Goal: Information Seeking & Learning: Learn about a topic

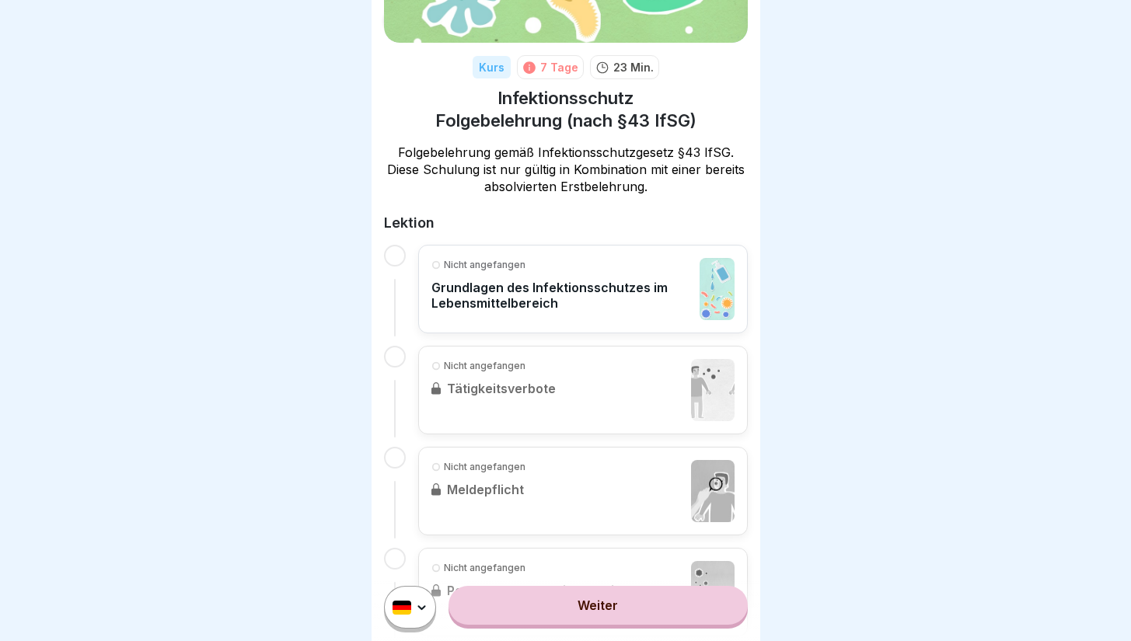
scroll to position [176, 0]
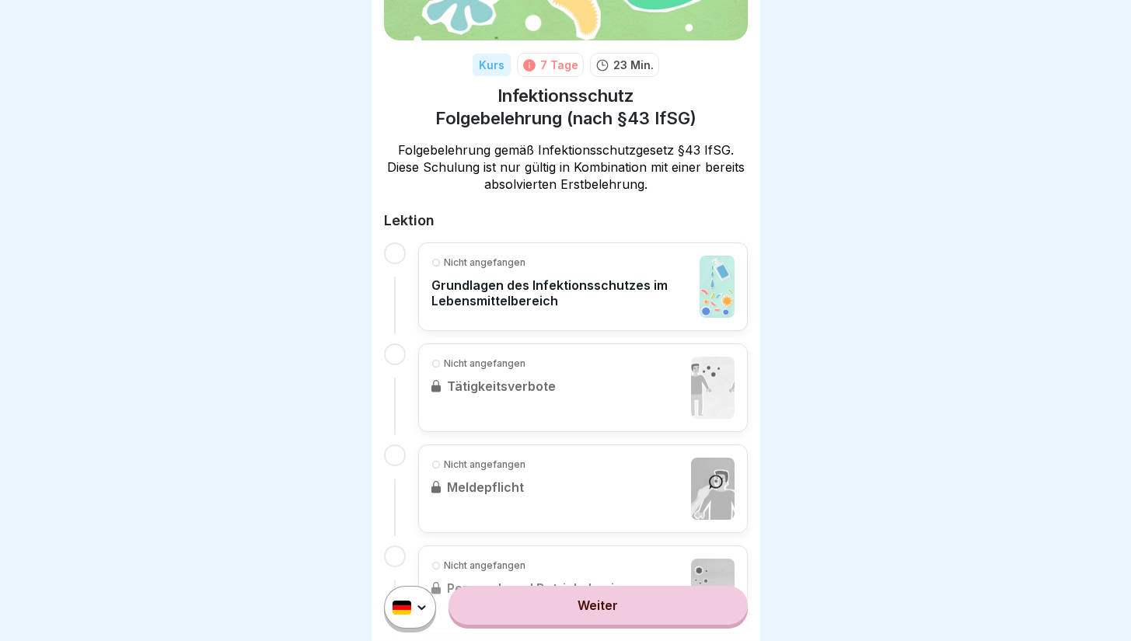
click at [396, 250] on div at bounding box center [395, 254] width 22 height 22
click at [454, 286] on p "Grundlagen des Infektionsschutzes im Lebensmittelbereich" at bounding box center [561, 293] width 260 height 31
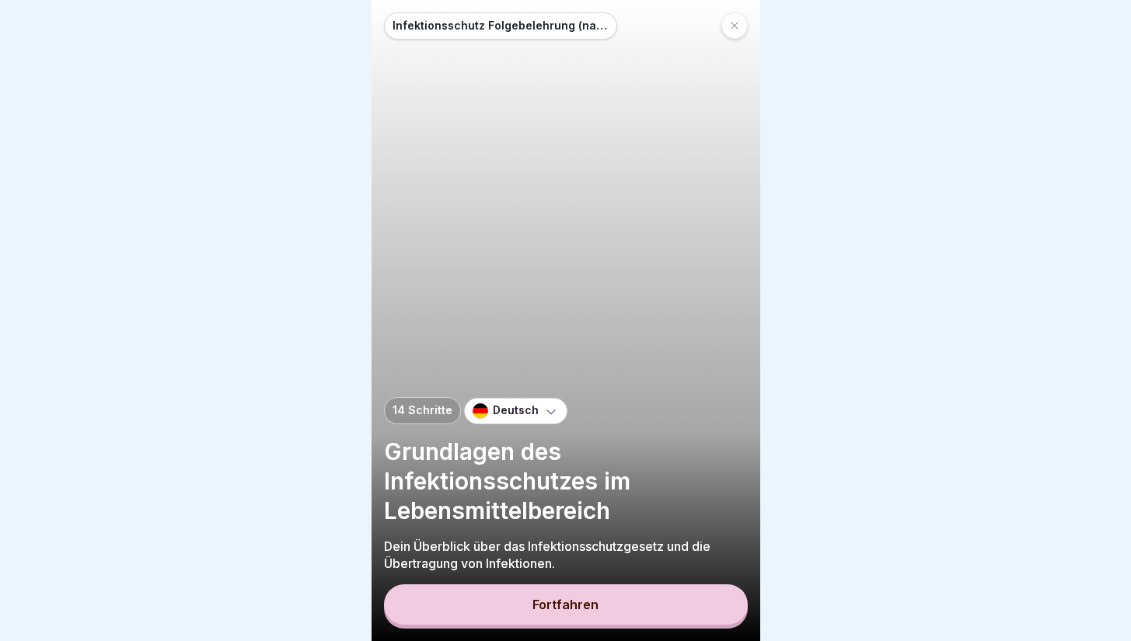
scroll to position [12, 0]
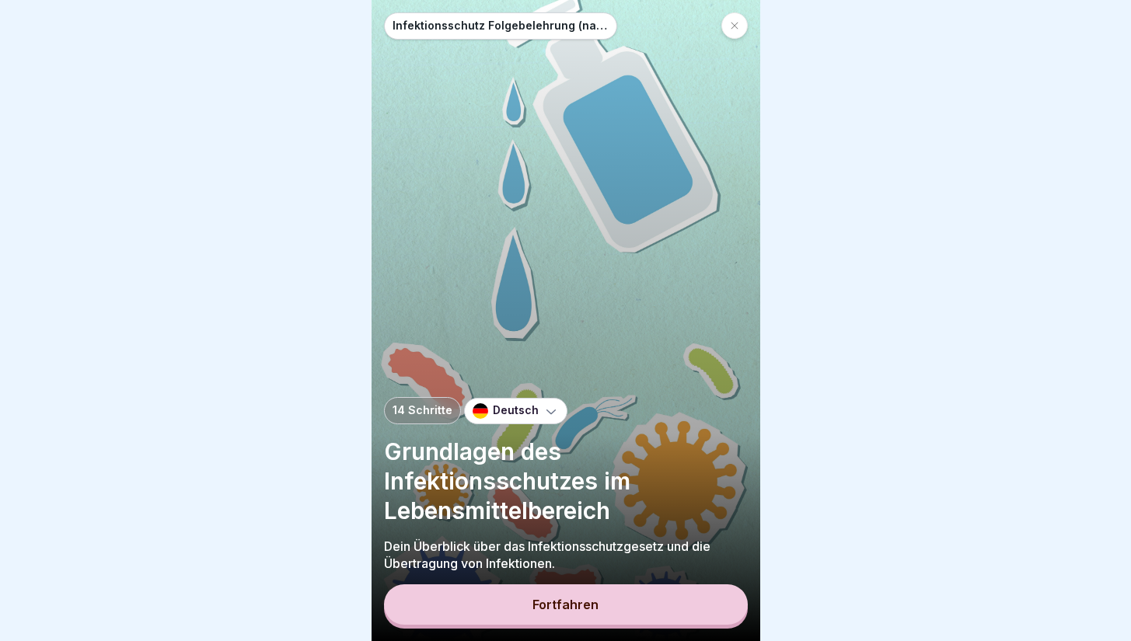
click at [529, 620] on button "Fortfahren" at bounding box center [566, 605] width 364 height 40
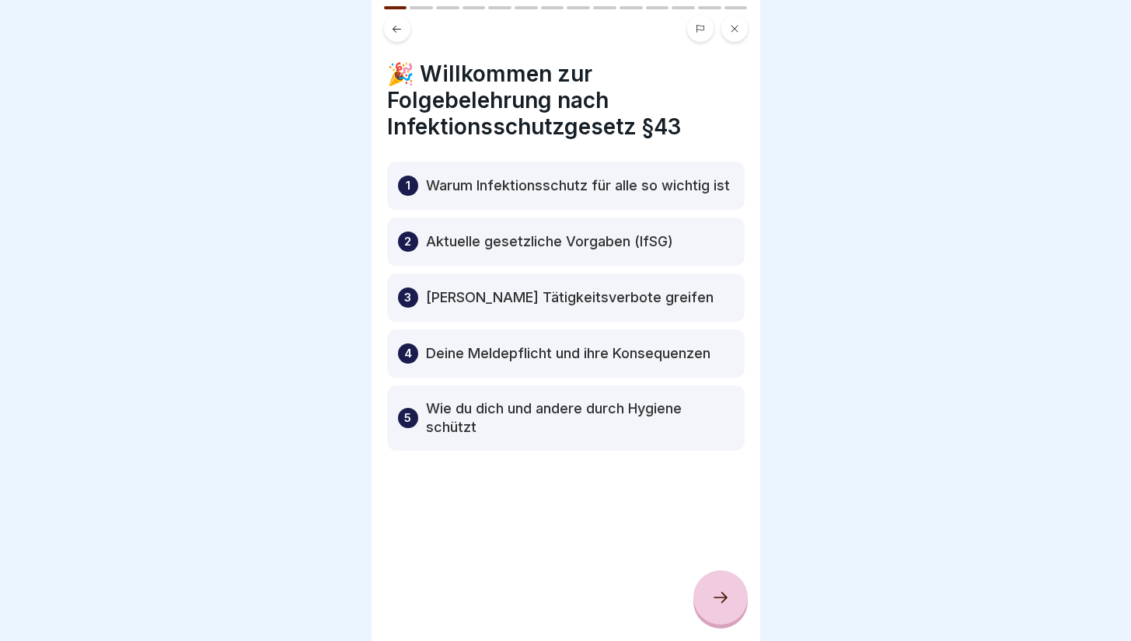
click at [724, 598] on icon at bounding box center [721, 597] width 14 height 11
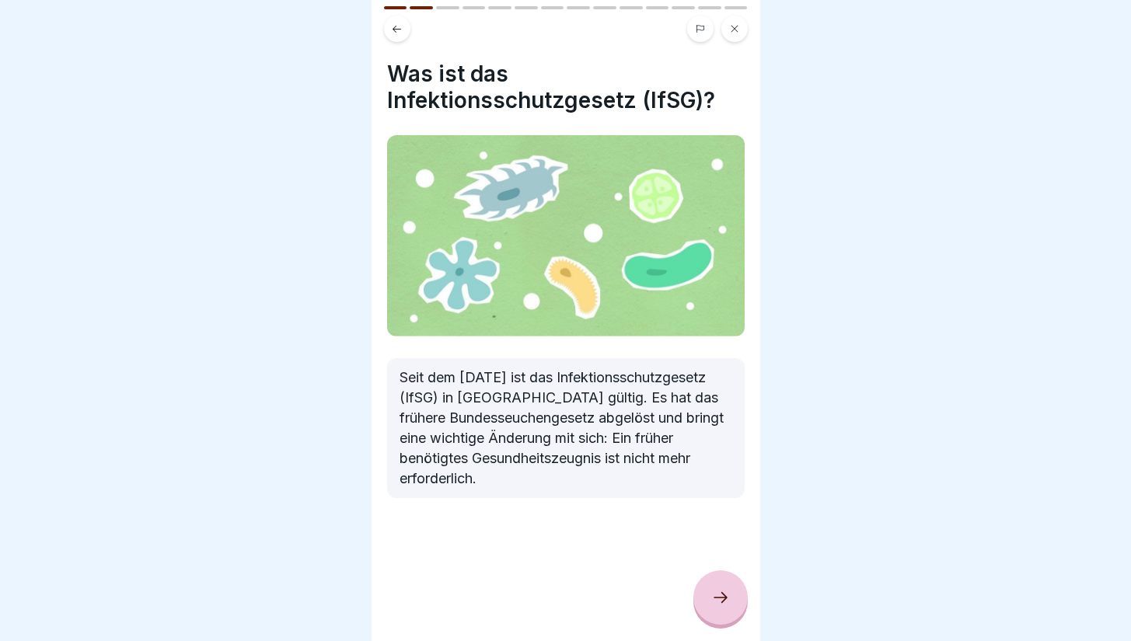
click at [718, 614] on div at bounding box center [721, 598] width 54 height 54
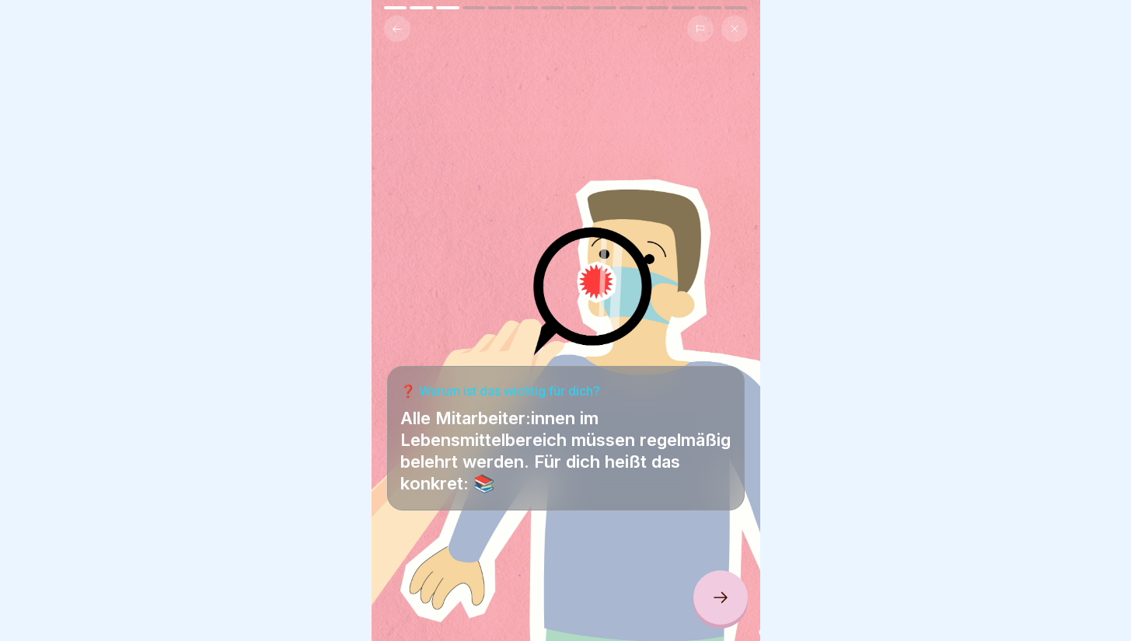
click at [718, 614] on div at bounding box center [721, 598] width 54 height 54
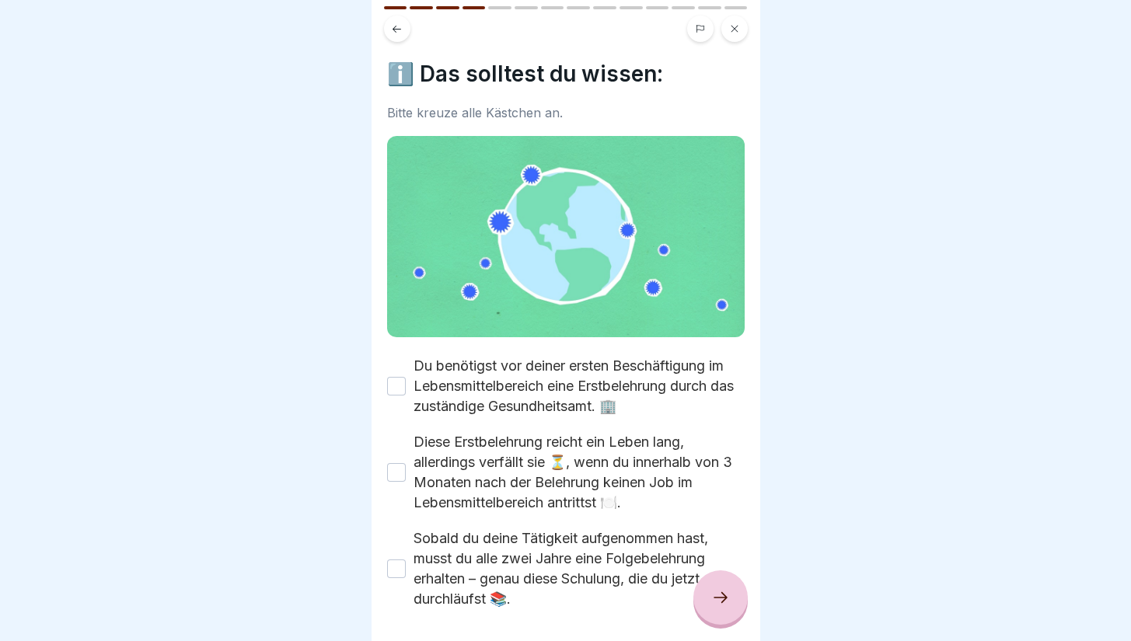
click at [398, 377] on button "Du benötigst vor deiner ersten Beschäftigung im Lebensmittelbereich eine Erstbe…" at bounding box center [396, 386] width 19 height 19
click at [393, 463] on button "Diese Erstbelehrung reicht ein Leben lang, allerdings verfällt sie ⏳, wenn du i…" at bounding box center [396, 472] width 19 height 19
click at [395, 560] on button "Sobald du deine Tätigkeit aufgenommen hast, musst du alle zwei Jahre eine Folge…" at bounding box center [396, 569] width 19 height 19
click at [724, 599] on icon at bounding box center [720, 598] width 19 height 19
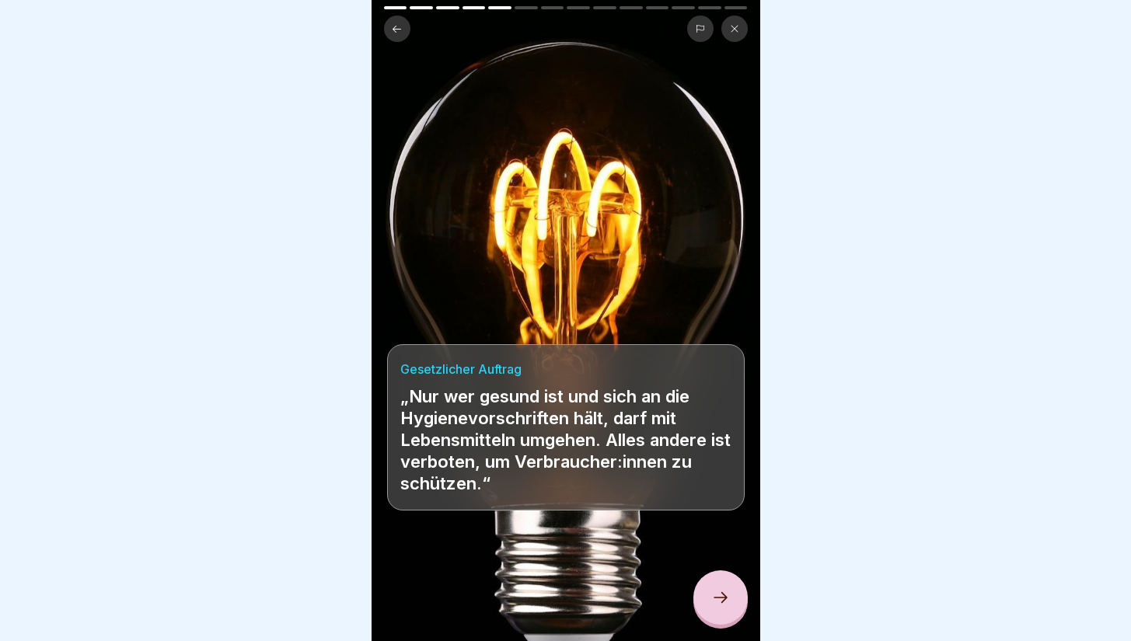
click at [718, 596] on icon at bounding box center [720, 598] width 19 height 19
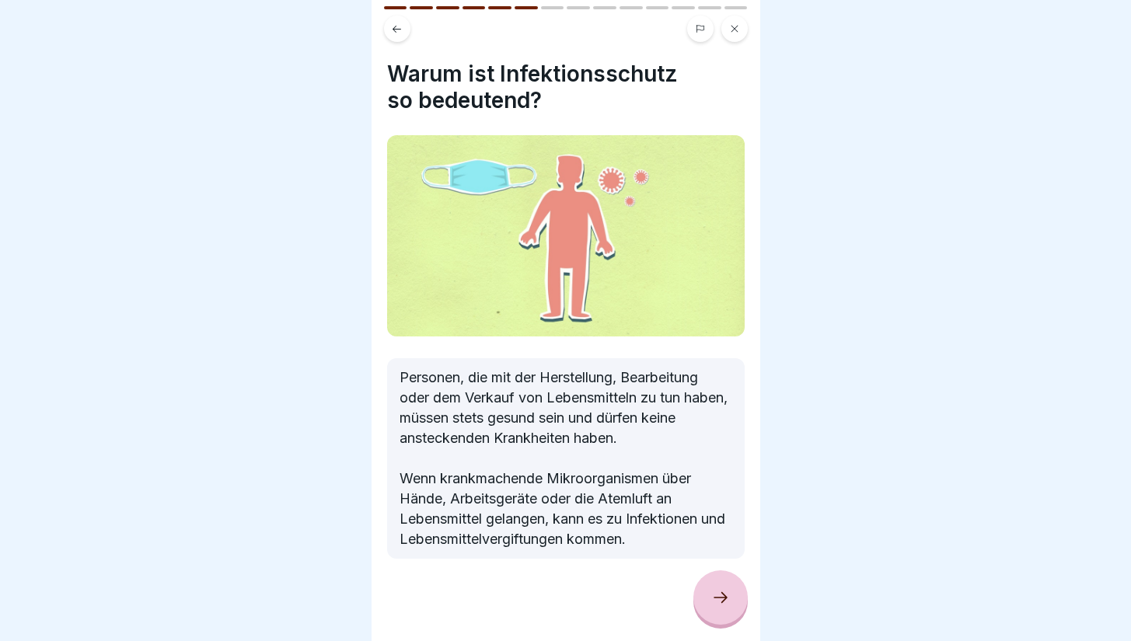
click at [718, 596] on icon at bounding box center [720, 598] width 19 height 19
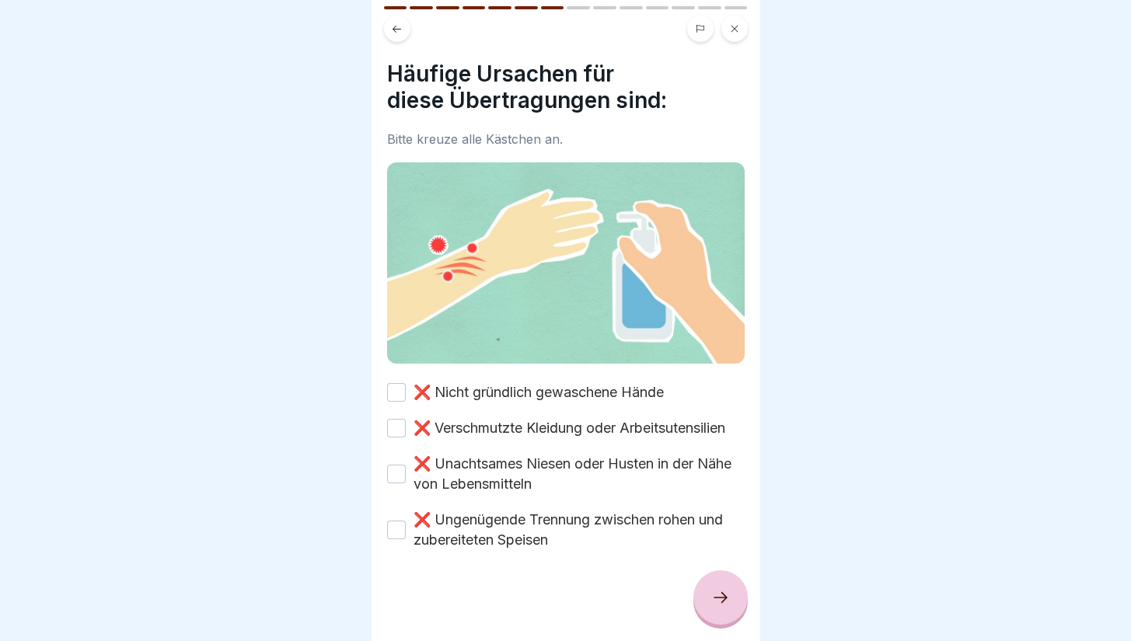
click at [396, 383] on button "❌ Nicht gründlich gewaschene Hände" at bounding box center [396, 392] width 19 height 19
click at [392, 423] on button "❌ Verschmutzte Kleidung oder Arbeitsutensilien" at bounding box center [396, 428] width 19 height 19
click at [391, 488] on div "❌ Unachtsames Niesen oder Husten in der Nähe von Lebensmitteln" at bounding box center [566, 474] width 358 height 40
click at [396, 472] on button "❌ Unachtsames Niesen oder Husten in der Nähe von Lebensmitteln" at bounding box center [396, 474] width 19 height 19
click at [399, 530] on button "❌ Ungenügende Trennung zwischen rohen und zubereiteten Speisen" at bounding box center [396, 530] width 19 height 19
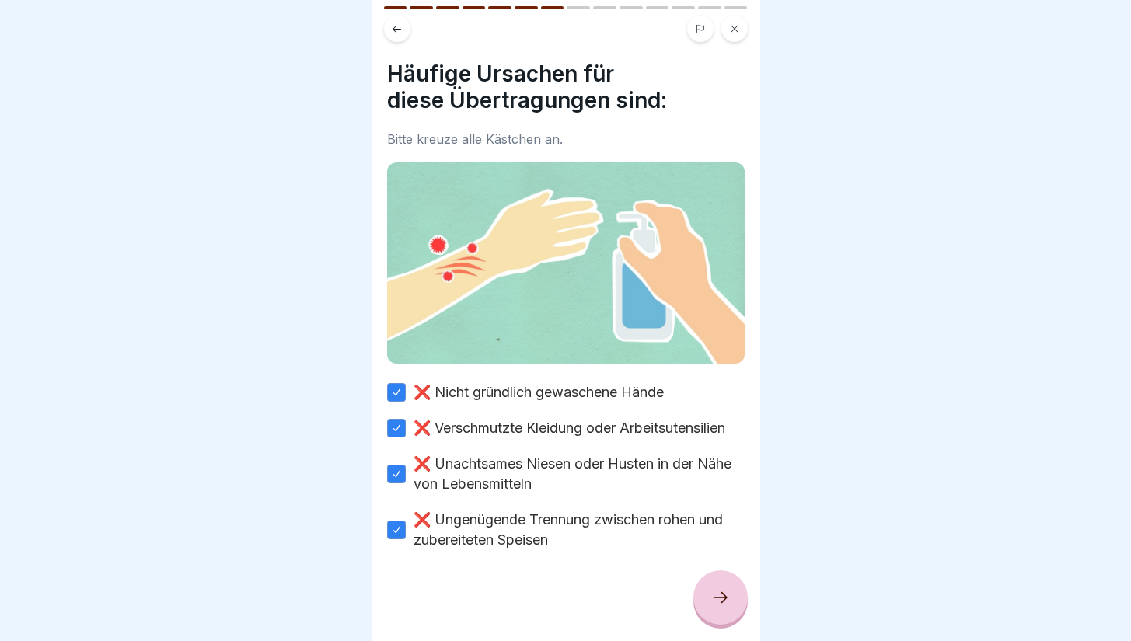
click at [718, 591] on icon at bounding box center [720, 598] width 19 height 19
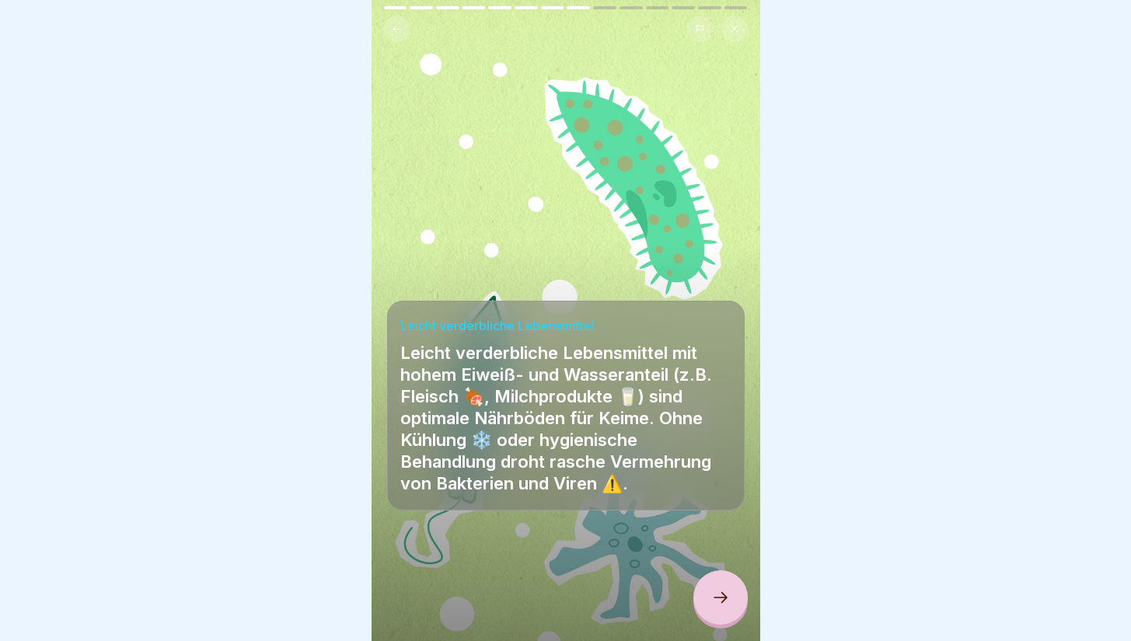
click at [715, 590] on icon at bounding box center [720, 598] width 19 height 19
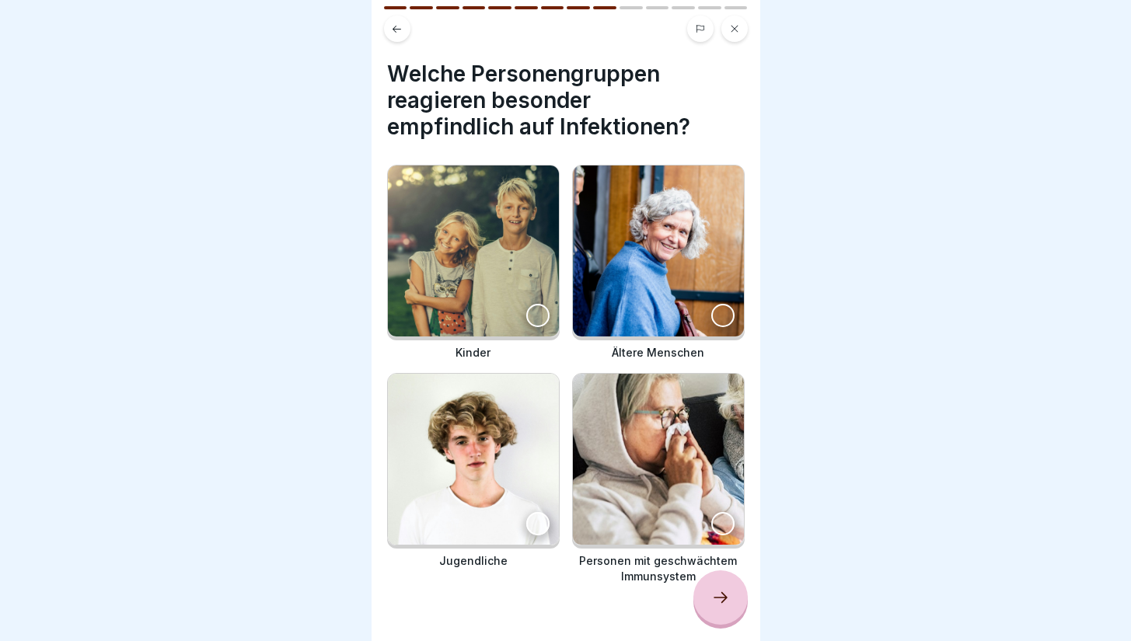
click at [529, 304] on div at bounding box center [537, 315] width 23 height 23
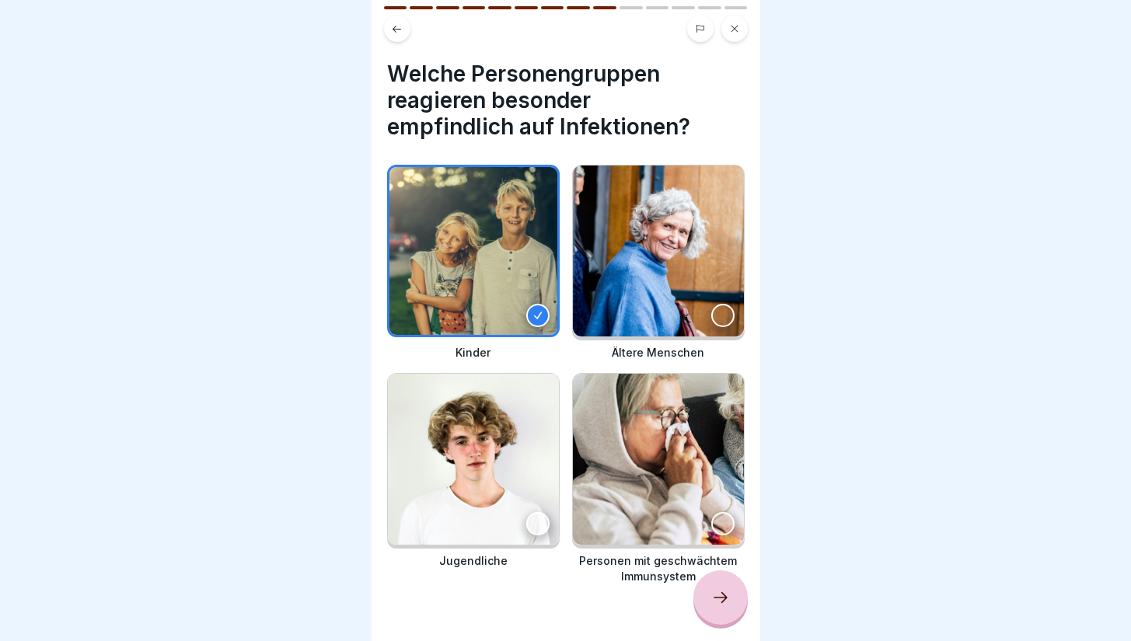
click at [711, 304] on div at bounding box center [722, 315] width 23 height 23
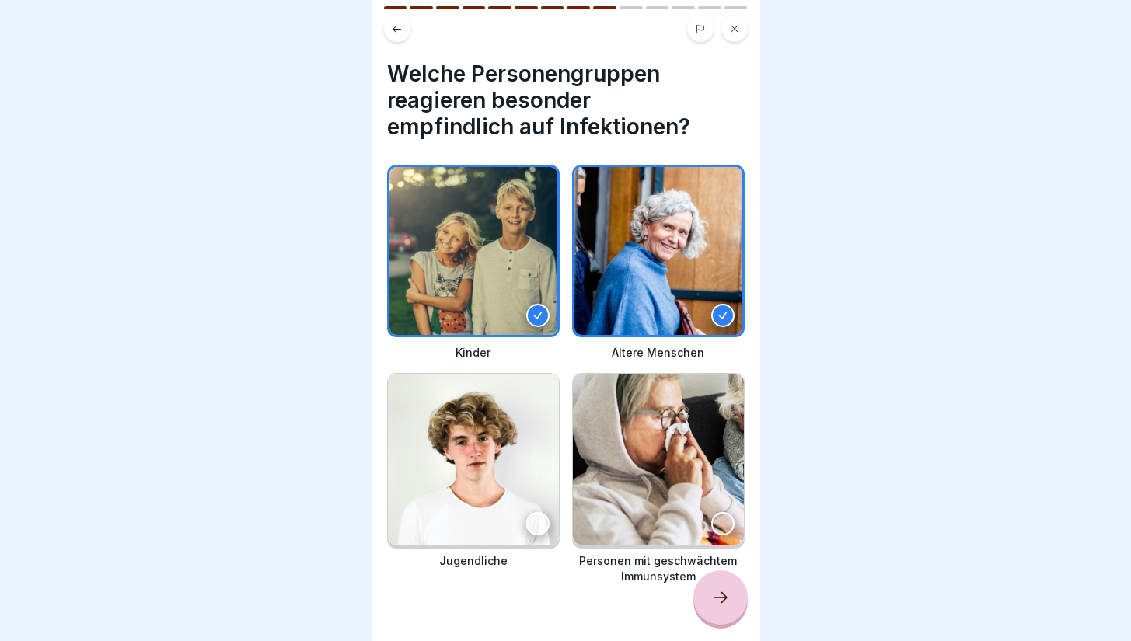
click at [714, 512] on div at bounding box center [722, 523] width 23 height 23
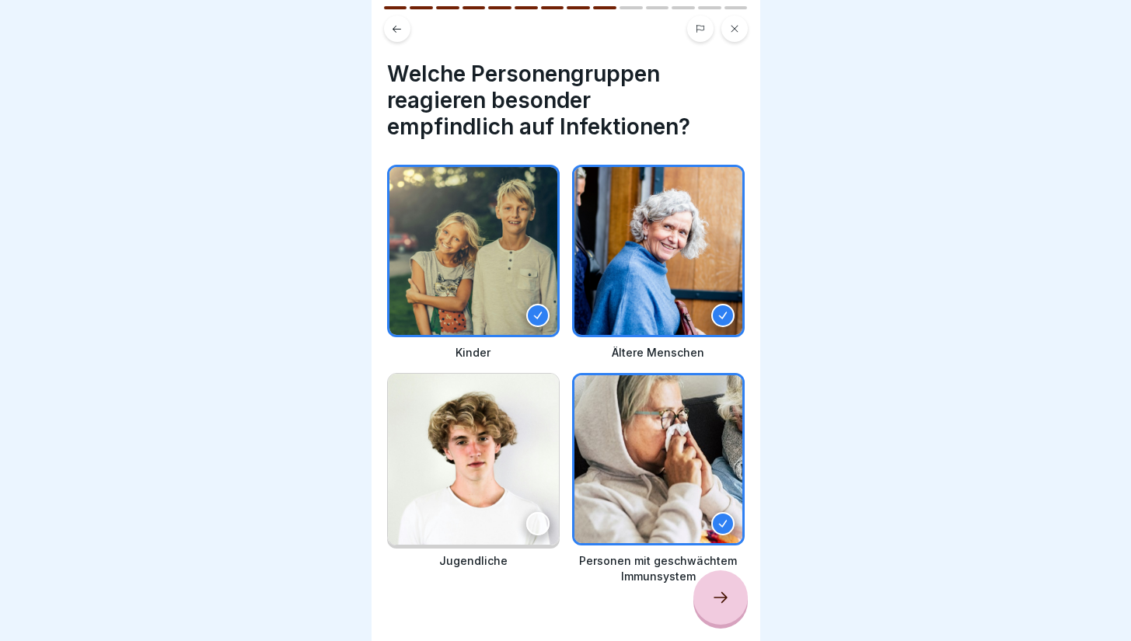
click at [733, 593] on div at bounding box center [721, 598] width 54 height 54
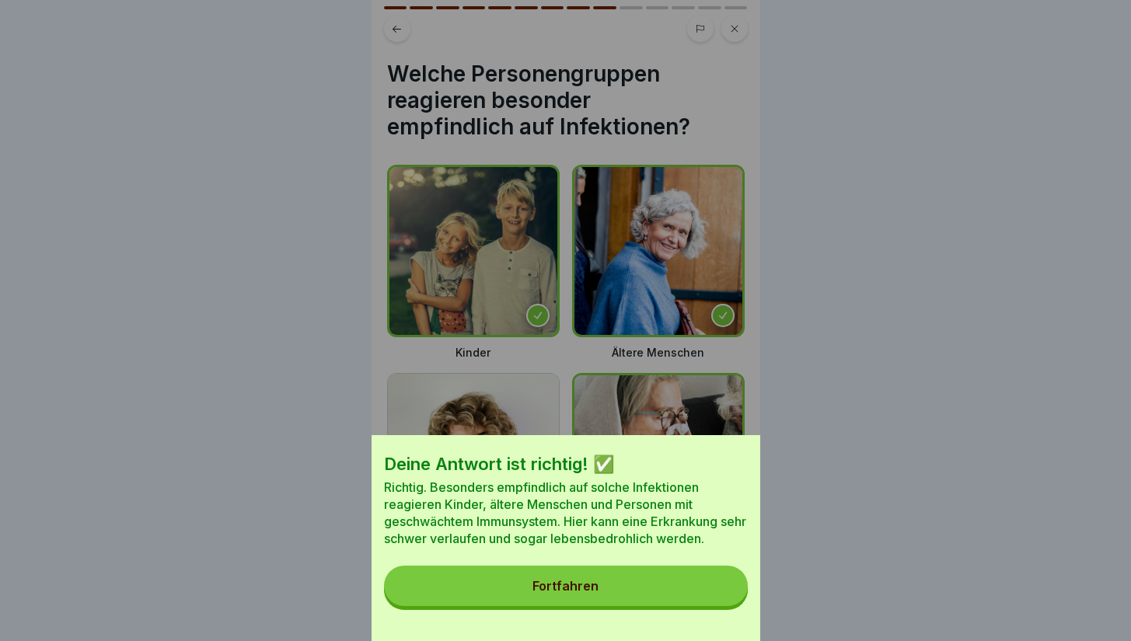
click at [678, 588] on button "Fortfahren" at bounding box center [566, 586] width 364 height 40
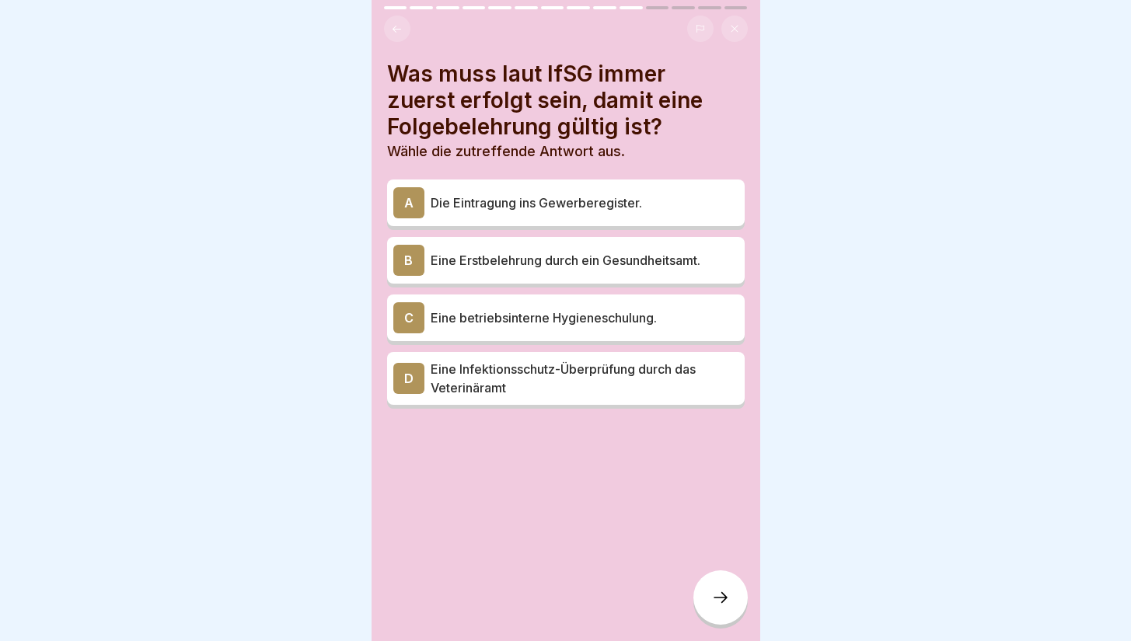
click at [598, 251] on p "Eine Erstbelehrung durch ein Gesundheitsamt." at bounding box center [585, 260] width 308 height 19
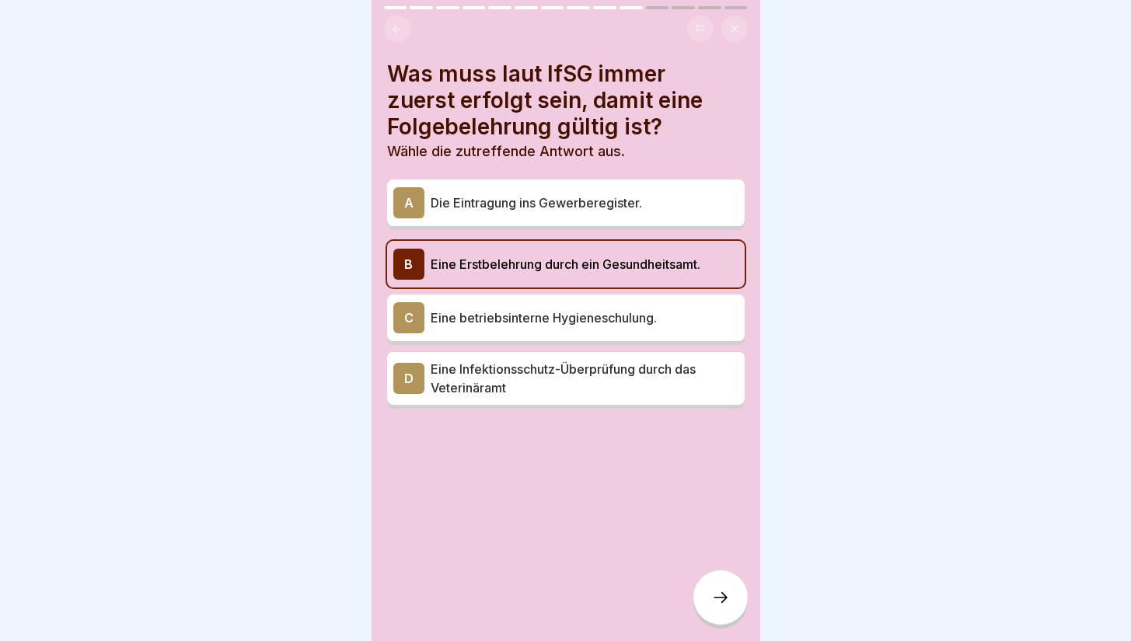
click at [598, 255] on p "Eine Erstbelehrung durch ein Gesundheitsamt." at bounding box center [585, 264] width 308 height 19
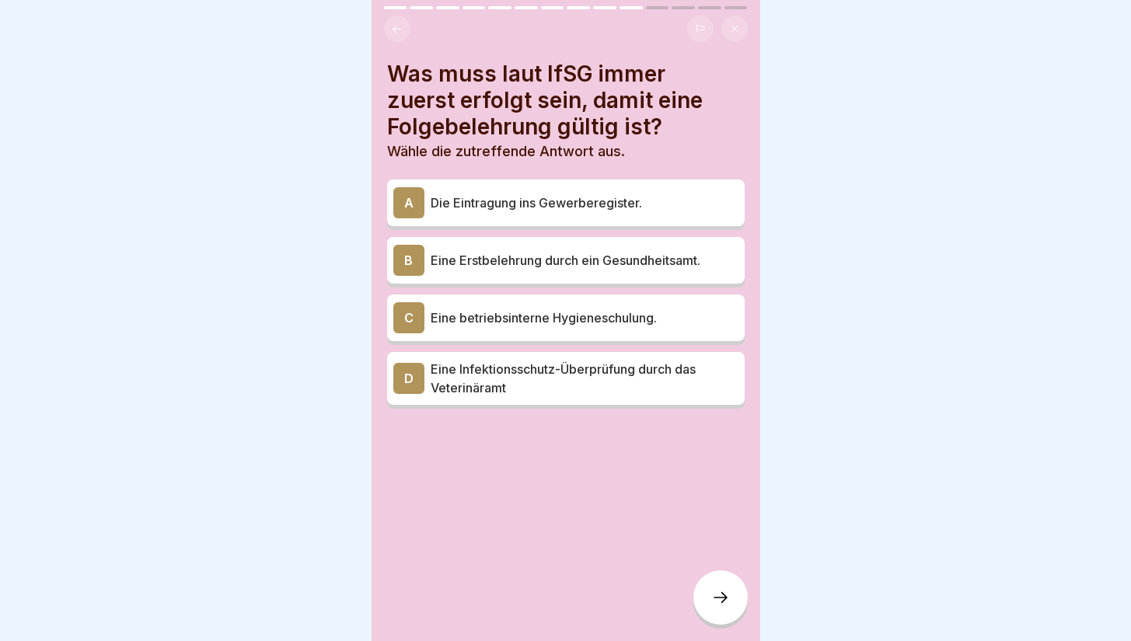
click at [621, 302] on div "C Eine betriebsinterne Hygieneschulung." at bounding box center [565, 317] width 345 height 31
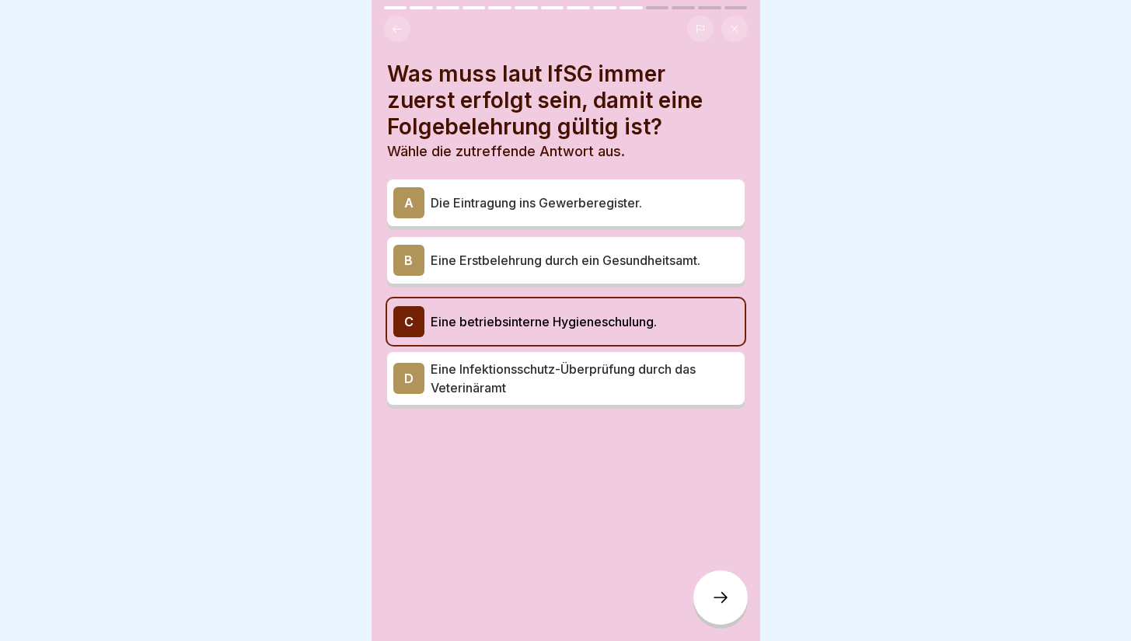
click at [620, 299] on div "C Eine betriebsinterne Hygieneschulung." at bounding box center [566, 322] width 358 height 47
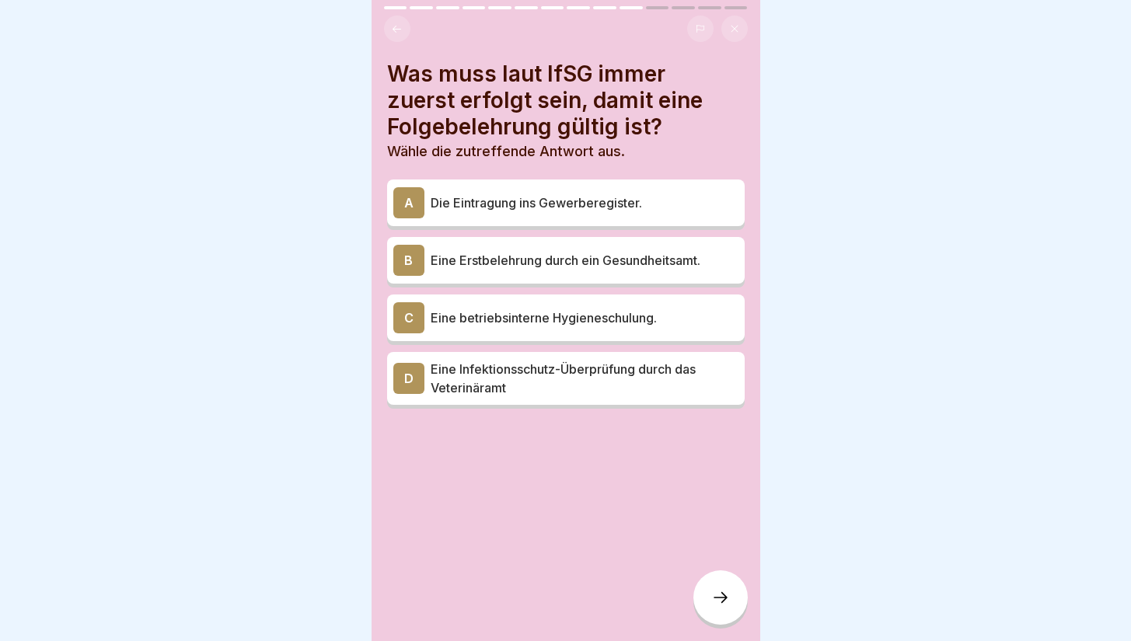
click at [629, 194] on p "Die Eintragung ins Gewerberegister." at bounding box center [585, 203] width 308 height 19
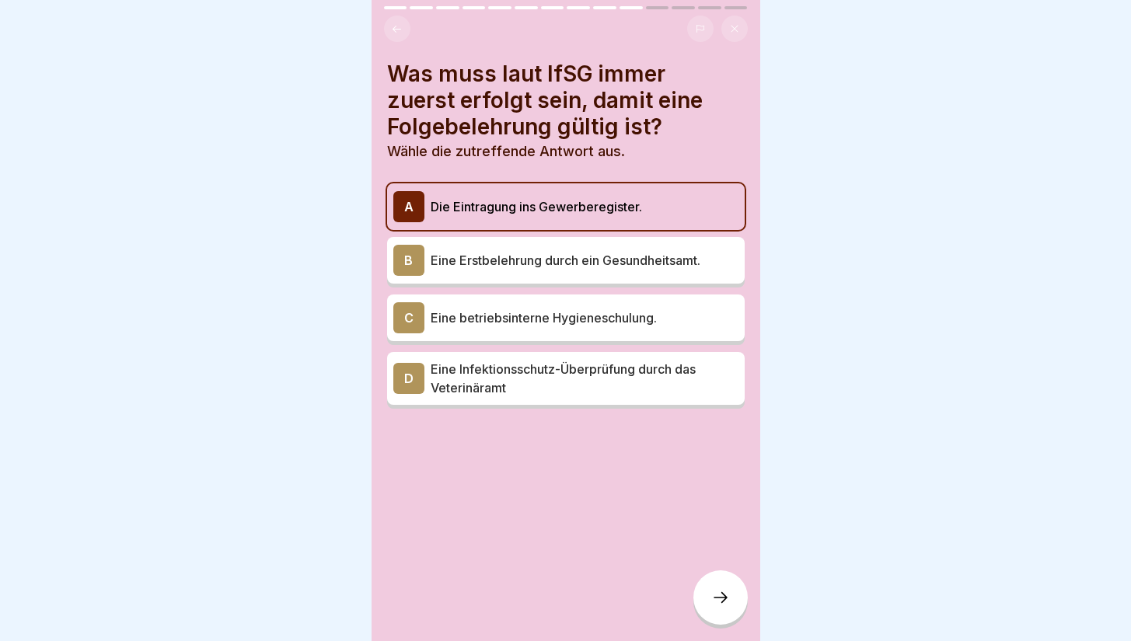
click at [631, 197] on p "Die Eintragung ins Gewerberegister." at bounding box center [585, 206] width 308 height 19
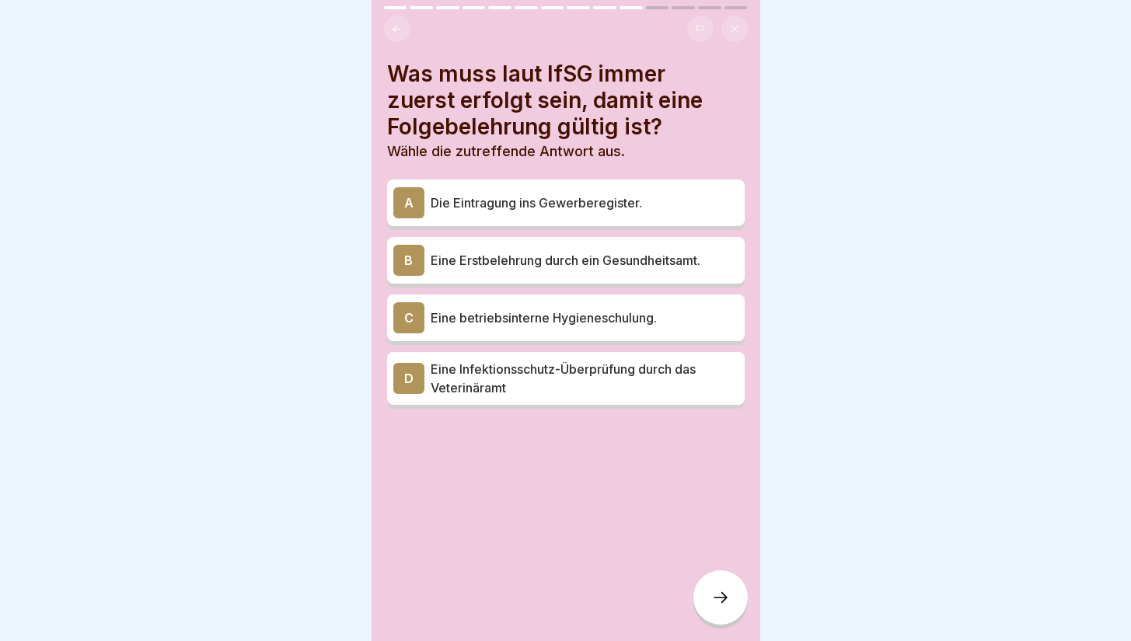
click at [605, 369] on p "Eine Infektionsschutz-Überprüfung durch das Veterinäramt" at bounding box center [585, 378] width 308 height 37
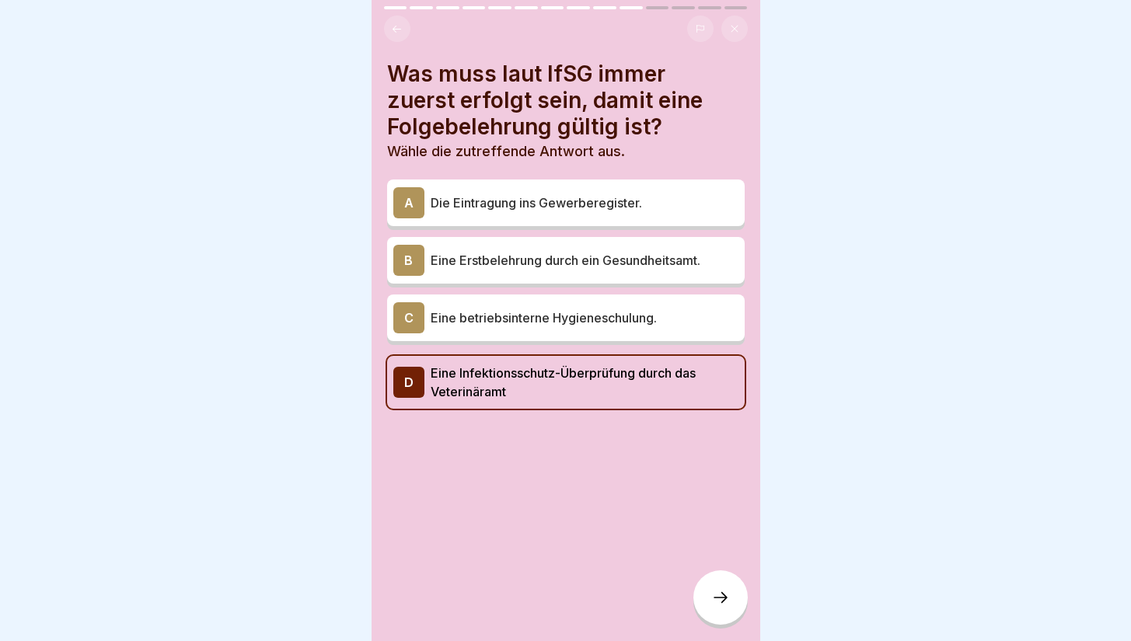
click at [603, 369] on p "Eine Infektionsschutz-Überprüfung durch das Veterinäramt" at bounding box center [585, 382] width 308 height 37
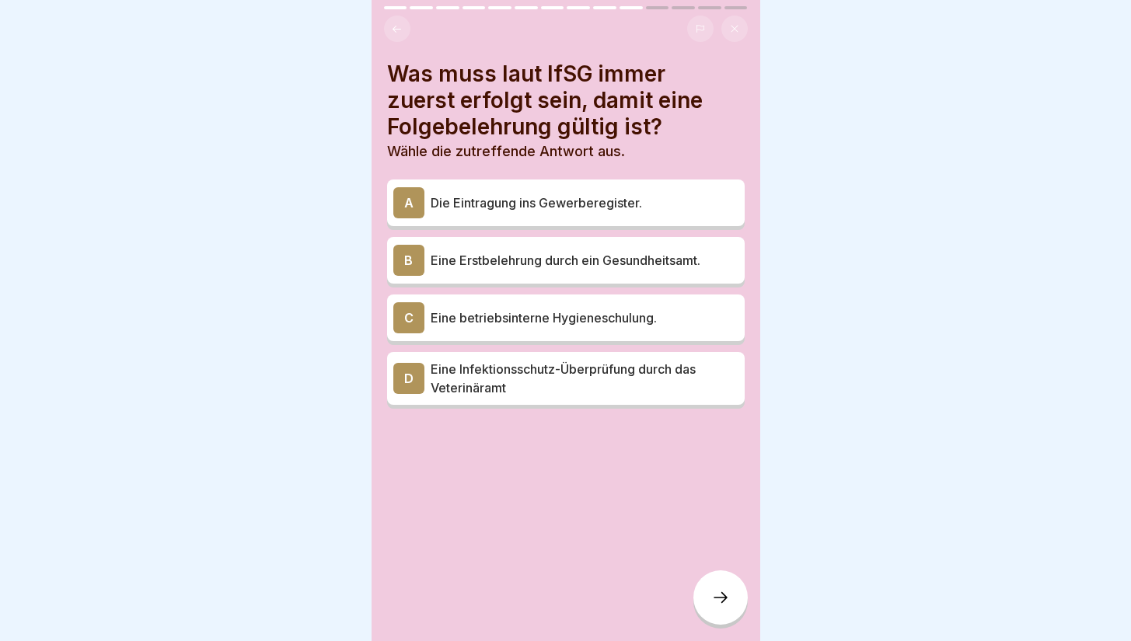
click at [618, 251] on p "Eine Erstbelehrung durch ein Gesundheitsamt." at bounding box center [585, 260] width 308 height 19
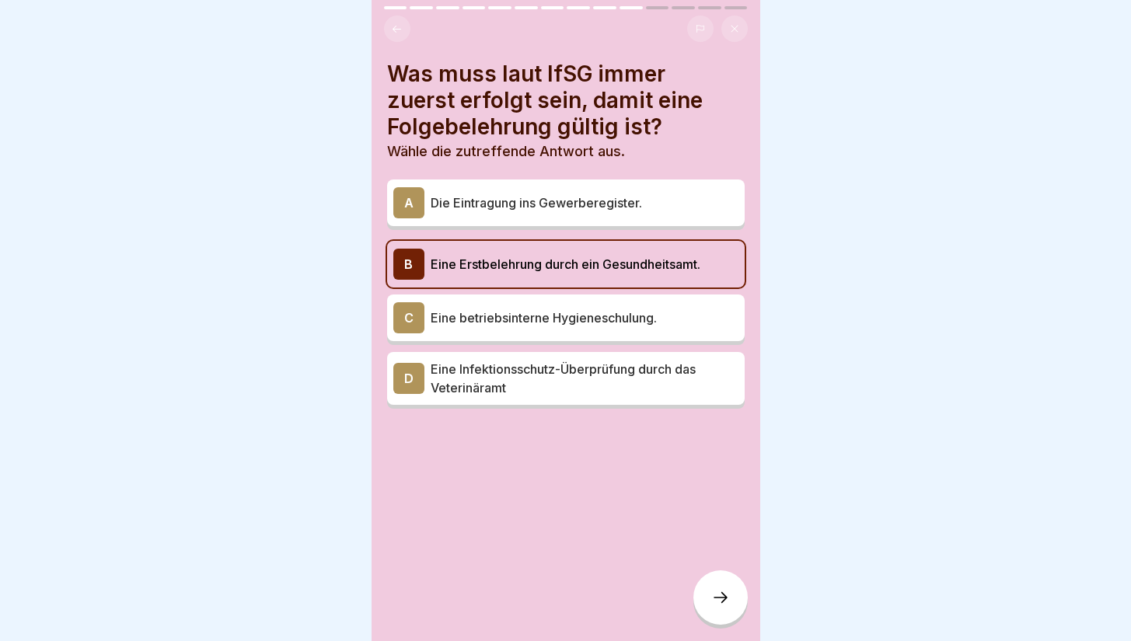
click at [728, 598] on icon at bounding box center [720, 598] width 19 height 19
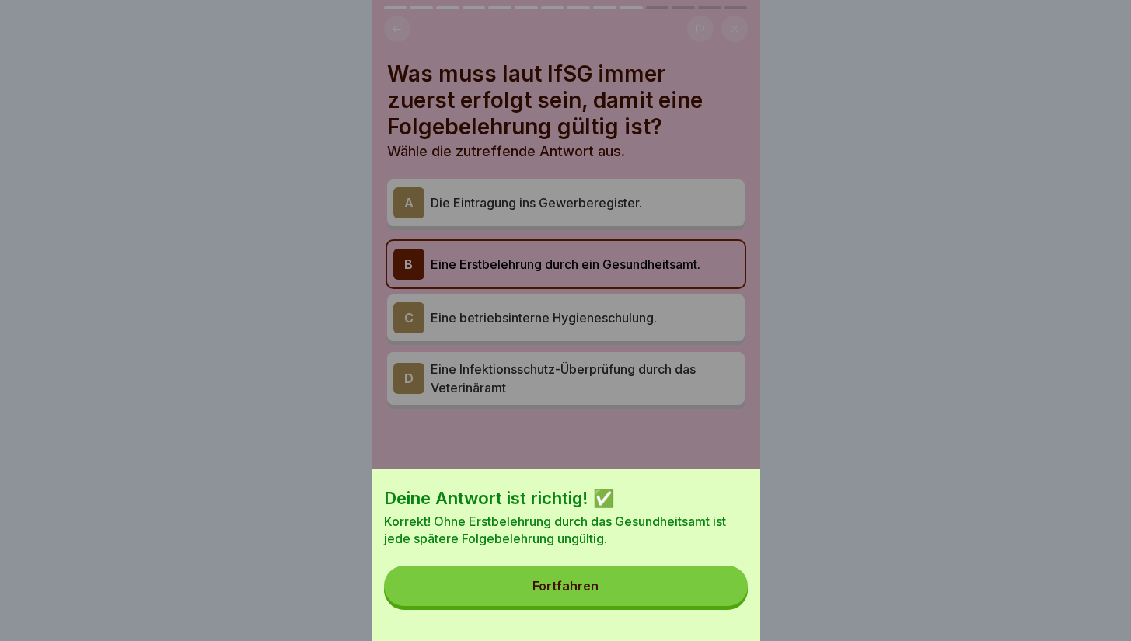
click at [664, 605] on button "Fortfahren" at bounding box center [566, 586] width 364 height 40
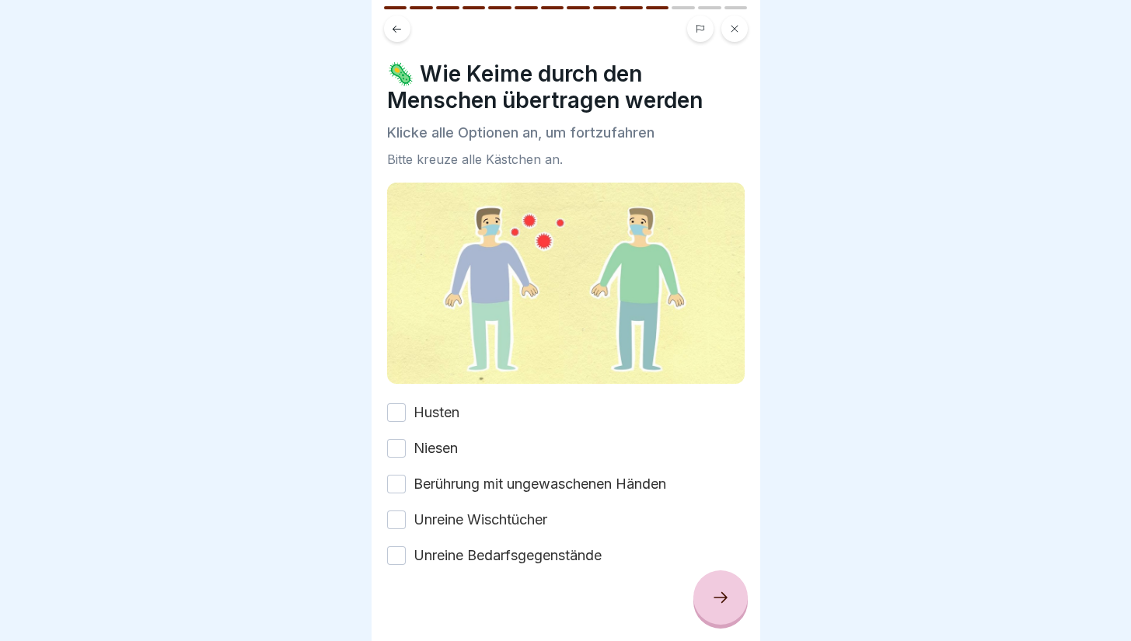
click at [433, 403] on label "Husten" at bounding box center [437, 413] width 46 height 20
click at [406, 404] on button "Husten" at bounding box center [396, 413] width 19 height 19
click at [438, 438] on label "Niesen" at bounding box center [436, 448] width 44 height 20
click at [406, 439] on button "Niesen" at bounding box center [396, 448] width 19 height 19
click at [448, 474] on label "Berührung mit ungewaschenen Händen" at bounding box center [540, 484] width 253 height 20
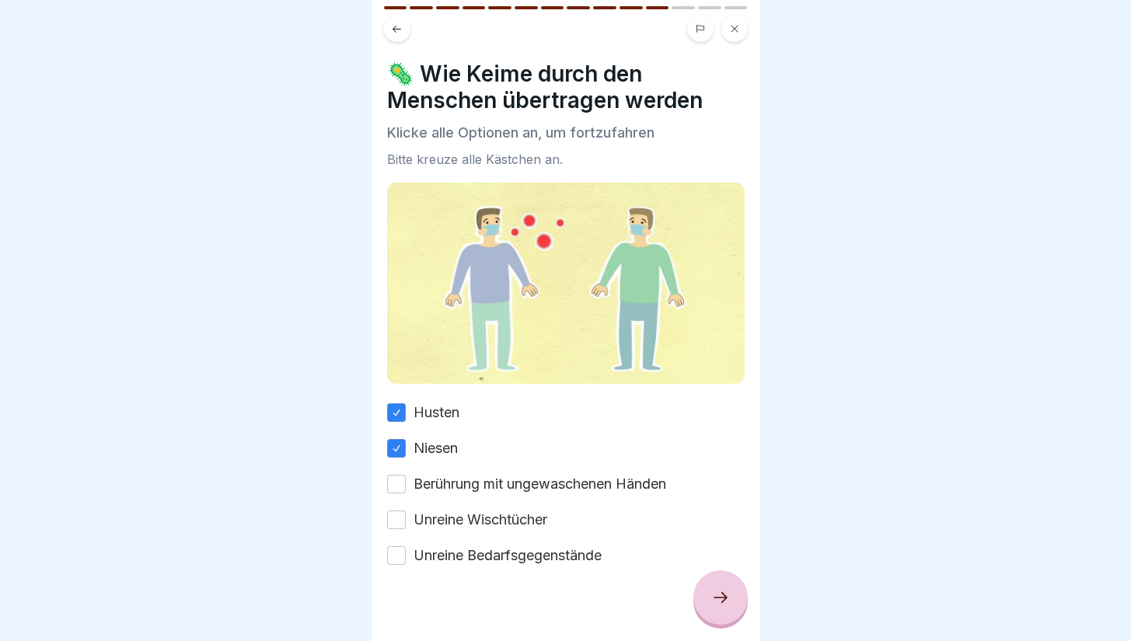
click at [406, 475] on button "Berührung mit ungewaschenen Händen" at bounding box center [396, 484] width 19 height 19
click at [457, 510] on label "Unreine Wischtücher" at bounding box center [481, 520] width 134 height 20
click at [406, 511] on button "Unreine Wischtücher" at bounding box center [396, 520] width 19 height 19
click at [473, 546] on label "Unreine Bedarfsgegenstände" at bounding box center [508, 556] width 188 height 20
click at [406, 547] on button "Unreine Bedarfsgegenstände" at bounding box center [396, 556] width 19 height 19
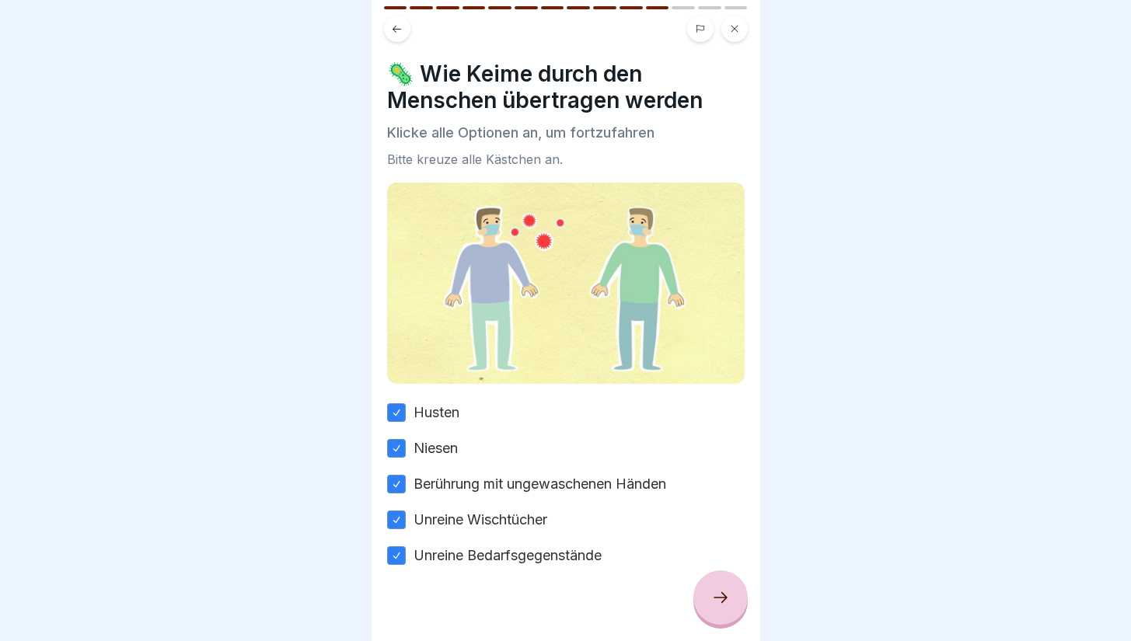
click at [706, 591] on div at bounding box center [721, 598] width 54 height 54
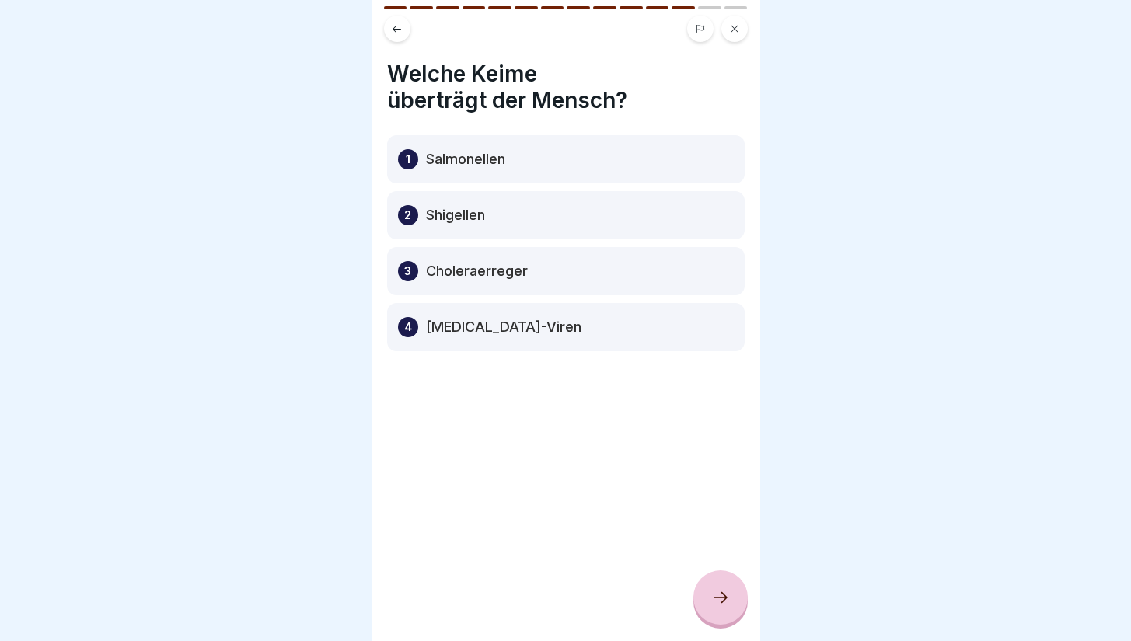
click at [564, 322] on div "4 [MEDICAL_DATA]-Viren" at bounding box center [566, 327] width 358 height 48
click at [477, 318] on p "[MEDICAL_DATA]-Viren" at bounding box center [503, 327] width 155 height 19
click at [420, 315] on div "4 [MEDICAL_DATA]-Viren" at bounding box center [566, 327] width 358 height 48
click at [498, 318] on p "[MEDICAL_DATA]-Viren" at bounding box center [503, 327] width 155 height 19
click at [506, 318] on p "[MEDICAL_DATA]-Viren" at bounding box center [503, 327] width 155 height 19
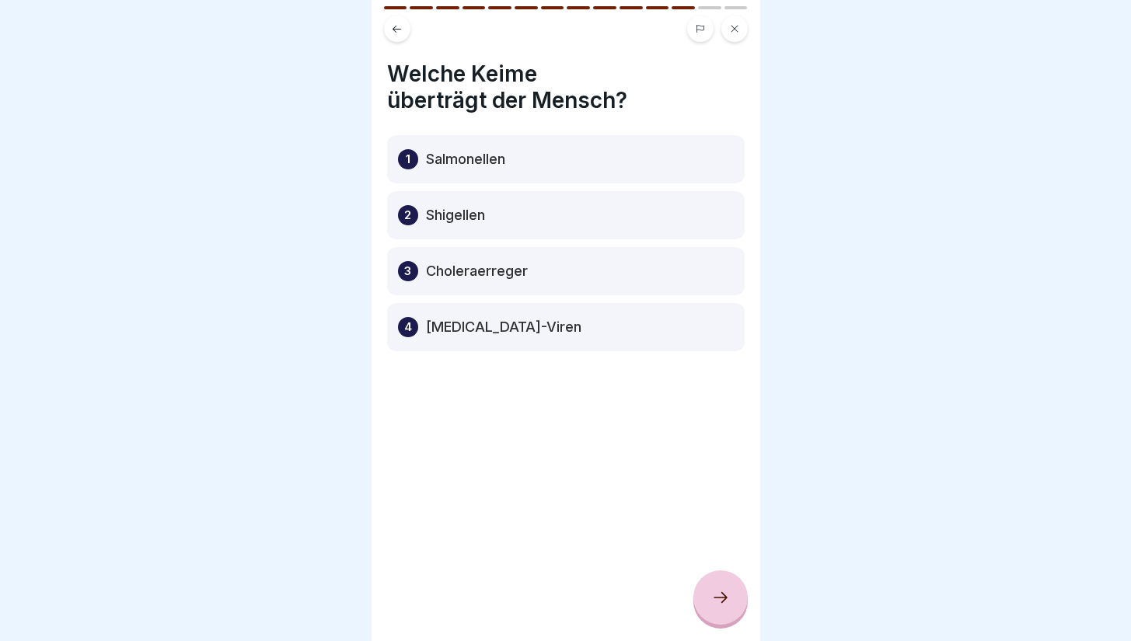
click at [534, 318] on div "4 [MEDICAL_DATA]-Viren" at bounding box center [566, 327] width 358 height 48
click at [704, 599] on div at bounding box center [721, 598] width 54 height 54
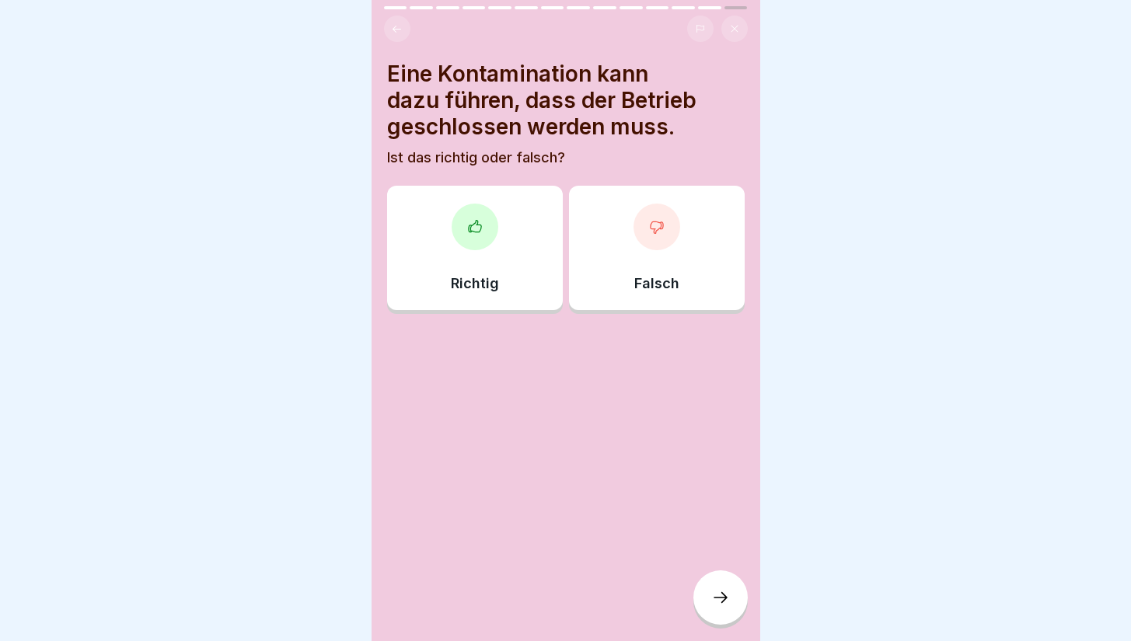
click at [491, 227] on div at bounding box center [475, 227] width 47 height 47
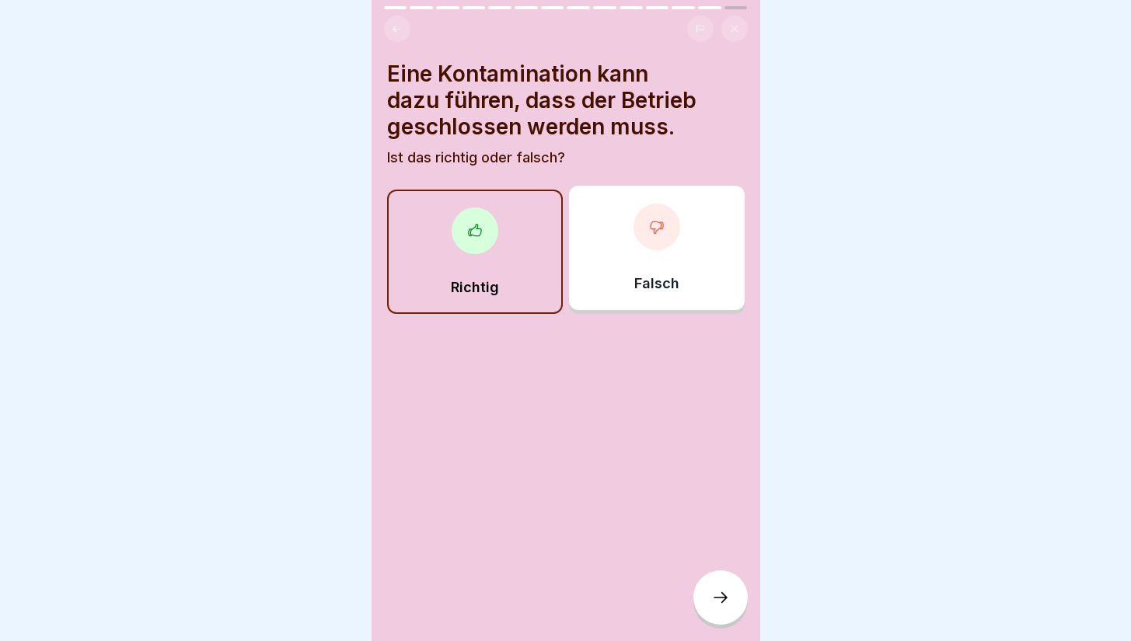
click at [707, 613] on div at bounding box center [721, 598] width 54 height 54
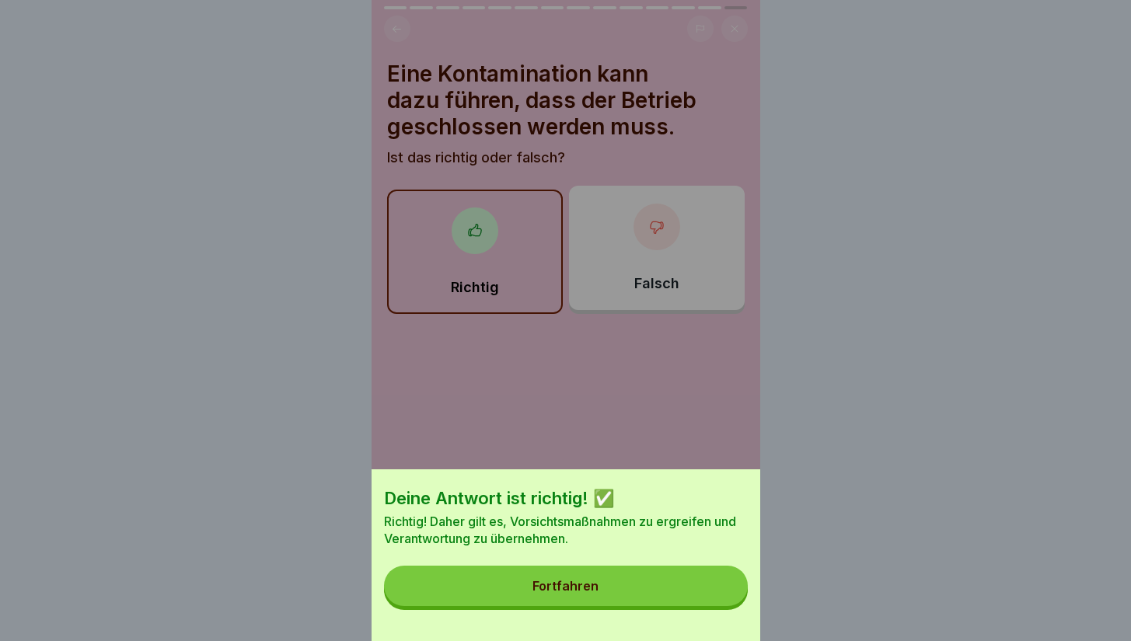
click at [620, 590] on button "Fortfahren" at bounding box center [566, 586] width 364 height 40
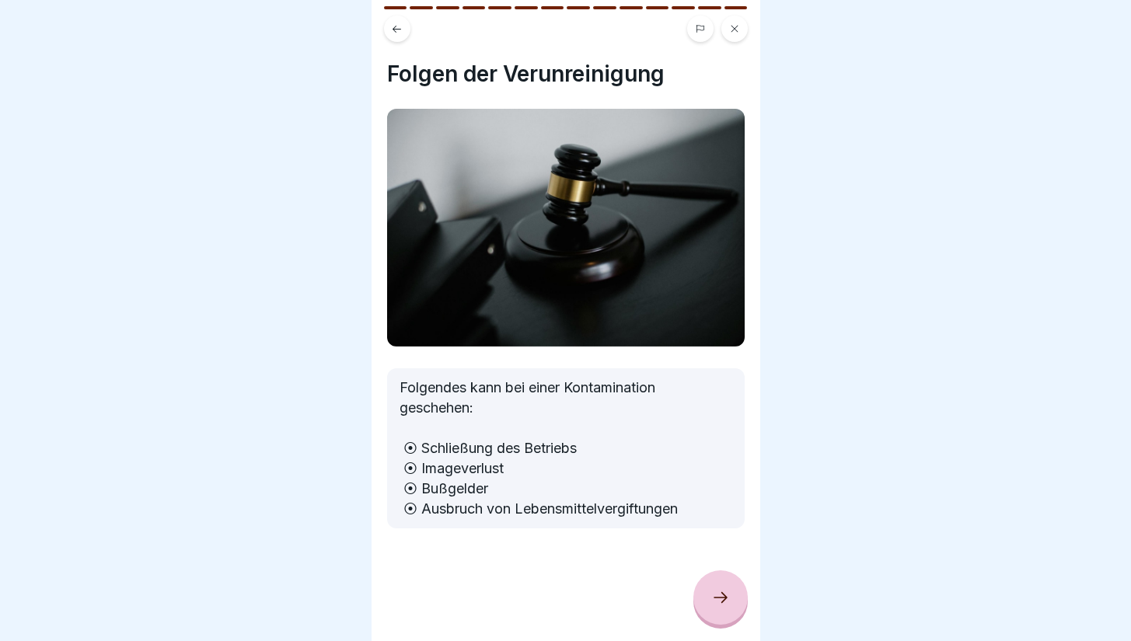
click at [713, 596] on icon at bounding box center [720, 598] width 19 height 19
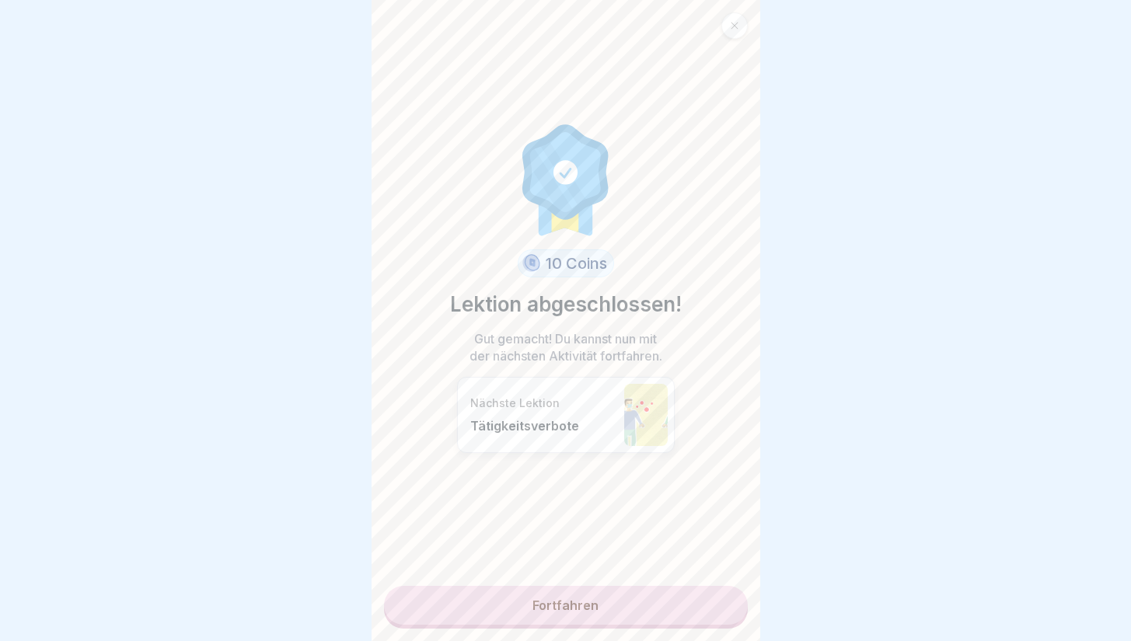
click at [600, 593] on link "Fortfahren" at bounding box center [566, 605] width 364 height 39
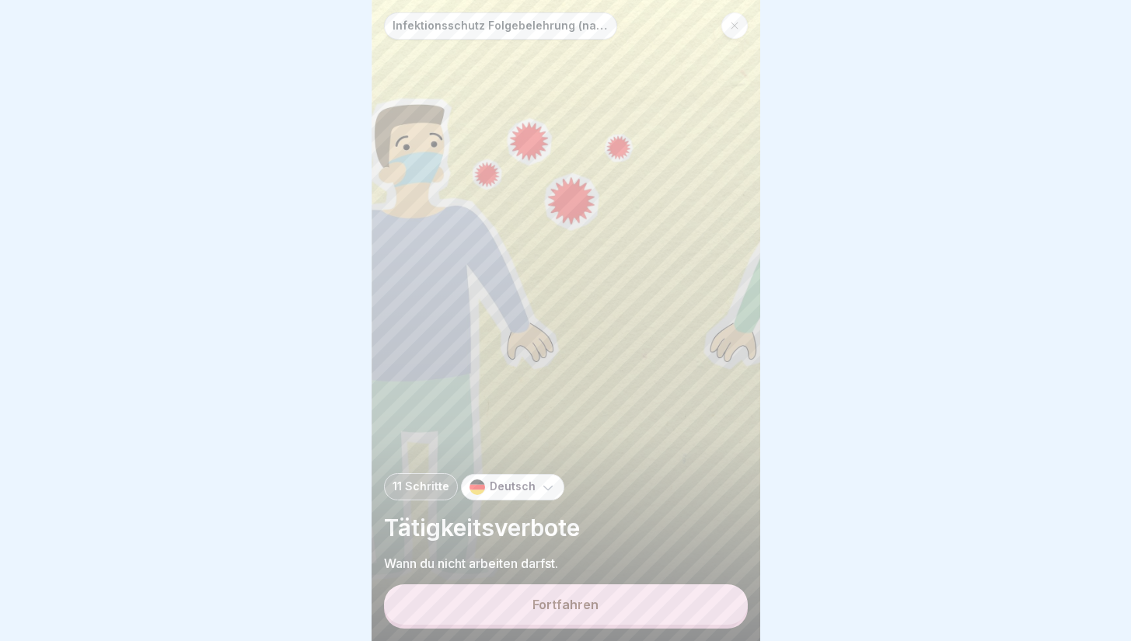
click at [598, 611] on button "Fortfahren" at bounding box center [566, 605] width 364 height 40
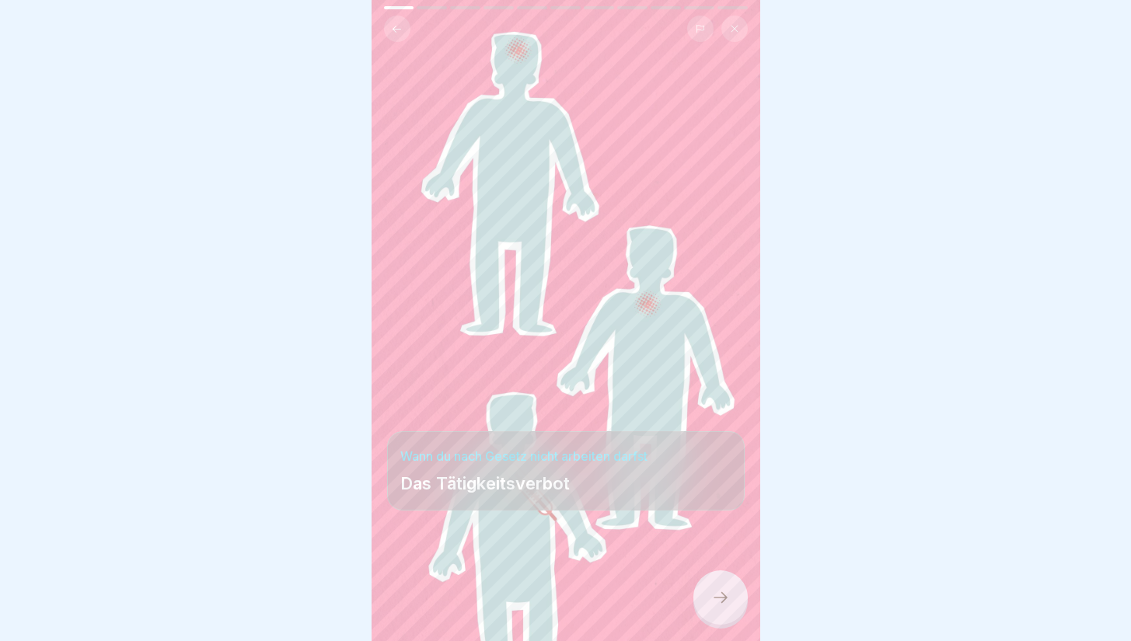
click at [726, 602] on div at bounding box center [721, 598] width 54 height 54
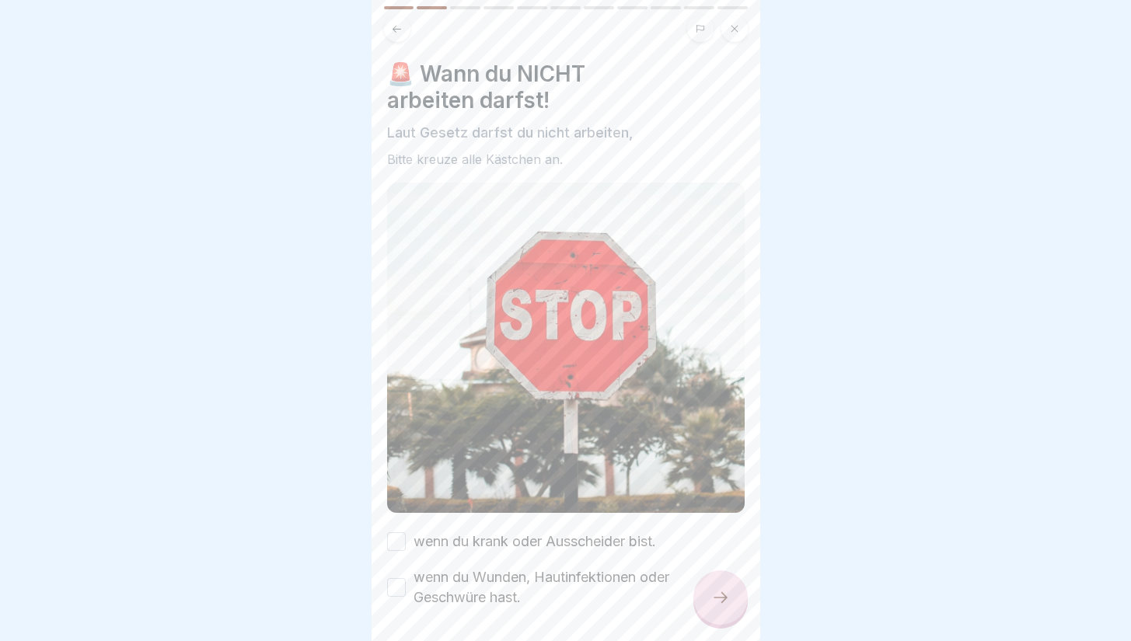
click at [566, 532] on label "wenn du krank oder Ausscheider bist." at bounding box center [535, 542] width 243 height 20
click at [406, 533] on button "wenn du krank oder Ausscheider bist." at bounding box center [396, 542] width 19 height 19
click at [569, 577] on label "wenn du Wunden, Hautinfektionen oder Geschwüre hast." at bounding box center [579, 588] width 331 height 40
click at [406, 578] on button "wenn du Wunden, Hautinfektionen oder Geschwüre hast." at bounding box center [396, 587] width 19 height 19
click at [706, 604] on div at bounding box center [721, 598] width 54 height 54
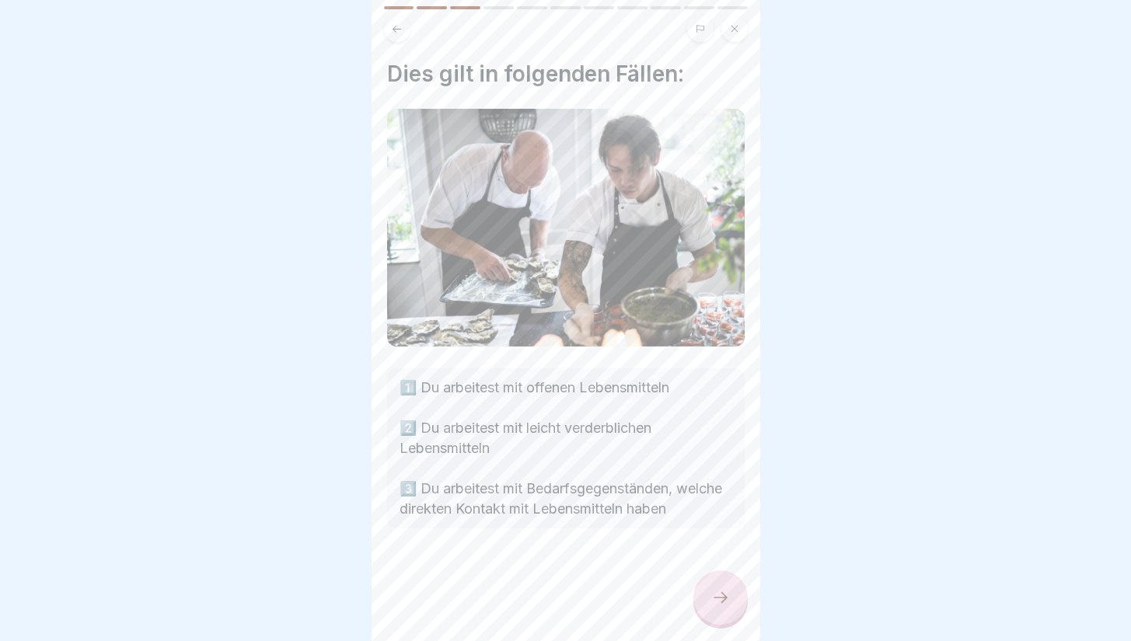
click at [714, 607] on icon at bounding box center [720, 598] width 19 height 19
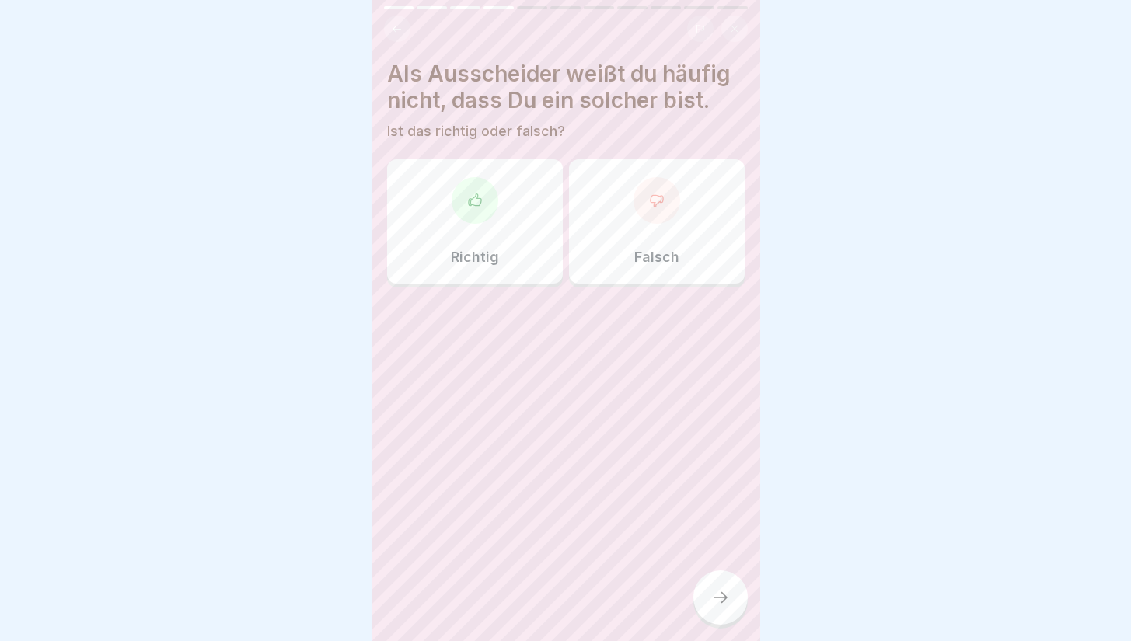
click at [606, 261] on div "Falsch" at bounding box center [657, 221] width 176 height 124
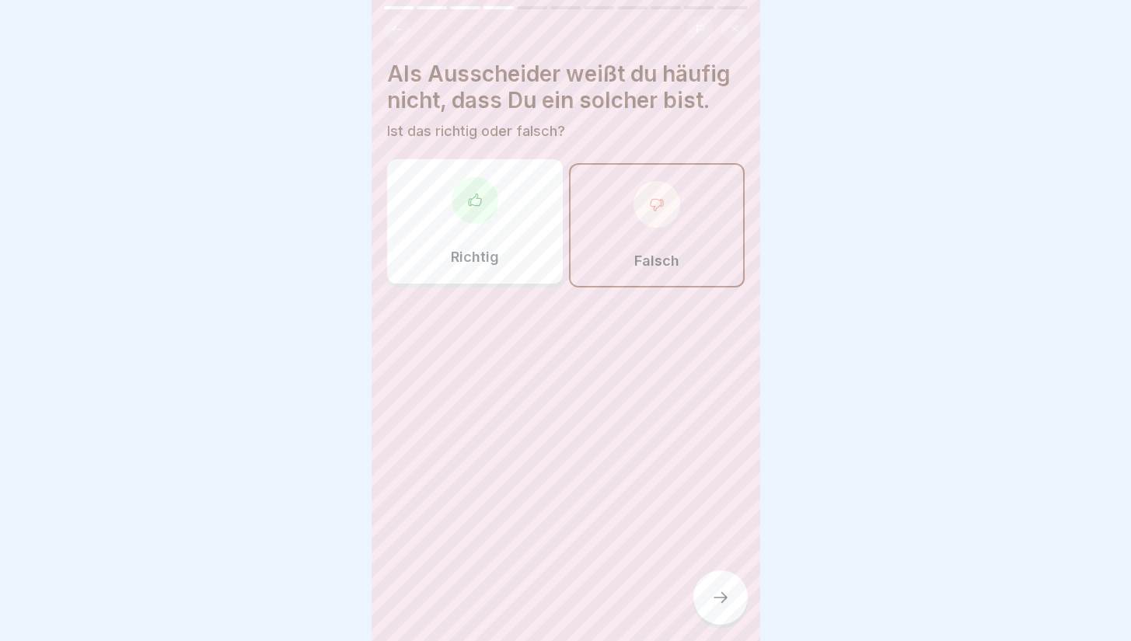
click at [725, 598] on div at bounding box center [721, 598] width 54 height 54
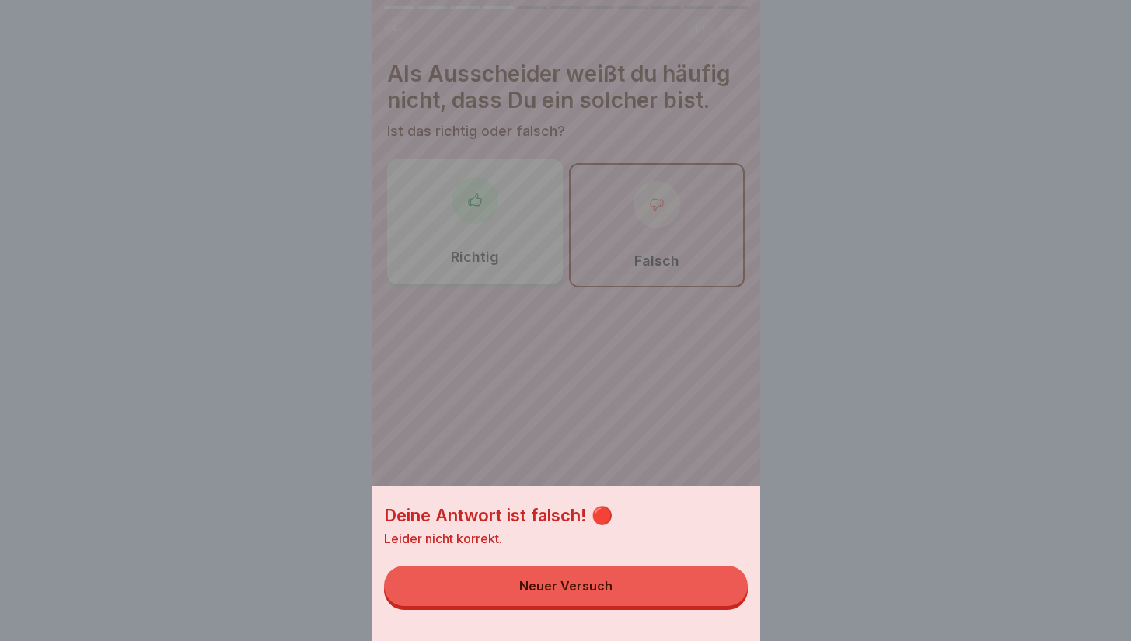
click at [683, 596] on button "Neuer Versuch" at bounding box center [566, 586] width 364 height 40
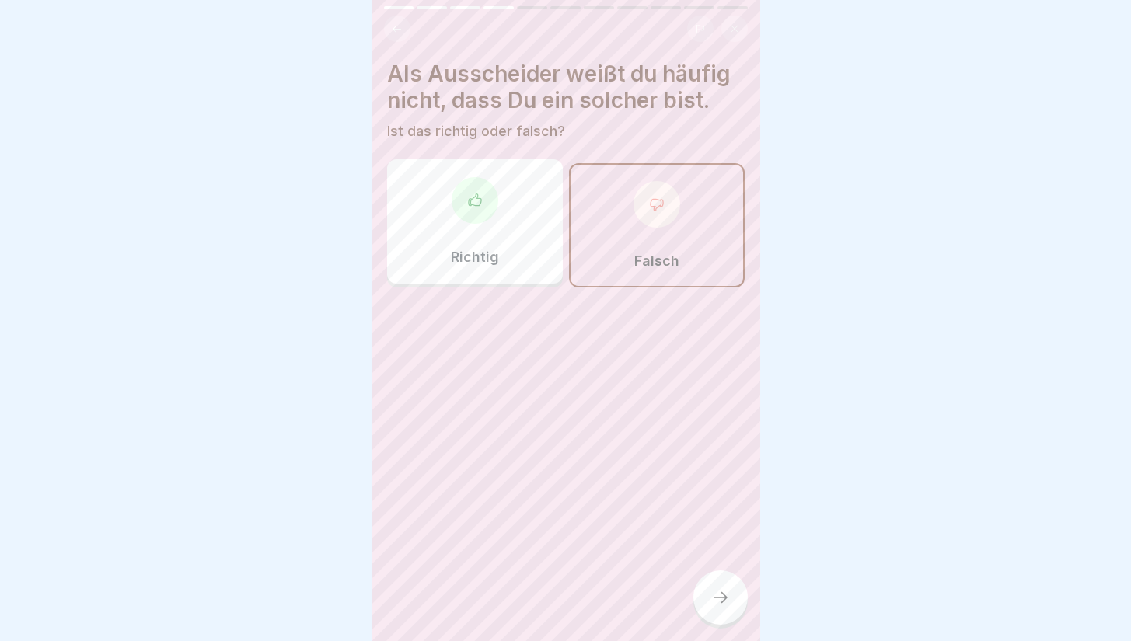
click at [526, 242] on div "Richtig" at bounding box center [475, 221] width 176 height 124
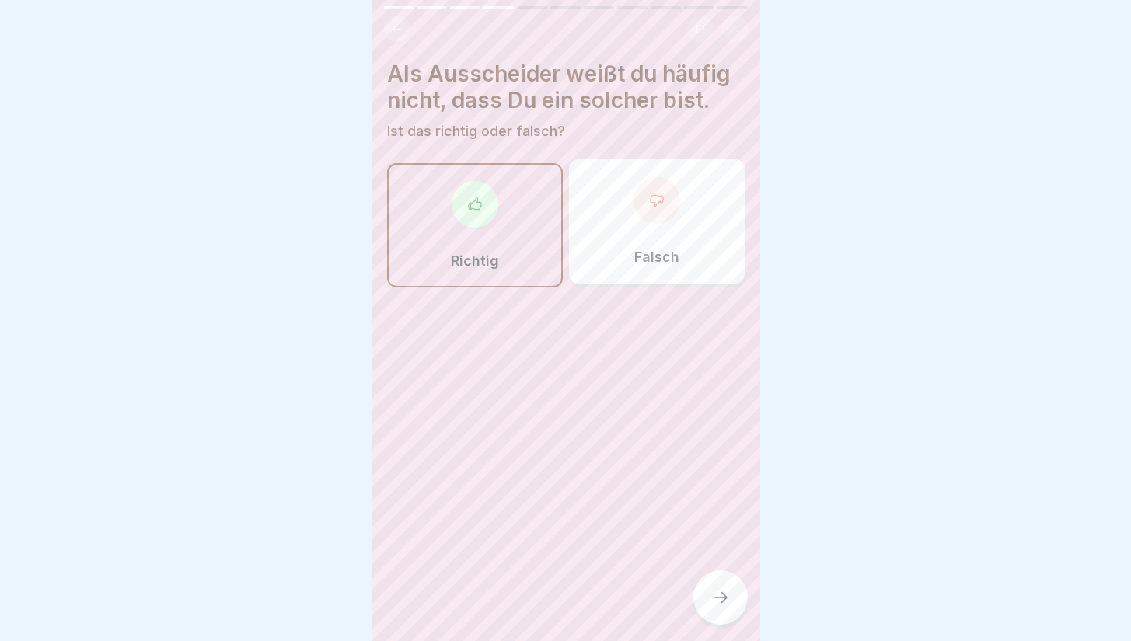
click at [716, 595] on div at bounding box center [721, 598] width 54 height 54
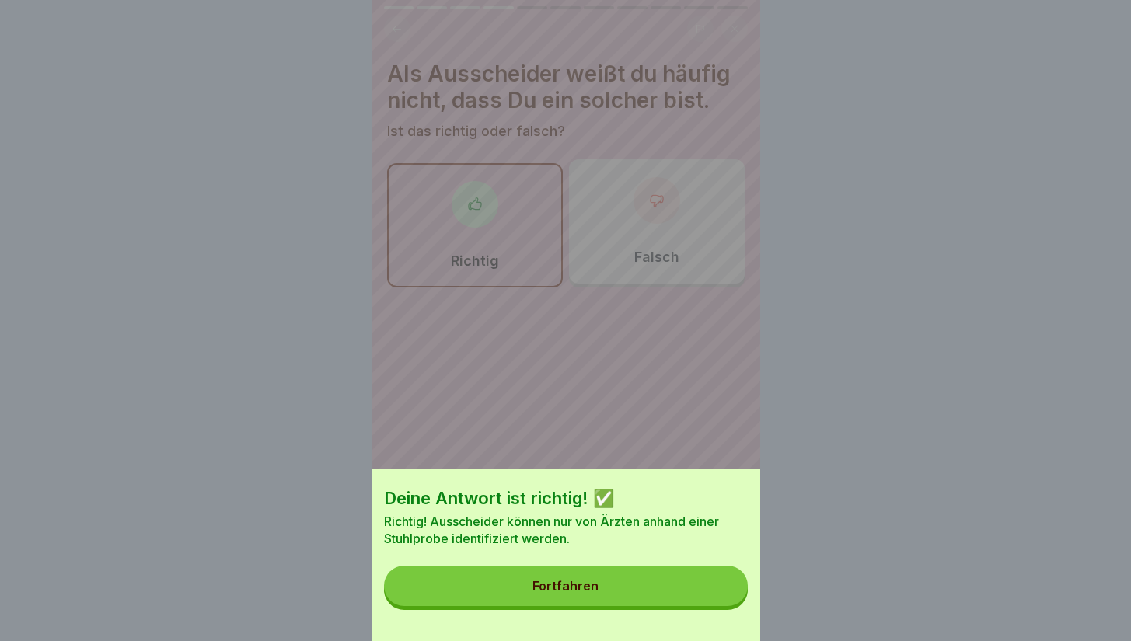
click at [679, 592] on button "Fortfahren" at bounding box center [566, 586] width 364 height 40
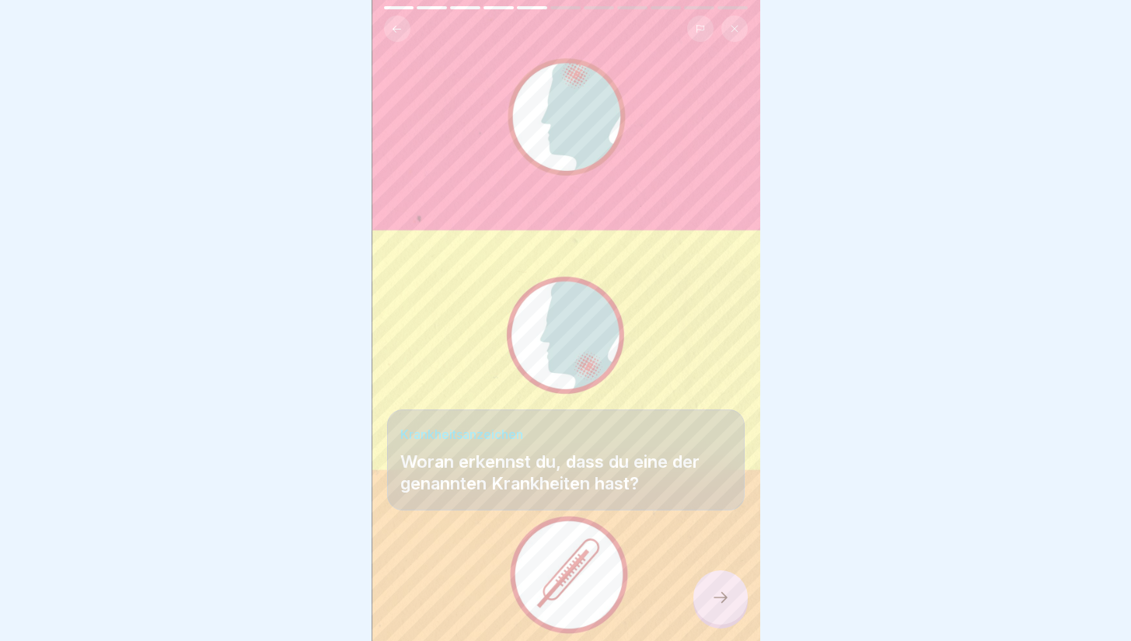
click at [729, 607] on icon at bounding box center [720, 598] width 19 height 19
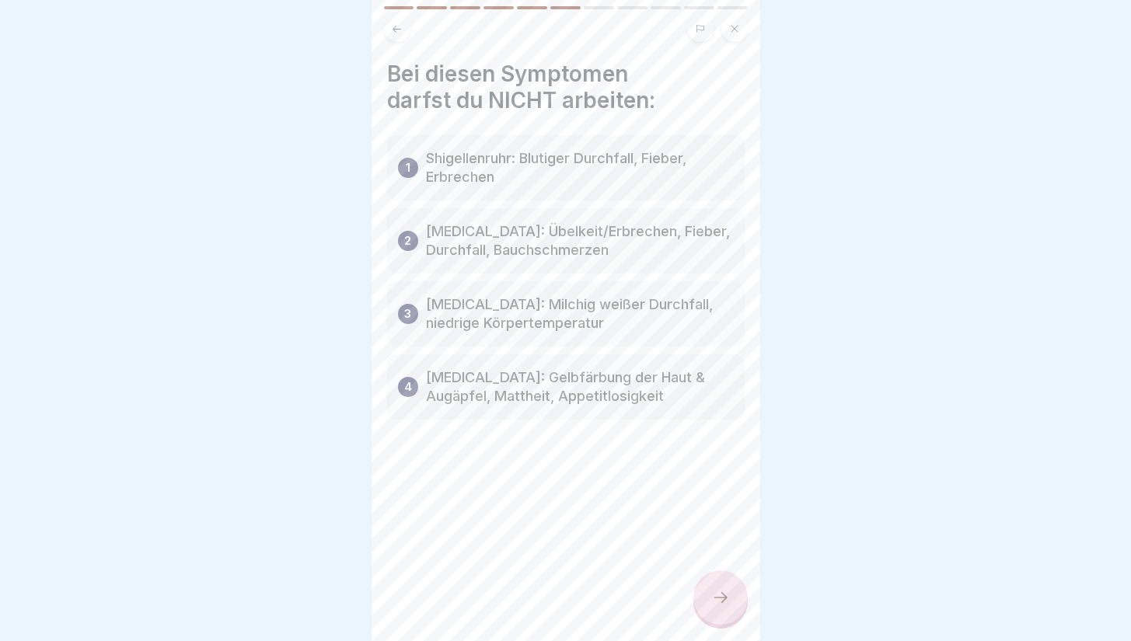
click at [722, 607] on icon at bounding box center [720, 598] width 19 height 19
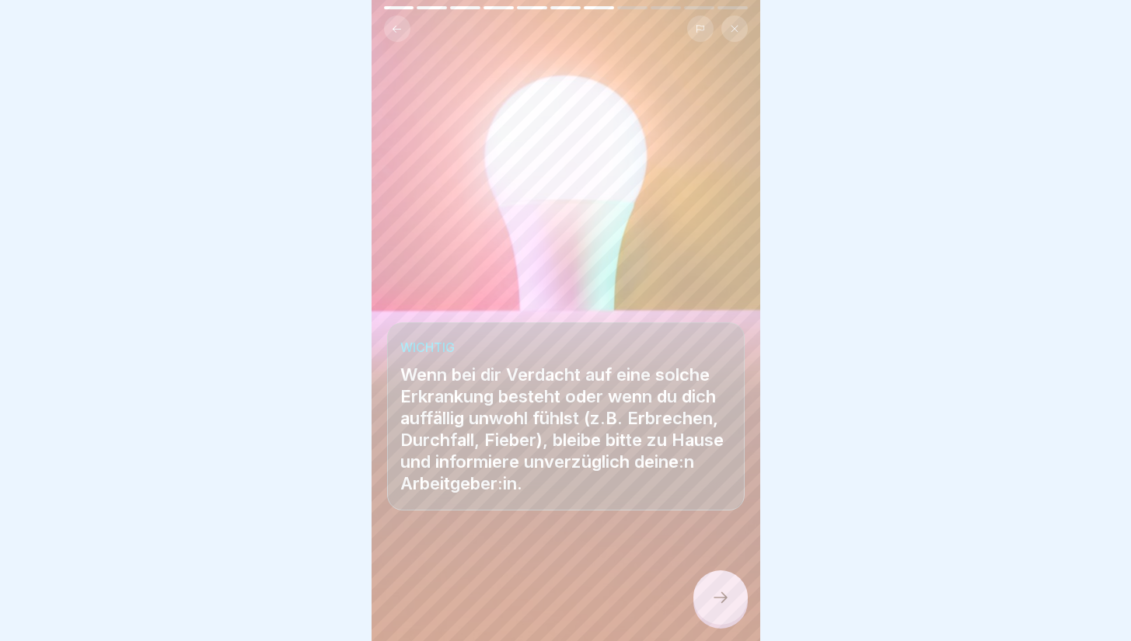
click at [723, 607] on icon at bounding box center [720, 598] width 19 height 19
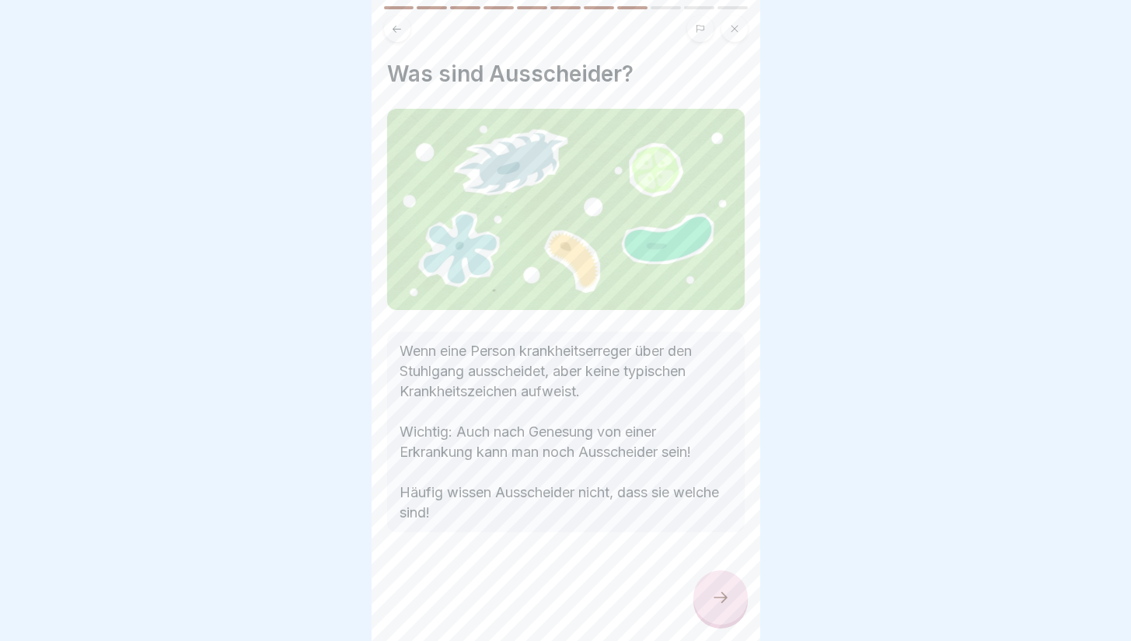
click at [723, 607] on icon at bounding box center [720, 598] width 19 height 19
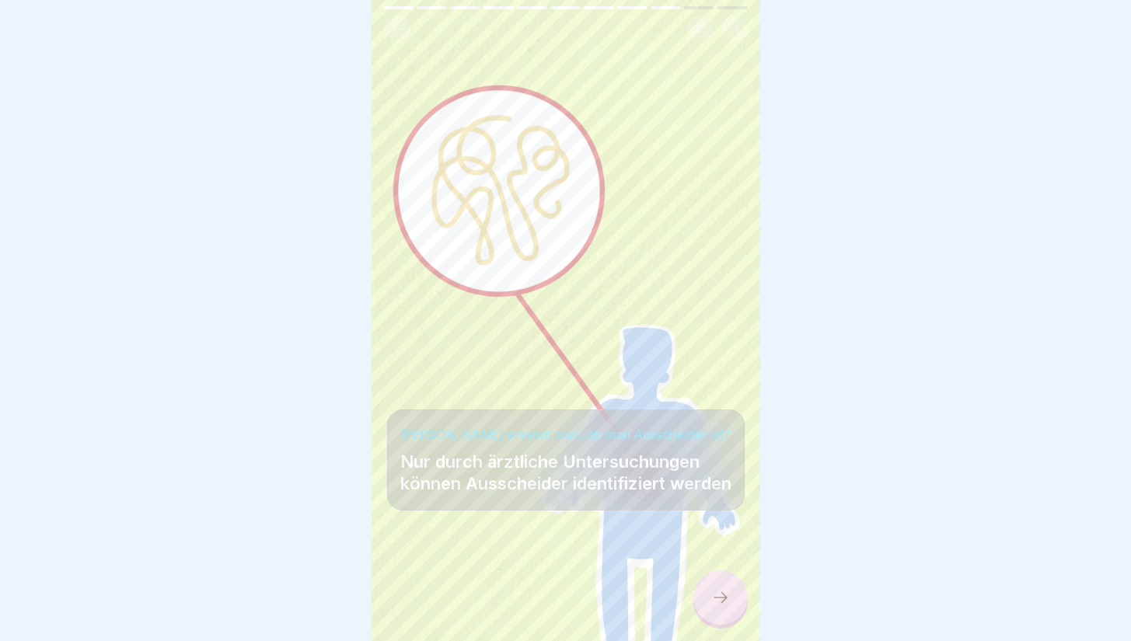
click at [723, 607] on icon at bounding box center [720, 598] width 19 height 19
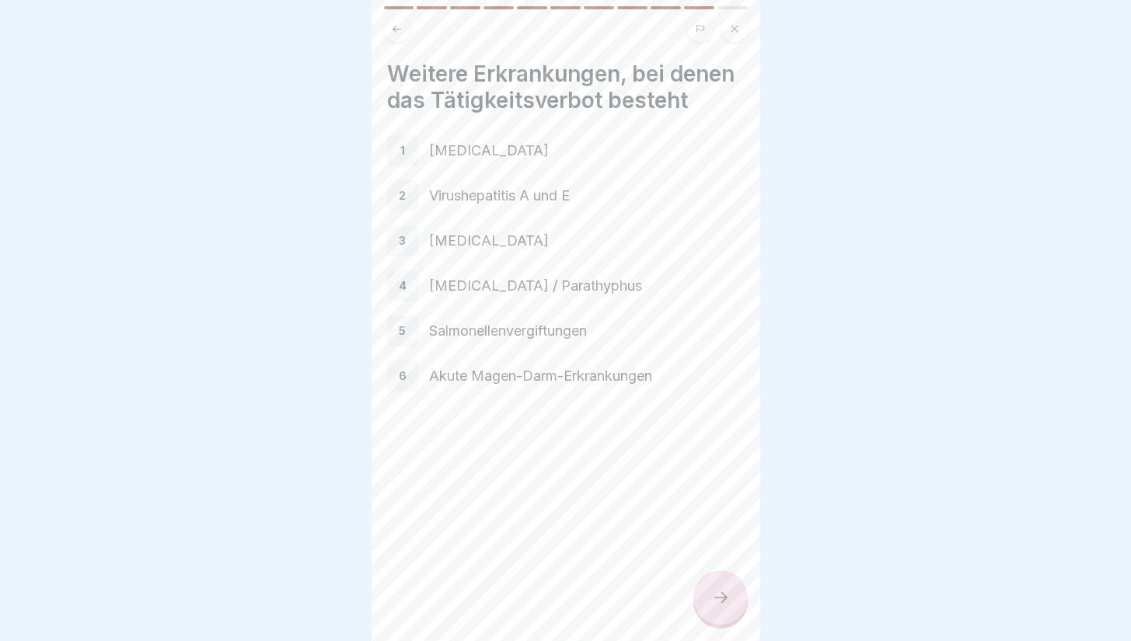
click at [724, 607] on icon at bounding box center [720, 598] width 19 height 19
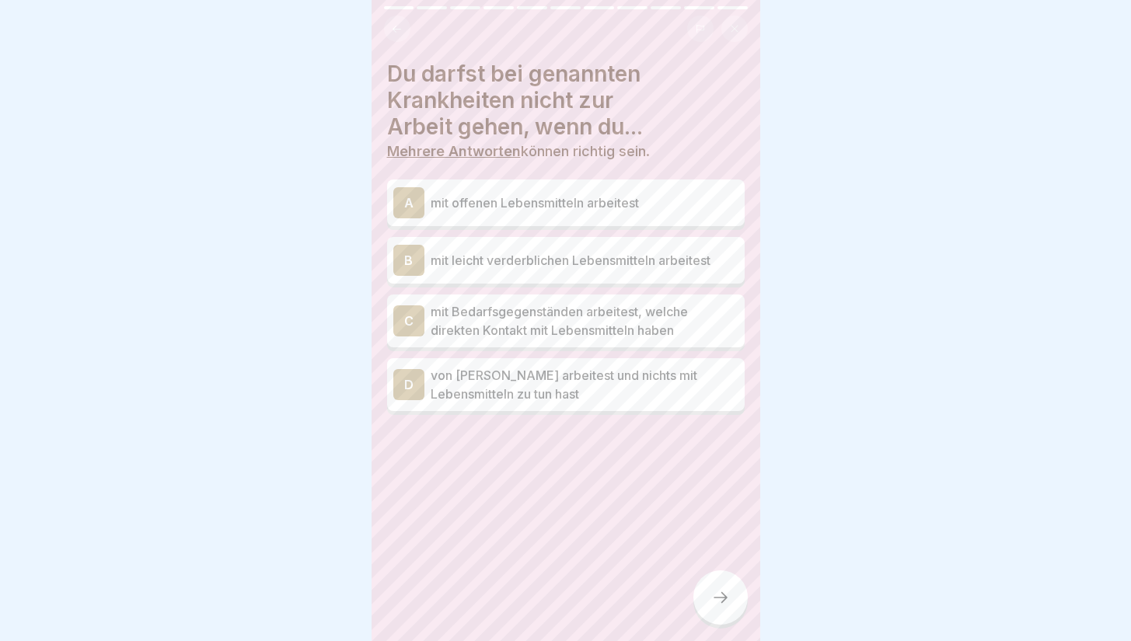
click at [636, 210] on p "mit offenen Lebensmitteln arbeitest" at bounding box center [585, 203] width 308 height 19
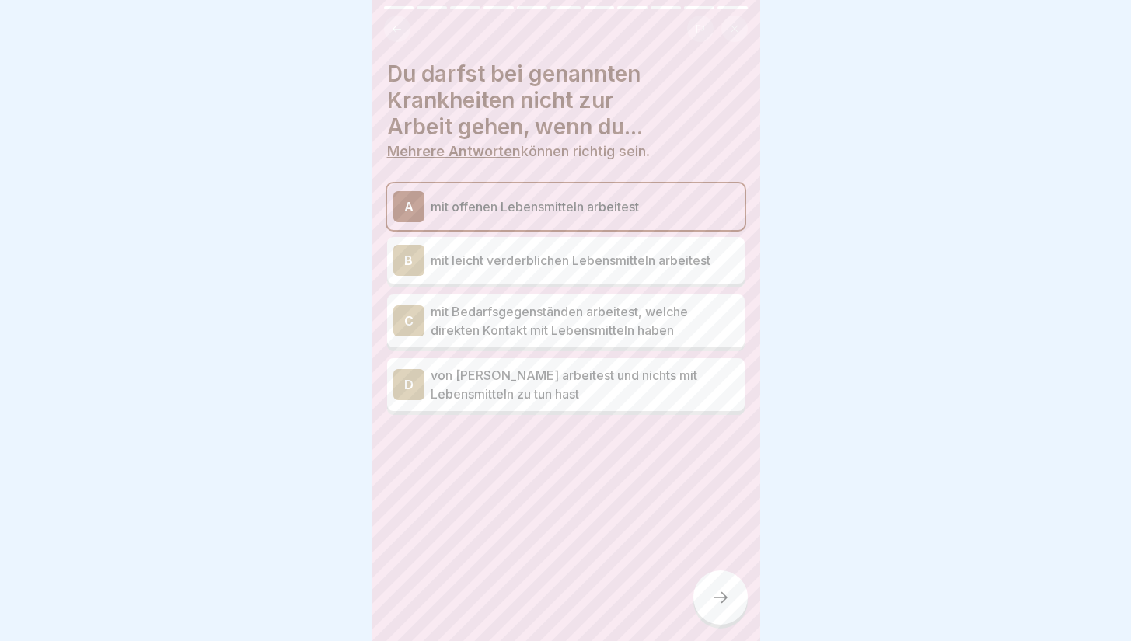
click at [650, 256] on p "mit leicht verderblichen Lebensmitteln arbeitest" at bounding box center [585, 260] width 308 height 19
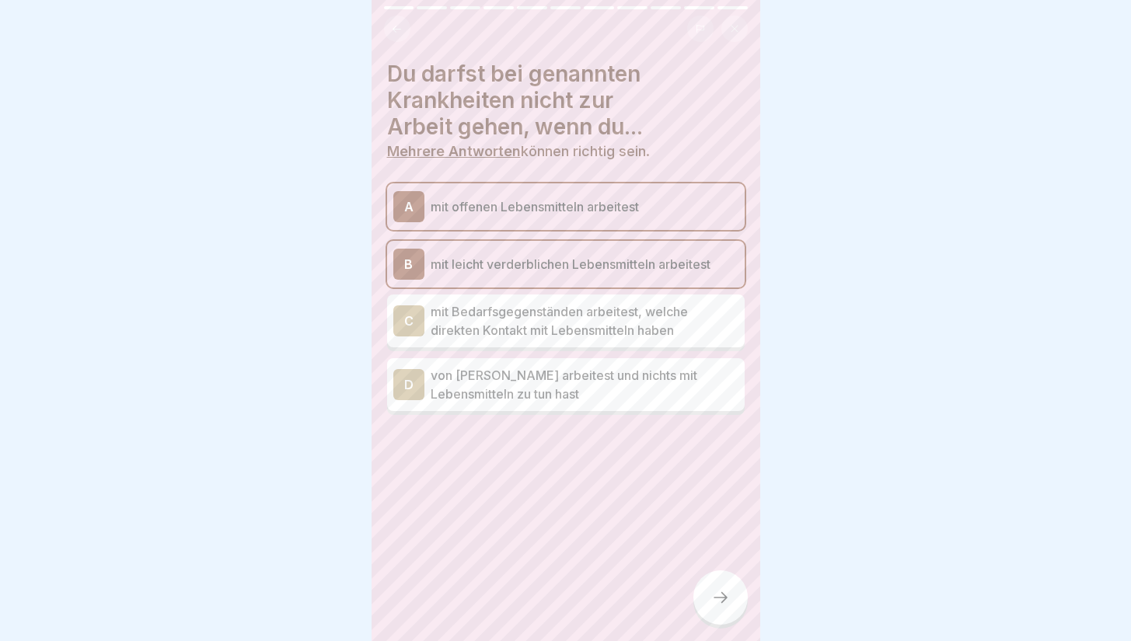
click at [655, 325] on p "mit Bedarfsgegenständen arbeitest, welche direkten Kontakt mit Lebensmitteln ha…" at bounding box center [585, 320] width 308 height 37
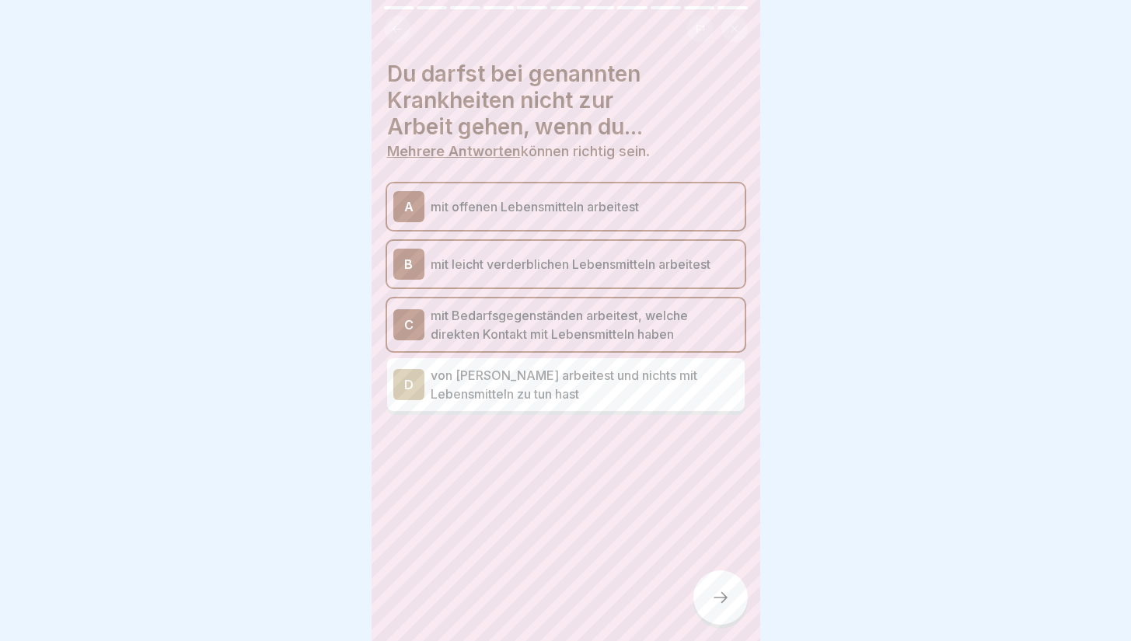
click at [704, 590] on div at bounding box center [721, 598] width 54 height 54
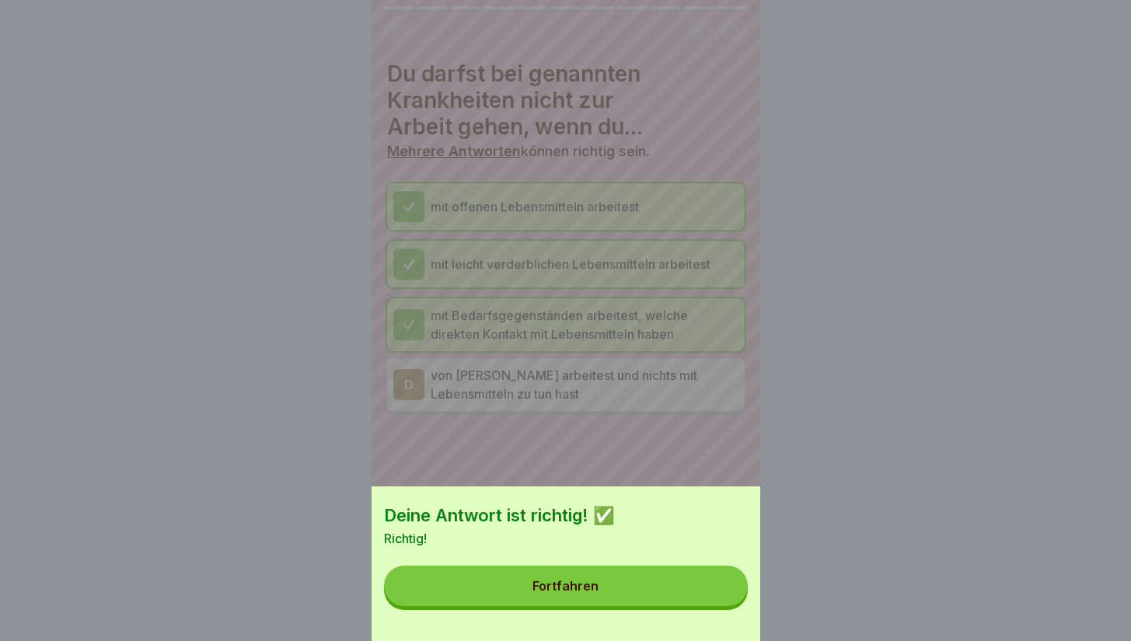
click at [698, 604] on button "Fortfahren" at bounding box center [566, 586] width 364 height 40
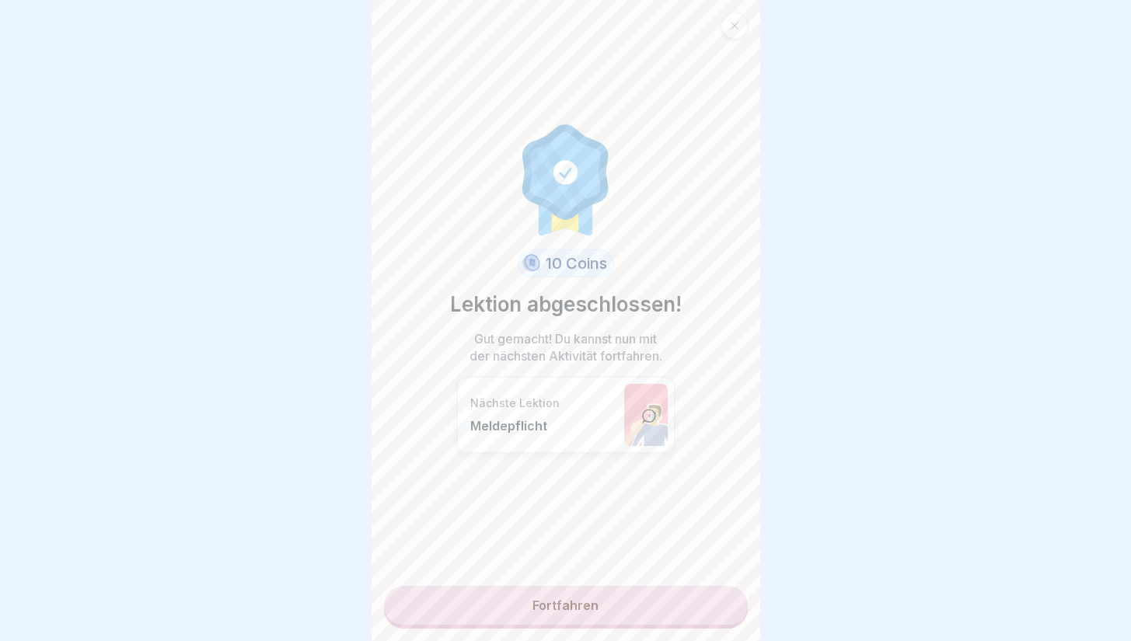
click at [674, 615] on link "Fortfahren" at bounding box center [566, 605] width 364 height 39
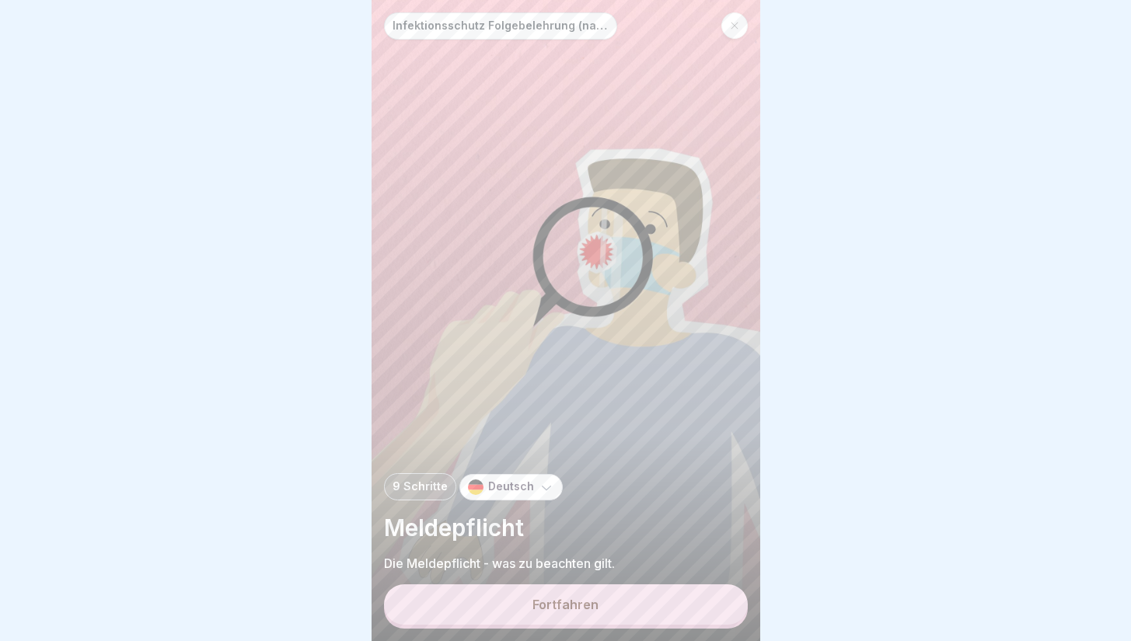
click at [694, 603] on button "Fortfahren" at bounding box center [566, 605] width 364 height 40
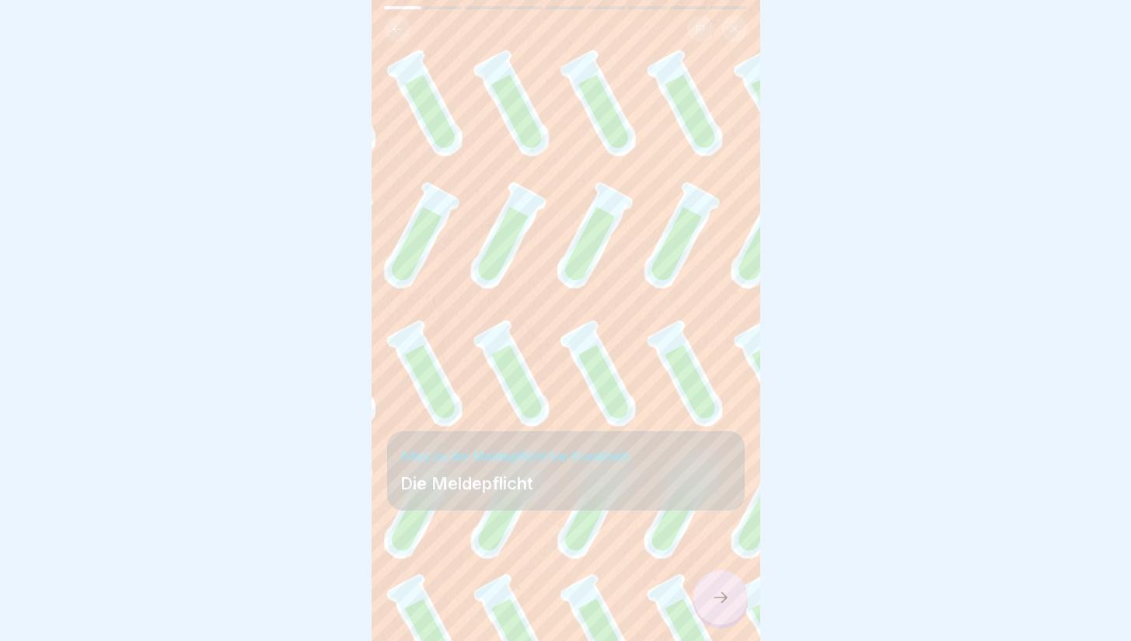
click at [722, 625] on div at bounding box center [721, 598] width 54 height 54
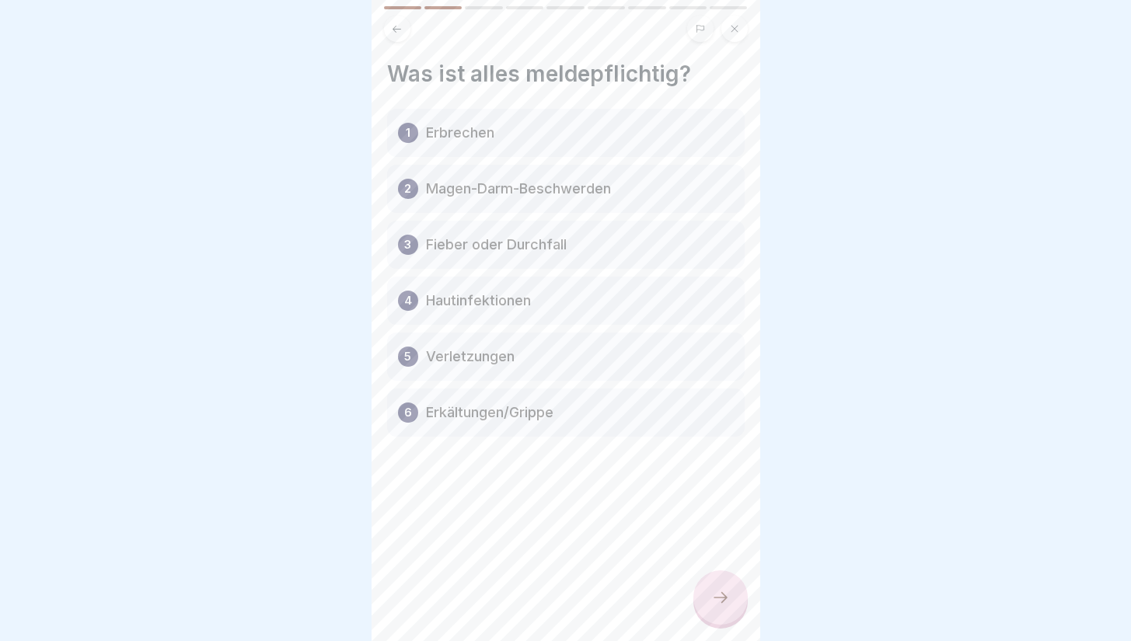
click at [727, 622] on div at bounding box center [721, 598] width 54 height 54
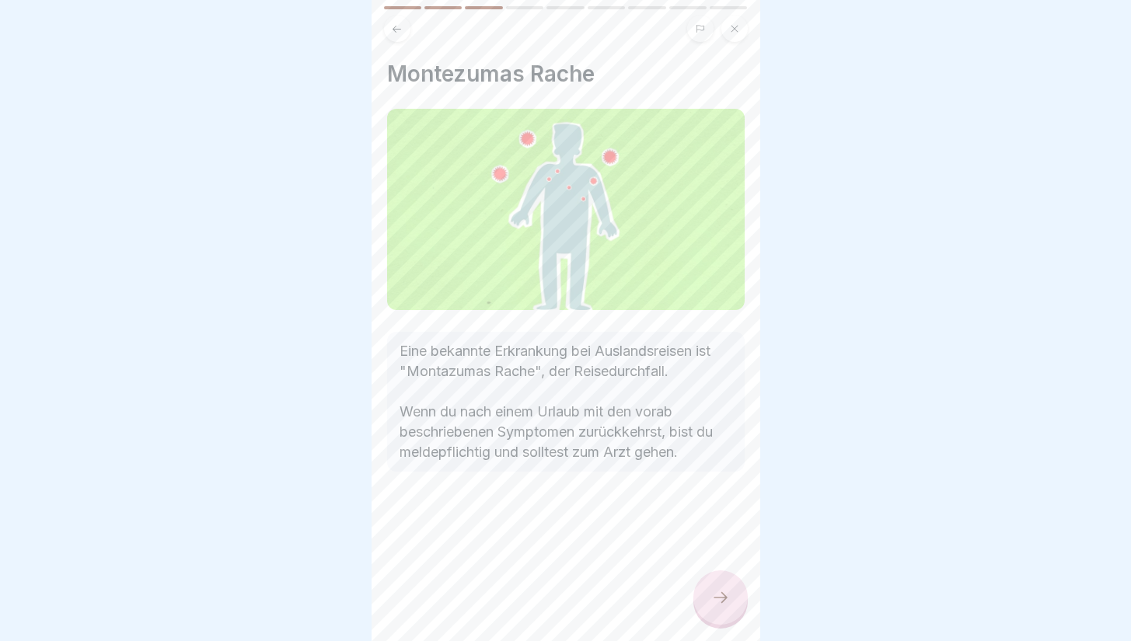
click at [731, 619] on div at bounding box center [721, 598] width 54 height 54
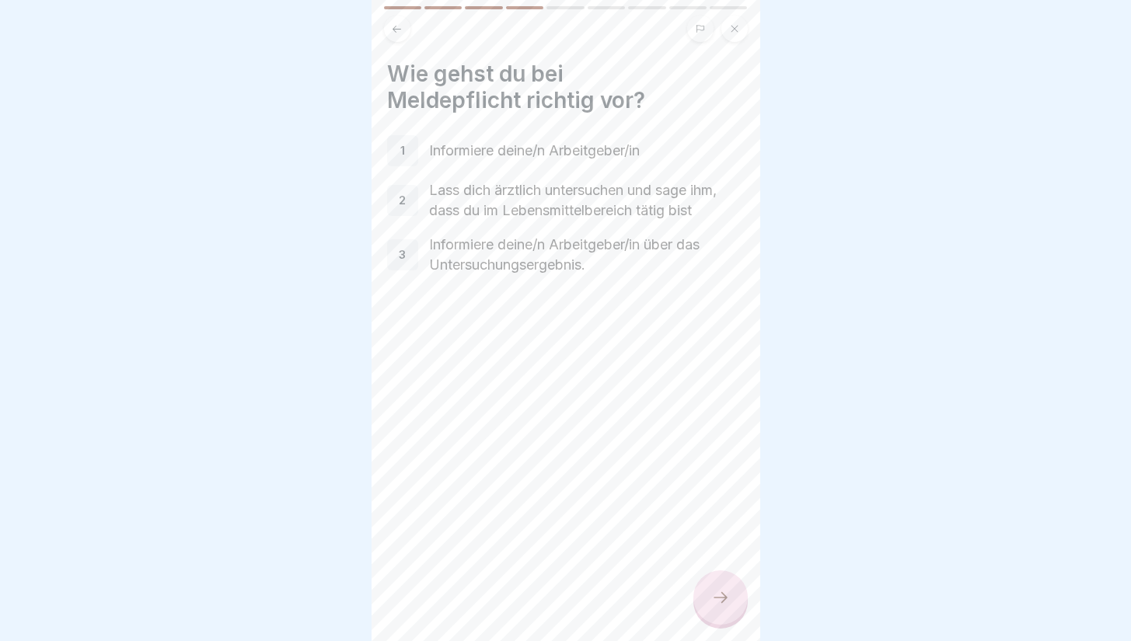
click at [732, 619] on div at bounding box center [721, 598] width 54 height 54
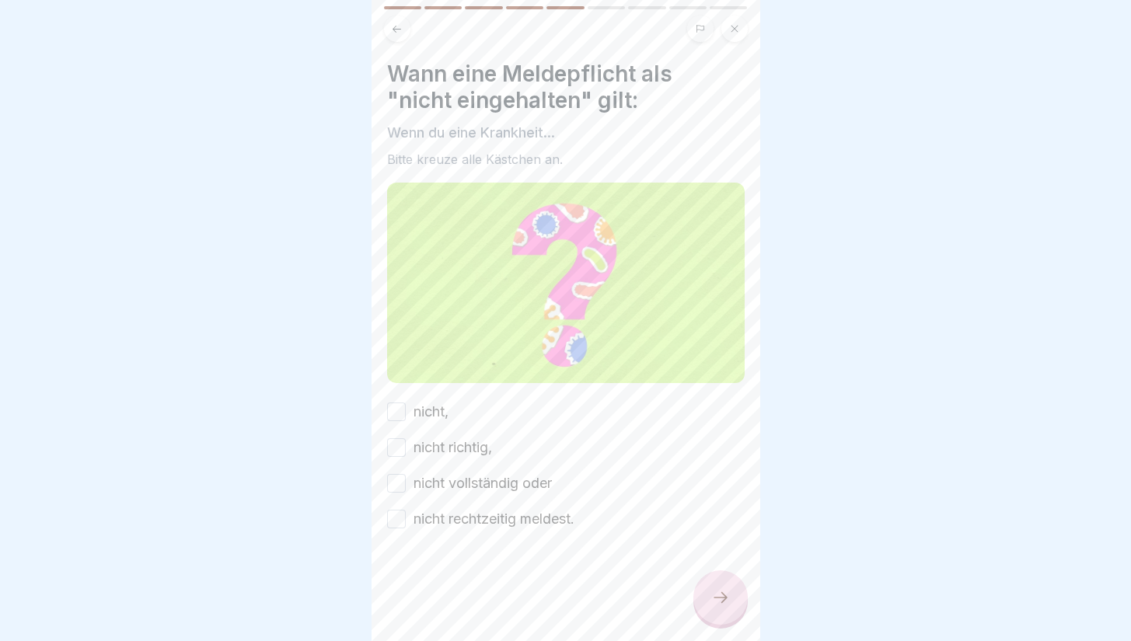
click at [550, 519] on label "nicht rechtzeitig meldest." at bounding box center [494, 519] width 161 height 20
click at [406, 519] on button "nicht rechtzeitig meldest." at bounding box center [396, 519] width 19 height 19
click at [538, 494] on div "nicht, nicht richtig, nicht vollständig oder nicht rechtzeitig meldest." at bounding box center [566, 466] width 358 height 128
click at [540, 483] on label "nicht vollständig oder" at bounding box center [483, 483] width 138 height 20
click at [406, 483] on button "nicht vollständig oder" at bounding box center [396, 483] width 19 height 19
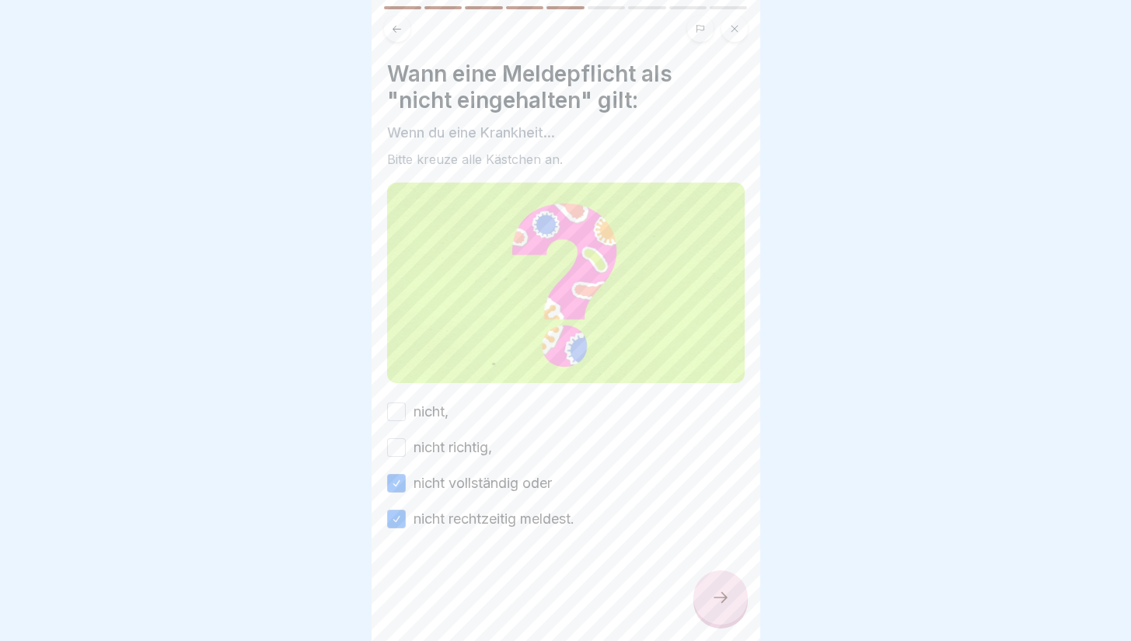
click at [466, 418] on div "nicht, nicht richtig, nicht vollständig oder nicht rechtzeitig meldest." at bounding box center [566, 466] width 358 height 128
click at [465, 402] on div "nicht, nicht richtig, nicht vollständig oder nicht rechtzeitig meldest." at bounding box center [566, 466] width 358 height 128
click at [441, 402] on label "nicht," at bounding box center [431, 412] width 35 height 20
click at [406, 403] on button "nicht," at bounding box center [396, 412] width 19 height 19
click at [452, 444] on label "nicht richtig," at bounding box center [453, 448] width 79 height 20
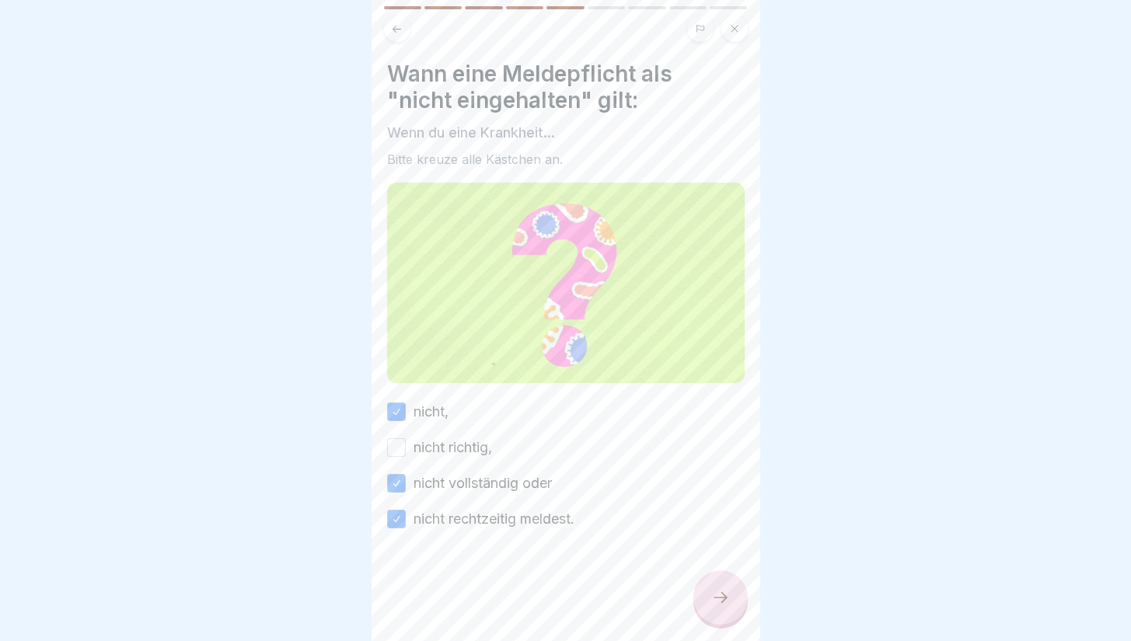
click at [406, 444] on button "nicht richtig," at bounding box center [396, 447] width 19 height 19
click at [770, 640] on div at bounding box center [565, 320] width 1131 height 641
click at [731, 625] on div at bounding box center [721, 598] width 54 height 54
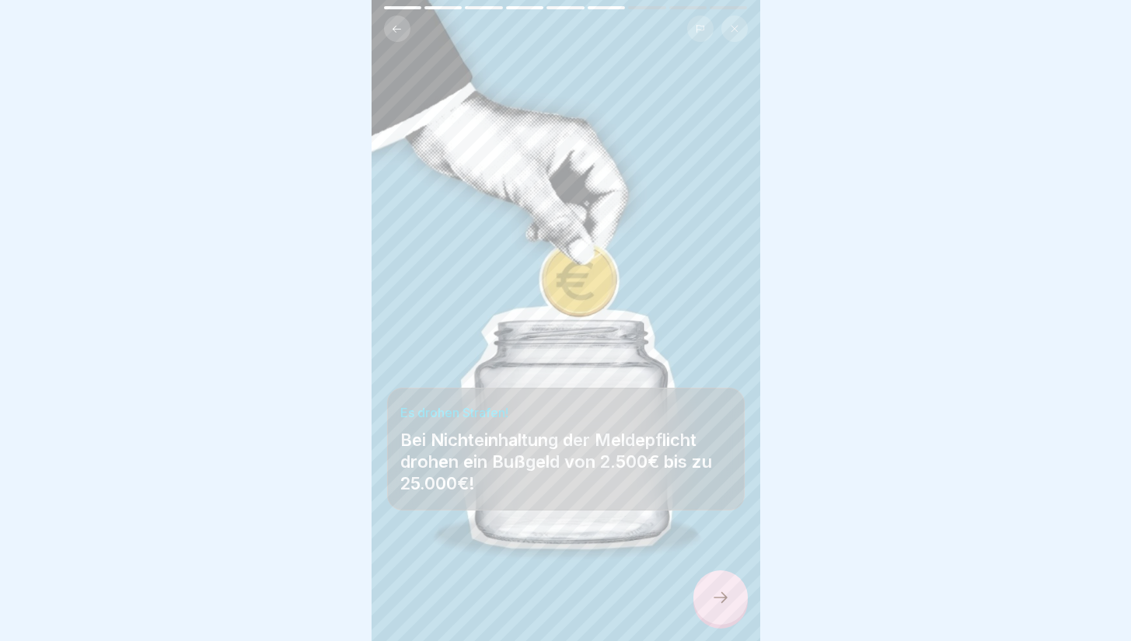
click at [720, 601] on div at bounding box center [721, 598] width 54 height 54
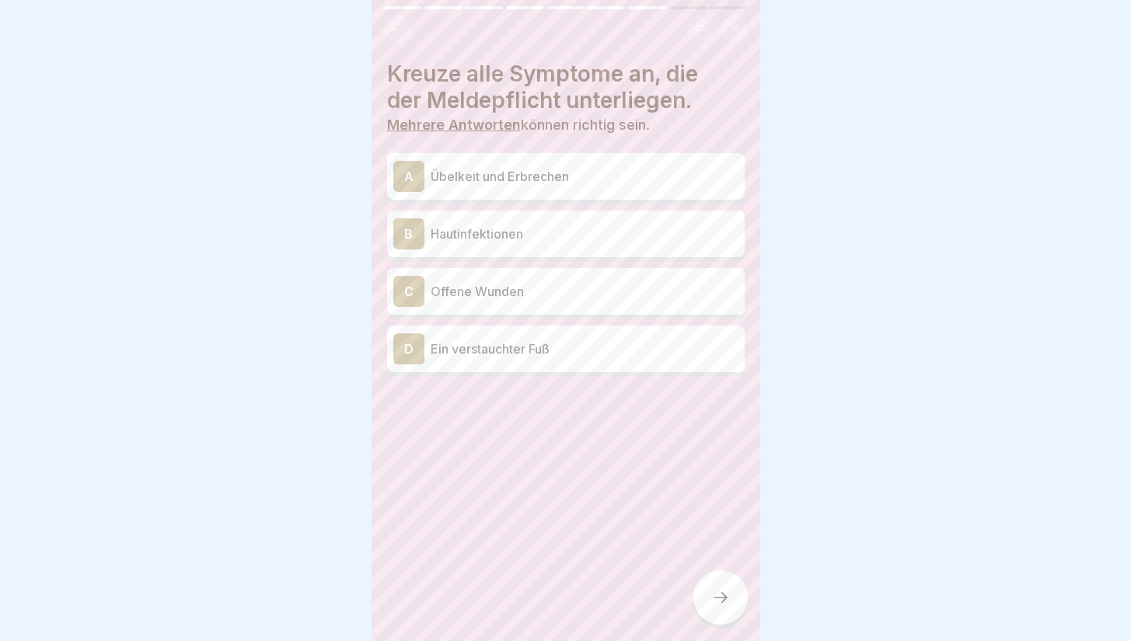
click at [684, 170] on p "Übelkeit und Erbrechen" at bounding box center [585, 176] width 308 height 19
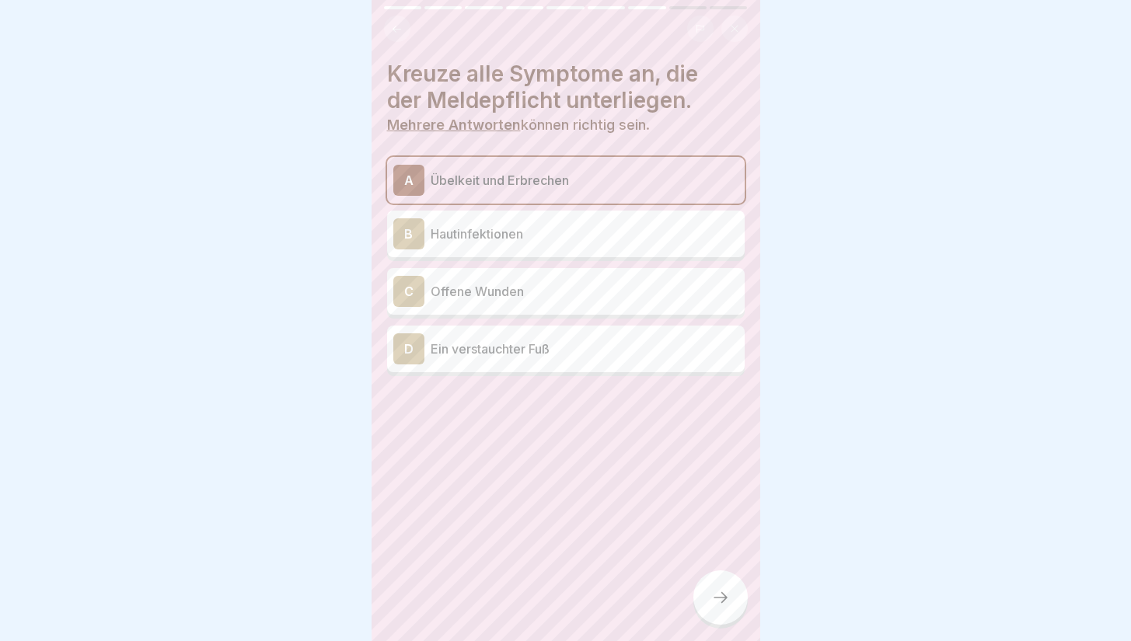
click at [692, 223] on div "B Hautinfektionen" at bounding box center [565, 233] width 345 height 31
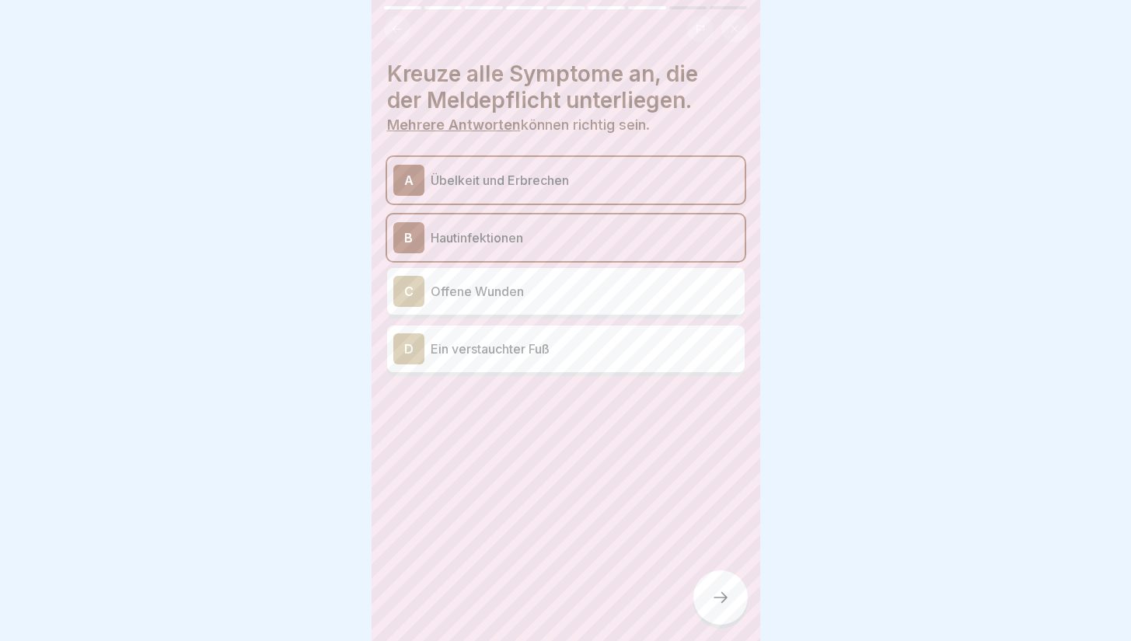
click at [693, 280] on div "C Offene Wunden" at bounding box center [565, 291] width 345 height 31
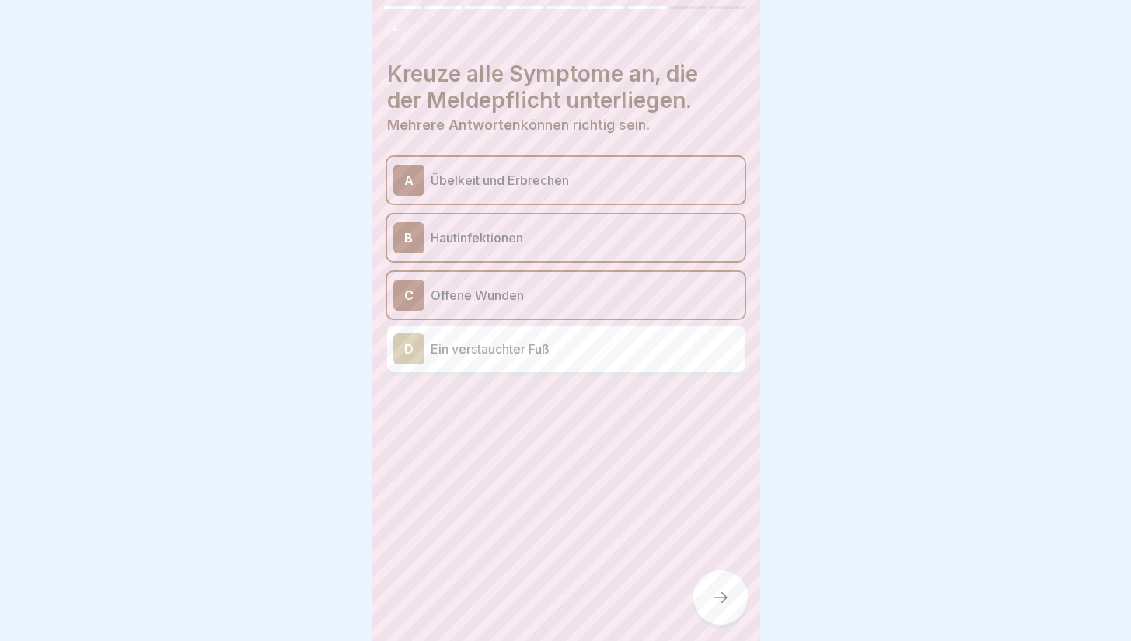
click at [690, 343] on p "Ein verstauchter Fuß" at bounding box center [585, 349] width 308 height 19
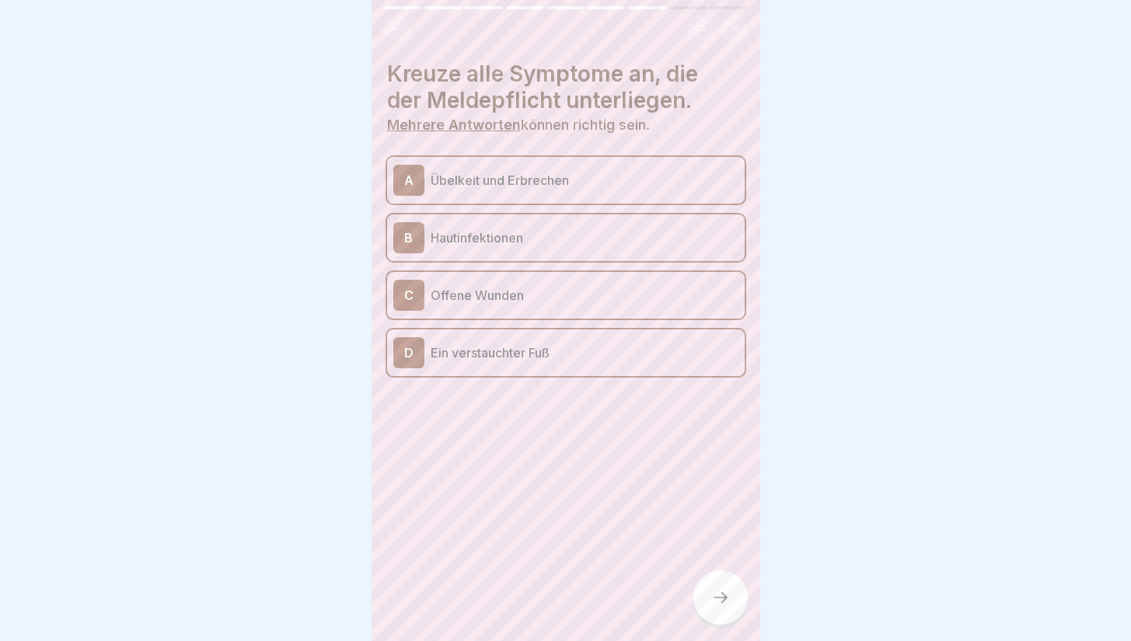
click at [694, 302] on p "Offene Wunden" at bounding box center [585, 295] width 308 height 19
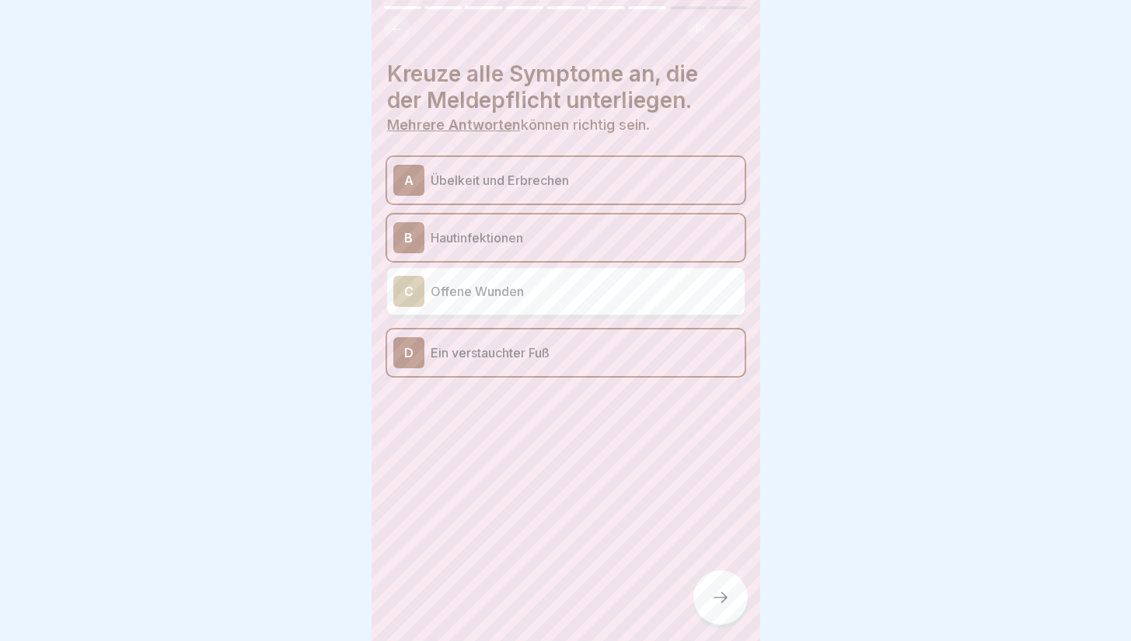
click at [680, 278] on div "C Offene Wunden" at bounding box center [565, 291] width 345 height 31
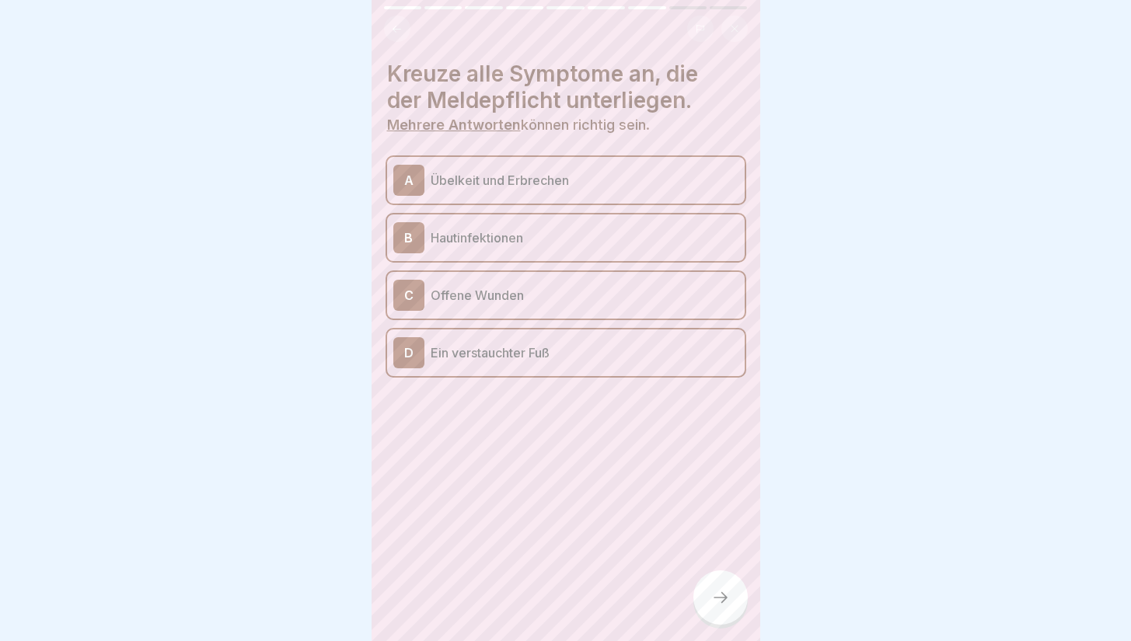
click at [682, 346] on p "Ein verstauchter Fuß" at bounding box center [585, 353] width 308 height 19
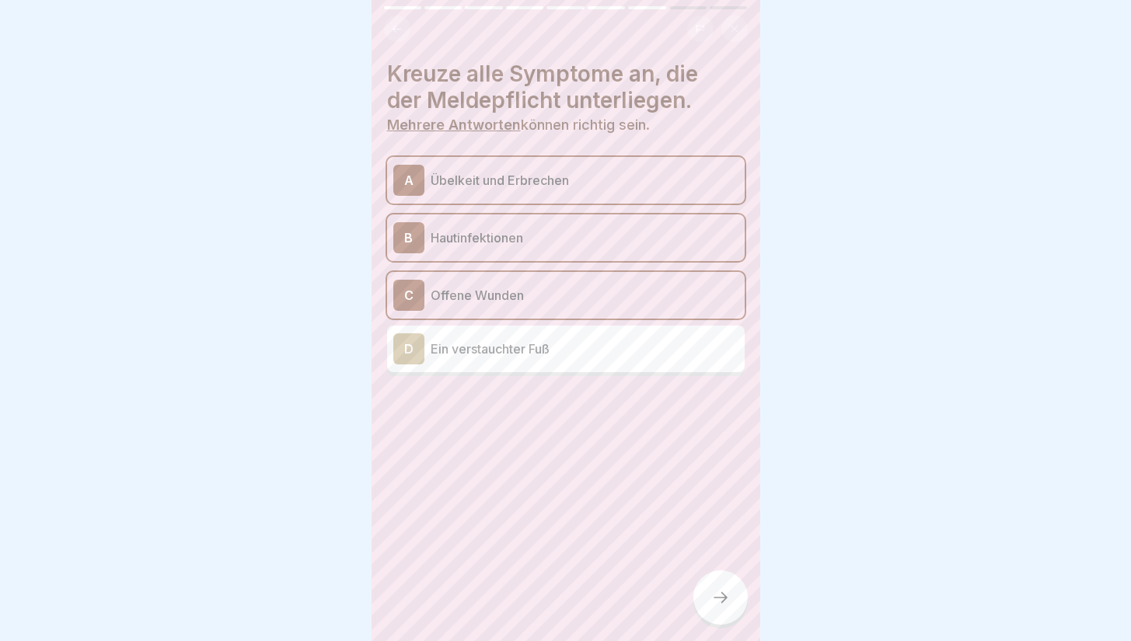
click at [712, 607] on icon at bounding box center [720, 598] width 19 height 19
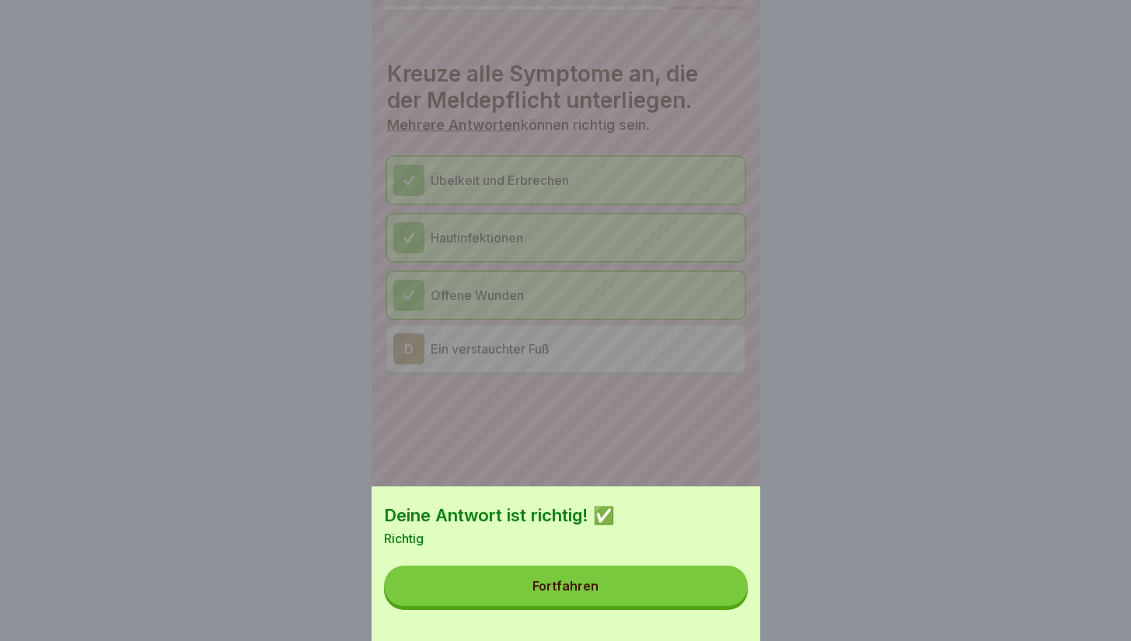
click at [703, 597] on button "Fortfahren" at bounding box center [566, 586] width 364 height 40
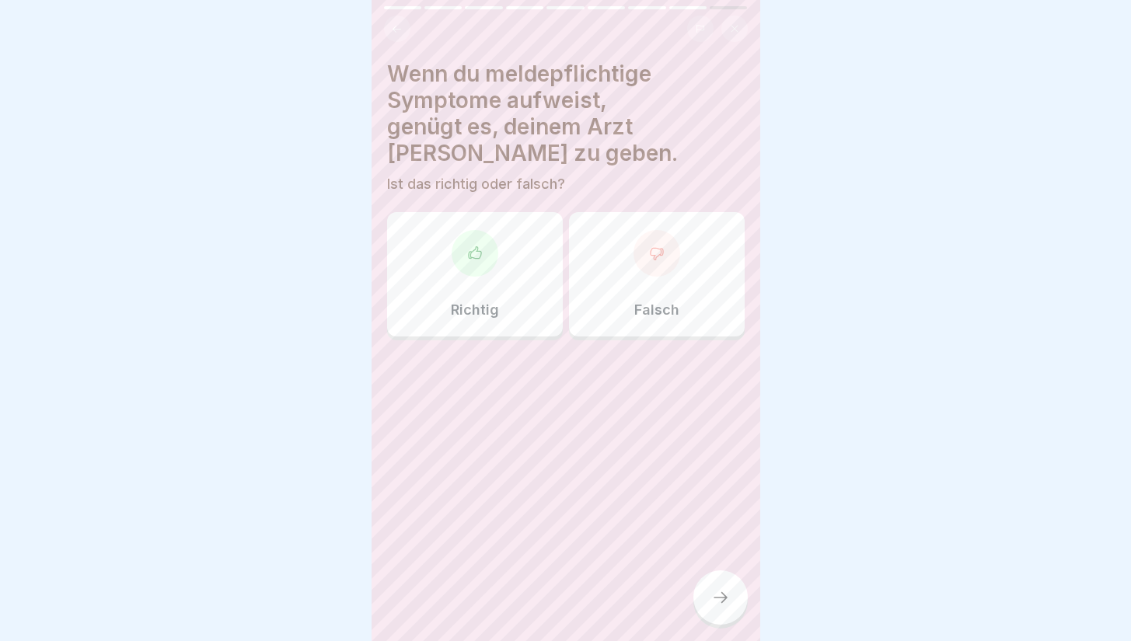
click at [642, 293] on div "Falsch" at bounding box center [657, 274] width 176 height 124
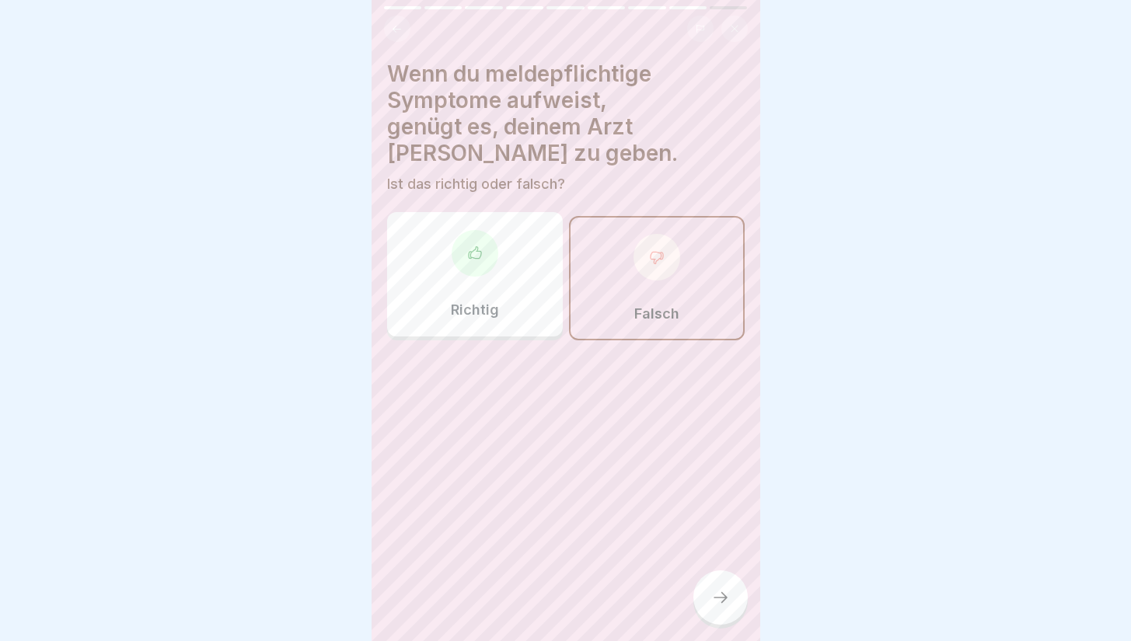
click at [714, 607] on icon at bounding box center [720, 598] width 19 height 19
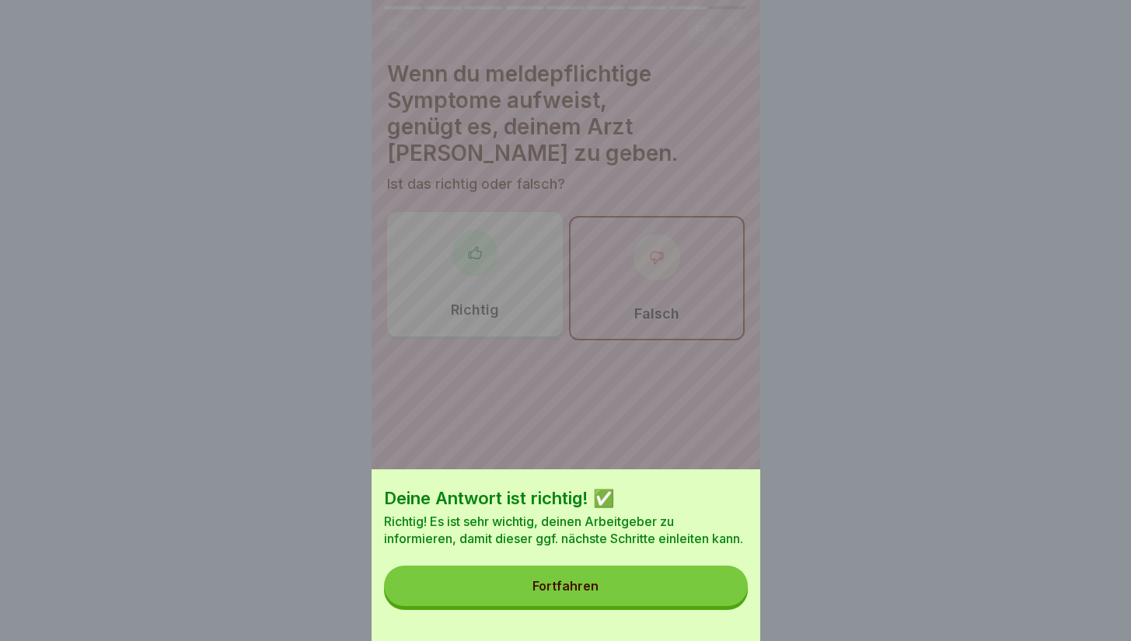
click at [666, 606] on button "Fortfahren" at bounding box center [566, 586] width 364 height 40
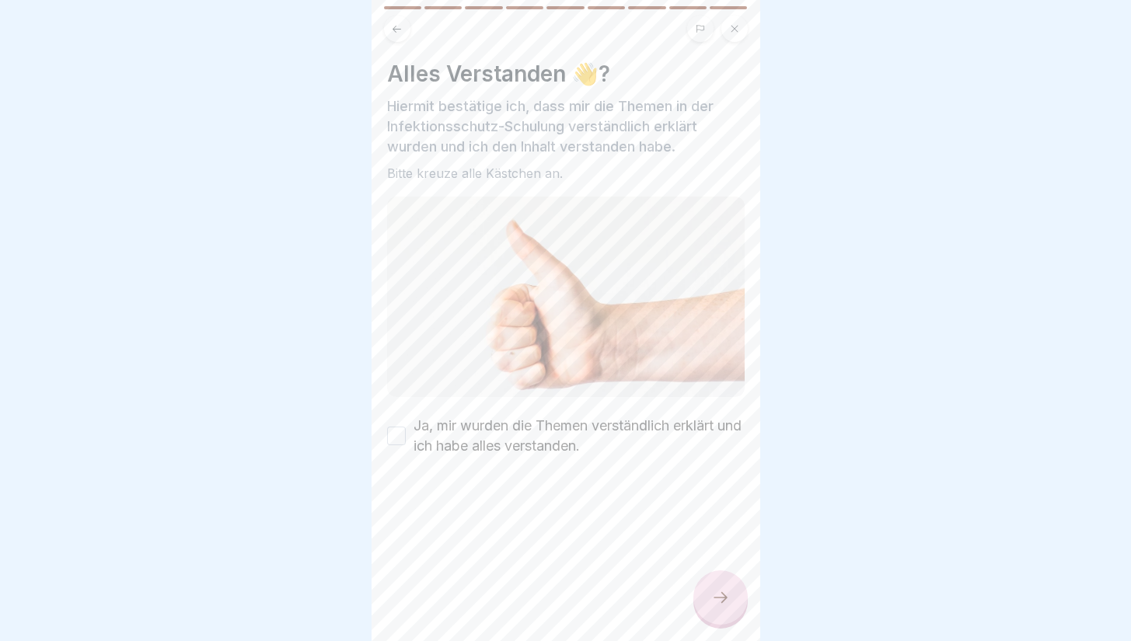
click at [602, 442] on label "Ja, mir wurden die Themen verständlich erklärt und ich habe alles verstanden." at bounding box center [579, 436] width 331 height 40
click at [406, 442] on button "Ja, mir wurden die Themen verständlich erklärt und ich habe alles verstanden." at bounding box center [396, 436] width 19 height 19
click at [725, 625] on div at bounding box center [721, 598] width 54 height 54
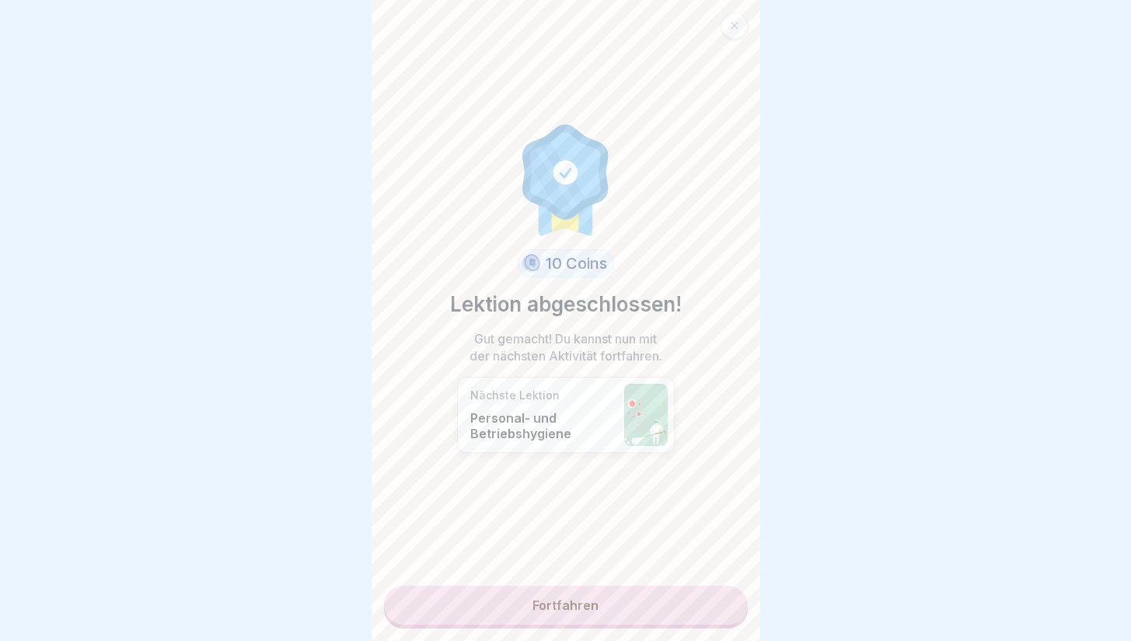
click at [682, 606] on link "Fortfahren" at bounding box center [566, 605] width 364 height 39
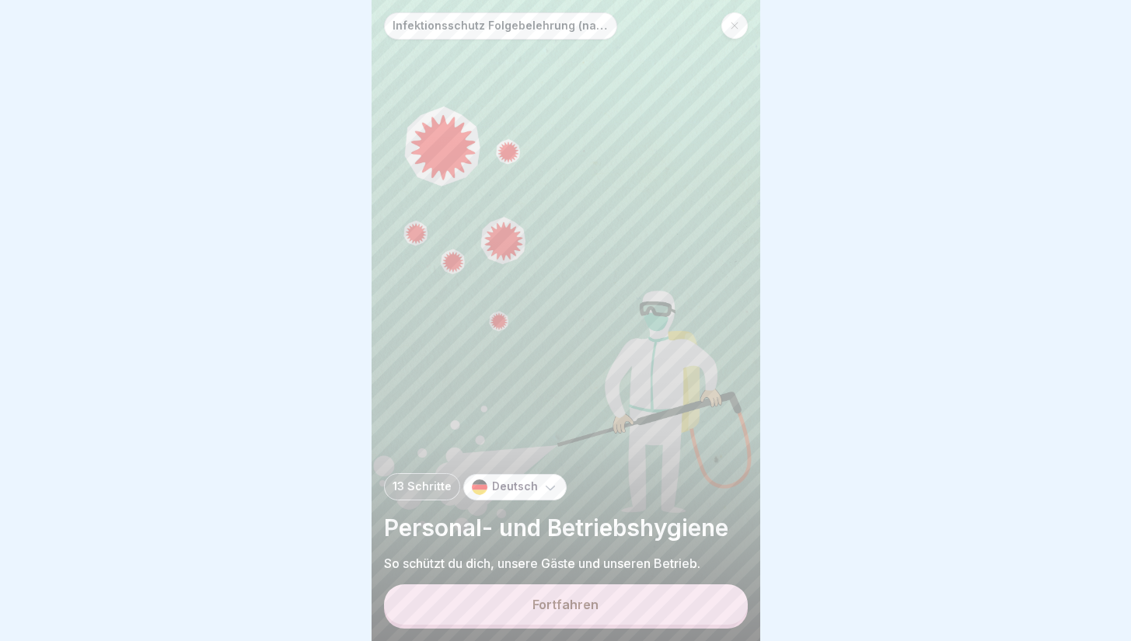
click at [662, 602] on button "Fortfahren" at bounding box center [566, 605] width 364 height 40
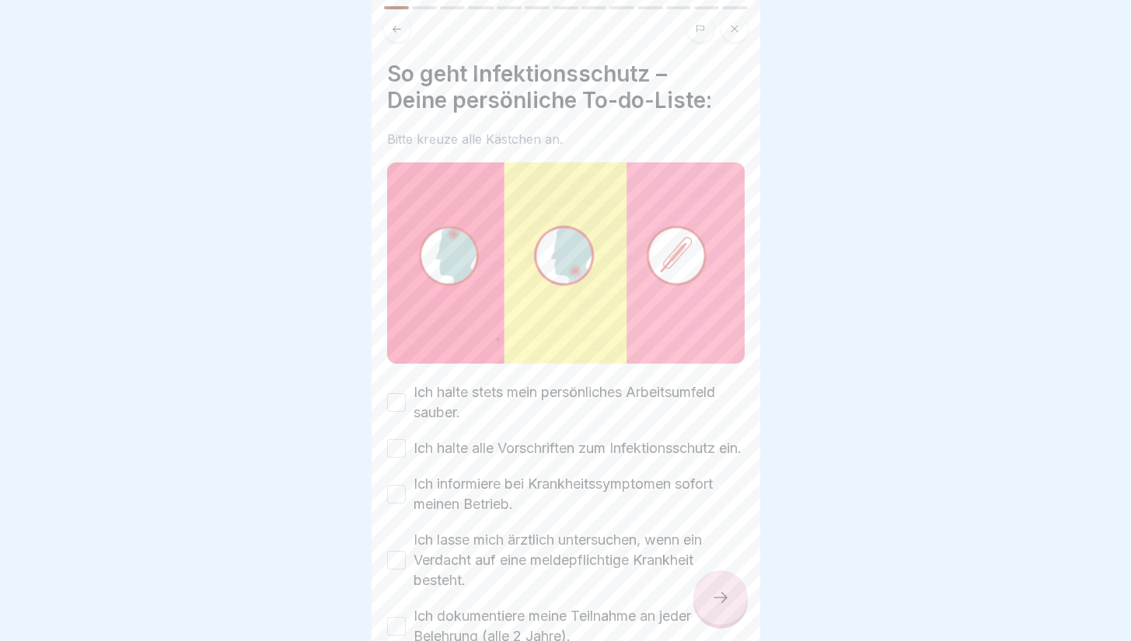
click at [631, 397] on label "Ich halte stets mein persönliches Arbeitsumfeld sauber." at bounding box center [579, 403] width 331 height 40
click at [406, 397] on button "Ich halte stets mein persönliches Arbeitsumfeld sauber." at bounding box center [396, 402] width 19 height 19
click at [642, 452] on label "Ich halte alle Vorschriften zum Infektionsschutz ein." at bounding box center [578, 448] width 328 height 20
click at [406, 452] on button "Ich halte alle Vorschriften zum Infektionsschutz ein." at bounding box center [396, 448] width 19 height 19
click at [652, 515] on label "Ich informiere bei Krankheitssymptomen sofort meinen Betrieb." at bounding box center [579, 494] width 331 height 40
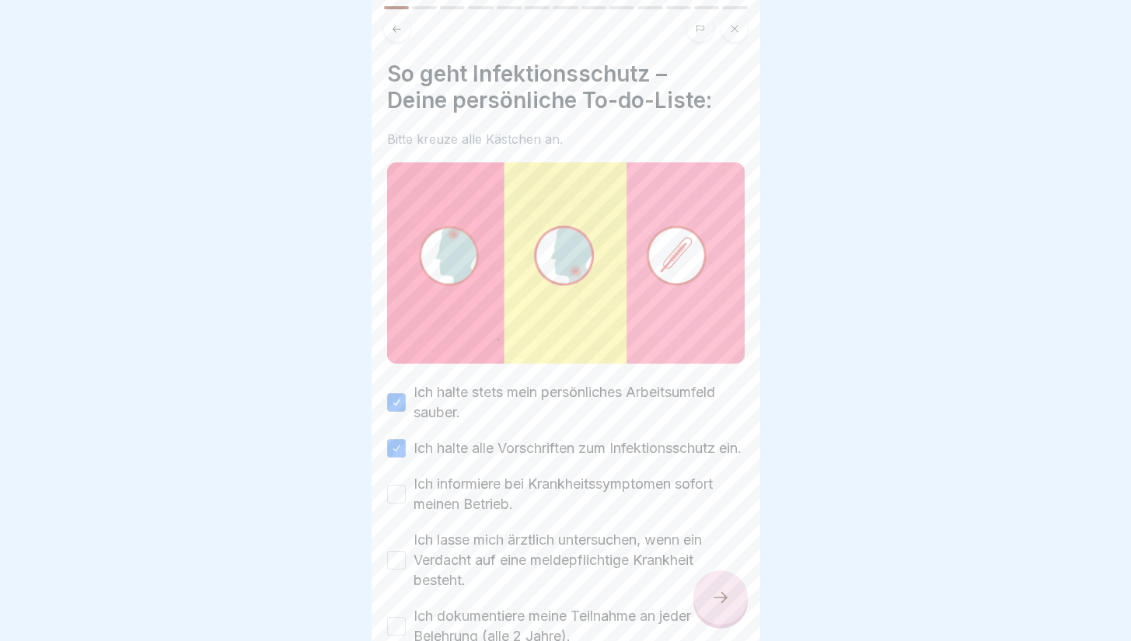
click at [406, 504] on button "Ich informiere bei Krankheitssymptomen sofort meinen Betrieb." at bounding box center [396, 494] width 19 height 19
click at [655, 580] on label "Ich lasse mich ärztlich untersuchen, wenn ein Verdacht auf eine meldepflichtige…" at bounding box center [579, 560] width 331 height 61
click at [406, 570] on button "Ich lasse mich ärztlich untersuchen, wenn ein Verdacht auf eine meldepflichtige…" at bounding box center [396, 560] width 19 height 19
click at [658, 620] on label "Ich dokumentiere meine Teilnahme an jeder Belehrung (alle 2 Jahre)." at bounding box center [579, 626] width 331 height 40
click at [406, 620] on button "Ich dokumentiere meine Teilnahme an jeder Belehrung (alle 2 Jahre)." at bounding box center [396, 626] width 19 height 19
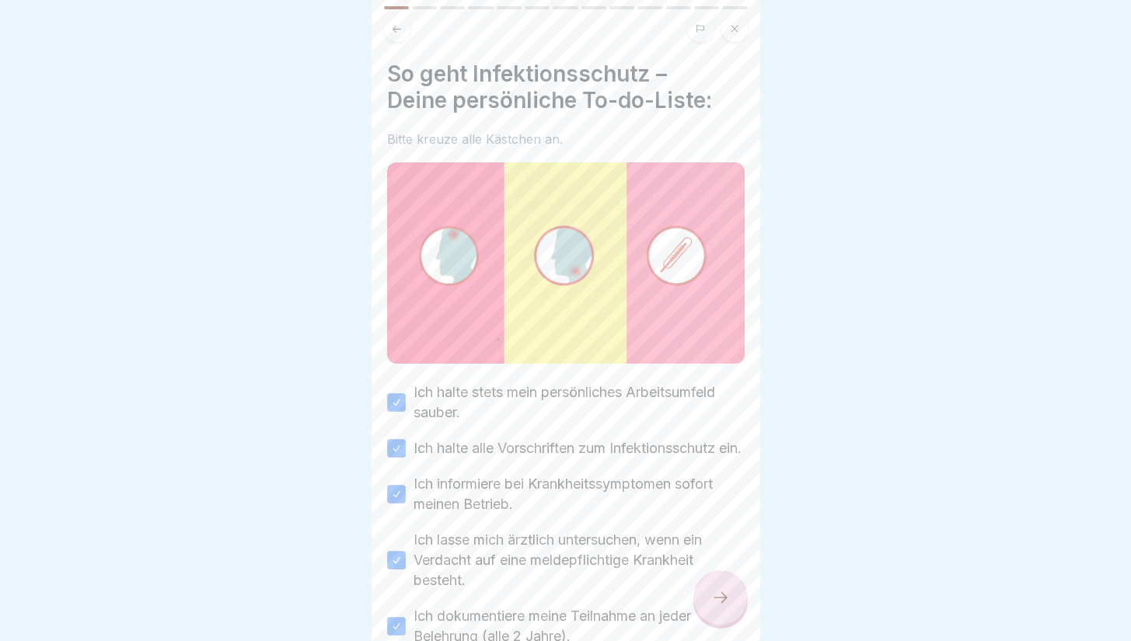
click at [709, 620] on div at bounding box center [721, 598] width 54 height 54
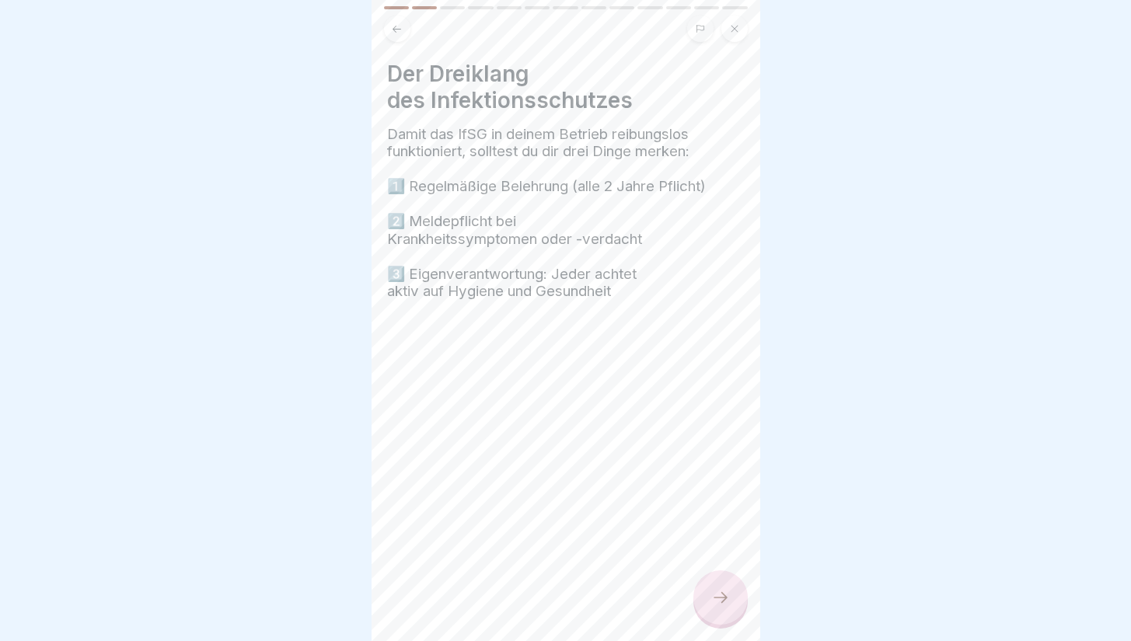
click at [709, 603] on div at bounding box center [721, 598] width 54 height 54
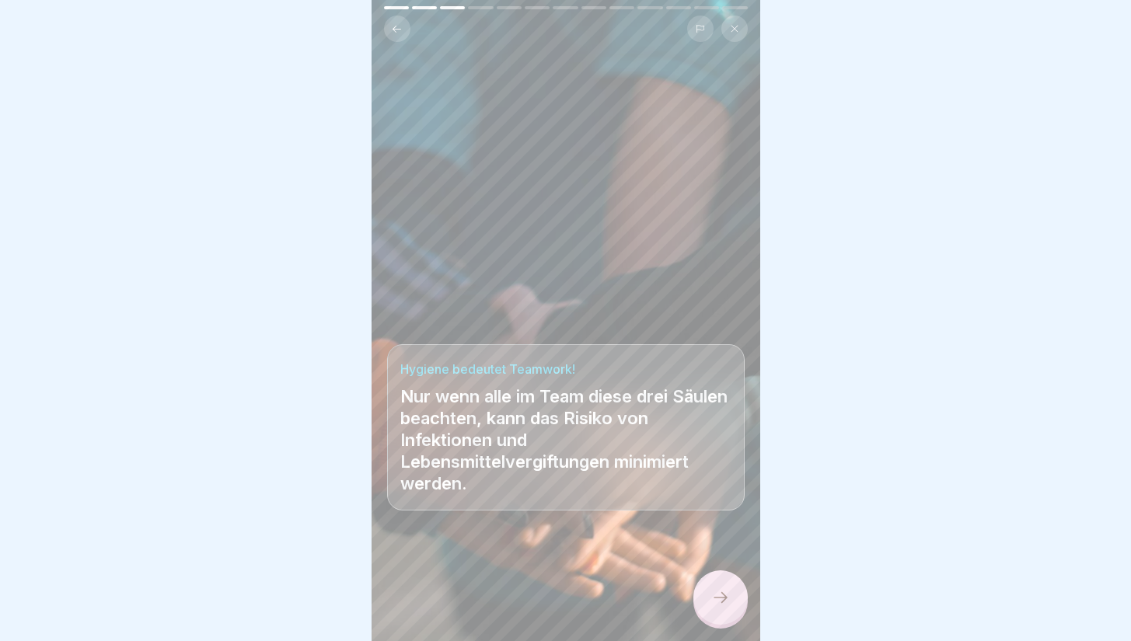
click at [710, 623] on div at bounding box center [721, 598] width 54 height 54
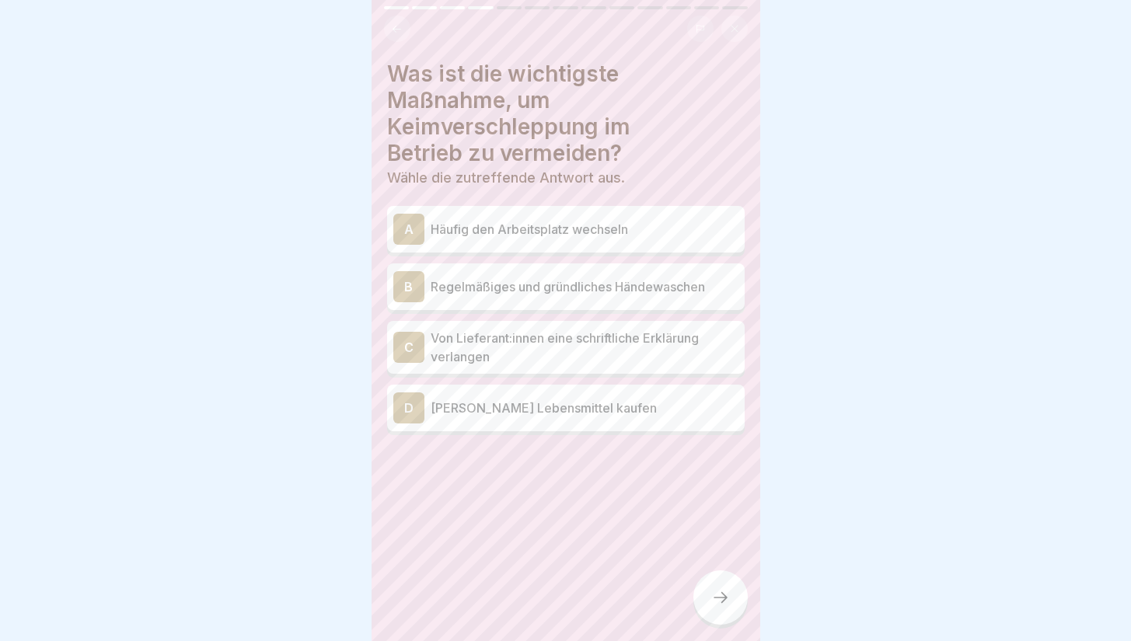
click at [650, 295] on div "B Regelmäßiges und gründliches Händewaschen" at bounding box center [565, 286] width 345 height 31
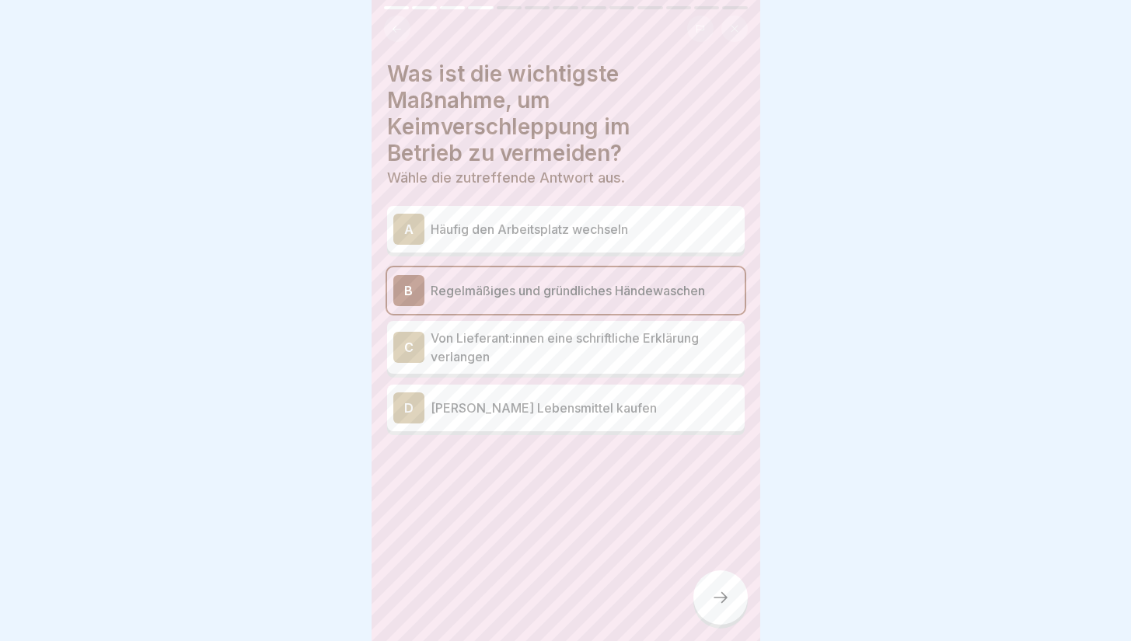
click at [650, 411] on p "[PERSON_NAME] Lebensmittel kaufen" at bounding box center [585, 408] width 308 height 19
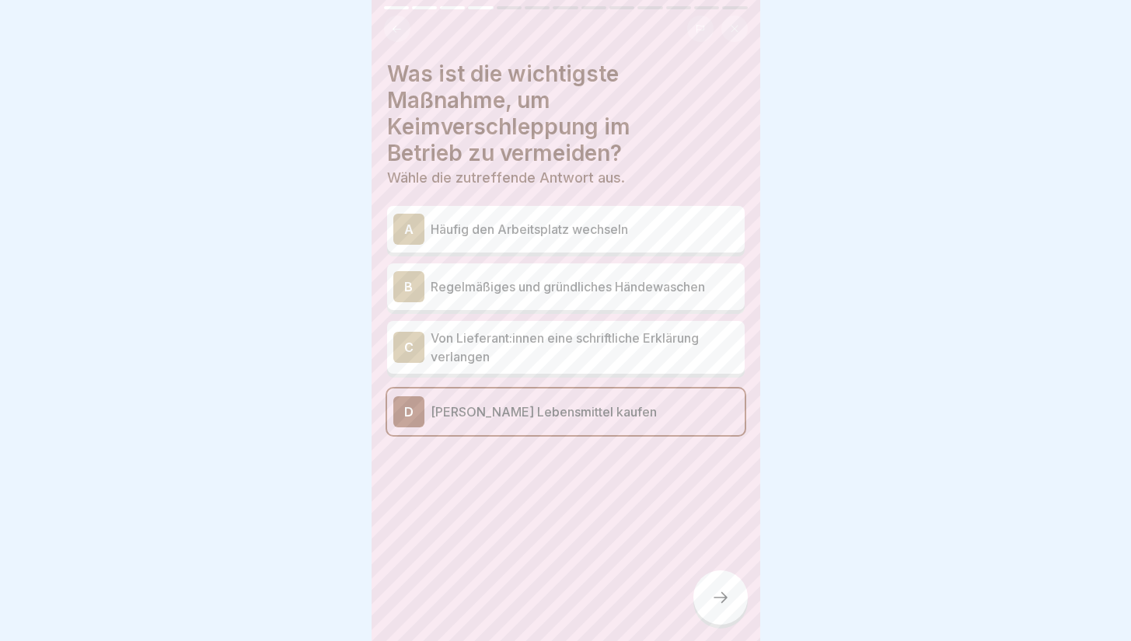
click at [662, 314] on div "A Häufig den Arbeitsplatz wechseln B Regelmäßiges und gründliches Händewaschen …" at bounding box center [566, 322] width 358 height 225
click at [660, 291] on p "Regelmäßiges und gründliches Händewaschen" at bounding box center [585, 287] width 308 height 19
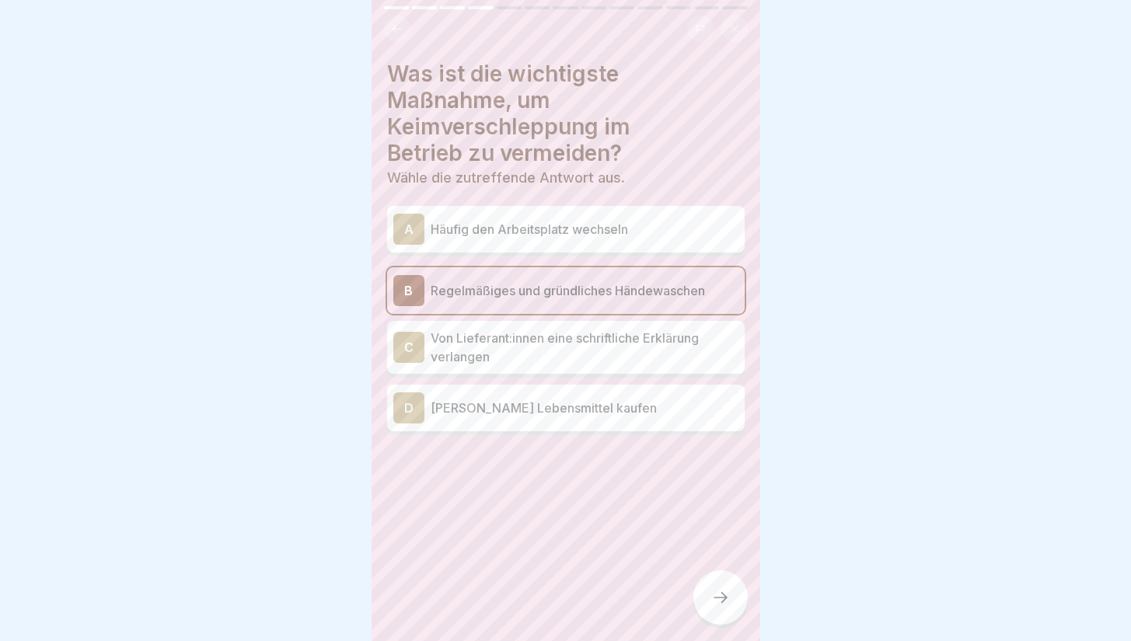
click at [716, 606] on icon at bounding box center [720, 598] width 19 height 19
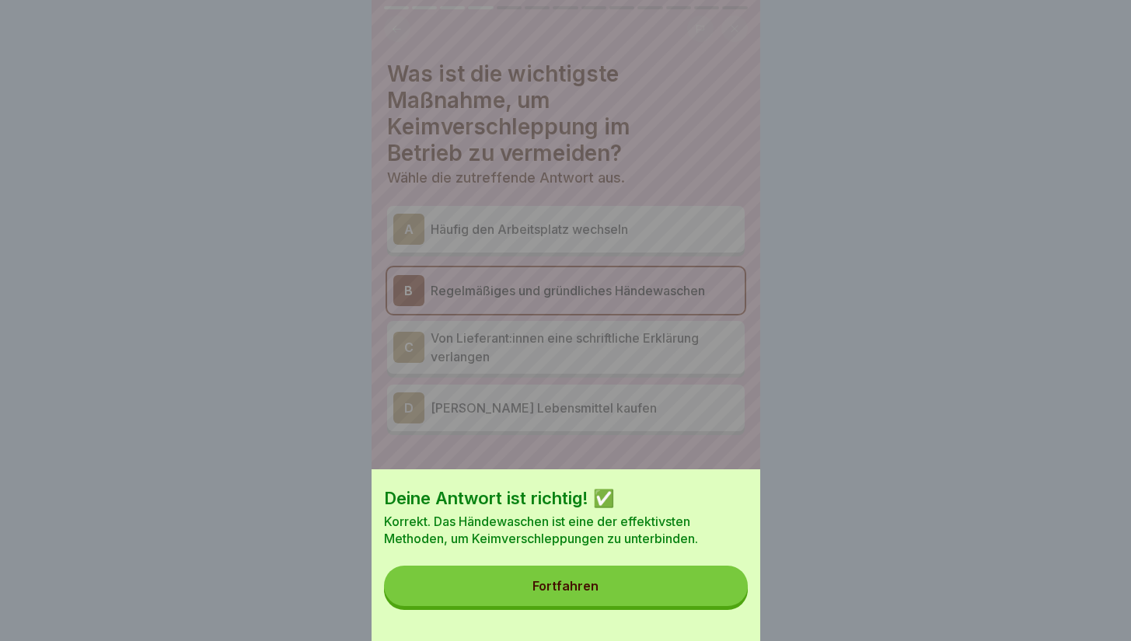
click at [718, 606] on button "Fortfahren" at bounding box center [566, 586] width 364 height 40
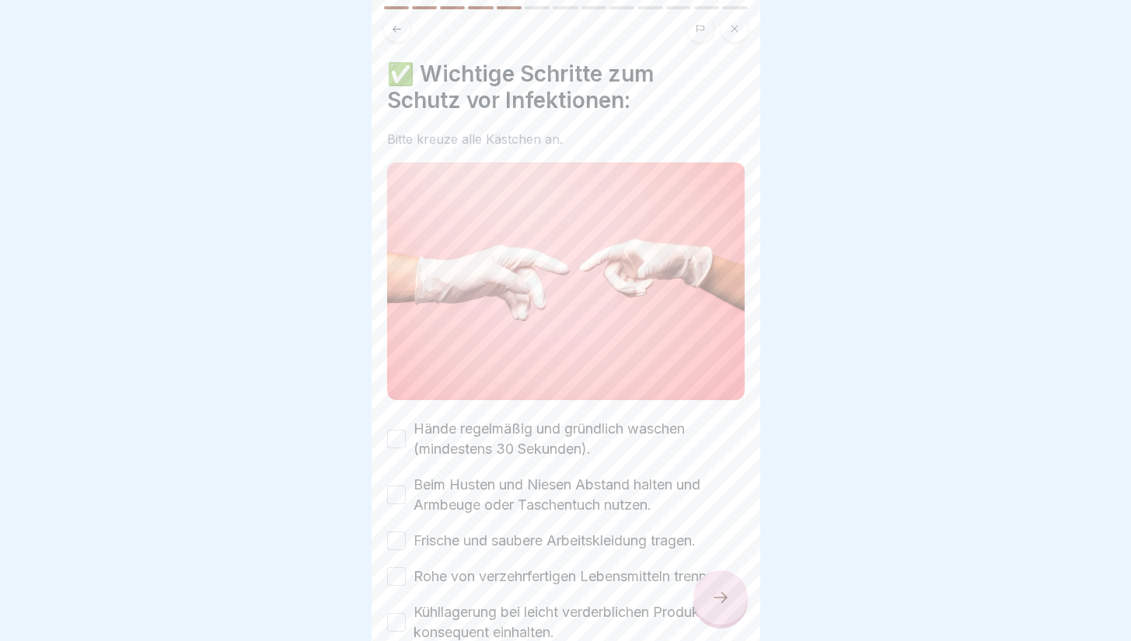
click at [635, 421] on label "Hände regelmäßig und gründlich waschen (mindestens 30 Sekunden)." at bounding box center [579, 439] width 331 height 40
click at [406, 430] on button "Hände regelmäßig und gründlich waschen (mindestens 30 Sekunden)." at bounding box center [396, 439] width 19 height 19
click at [635, 482] on label "Beim Husten und Niesen Abstand halten und Armbeuge oder Taschentuch nutzen." at bounding box center [579, 495] width 331 height 40
click at [406, 486] on button "Beim Husten und Niesen Abstand halten und Armbeuge oder Taschentuch nutzen." at bounding box center [396, 495] width 19 height 19
click at [624, 552] on div "Hände regelmäßig und gründlich waschen (mindestens 30 Sekunden). Beim Husten un…" at bounding box center [566, 559] width 358 height 280
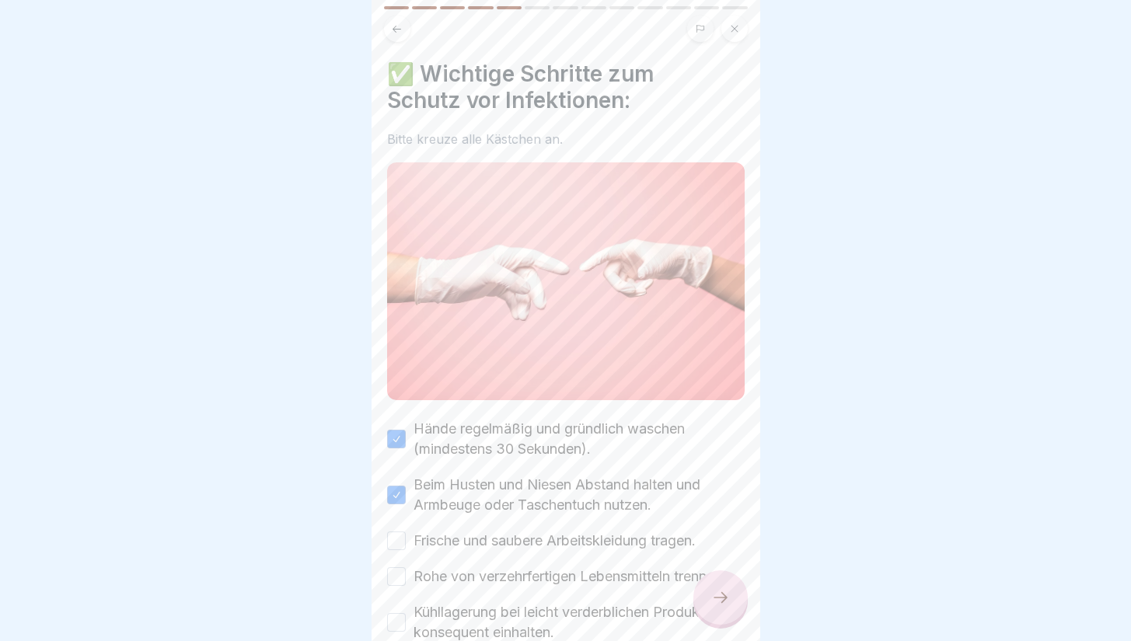
click at [626, 540] on label "Frische und saubere Arbeitskleidung tragen." at bounding box center [555, 541] width 282 height 20
click at [406, 540] on button "Frische und saubere Arbeitskleidung tragen." at bounding box center [396, 541] width 19 height 19
click at [631, 573] on label "Rohe von verzehrfertigen Lebensmitteln trennen." at bounding box center [570, 577] width 313 height 20
click at [406, 573] on button "Rohe von verzehrfertigen Lebensmitteln trennen." at bounding box center [396, 577] width 19 height 19
click at [632, 607] on div "Hände regelmäßig und gründlich waschen (mindestens 30 Sekunden). Beim Husten un…" at bounding box center [566, 559] width 358 height 280
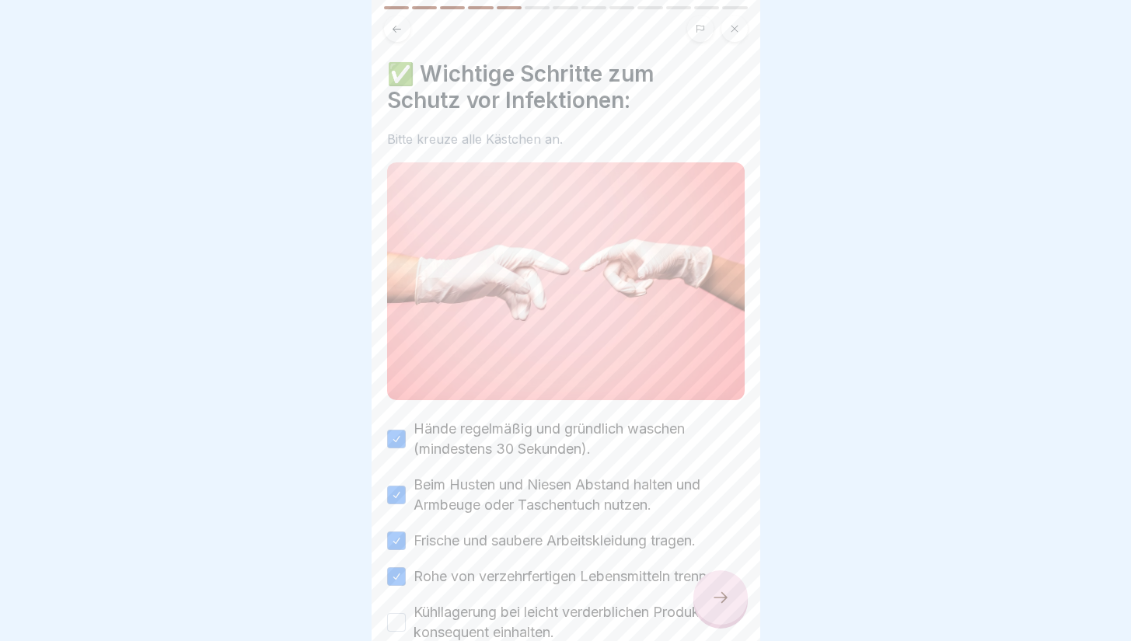
click at [634, 629] on label "Kühllagerung bei leicht verderblichen Produkten konsequent einhalten." at bounding box center [579, 623] width 331 height 40
click at [406, 629] on button "Kühllagerung bei leicht verderblichen Produkten konsequent einhalten." at bounding box center [396, 622] width 19 height 19
click at [704, 607] on div at bounding box center [721, 598] width 54 height 54
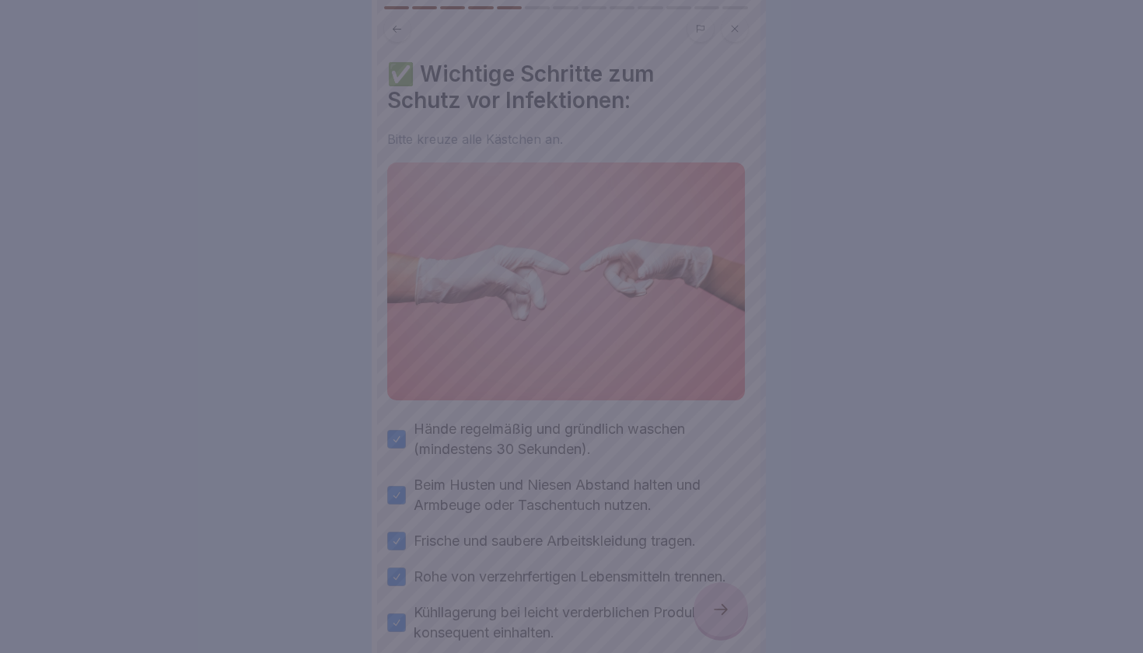
drag, startPoint x: 598, startPoint y: 562, endPoint x: 598, endPoint y: 530, distance: 31.9
click at [598, 561] on div at bounding box center [571, 326] width 1143 height 653
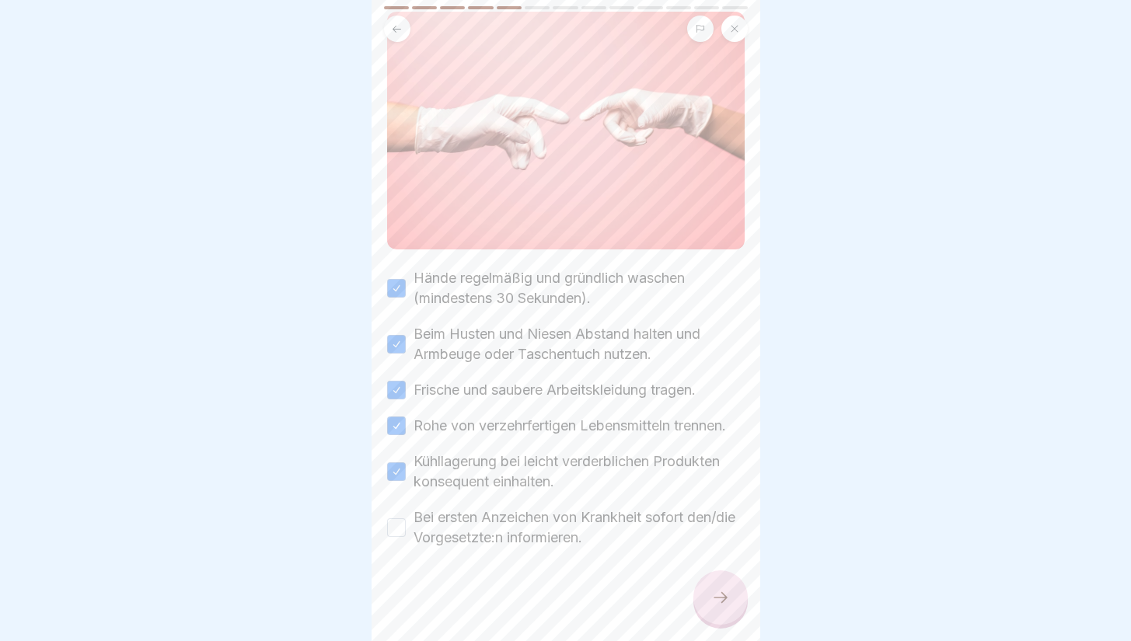
scroll to position [163, 0]
click at [625, 526] on label "Bei ersten Anzeichen von Krankheit sofort den/die Vorgesetzte:n informieren." at bounding box center [579, 528] width 331 height 40
click at [406, 526] on button "Bei ersten Anzeichen von Krankheit sofort den/die Vorgesetzte:n informieren." at bounding box center [396, 528] width 19 height 19
click at [715, 620] on div at bounding box center [721, 598] width 54 height 54
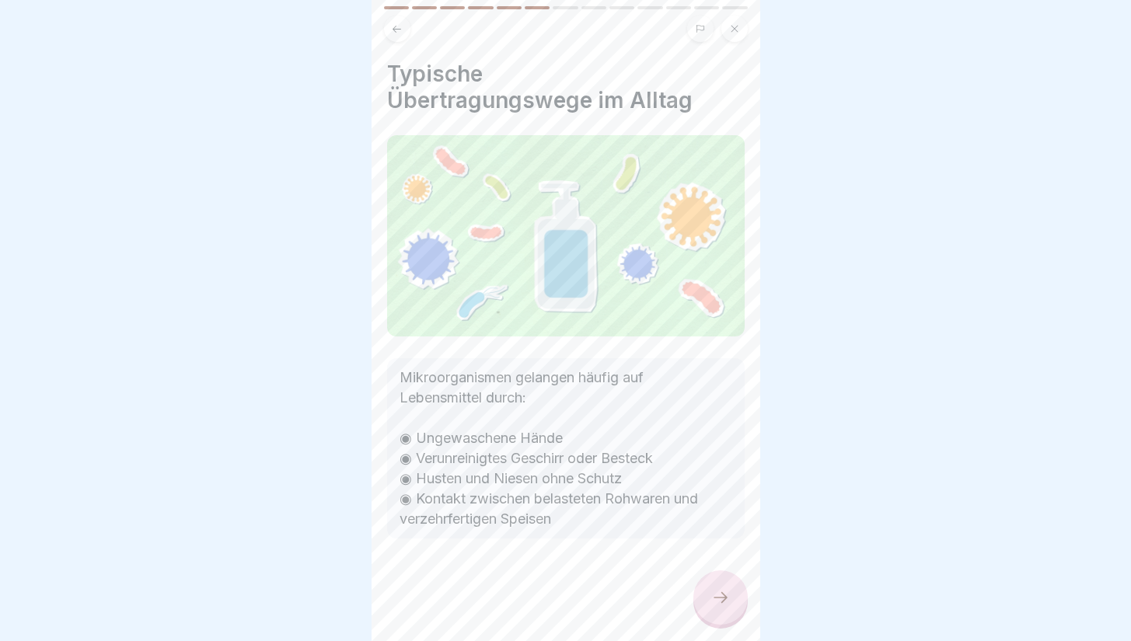
click at [709, 590] on div at bounding box center [721, 598] width 54 height 54
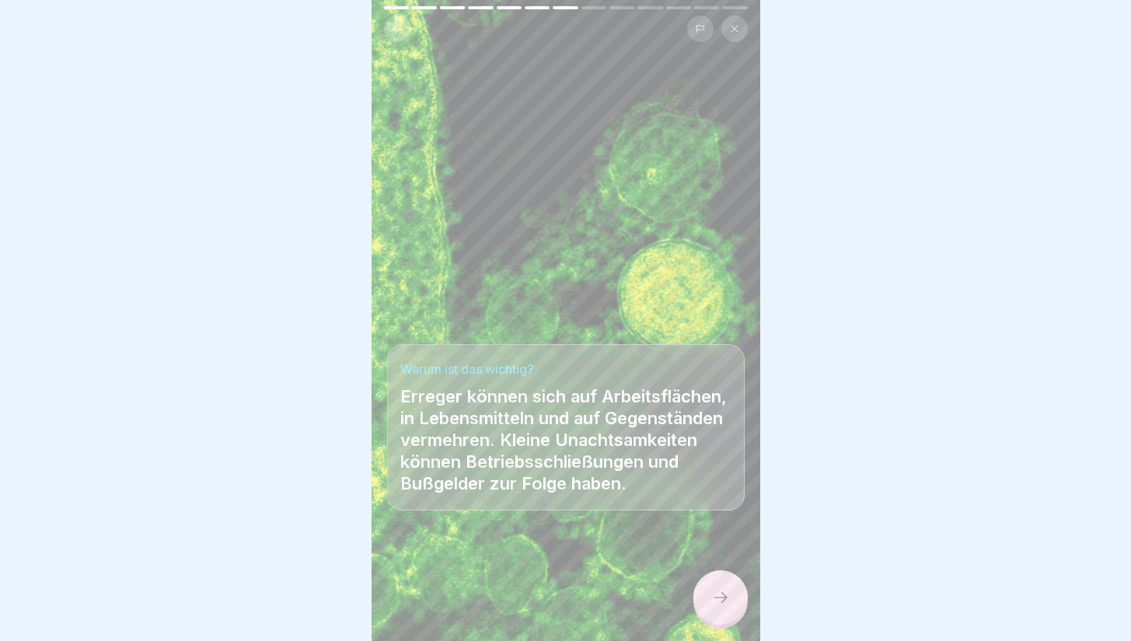
click at [707, 593] on div at bounding box center [721, 598] width 54 height 54
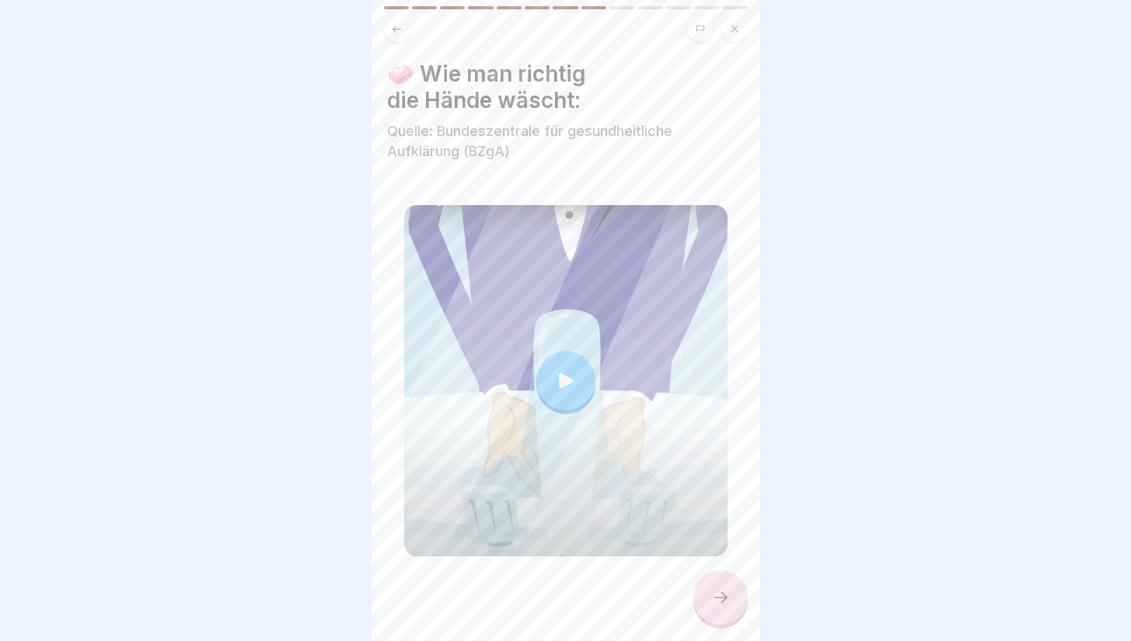
click at [709, 595] on div at bounding box center [721, 598] width 54 height 54
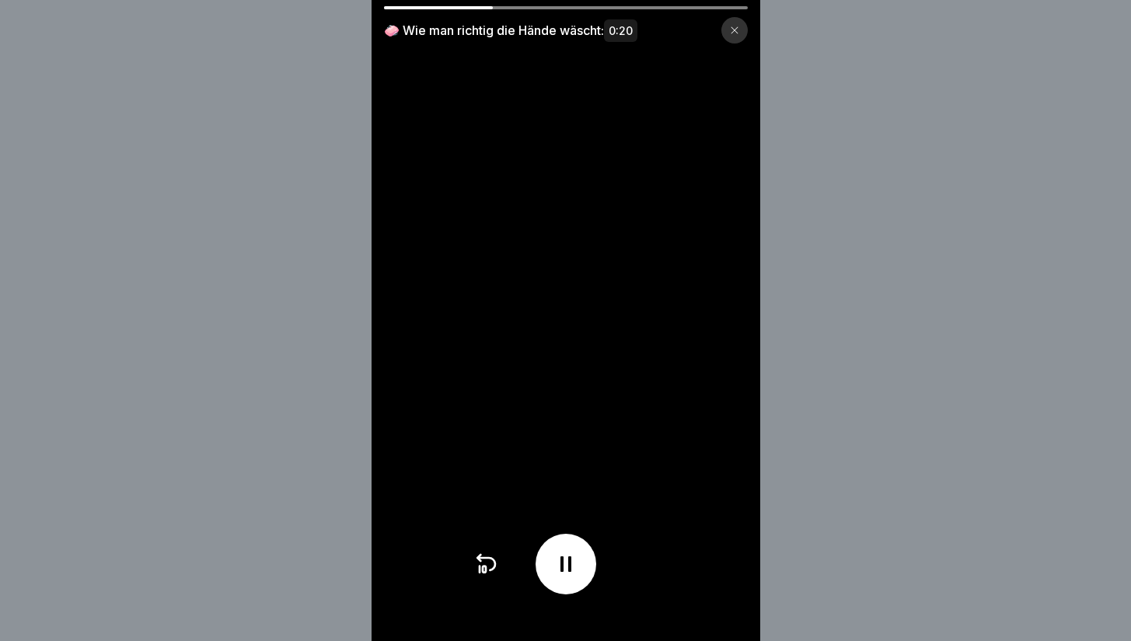
click at [746, 28] on div at bounding box center [734, 30] width 26 height 26
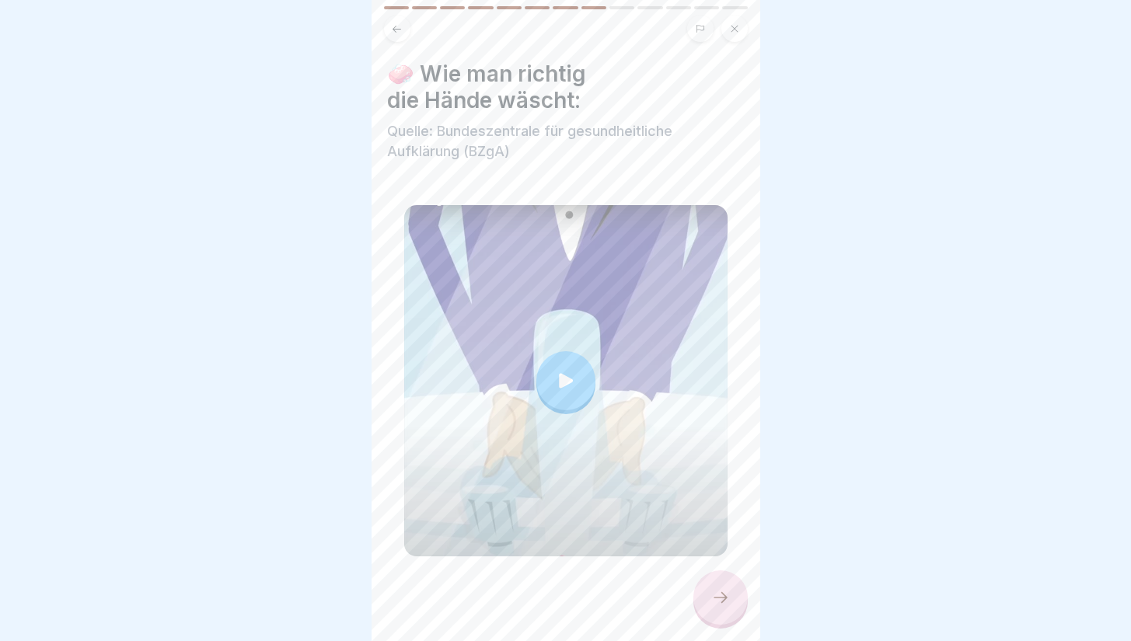
click at [721, 602] on div at bounding box center [721, 598] width 54 height 54
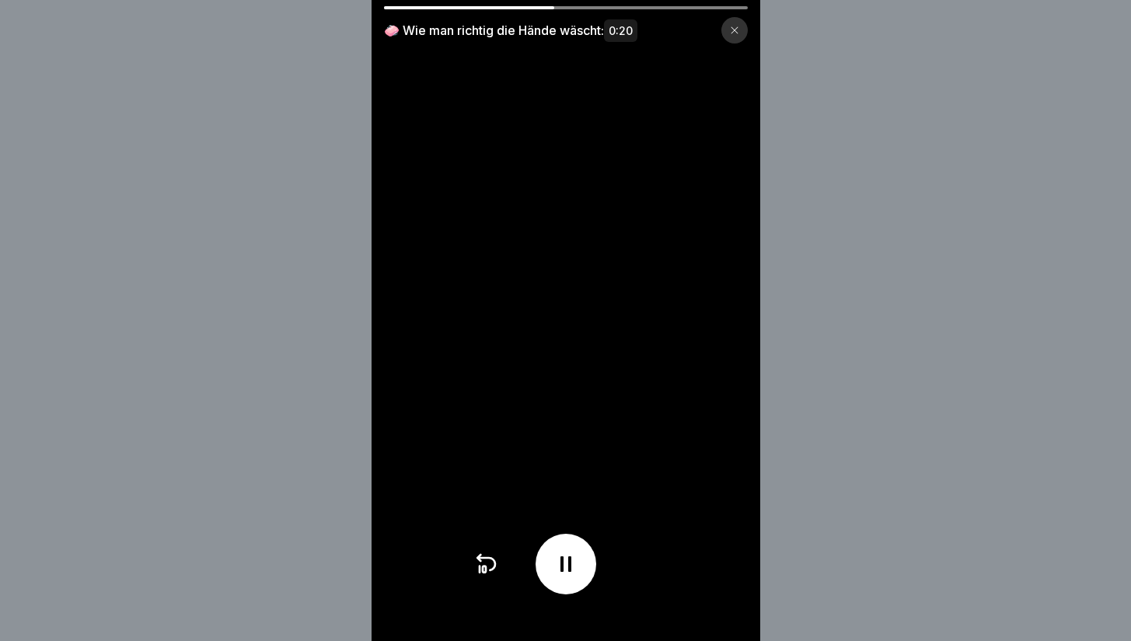
click at [704, 11] on div "🧼 Wie man richtig die Hände wäscht: 0:20" at bounding box center [566, 24] width 389 height 37
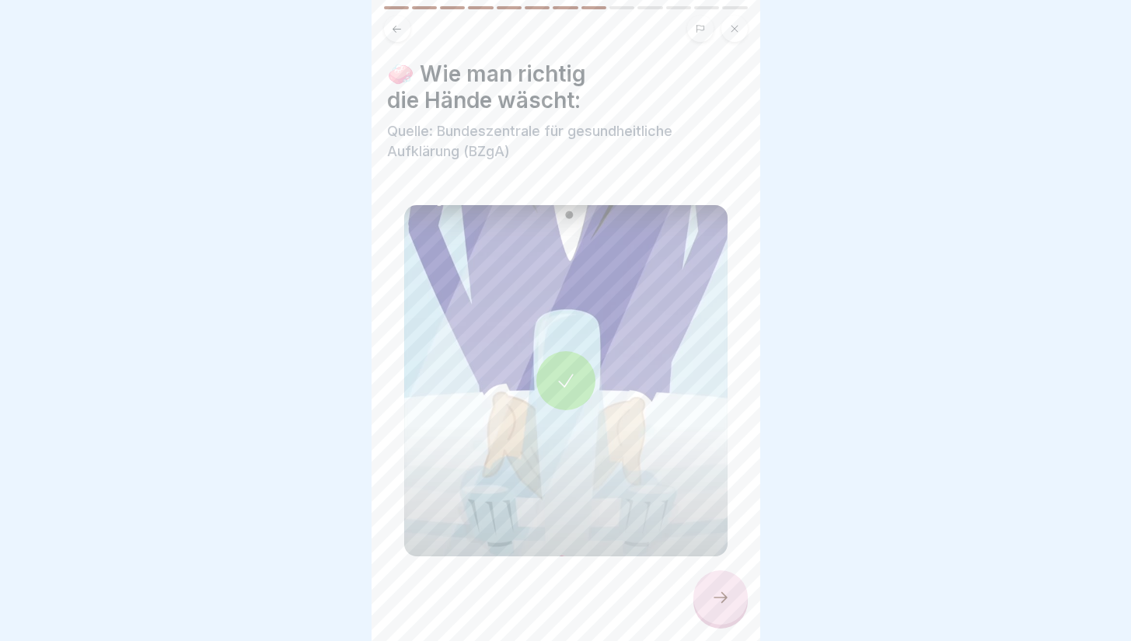
drag, startPoint x: 726, startPoint y: 584, endPoint x: 715, endPoint y: 580, distance: 11.6
click at [726, 584] on div "Infektionsschutz Folgebelehrung (nach §43 IfSG) 13 Schritte Deutsch Personal- u…" at bounding box center [566, 320] width 389 height 641
click at [713, 599] on div at bounding box center [721, 598] width 54 height 54
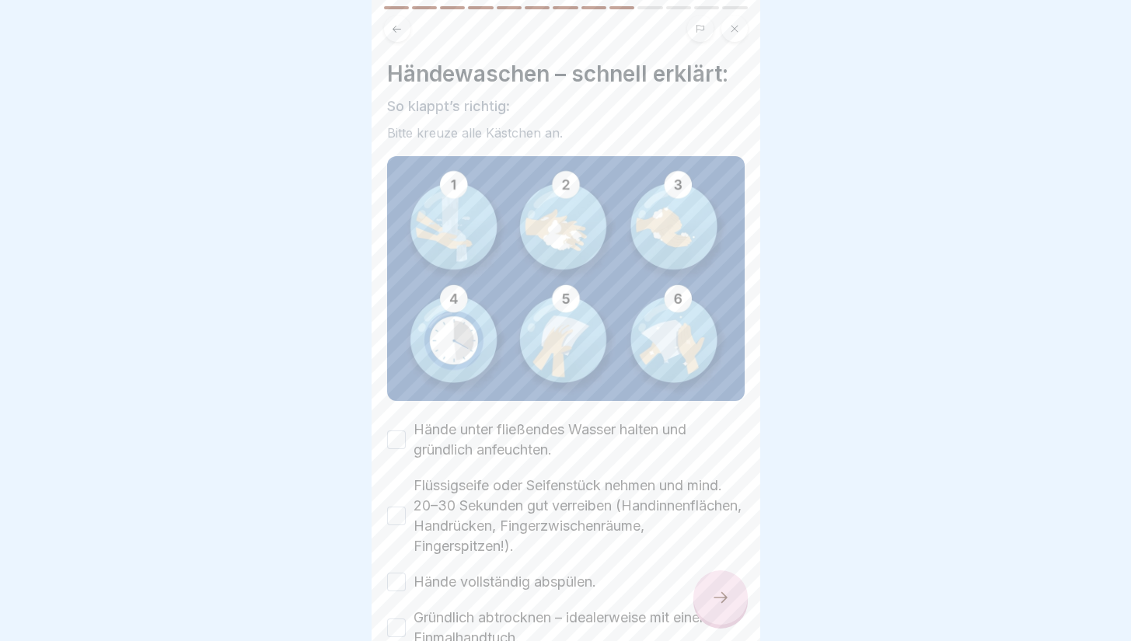
click at [719, 607] on icon at bounding box center [720, 598] width 19 height 19
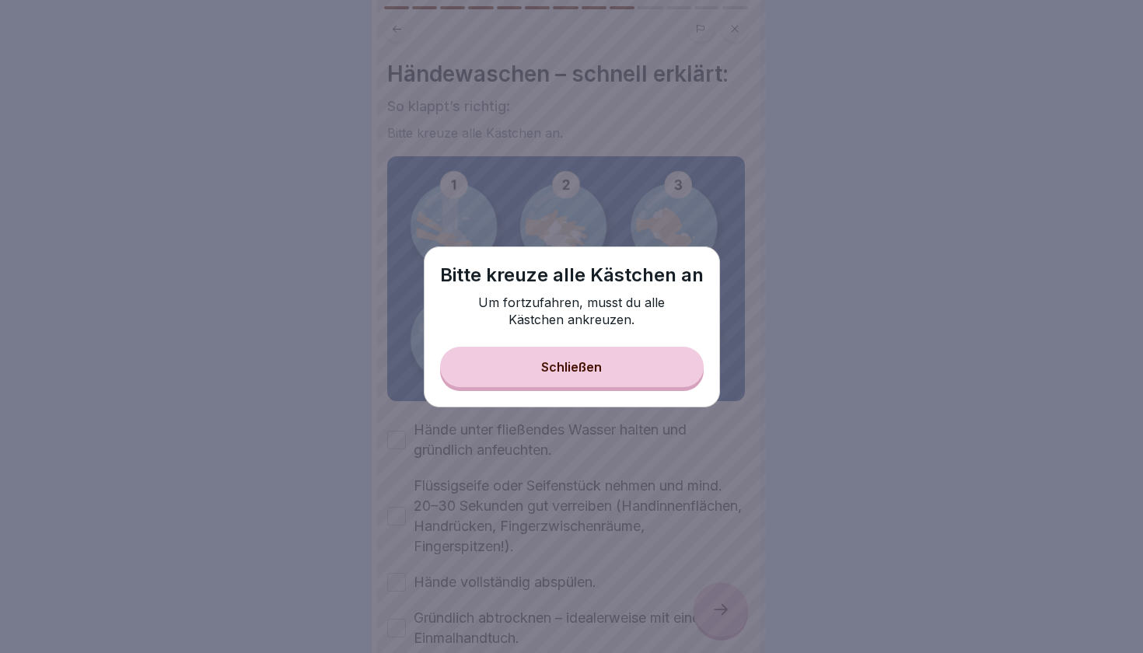
click at [612, 396] on div "Bitte [DEMOGRAPHIC_DATA] alle Kästchen an Um fortzufahren, musst du alle Kästch…" at bounding box center [572, 326] width 296 height 161
click at [613, 355] on button "Schließen" at bounding box center [572, 367] width 264 height 40
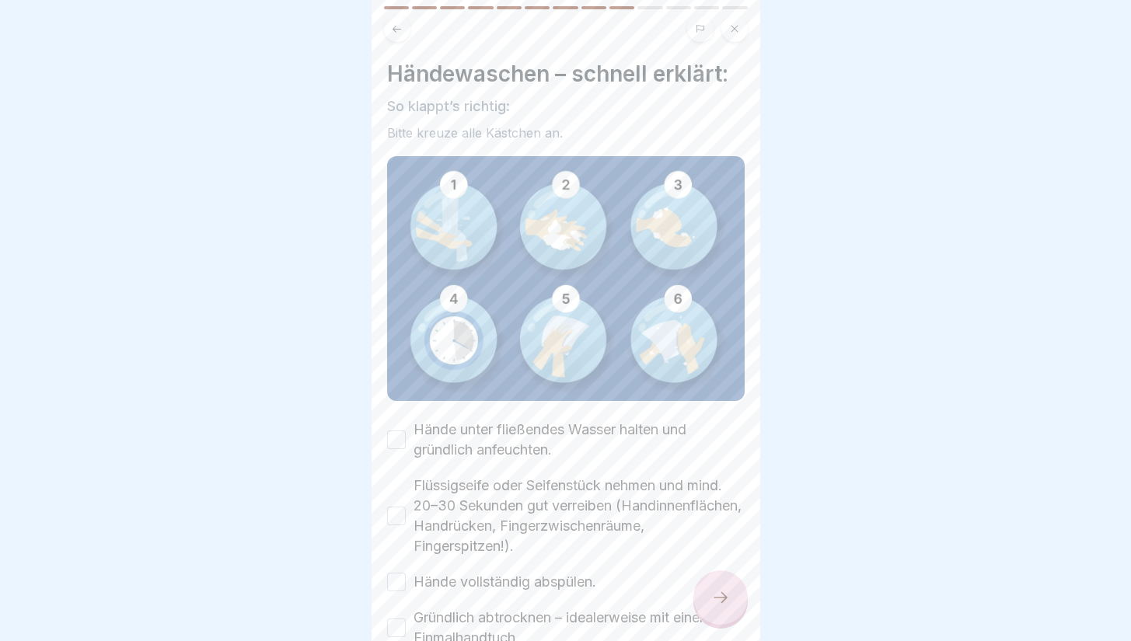
click at [603, 435] on label "Hände unter fließendes Wasser halten und gründlich anfeuchten." at bounding box center [579, 440] width 331 height 40
click at [406, 435] on button "Hände unter fließendes Wasser halten und gründlich anfeuchten." at bounding box center [396, 440] width 19 height 19
click at [609, 459] on div "Hände unter fließendes Wasser halten und gründlich anfeuchten. Flüssigseife ode…" at bounding box center [566, 562] width 358 height 285
click at [606, 490] on label "Flüssigseife oder Seifenstück nehmen und mind. 20–30 Sekunden gut verreiben (Ha…" at bounding box center [579, 516] width 331 height 81
click at [406, 507] on button "Flüssigseife oder Seifenstück nehmen und mind. 20–30 Sekunden gut verreiben (Ha…" at bounding box center [396, 516] width 19 height 19
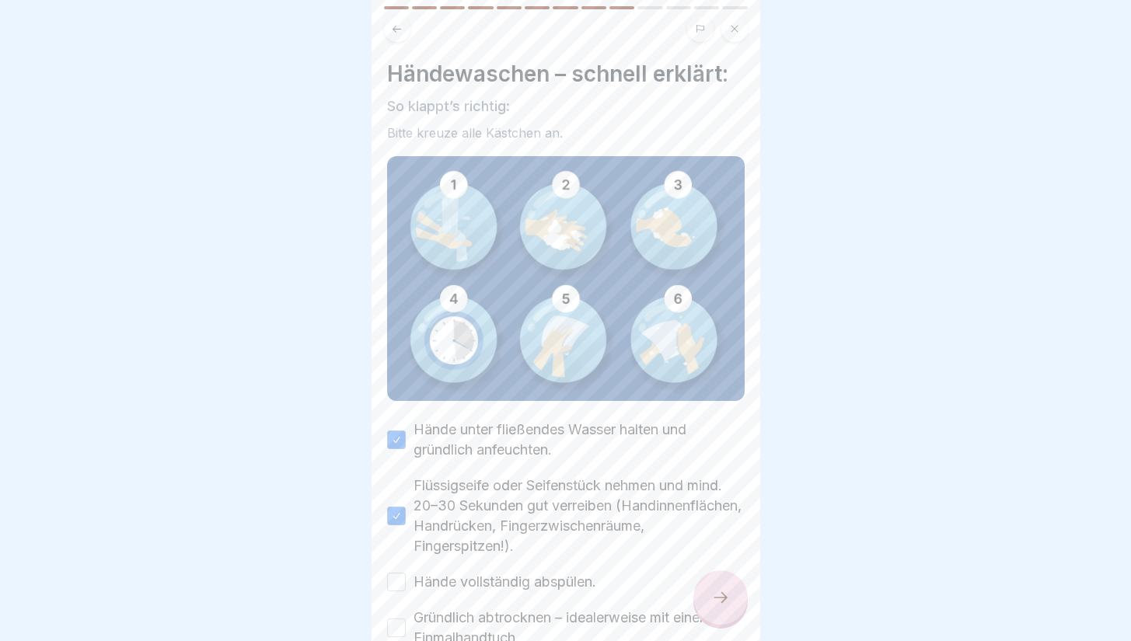
click at [564, 589] on div "Hände unter fließendes Wasser halten und gründlich anfeuchten. Flüssigseife ode…" at bounding box center [566, 562] width 358 height 285
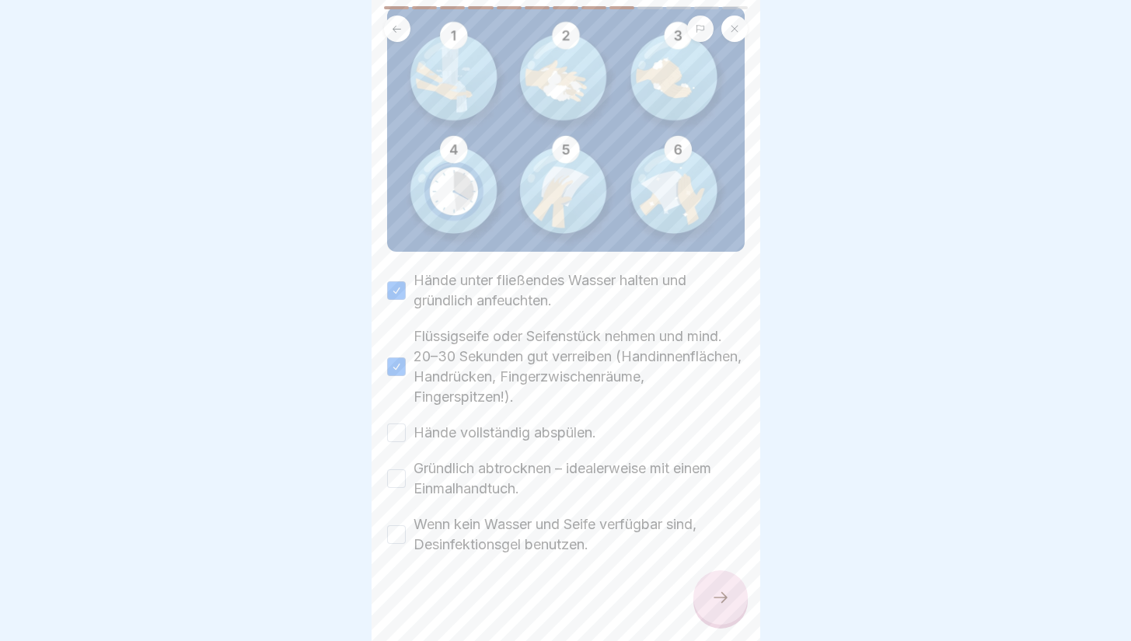
scroll to position [148, 0]
click at [573, 426] on label "Hände vollständig abspülen." at bounding box center [505, 434] width 183 height 20
click at [406, 426] on button "Hände vollständig abspülen." at bounding box center [396, 434] width 19 height 19
click at [572, 470] on label "Gründlich abtrocknen – idealerweise mit einem Einmalhandtuch." at bounding box center [579, 480] width 331 height 40
click at [406, 471] on button "Gründlich abtrocknen – idealerweise mit einem Einmalhandtuch." at bounding box center [396, 480] width 19 height 19
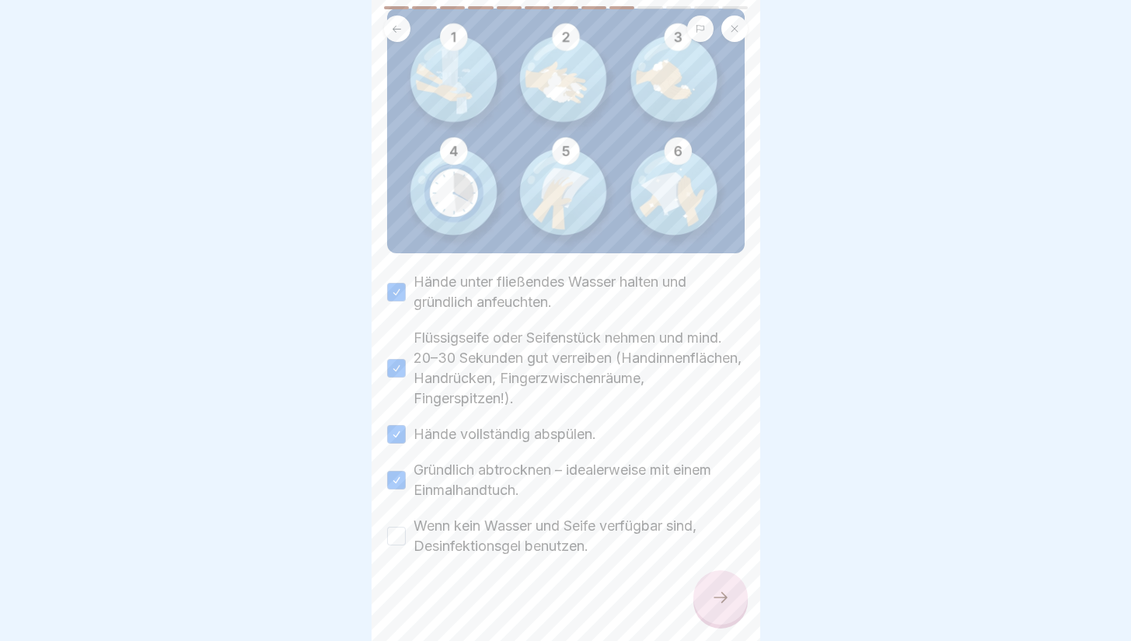
click at [570, 547] on label "Wenn kein Wasser und Seife verfügbar sind, Desinfektionsgel benutzen." at bounding box center [579, 536] width 331 height 40
click at [406, 546] on button "Wenn kein Wasser und Seife verfügbar sind, Desinfektionsgel benutzen." at bounding box center [396, 536] width 19 height 19
click at [718, 605] on icon at bounding box center [720, 598] width 19 height 19
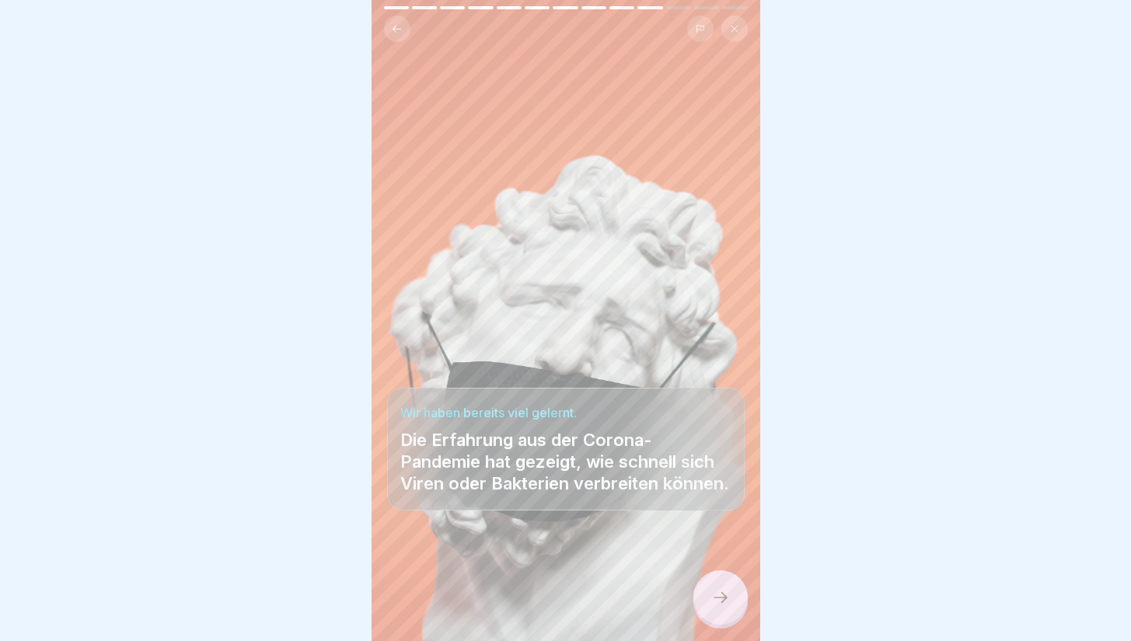
click at [718, 607] on icon at bounding box center [720, 598] width 19 height 19
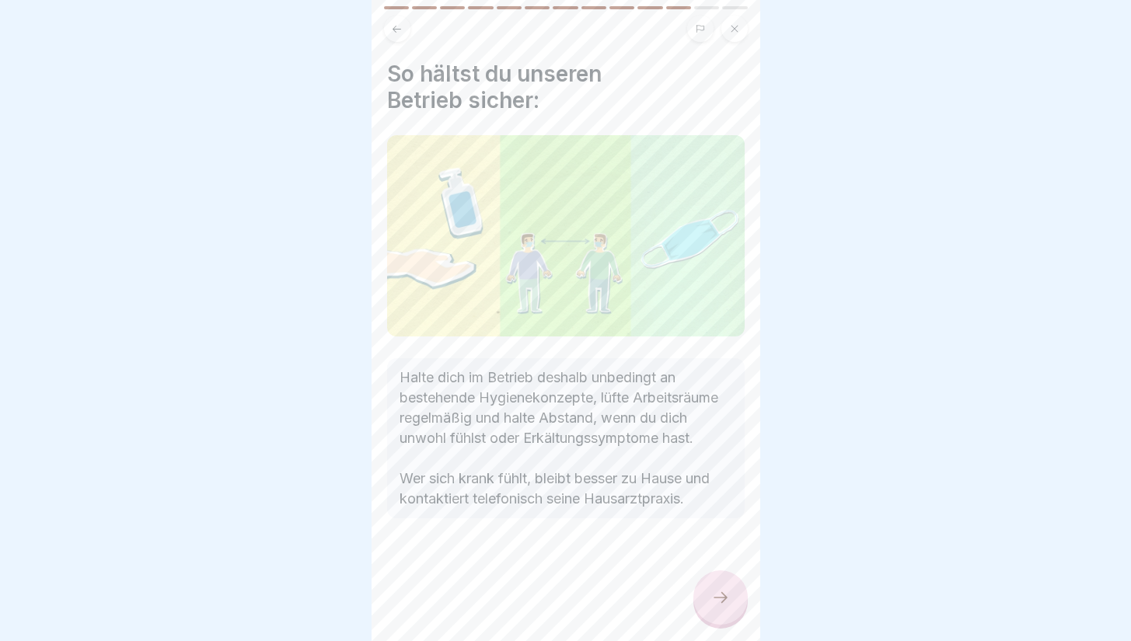
click at [718, 607] on icon at bounding box center [720, 598] width 19 height 19
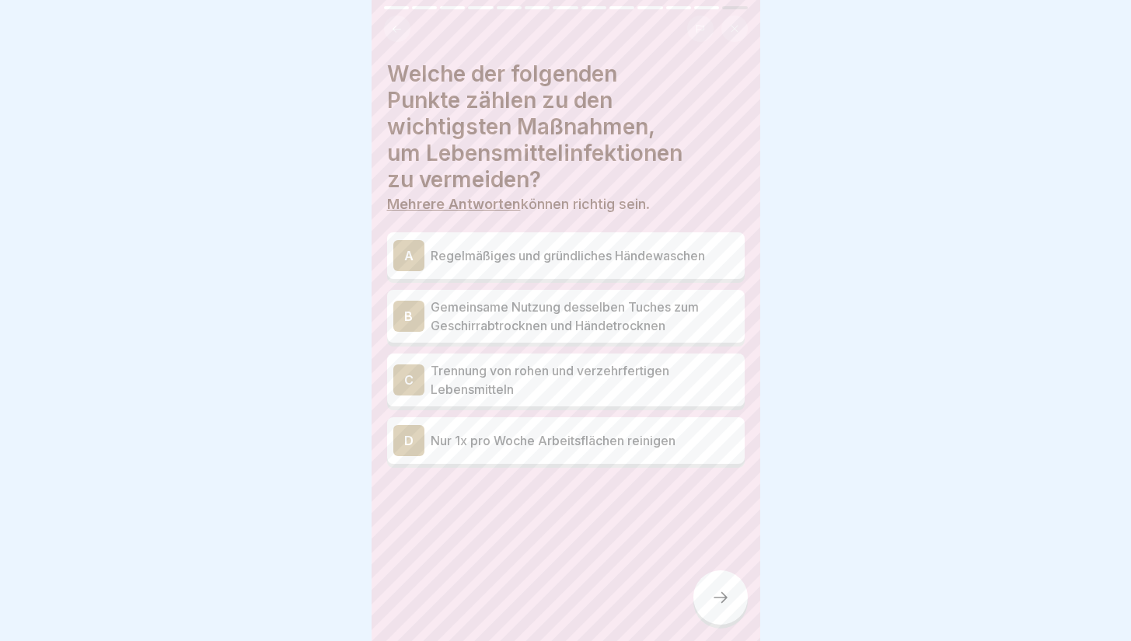
click at [639, 264] on div "A Regelmäßiges und gründliches Händewaschen" at bounding box center [565, 255] width 345 height 31
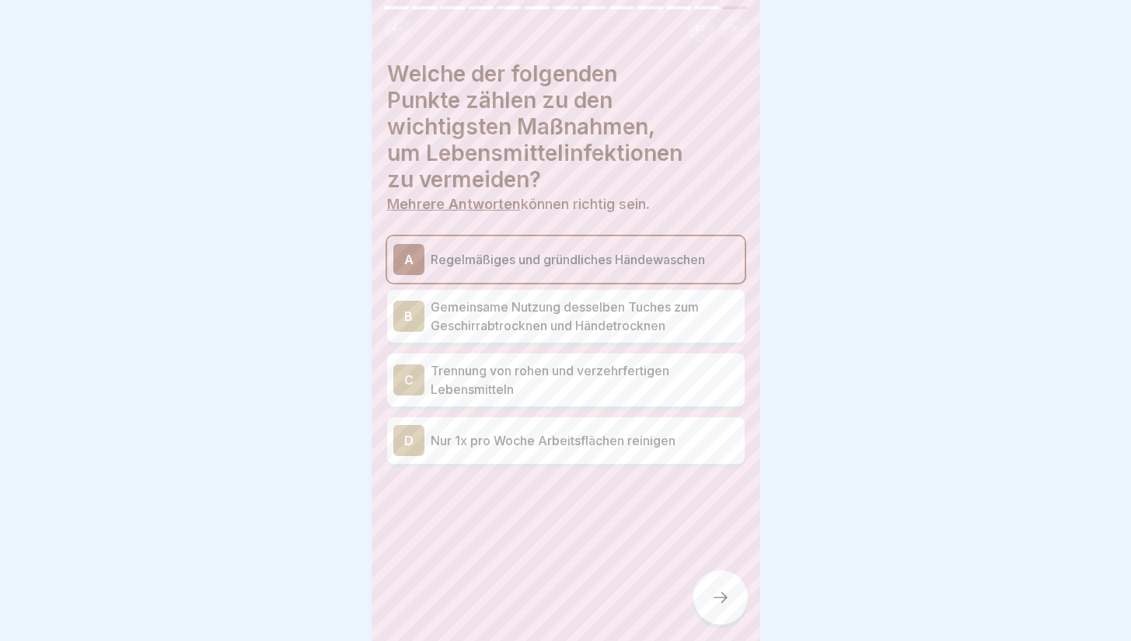
click at [644, 376] on p "Trennung von rohen und verzehrfertigen Lebensmitteln" at bounding box center [585, 380] width 308 height 37
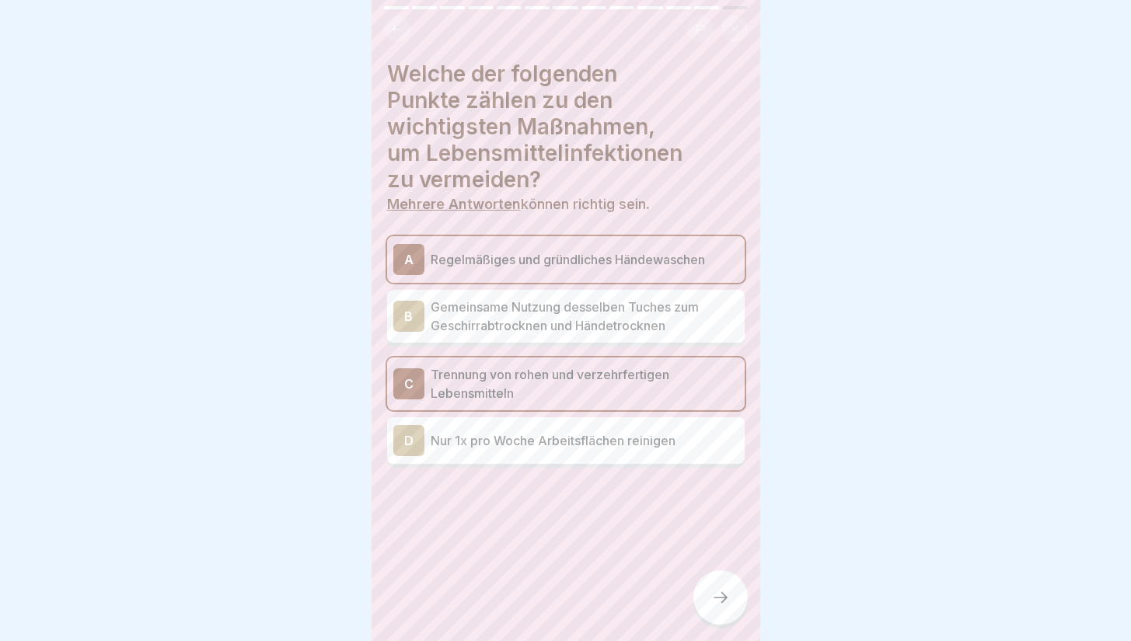
click at [712, 603] on icon at bounding box center [720, 598] width 19 height 19
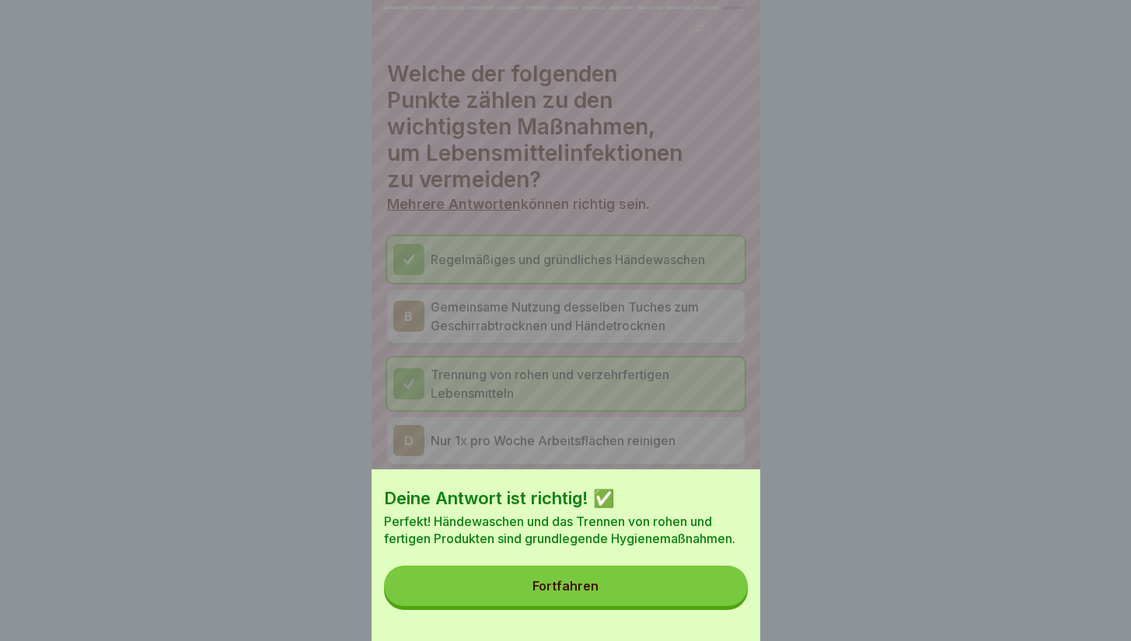
click at [696, 593] on button "Fortfahren" at bounding box center [566, 586] width 364 height 40
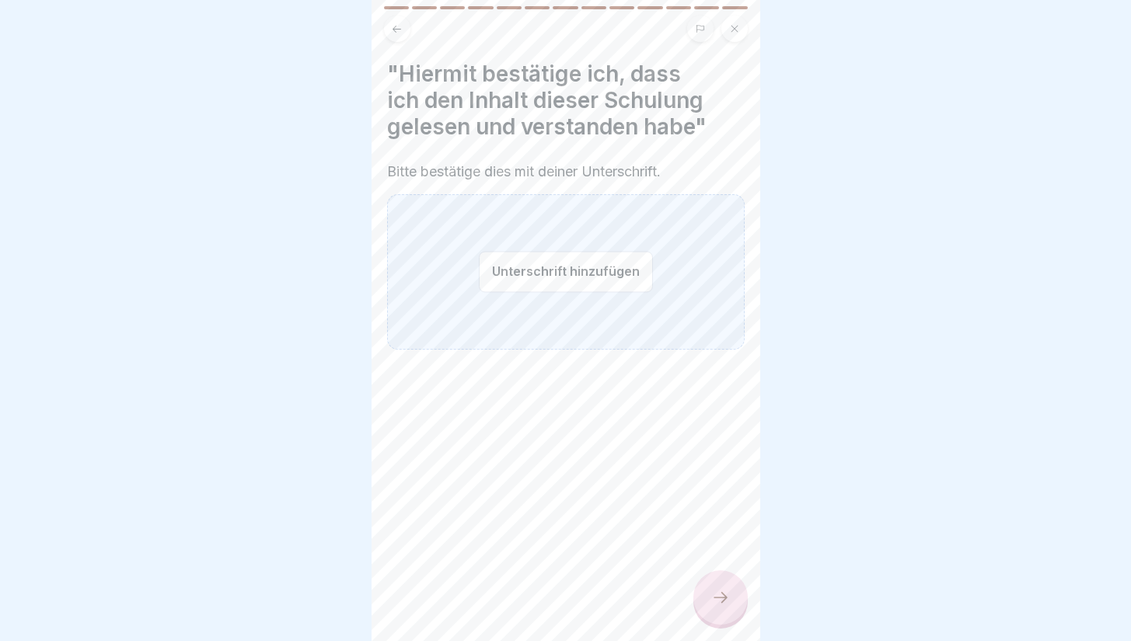
click at [584, 278] on button "Unterschrift hinzufügen" at bounding box center [566, 271] width 174 height 41
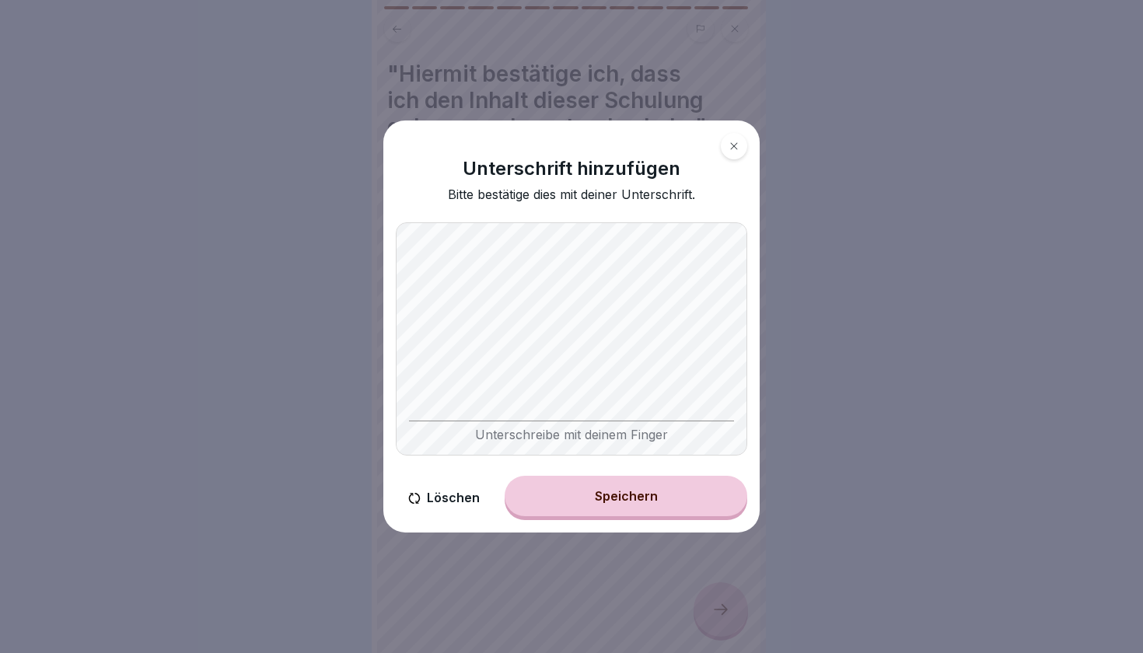
click at [396, 408] on div "Unterschreibe mit deinem Finger" at bounding box center [571, 338] width 351 height 233
click at [442, 495] on button "Löschen" at bounding box center [444, 498] width 96 height 44
click at [456, 493] on button "Löschen" at bounding box center [444, 498] width 96 height 44
click at [634, 505] on button "Speichern" at bounding box center [626, 496] width 243 height 40
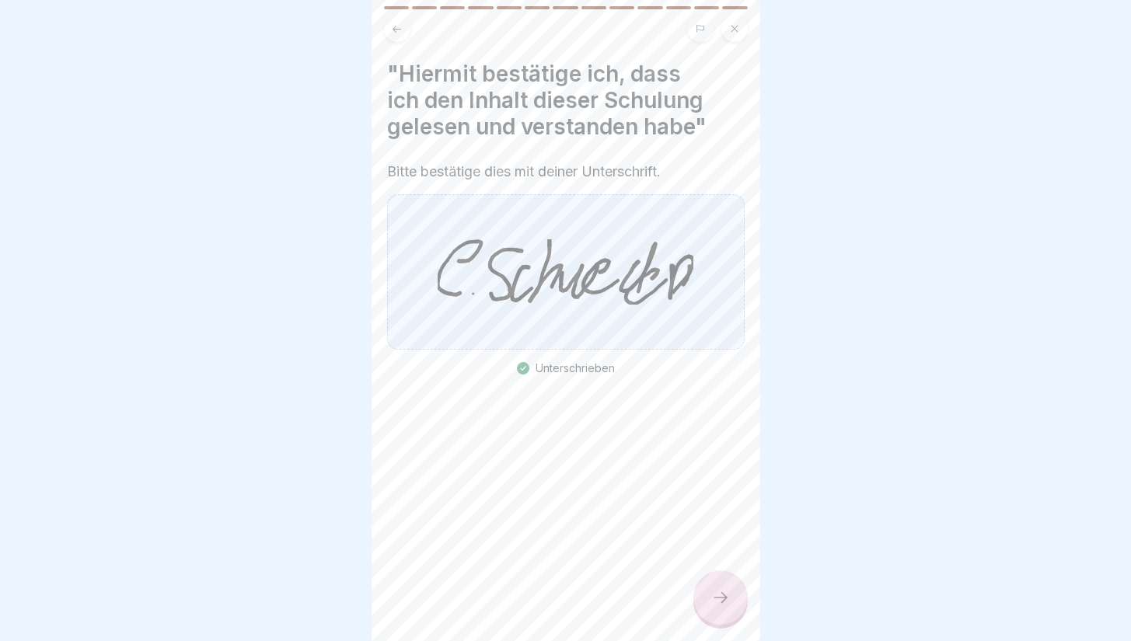
click at [725, 598] on div at bounding box center [721, 598] width 54 height 54
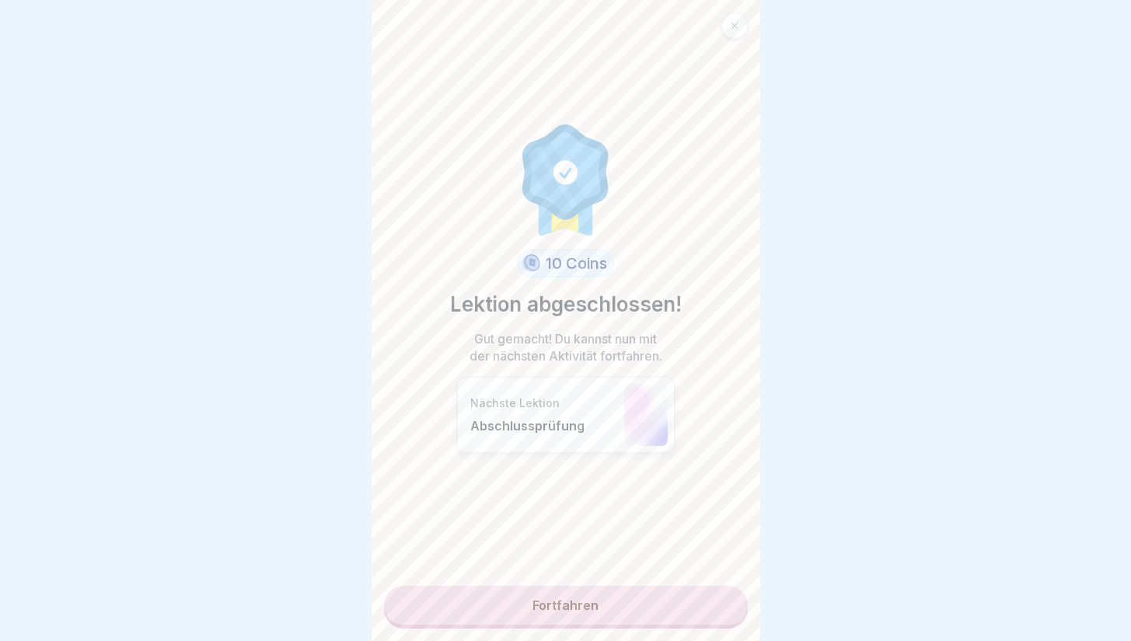
click at [662, 613] on link "Fortfahren" at bounding box center [566, 605] width 364 height 39
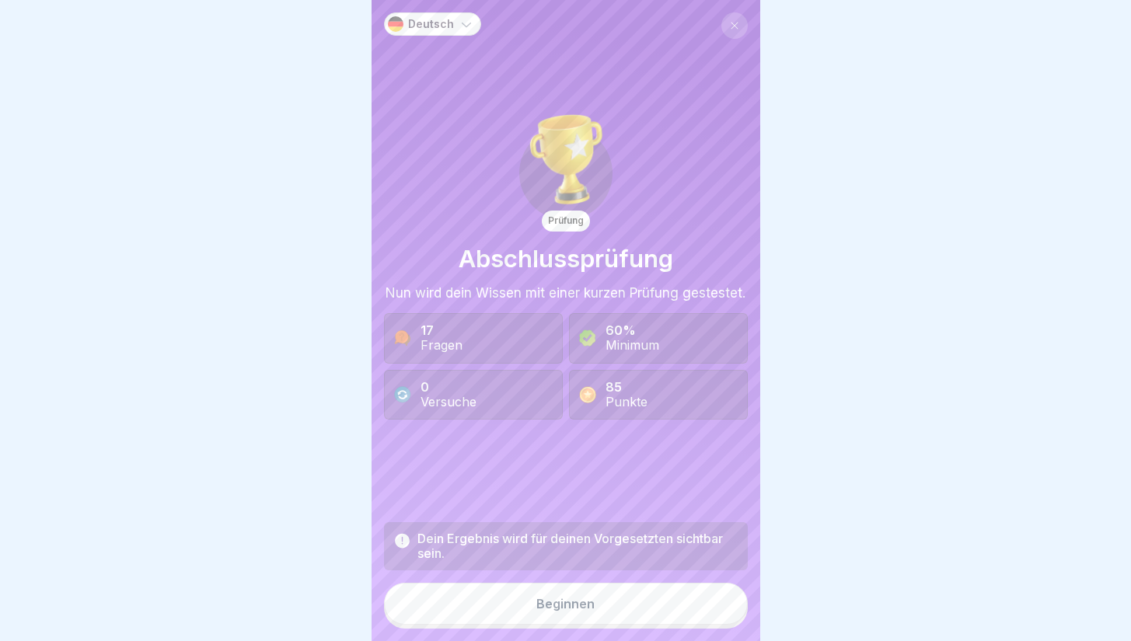
click at [631, 606] on button "Beginnen" at bounding box center [566, 604] width 364 height 42
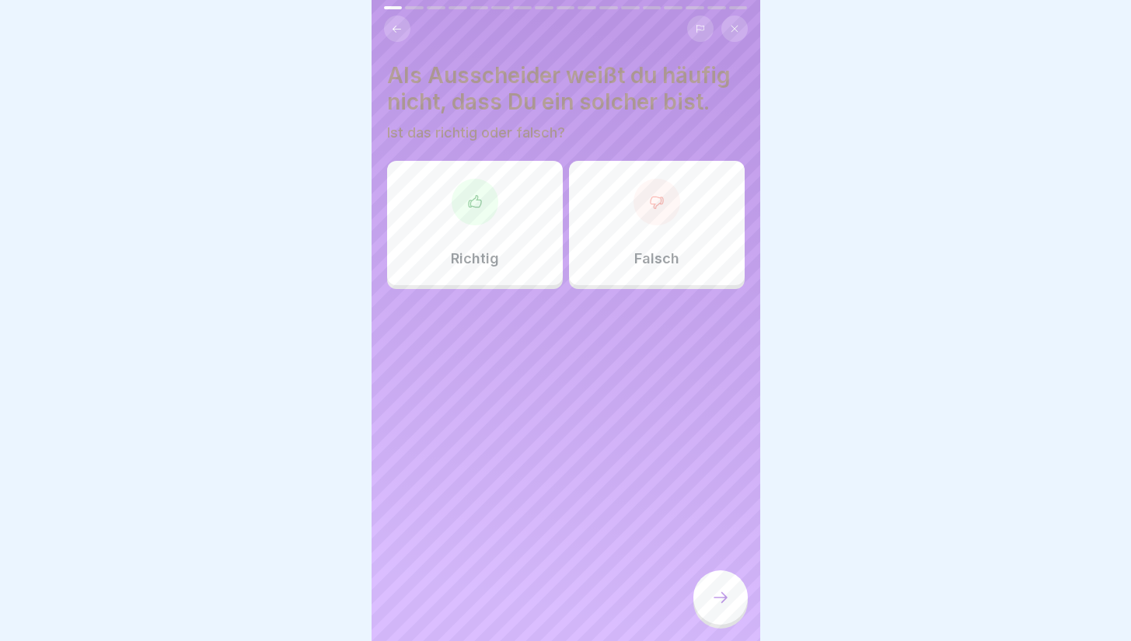
click at [506, 231] on div "Richtig" at bounding box center [475, 223] width 176 height 124
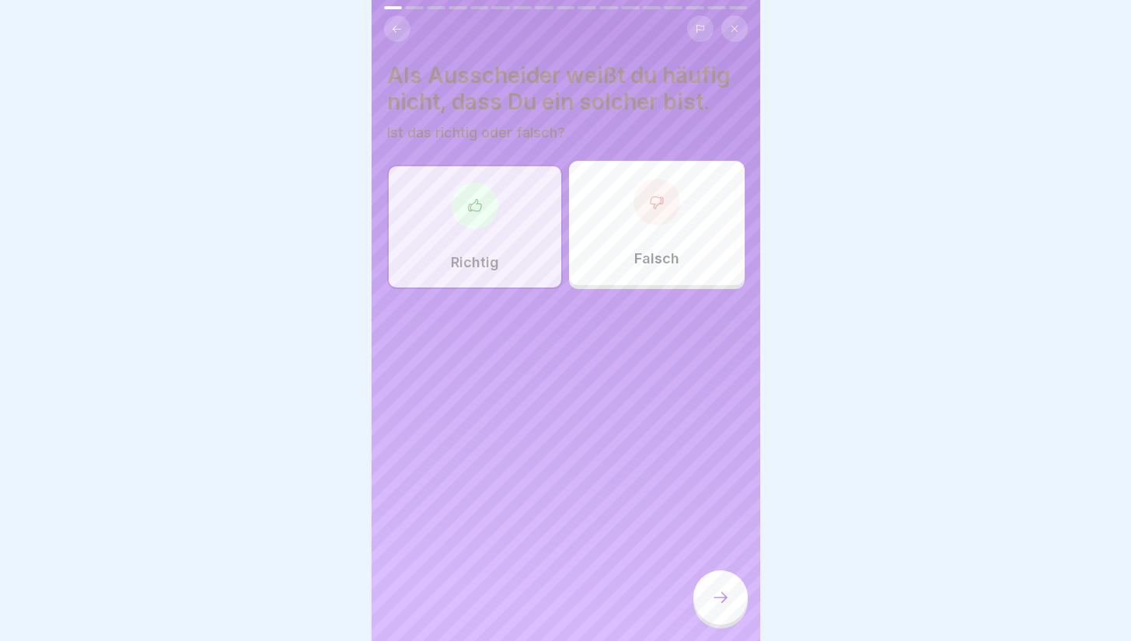
click at [710, 607] on div at bounding box center [721, 598] width 54 height 54
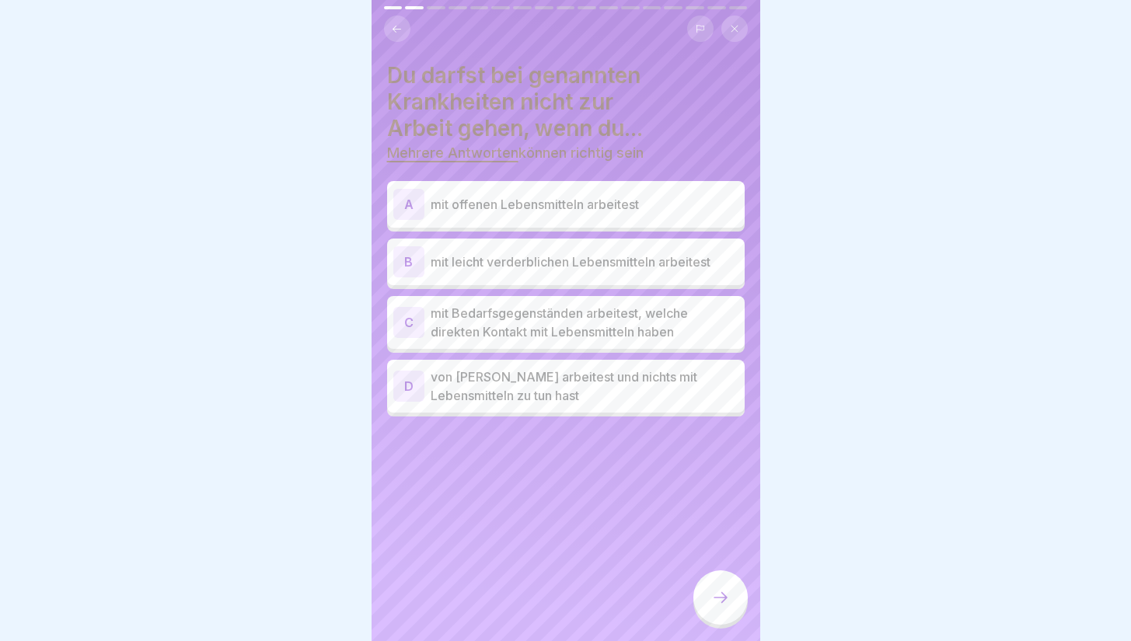
click at [627, 216] on div "A mit offenen Lebensmitteln arbeitest" at bounding box center [565, 204] width 345 height 31
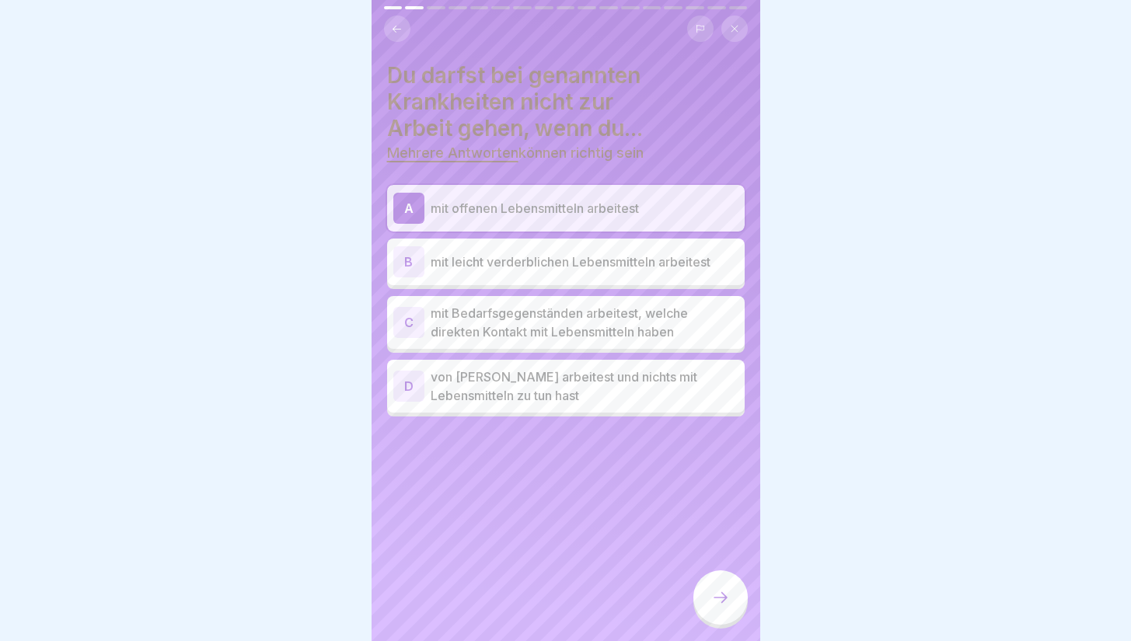
click at [613, 267] on p "mit leicht verderblichen Lebensmitteln arbeitest" at bounding box center [585, 262] width 308 height 19
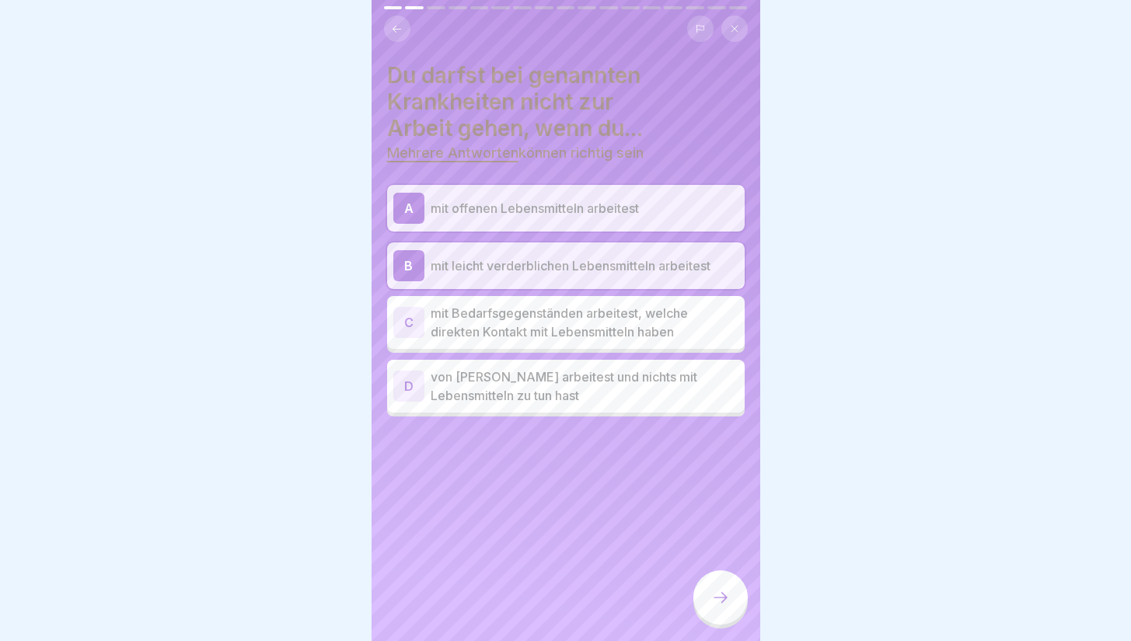
click at [591, 327] on p "mit Bedarfsgegenständen arbeitest, welche direkten Kontakt mit Lebensmitteln ha…" at bounding box center [585, 322] width 308 height 37
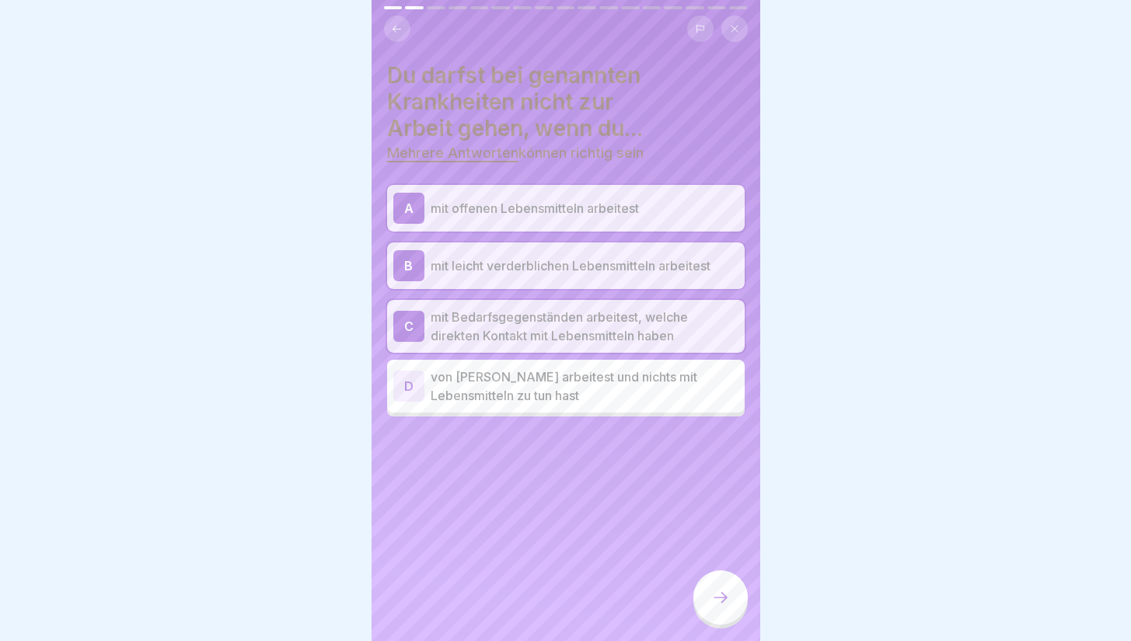
click at [702, 606] on div at bounding box center [721, 598] width 54 height 54
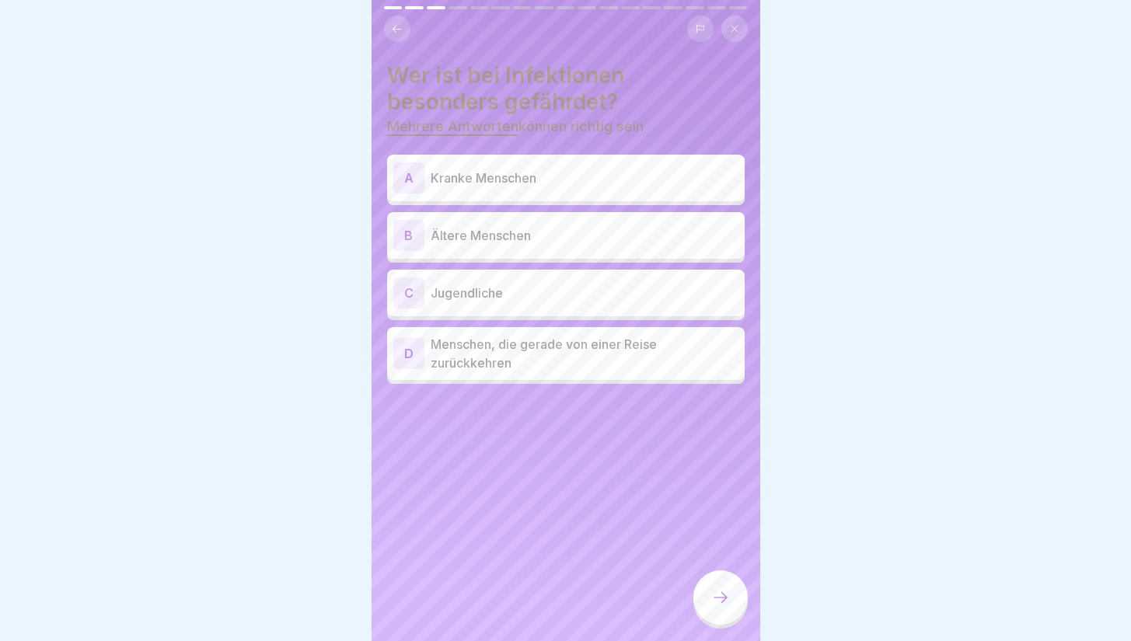
click at [570, 175] on p "Kranke Menschen" at bounding box center [585, 178] width 308 height 19
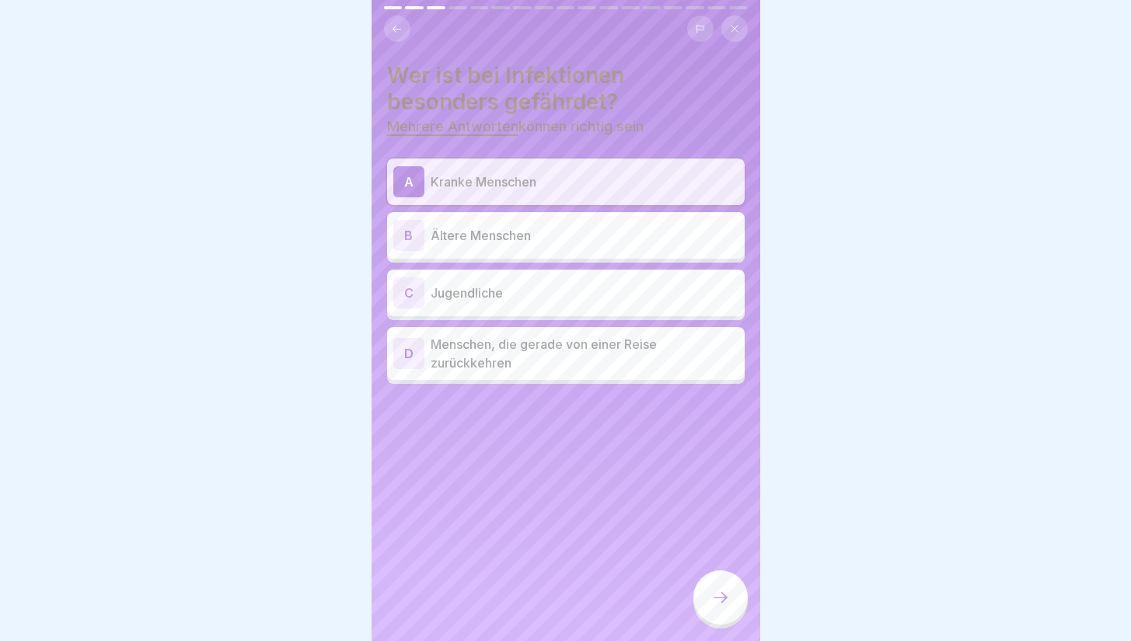
click at [543, 237] on p "Ältere Menschen" at bounding box center [585, 235] width 308 height 19
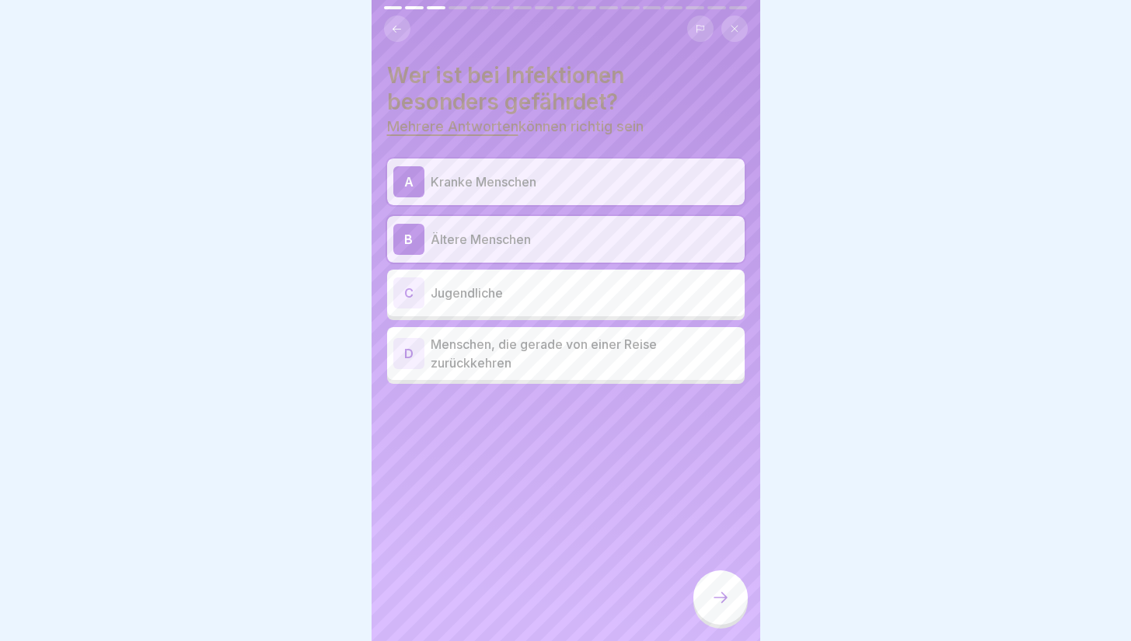
click at [525, 362] on p "Menschen, die gerade von einer Reise zurückkehren" at bounding box center [585, 353] width 308 height 37
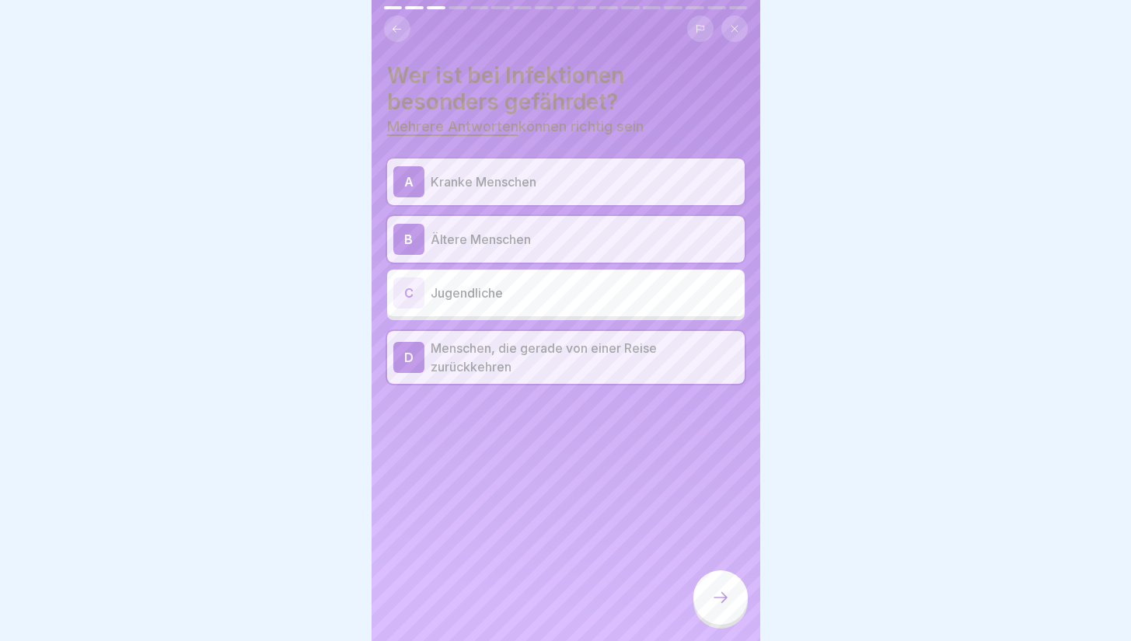
click at [525, 362] on p "Menschen, die gerade von einer Reise zurückkehren" at bounding box center [585, 357] width 308 height 37
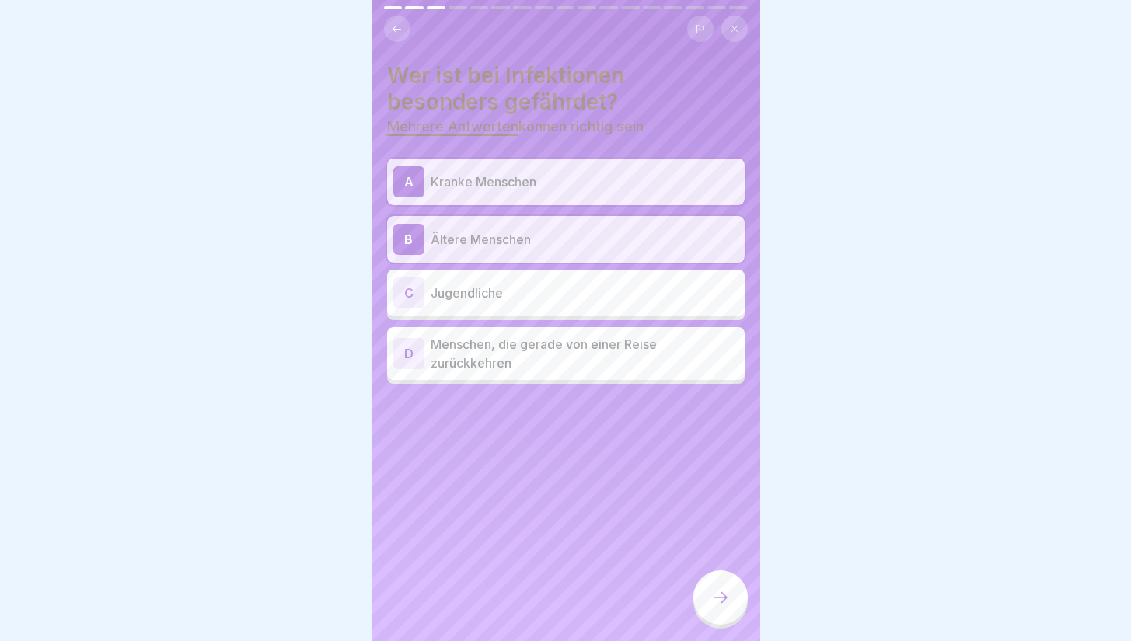
click at [625, 362] on p "Menschen, die gerade von einer Reise zurückkehren" at bounding box center [585, 353] width 308 height 37
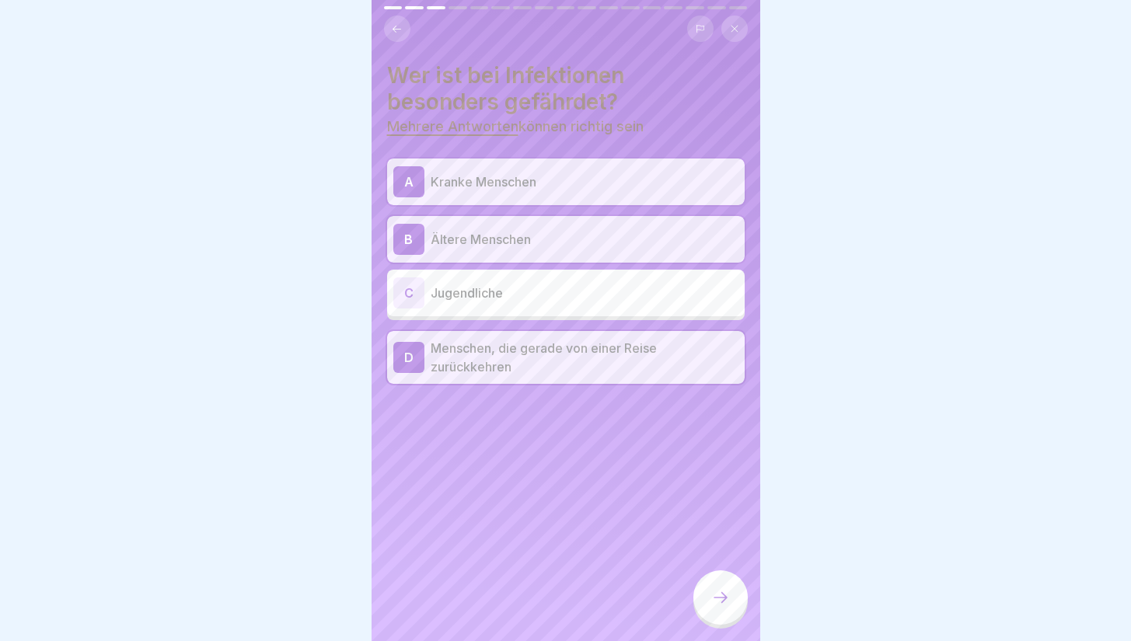
click at [721, 607] on icon at bounding box center [720, 598] width 19 height 19
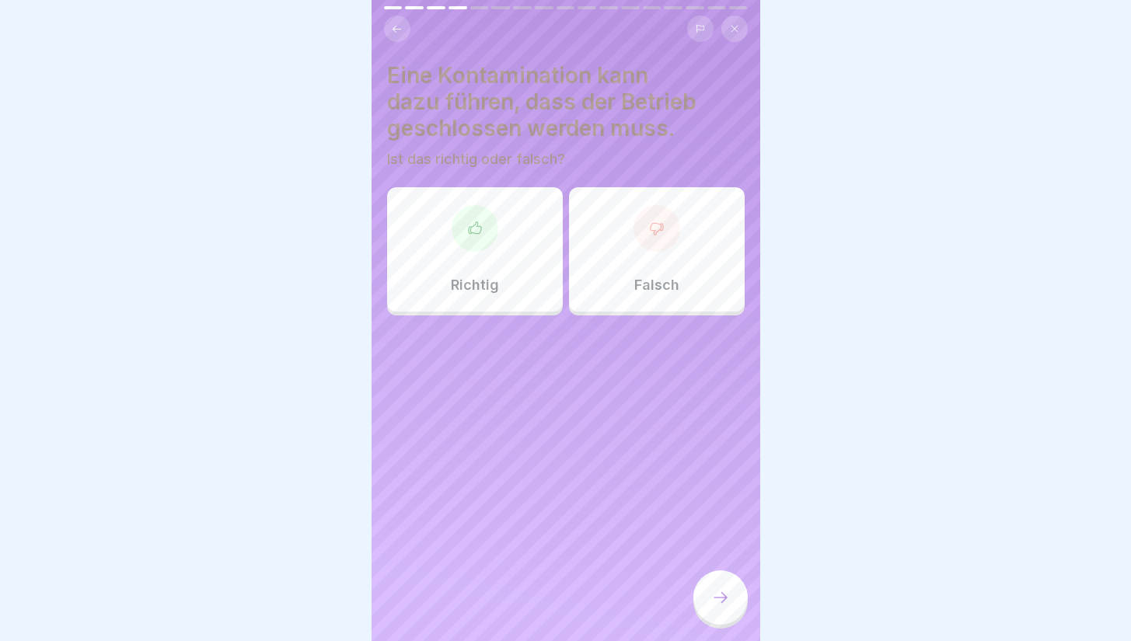
click at [502, 254] on div "Richtig" at bounding box center [475, 249] width 176 height 124
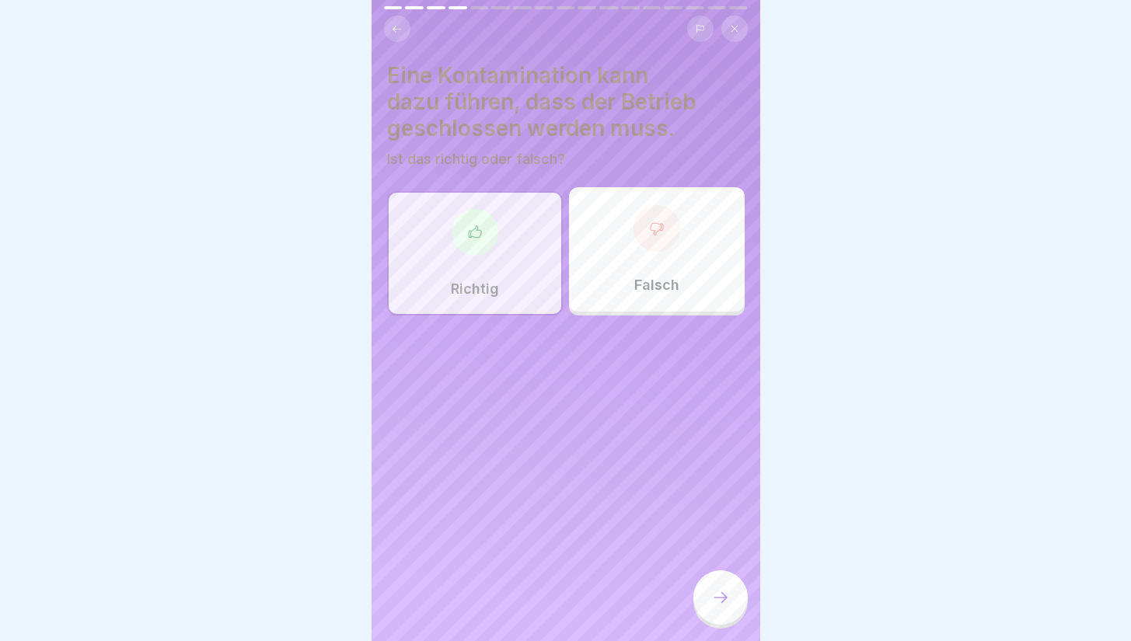
click at [704, 607] on div at bounding box center [721, 598] width 54 height 54
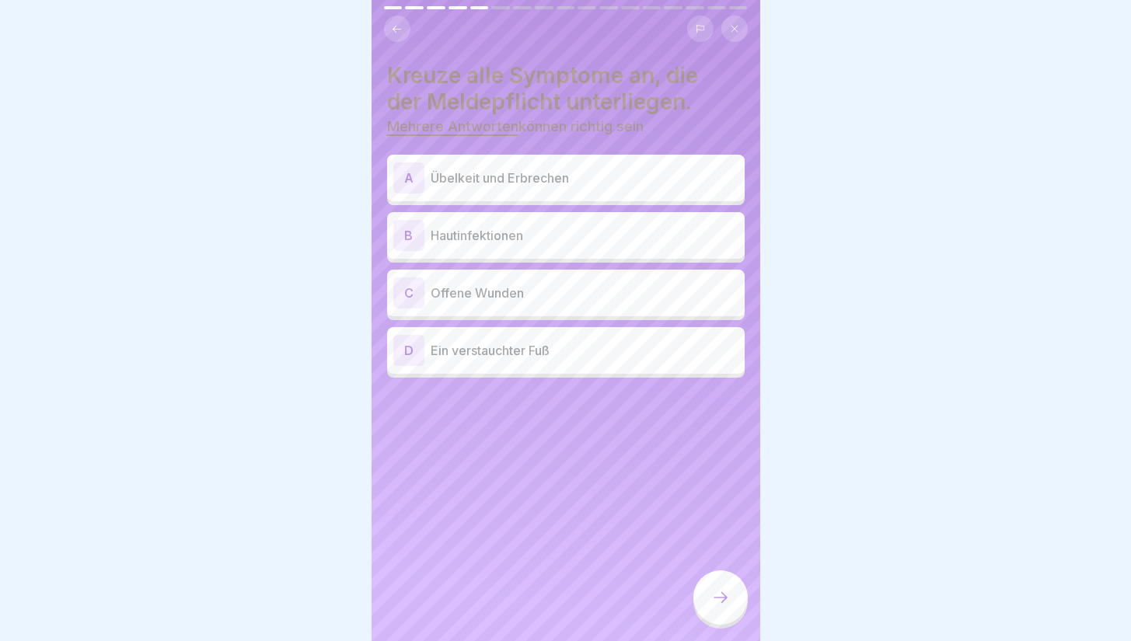
click at [580, 179] on p "Übelkeit und Erbrechen" at bounding box center [585, 178] width 308 height 19
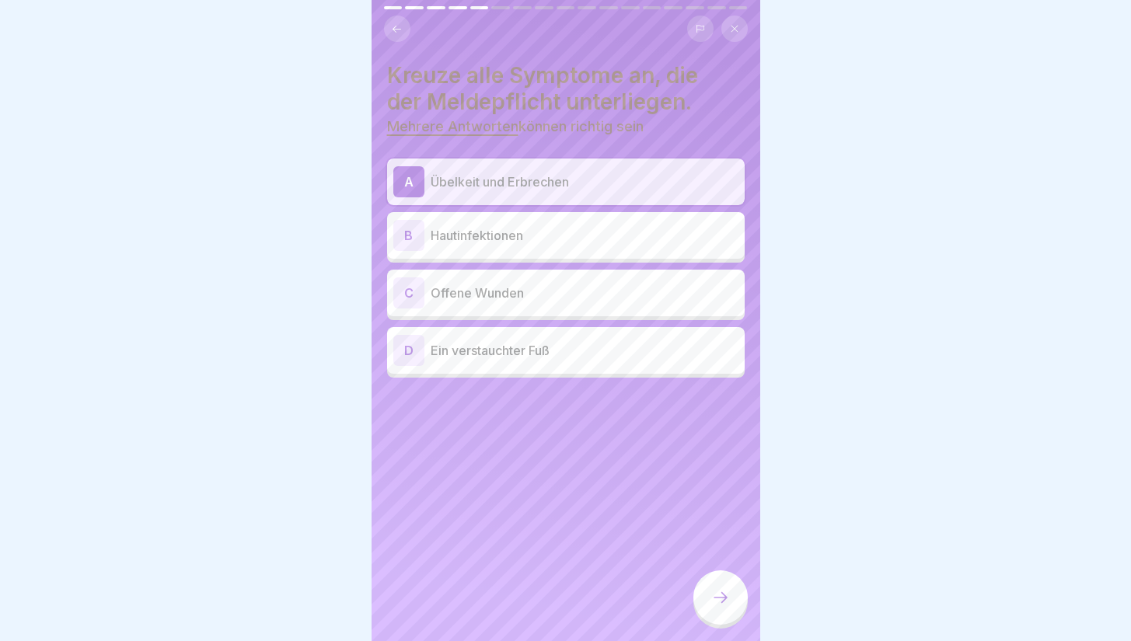
click at [559, 243] on p "Hautinfektionen" at bounding box center [585, 235] width 308 height 19
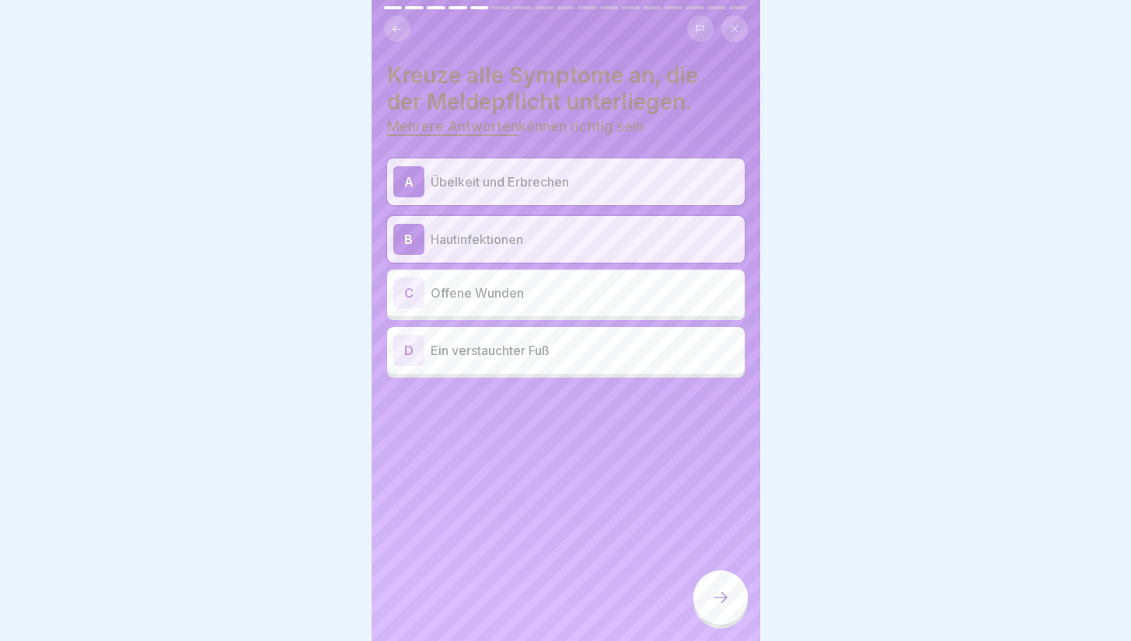
click at [549, 294] on p "Offene Wunden" at bounding box center [585, 293] width 308 height 19
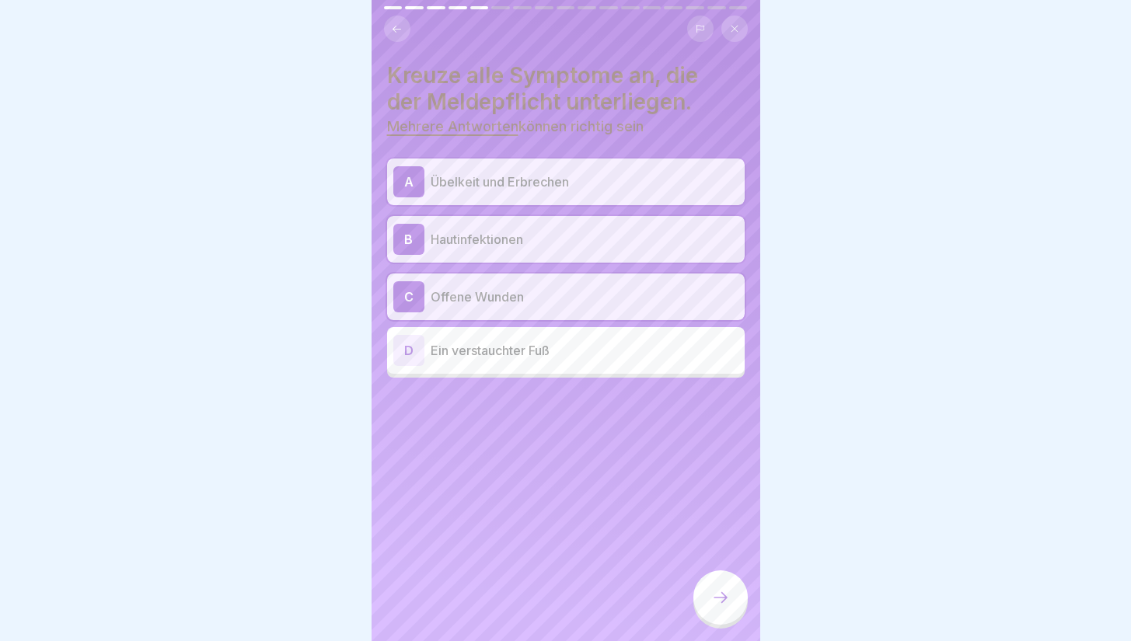
click at [707, 594] on div at bounding box center [721, 598] width 54 height 54
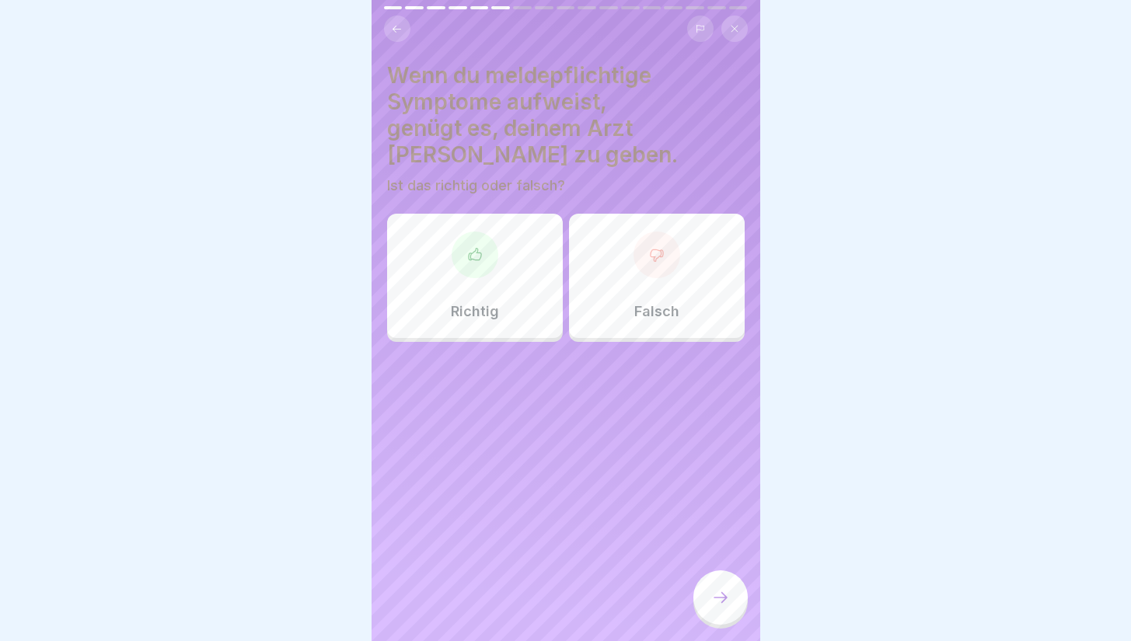
click at [626, 270] on div "Falsch" at bounding box center [657, 276] width 176 height 124
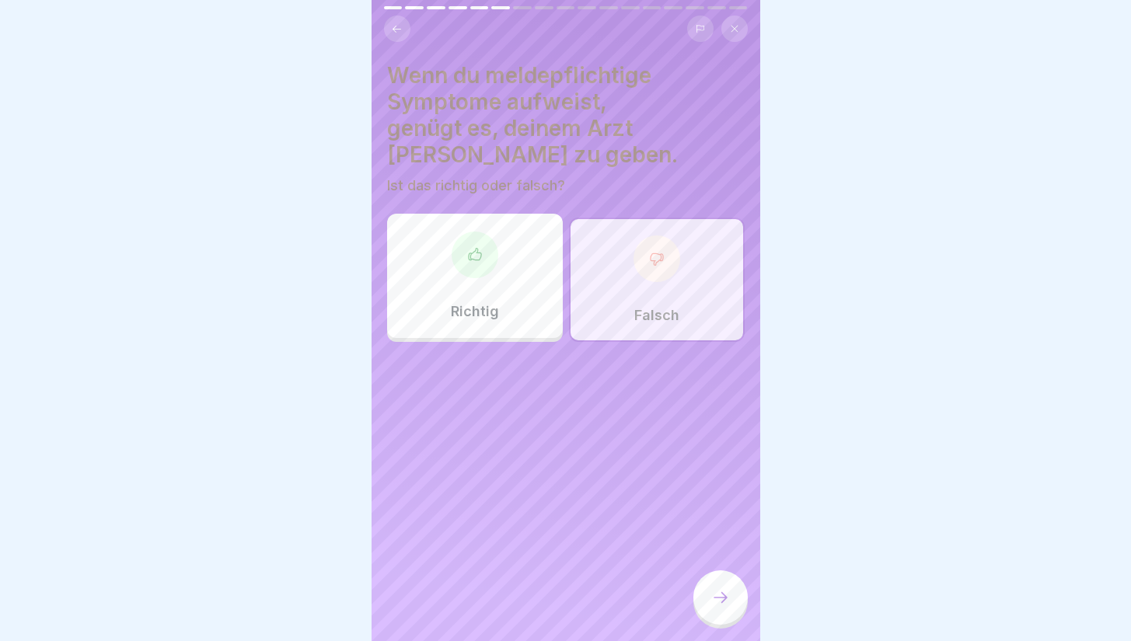
click at [706, 610] on div at bounding box center [721, 598] width 54 height 54
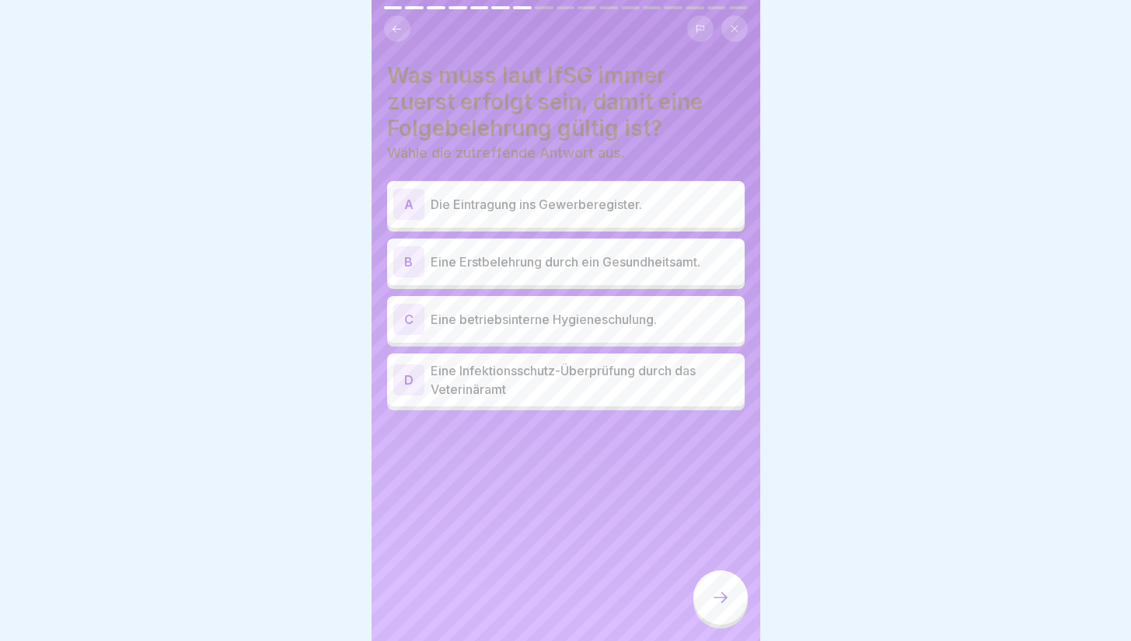
click at [543, 267] on p "Eine Erstbelehrung durch ein Gesundheitsamt." at bounding box center [585, 262] width 308 height 19
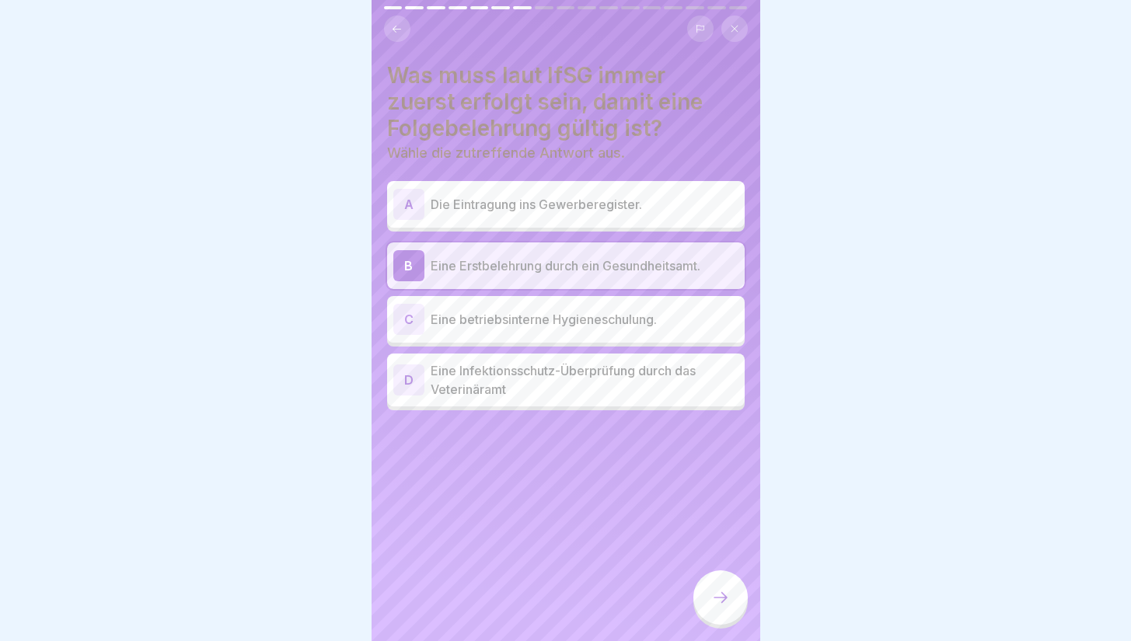
click at [711, 607] on icon at bounding box center [720, 598] width 19 height 19
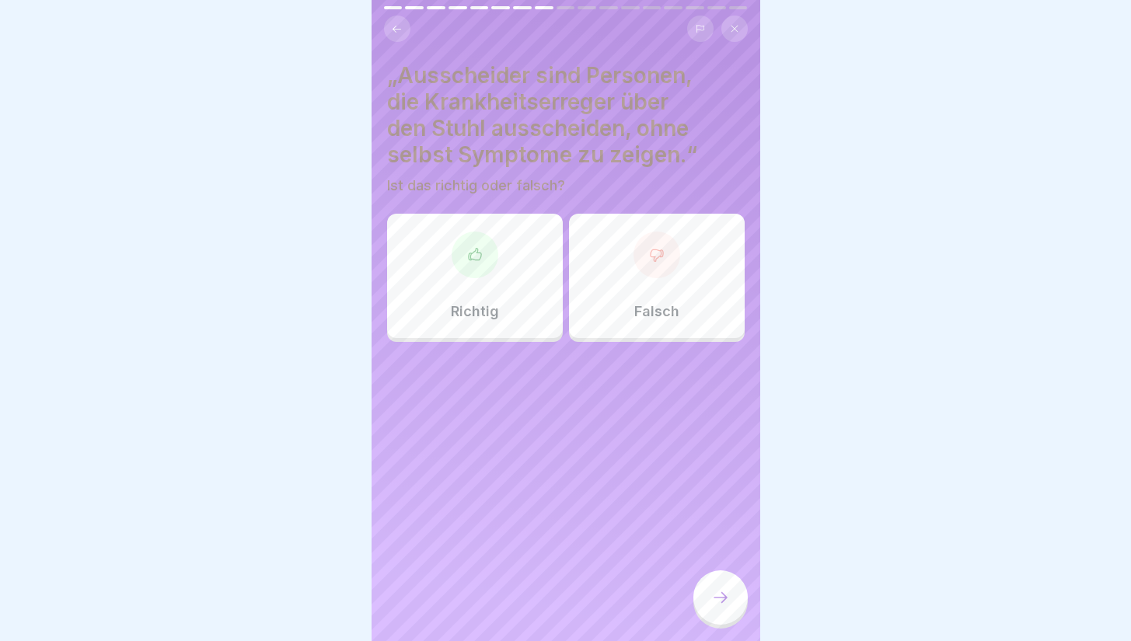
click at [645, 281] on div "Falsch" at bounding box center [657, 276] width 176 height 124
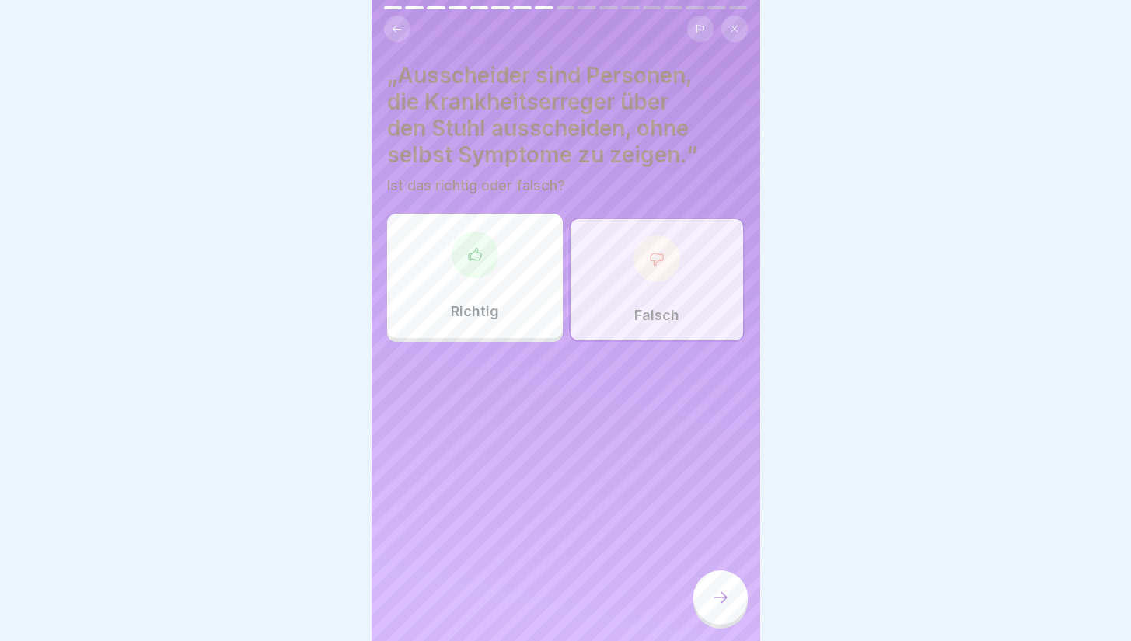
click at [701, 605] on div at bounding box center [721, 598] width 54 height 54
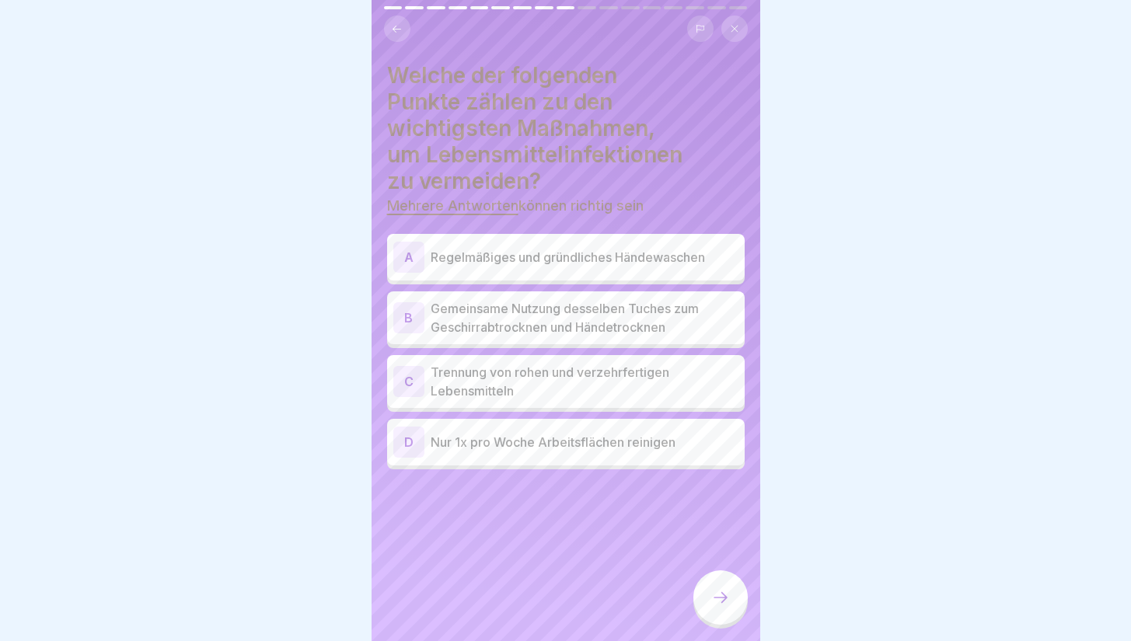
click at [547, 257] on p "Regelmäßiges und gründliches Händewaschen" at bounding box center [585, 257] width 308 height 19
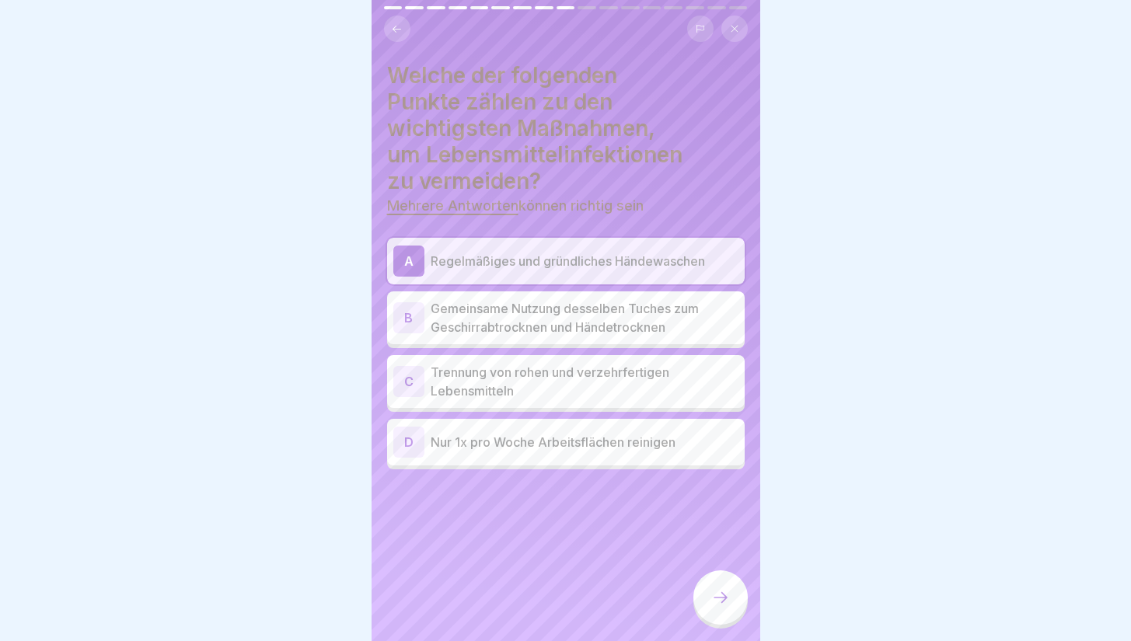
click at [515, 376] on p "Trennung von rohen und verzehrfertigen Lebensmitteln" at bounding box center [585, 381] width 308 height 37
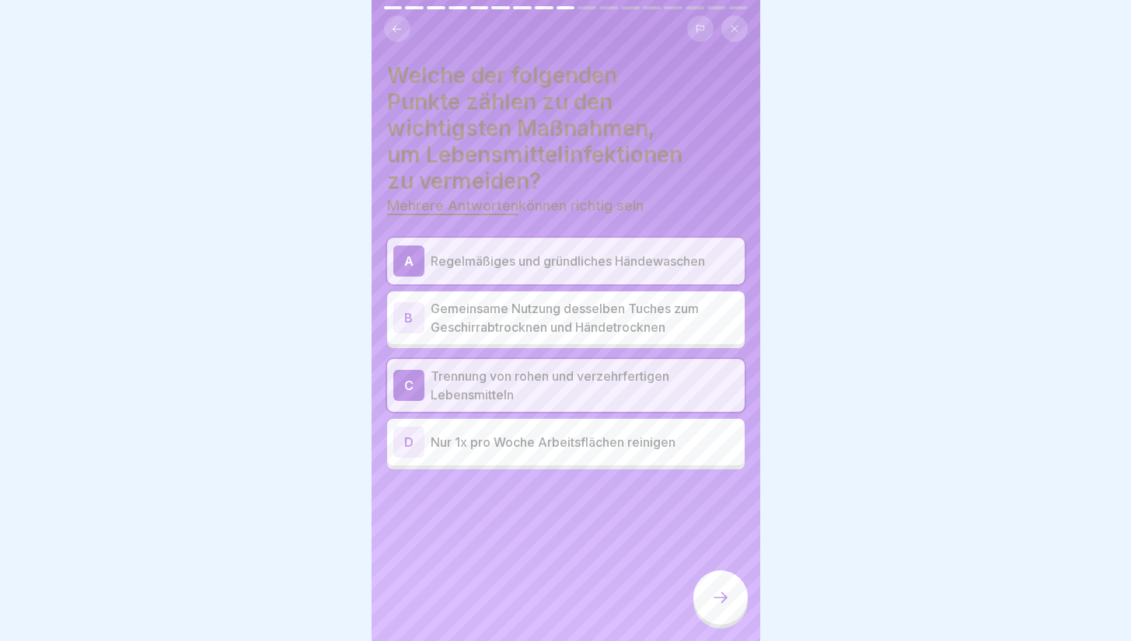
click at [708, 587] on div at bounding box center [721, 598] width 54 height 54
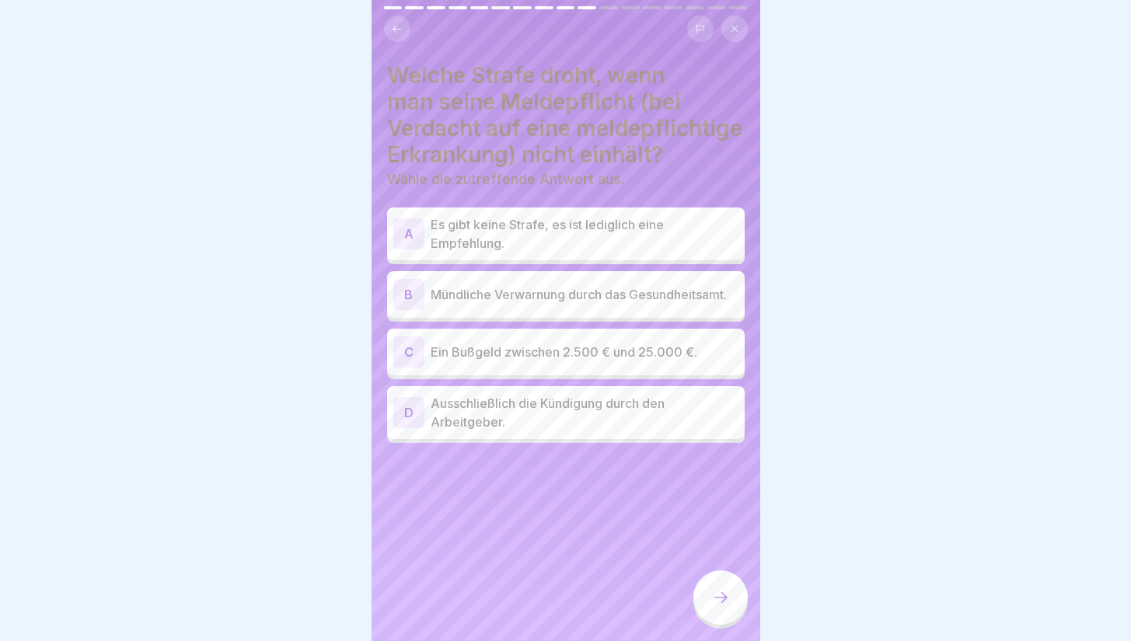
click at [543, 359] on p "Ein Bußgeld zwischen 2.500 € und 25.000 €." at bounding box center [585, 352] width 308 height 19
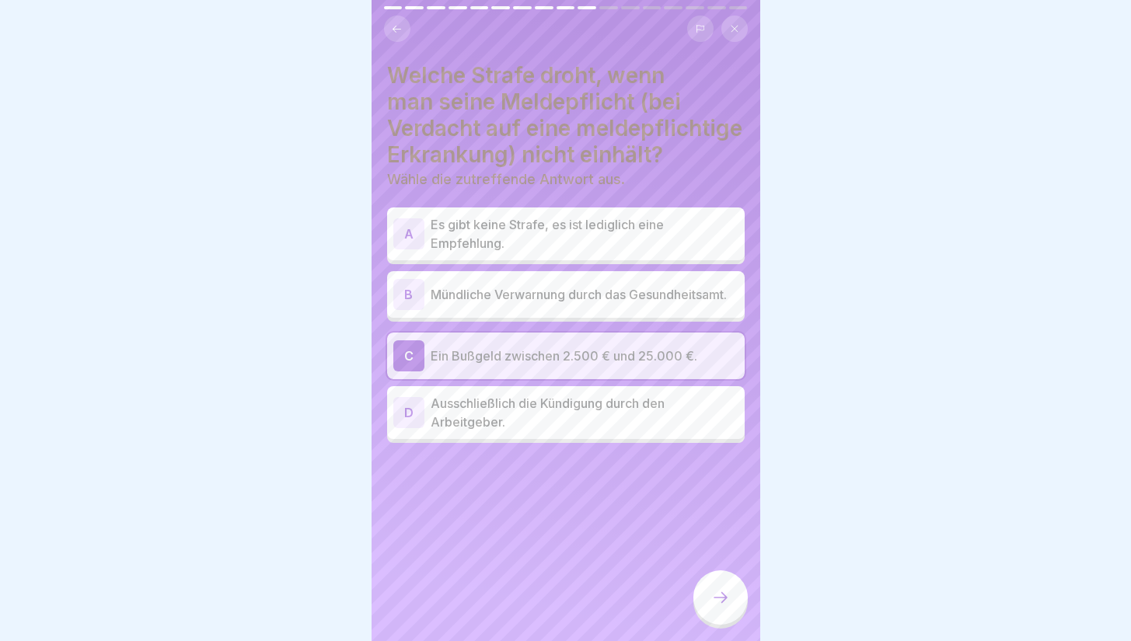
click at [554, 421] on p "Ausschließlich die Kündigung durch den Arbeitgeber." at bounding box center [585, 412] width 308 height 37
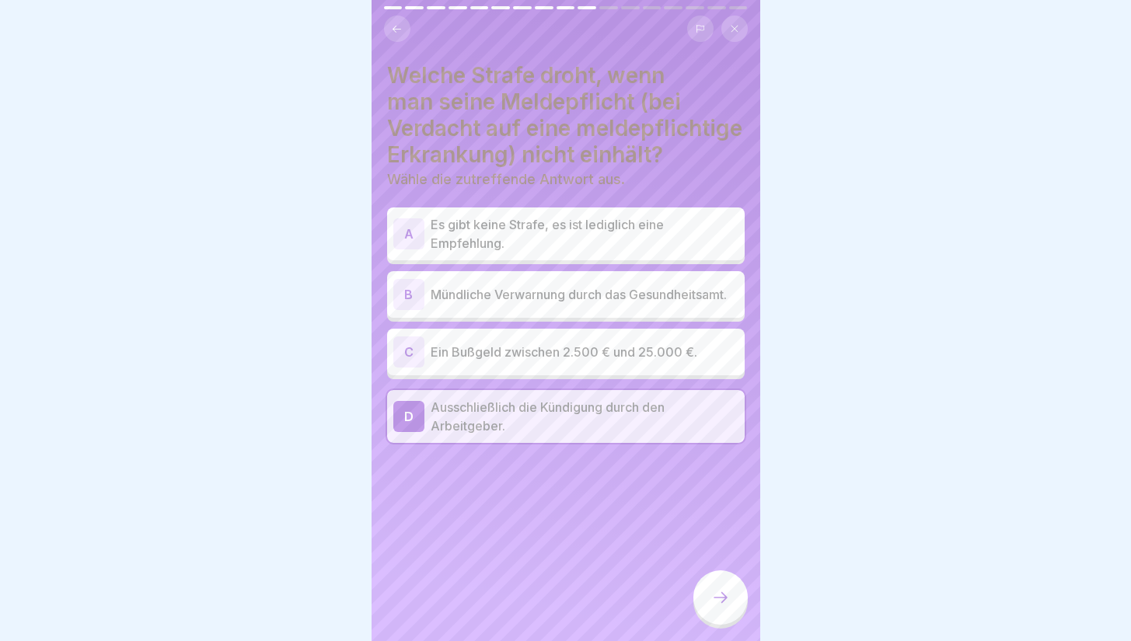
click at [562, 368] on div "C Ein Bußgeld zwischen 2.500 € und 25.000 €." at bounding box center [565, 352] width 345 height 31
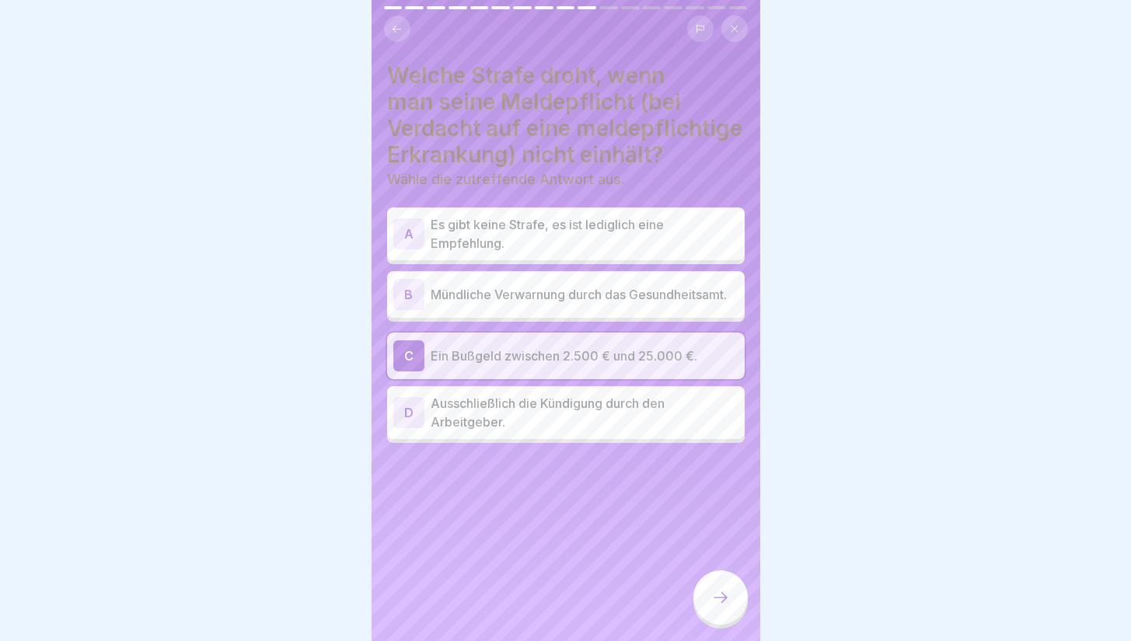
click at [714, 619] on div at bounding box center [721, 598] width 54 height 54
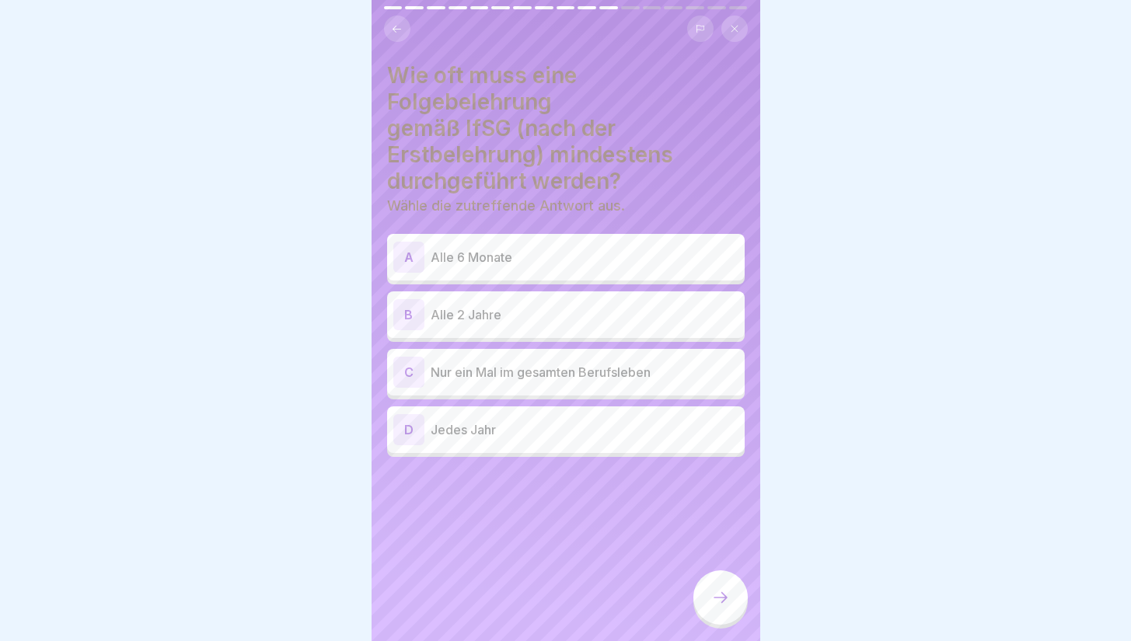
click at [544, 430] on p "Jedes Jahr" at bounding box center [585, 430] width 308 height 19
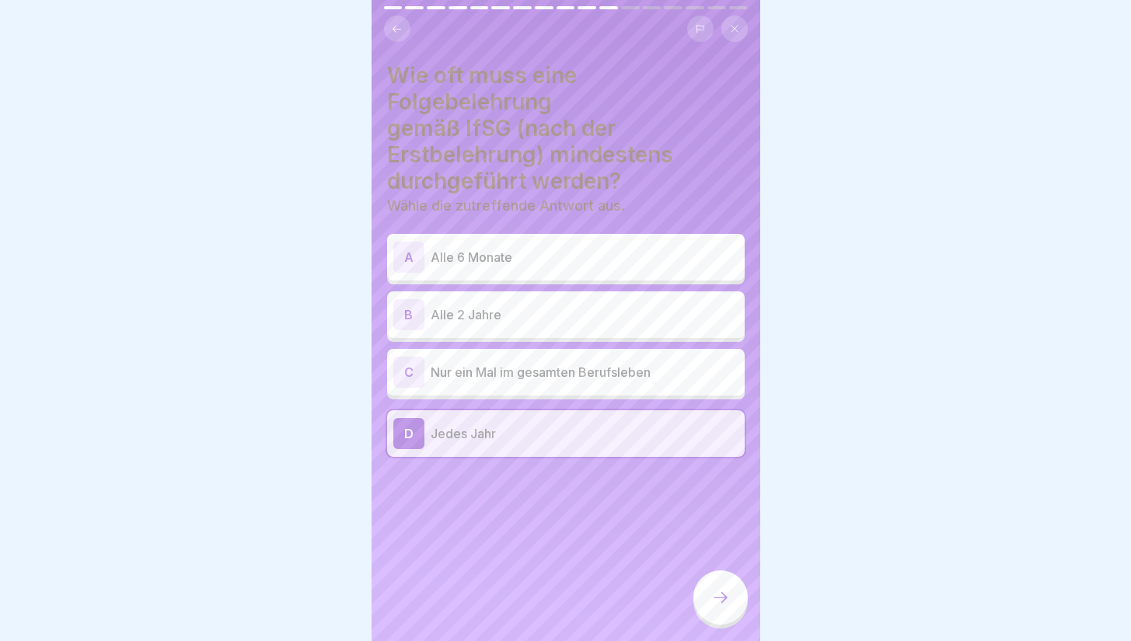
click at [709, 608] on div at bounding box center [721, 598] width 54 height 54
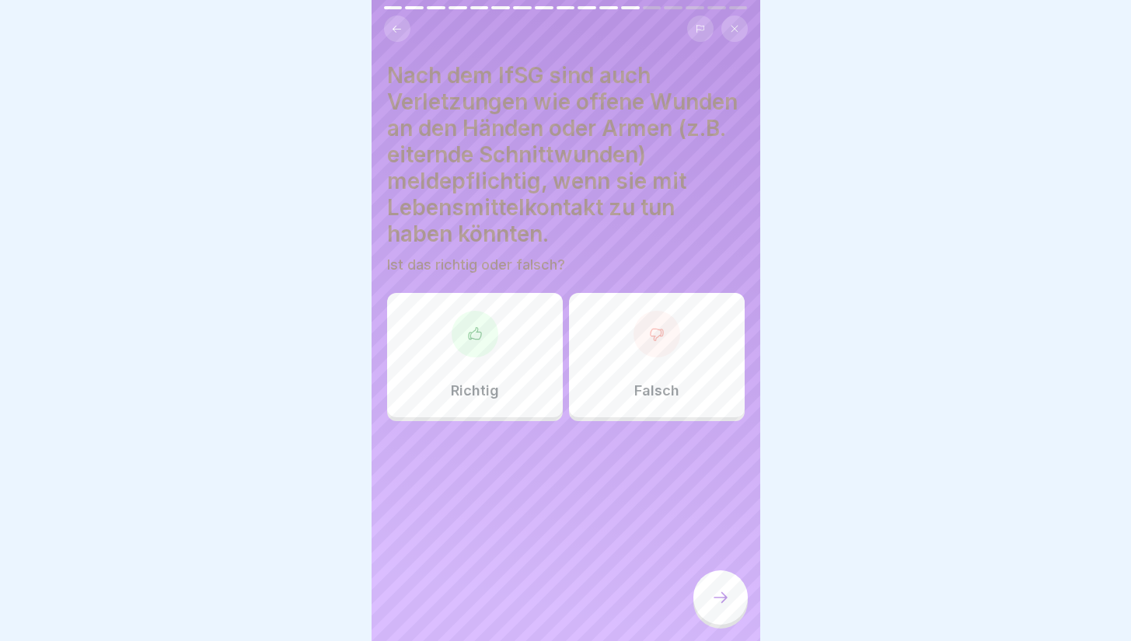
click at [485, 358] on div at bounding box center [475, 334] width 47 height 47
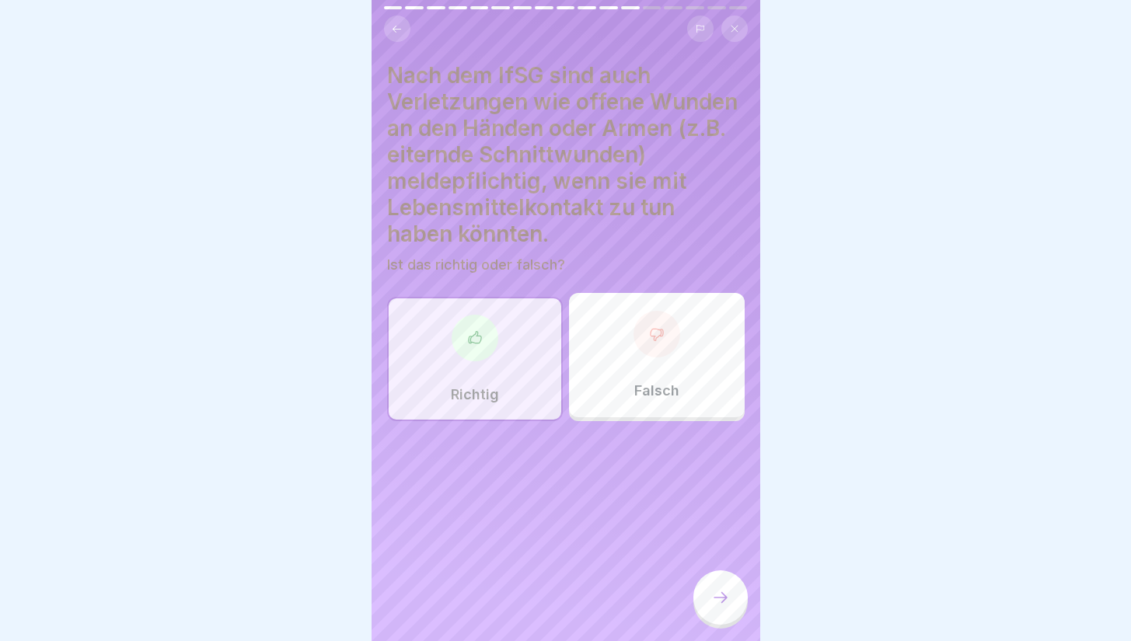
drag, startPoint x: 702, startPoint y: 606, endPoint x: 656, endPoint y: 523, distance: 95.0
click at [668, 549] on div "Deutsch Prüfung Abschlussprüfung Nun wird dein Wissen mit einer kurzen Prüfung …" at bounding box center [566, 320] width 389 height 641
click at [639, 393] on div "Falsch" at bounding box center [657, 355] width 176 height 124
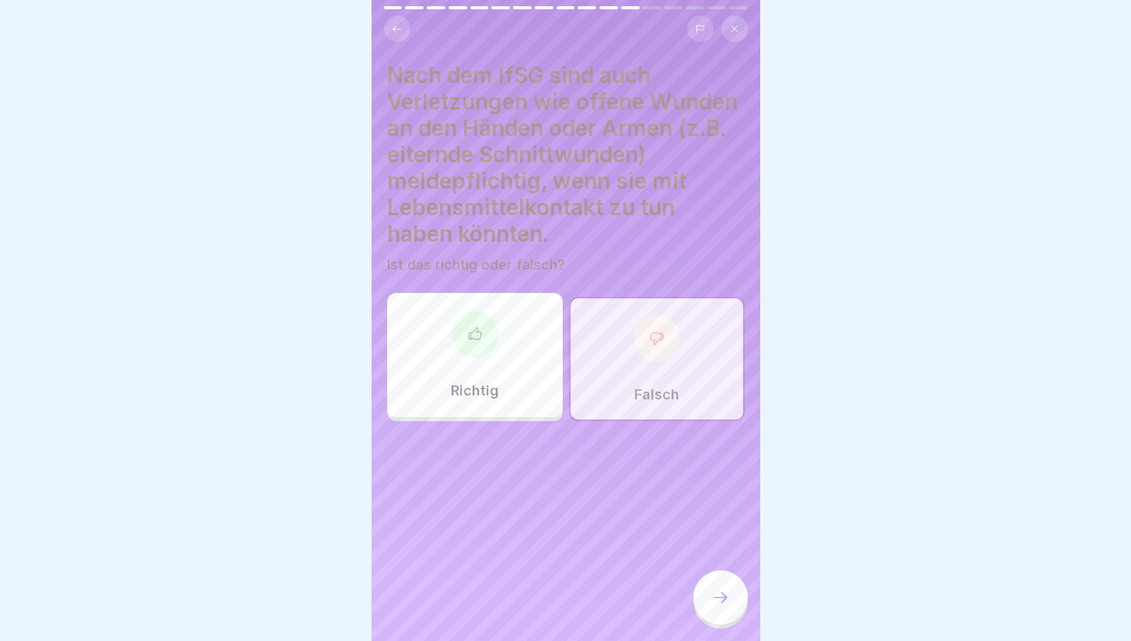
click at [494, 393] on div "Richtig" at bounding box center [475, 355] width 176 height 124
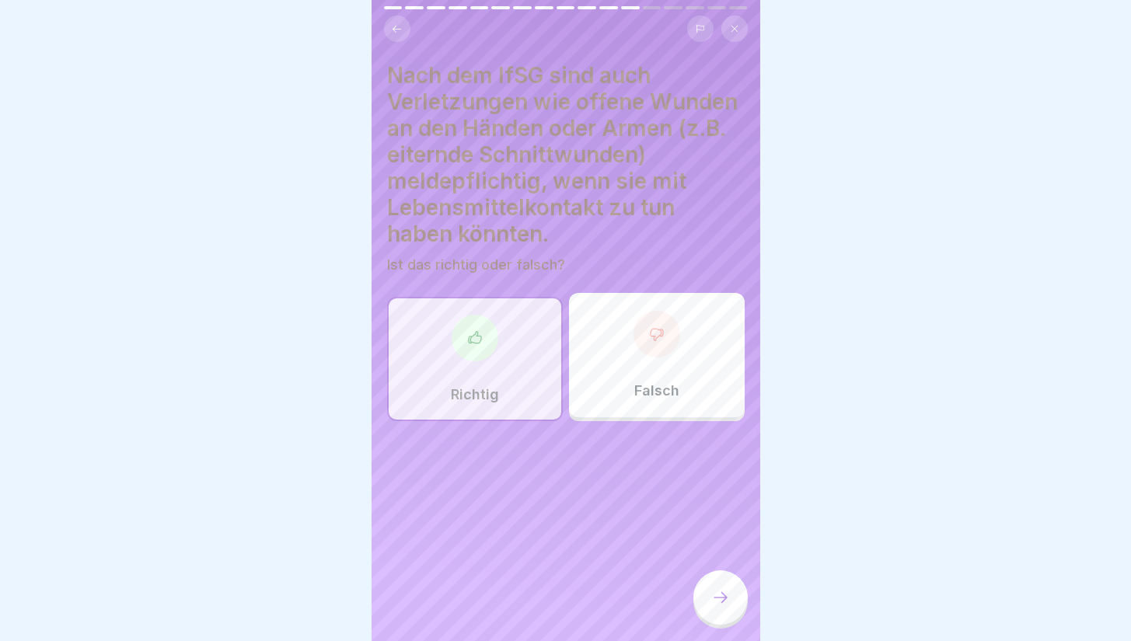
click at [704, 613] on div at bounding box center [721, 598] width 54 height 54
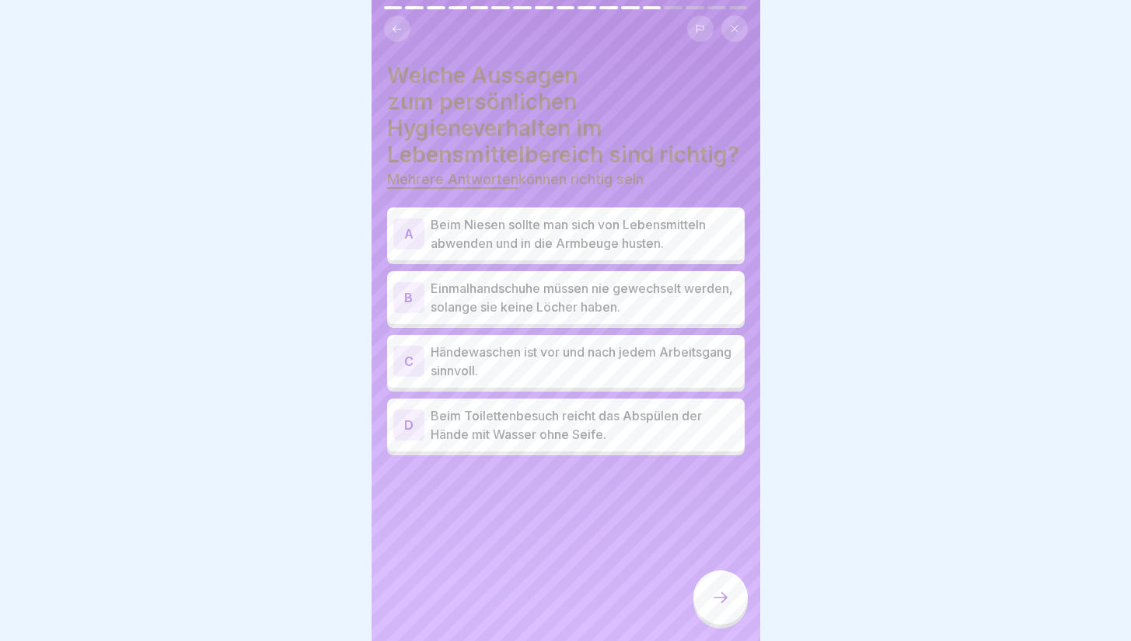
click at [543, 230] on p "Beim Niesen sollte man sich von Lebensmitteln abwenden und in die Armbeuge hust…" at bounding box center [585, 233] width 308 height 37
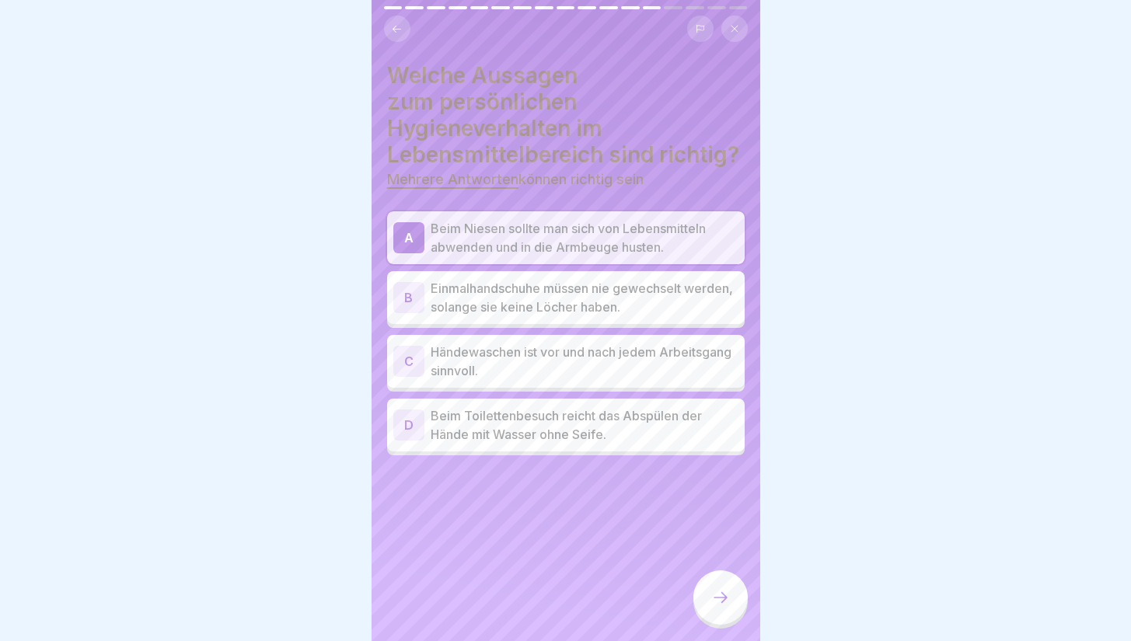
click at [509, 364] on p "Händewaschen ist vor und nach jedem Arbeitsgang sinnvoll." at bounding box center [585, 361] width 308 height 37
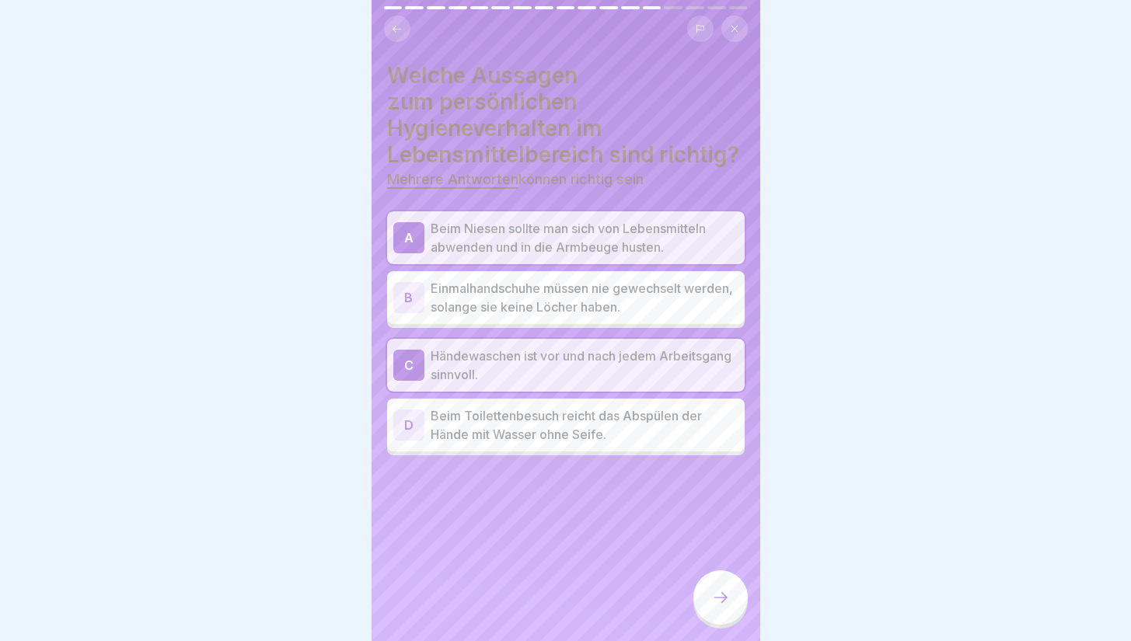
click at [515, 438] on p "Beim Toilettenbesuch reicht das Abspülen der Hände mit Wasser ohne Seife." at bounding box center [585, 425] width 308 height 37
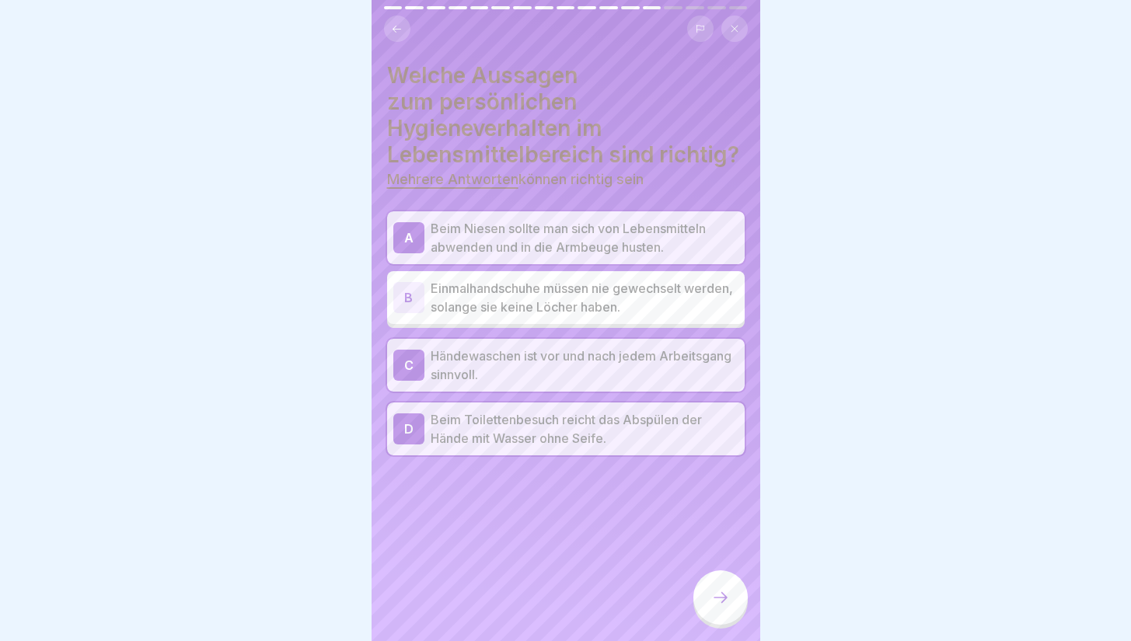
click at [515, 438] on p "Beim Toilettenbesuch reicht das Abspülen der Hände mit Wasser ohne Seife." at bounding box center [585, 429] width 308 height 37
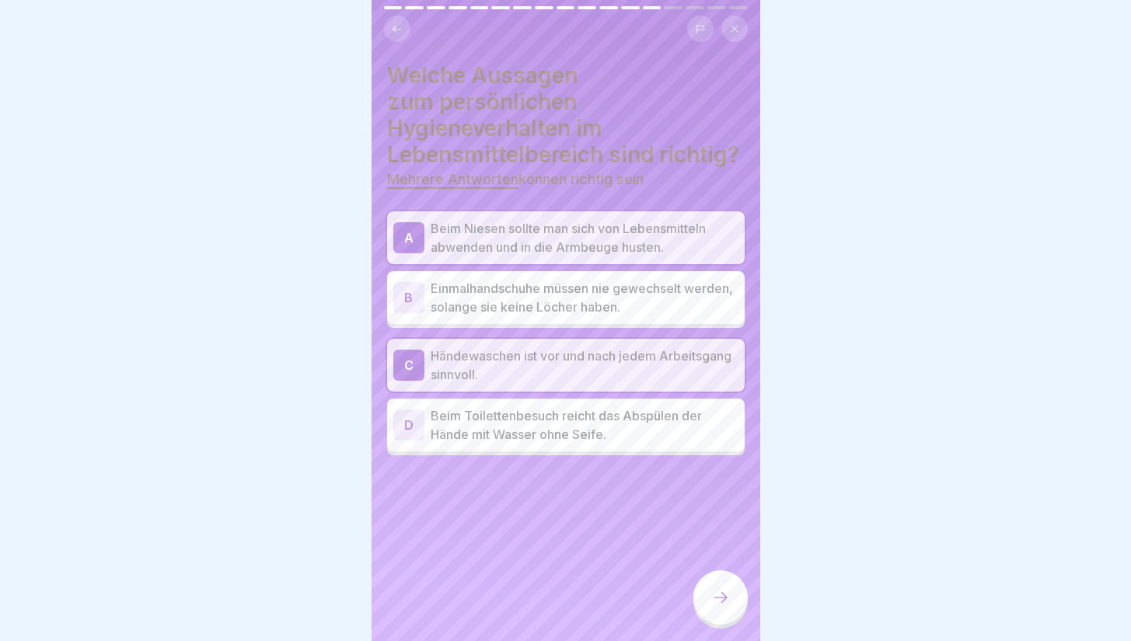
click at [722, 607] on icon at bounding box center [720, 598] width 19 height 19
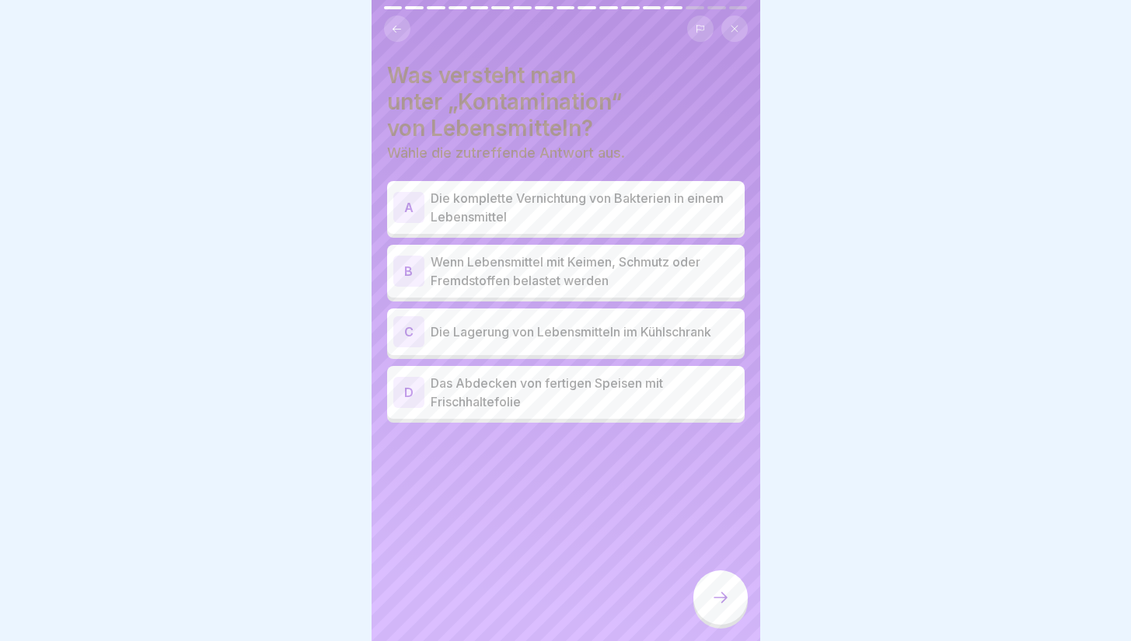
click at [571, 273] on p "Wenn Lebensmittel mit Keimen, Schmutz oder Fremdstoffen belastet werden" at bounding box center [585, 271] width 308 height 37
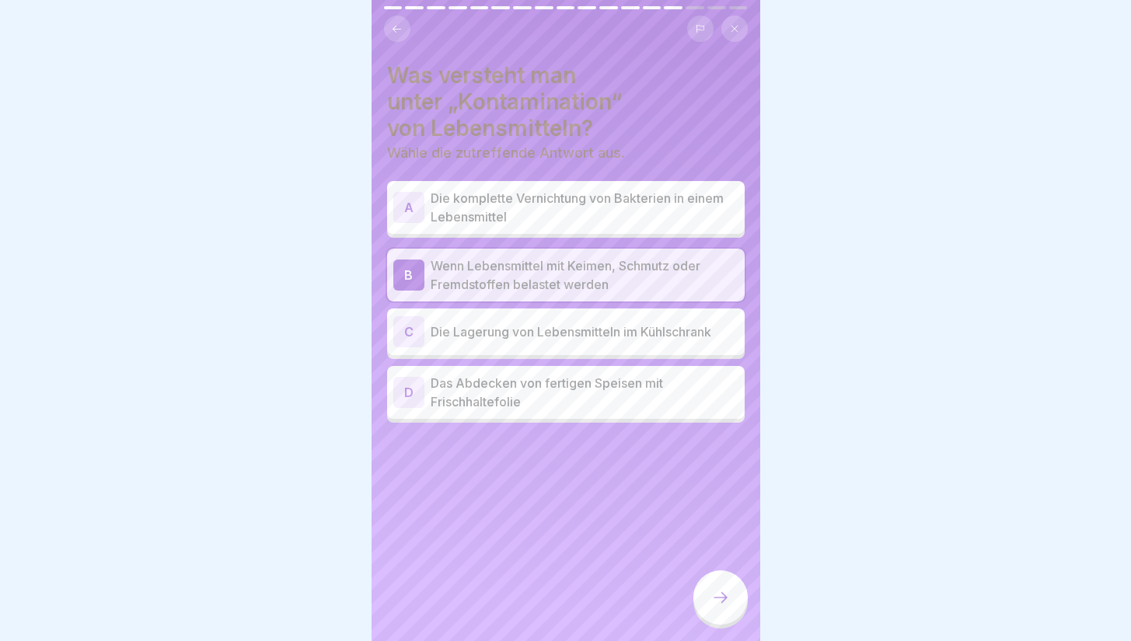
click at [695, 604] on div at bounding box center [721, 598] width 54 height 54
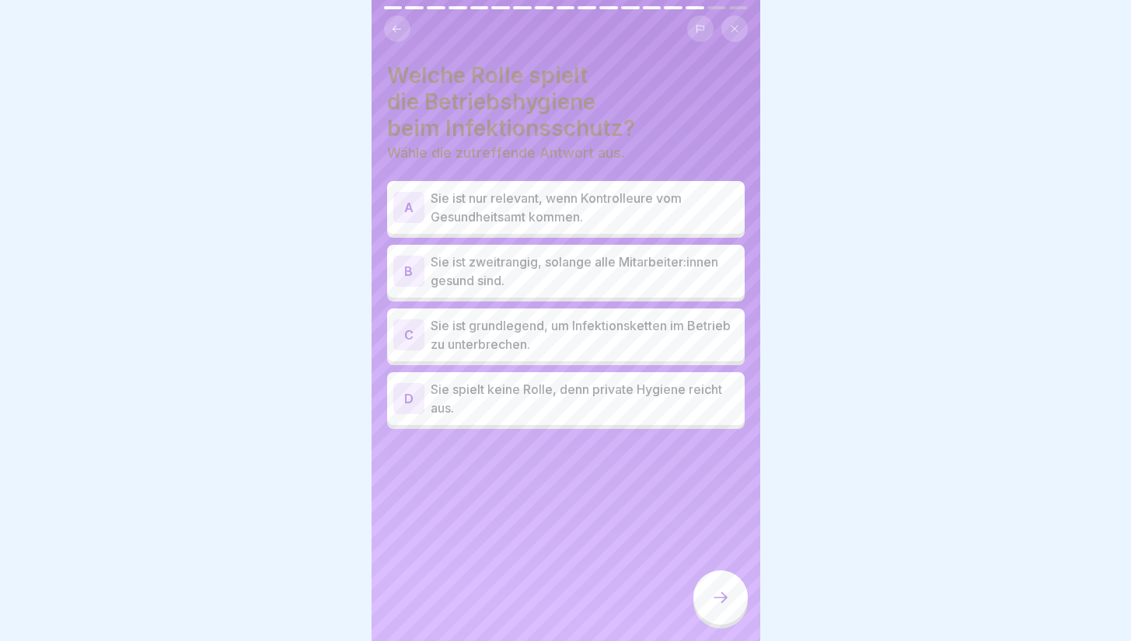
click at [554, 316] on p "Sie ist grundlegend, um Infektionsketten im Betrieb zu unterbrechen." at bounding box center [585, 334] width 308 height 37
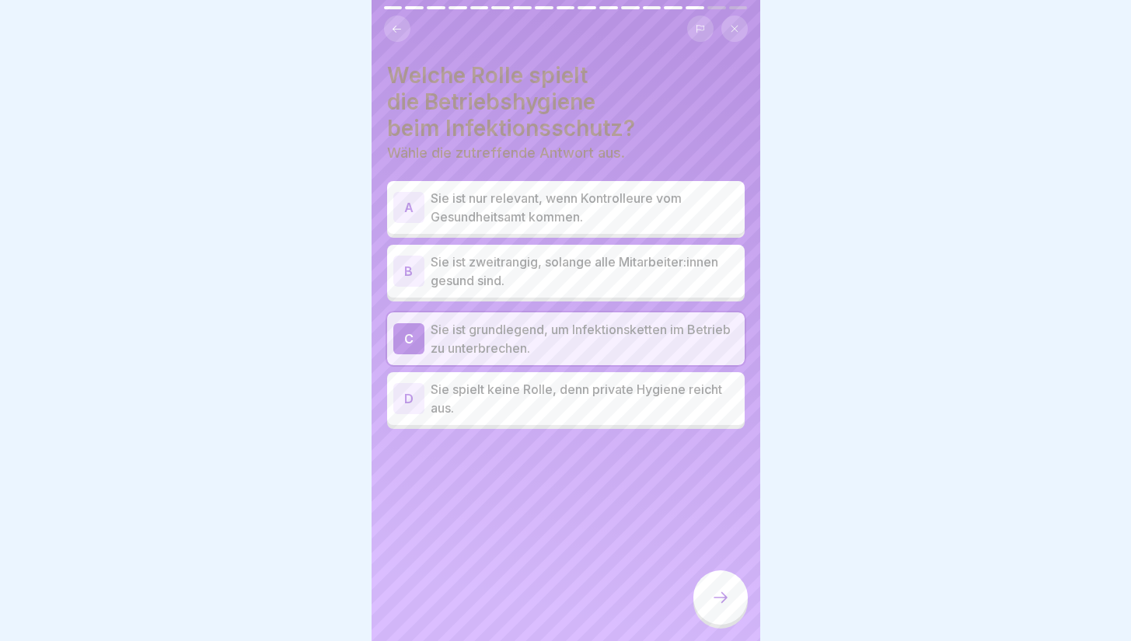
click at [705, 624] on div at bounding box center [721, 598] width 54 height 54
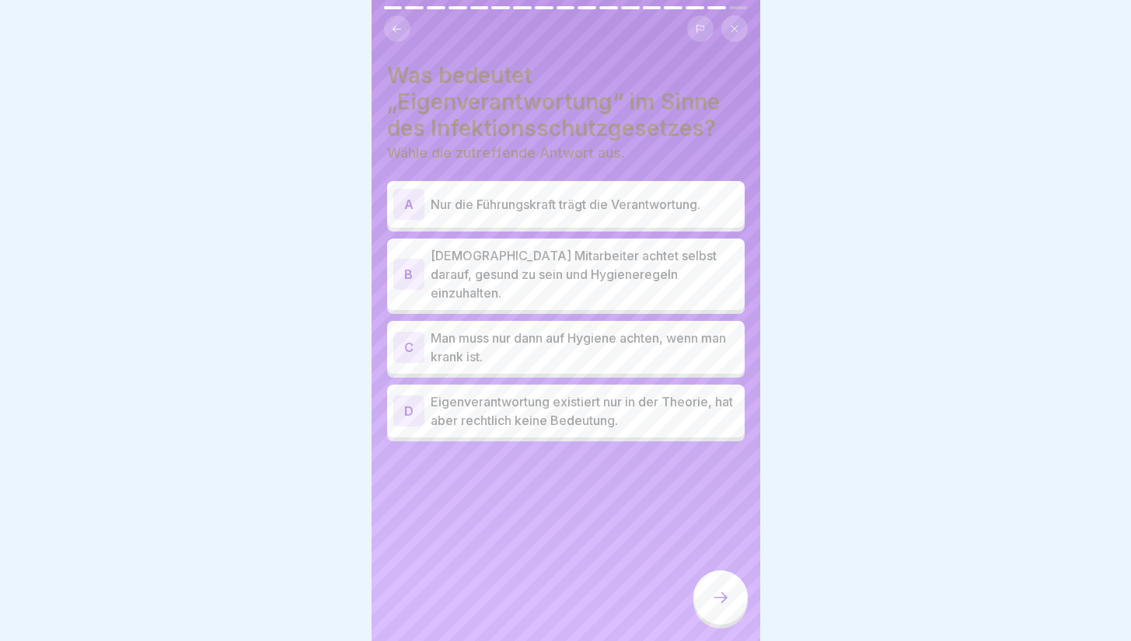
click at [582, 275] on p "[DEMOGRAPHIC_DATA] Mitarbeiter achtet selbst darauf, gesund zu sein und Hygiene…" at bounding box center [585, 274] width 308 height 56
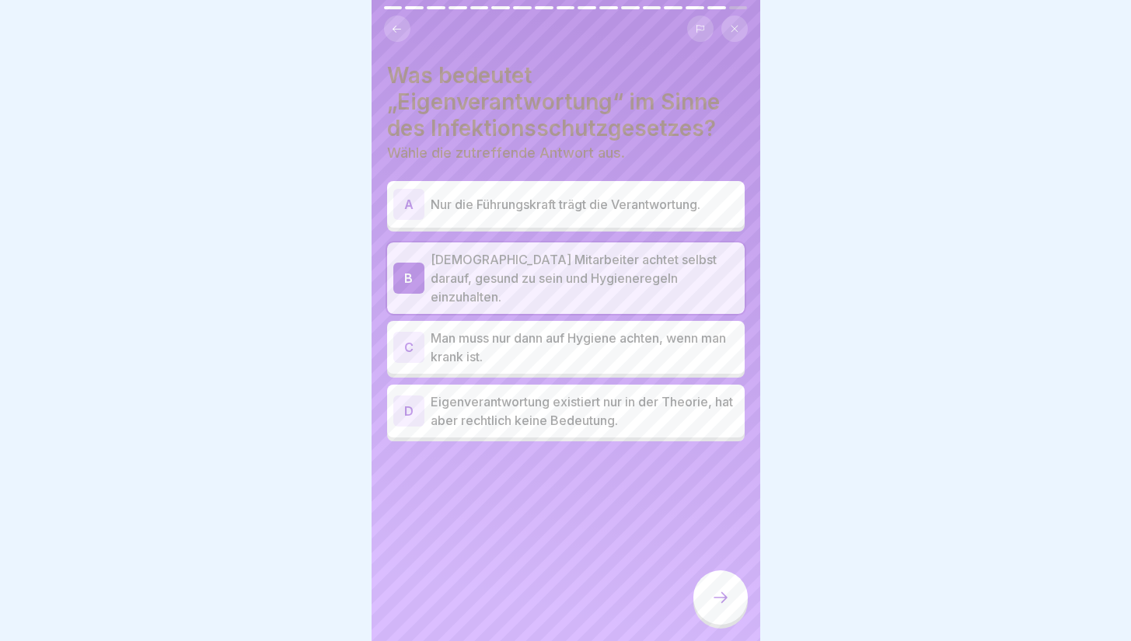
click at [711, 611] on div at bounding box center [721, 598] width 54 height 54
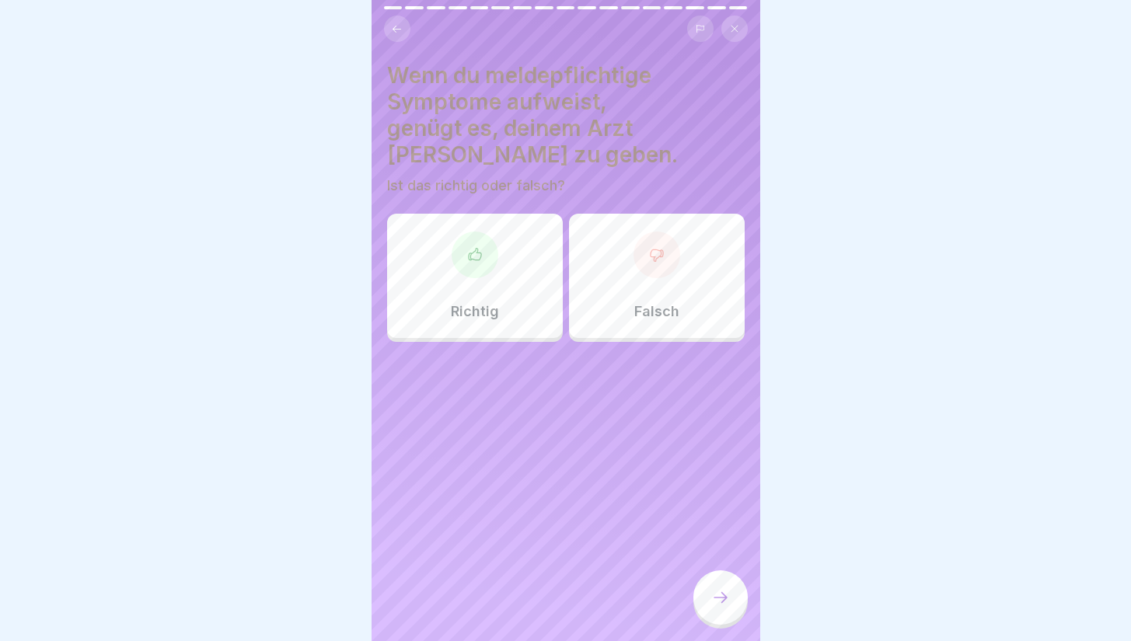
click at [634, 238] on div at bounding box center [657, 255] width 47 height 47
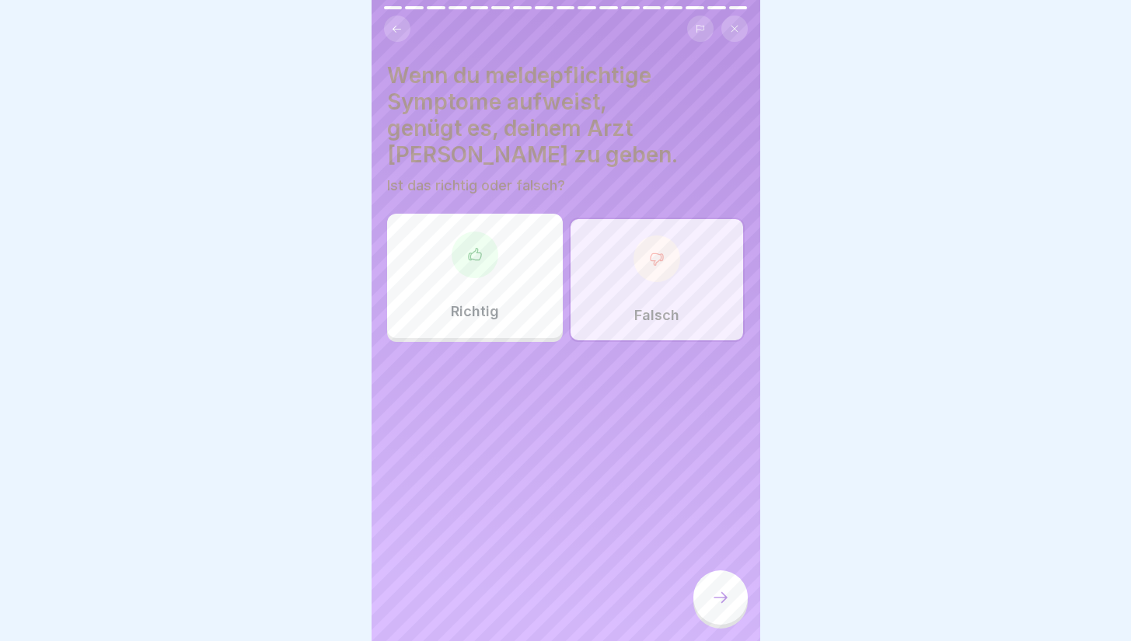
click at [707, 625] on div at bounding box center [721, 598] width 54 height 54
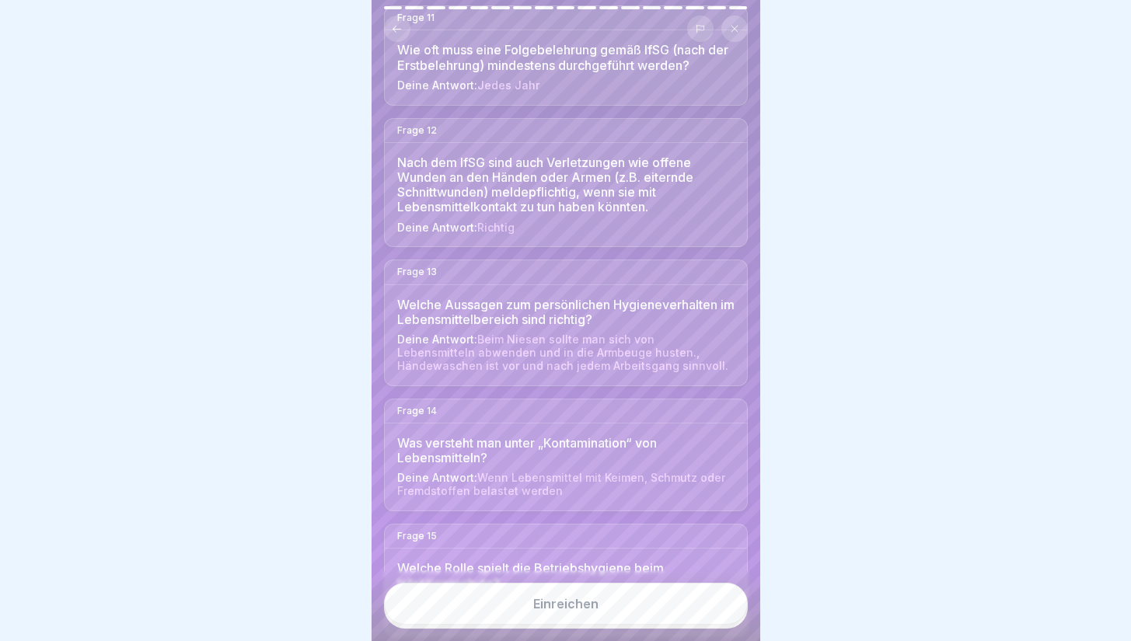
scroll to position [1546, 0]
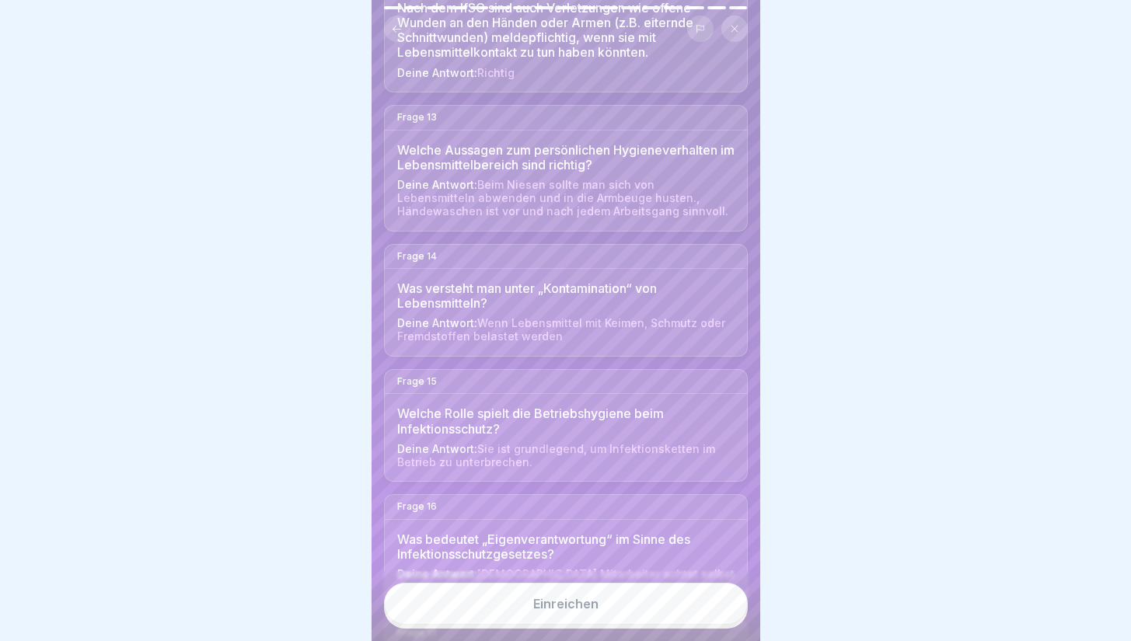
click at [604, 624] on button "Einreichen" at bounding box center [566, 604] width 364 height 42
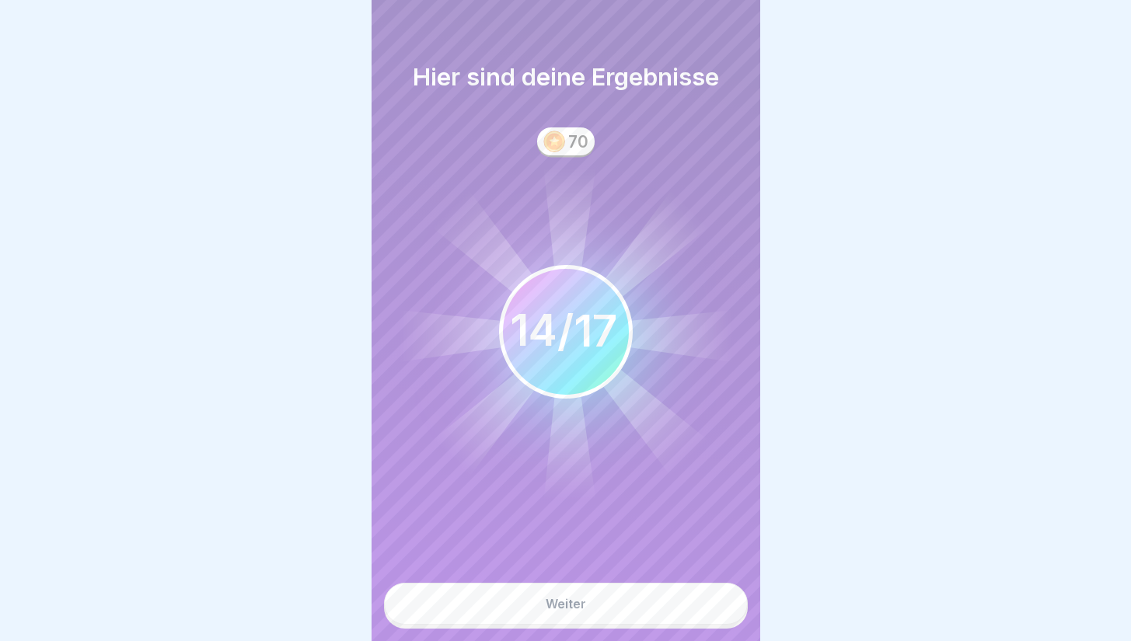
click at [604, 624] on button "Weiter" at bounding box center [566, 604] width 364 height 42
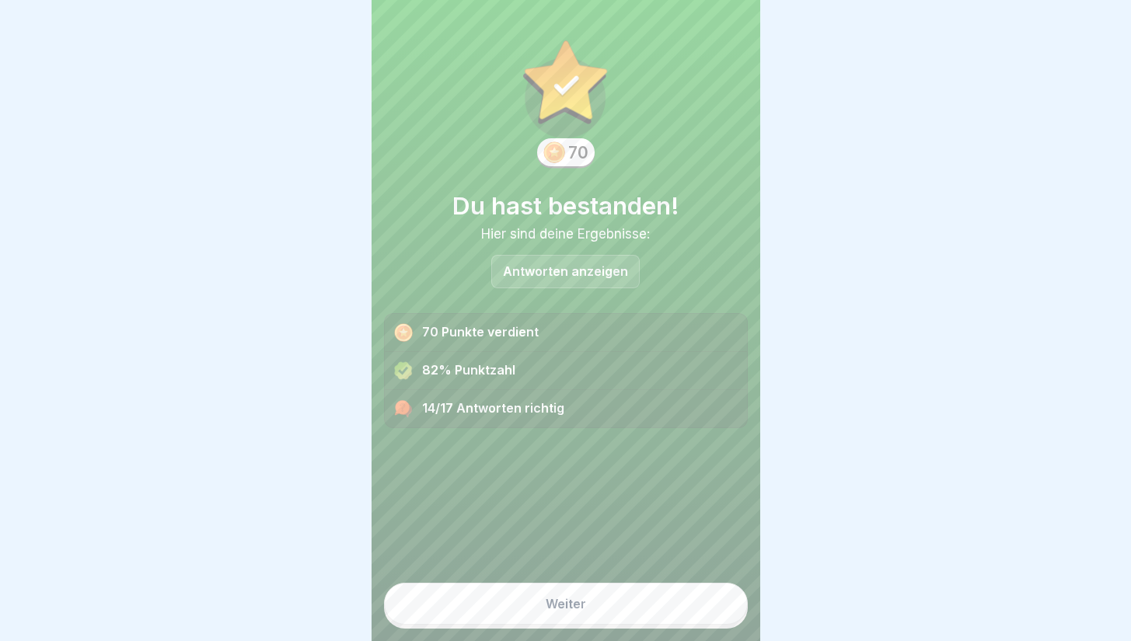
click at [601, 612] on button "Weiter" at bounding box center [566, 604] width 364 height 42
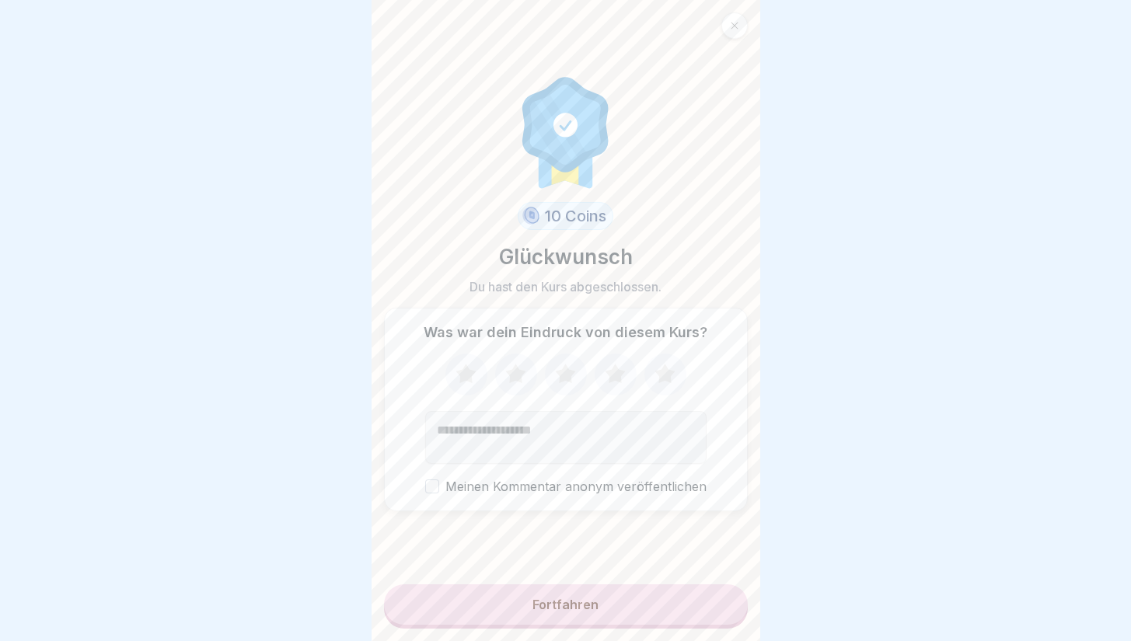
click at [601, 612] on button "Fortfahren" at bounding box center [566, 605] width 364 height 40
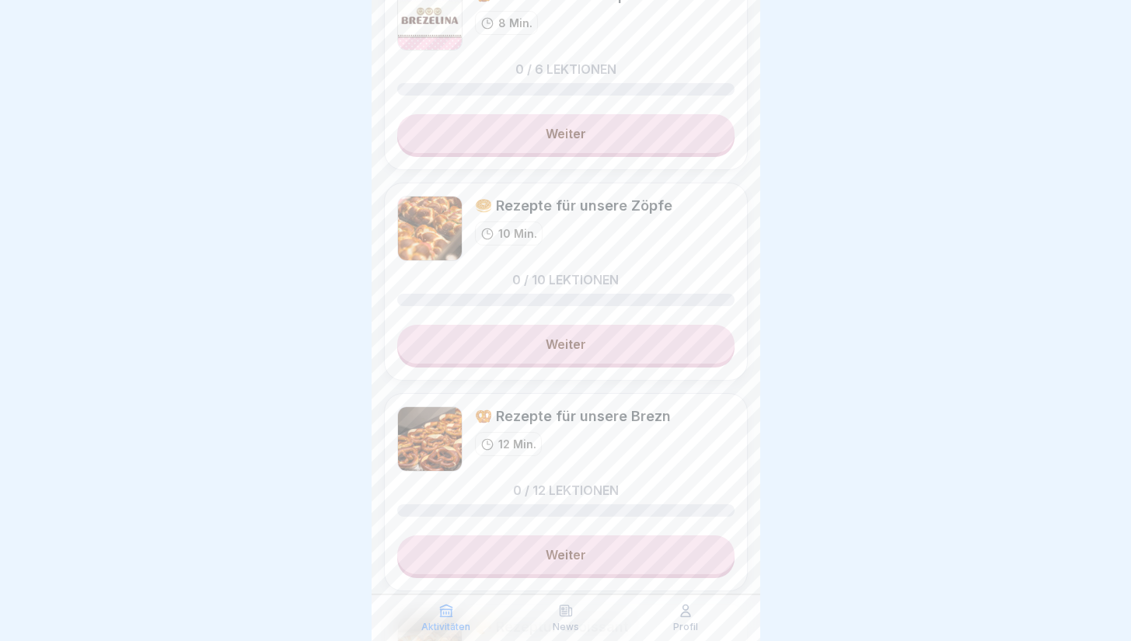
scroll to position [95, 0]
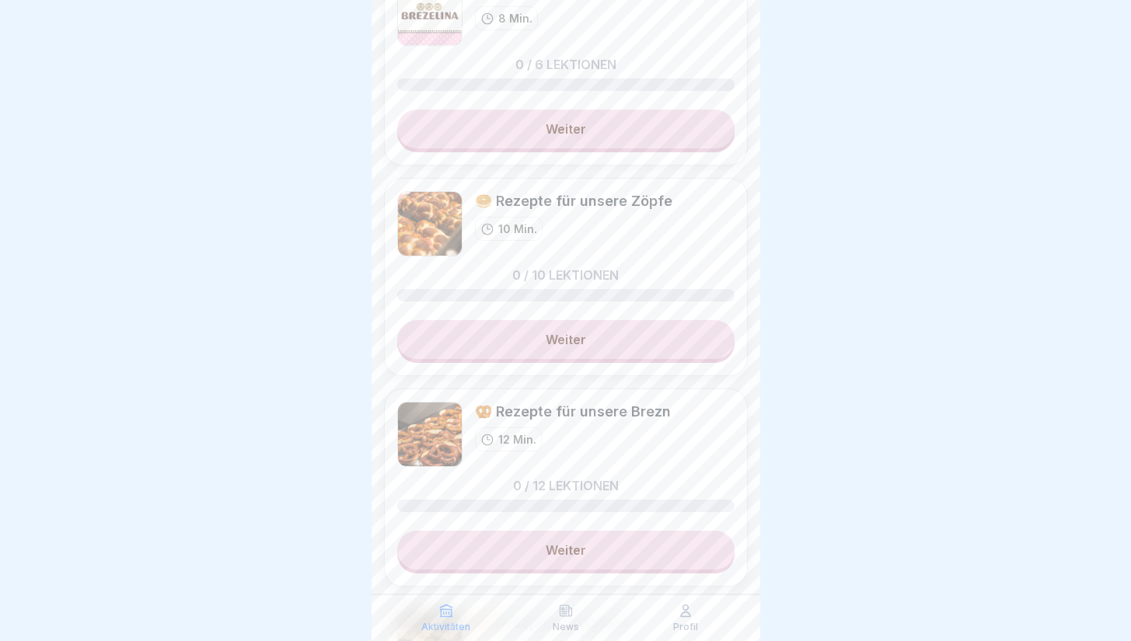
click at [564, 344] on link "Weiter" at bounding box center [565, 339] width 337 height 39
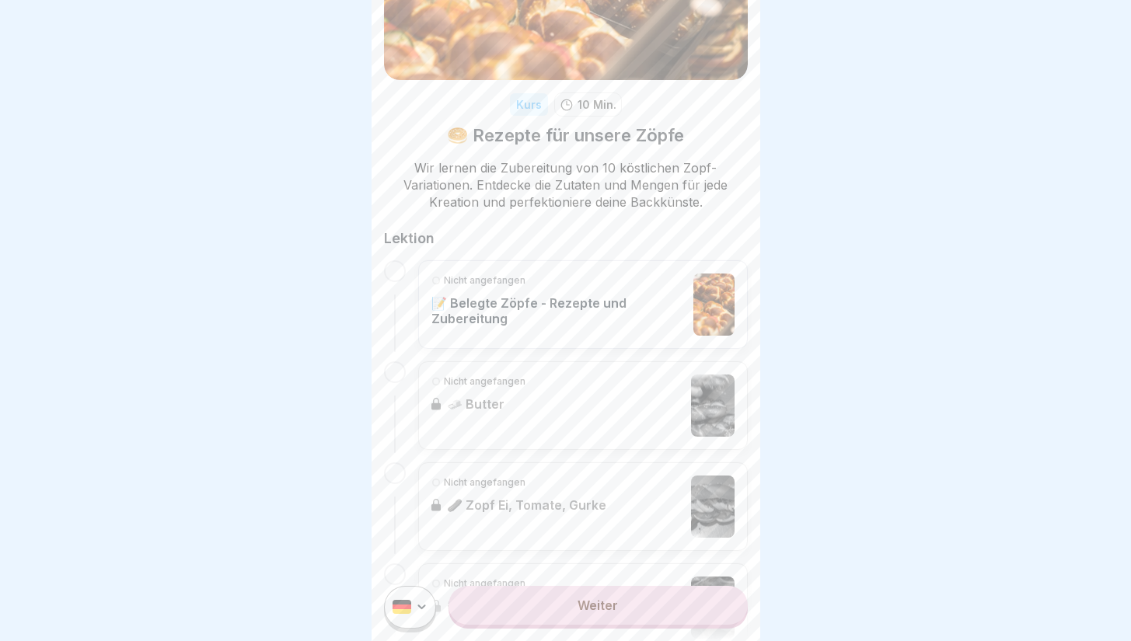
scroll to position [141, 0]
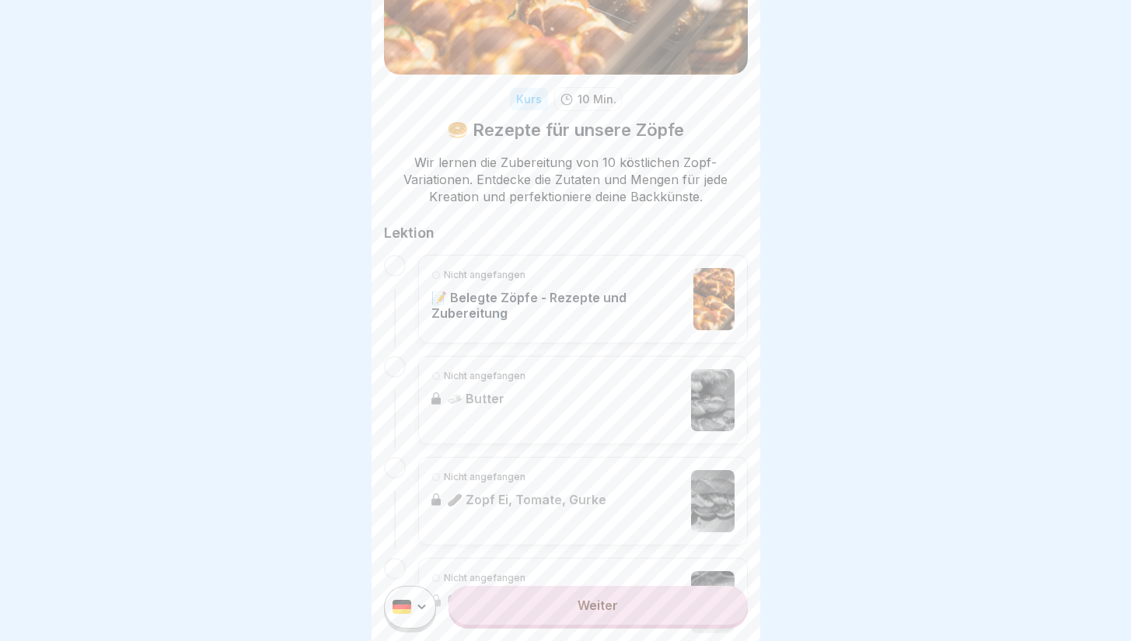
click at [541, 284] on div "Nicht angefangen 📝 Belegte Zöpfe - Rezepte und Zubereitung" at bounding box center [558, 299] width 255 height 62
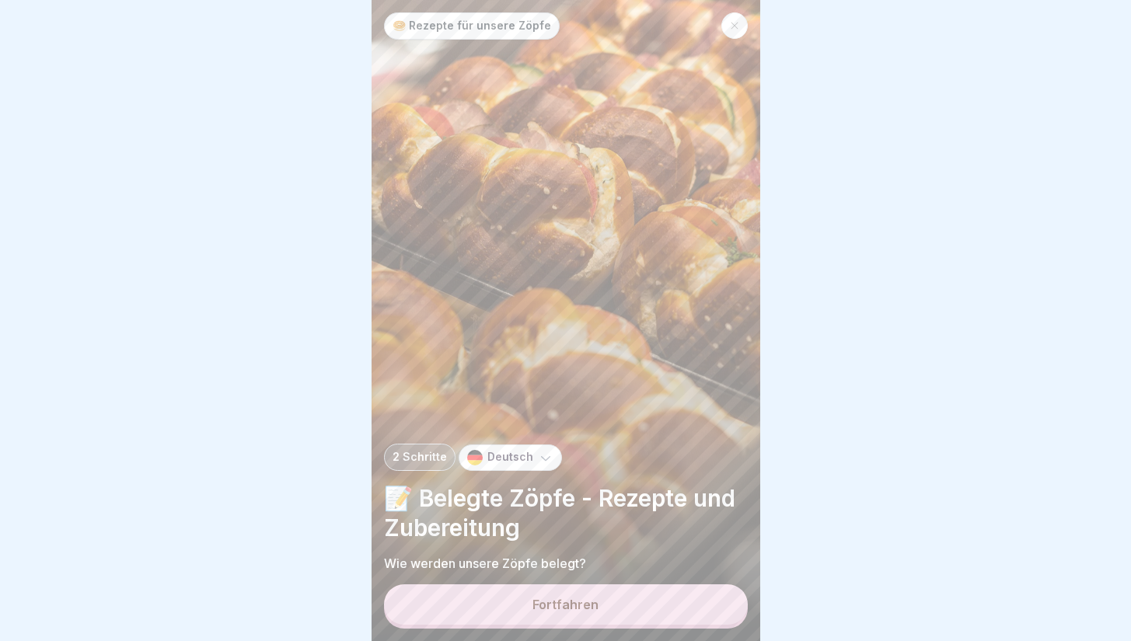
click at [526, 616] on button "Fortfahren" at bounding box center [566, 605] width 364 height 40
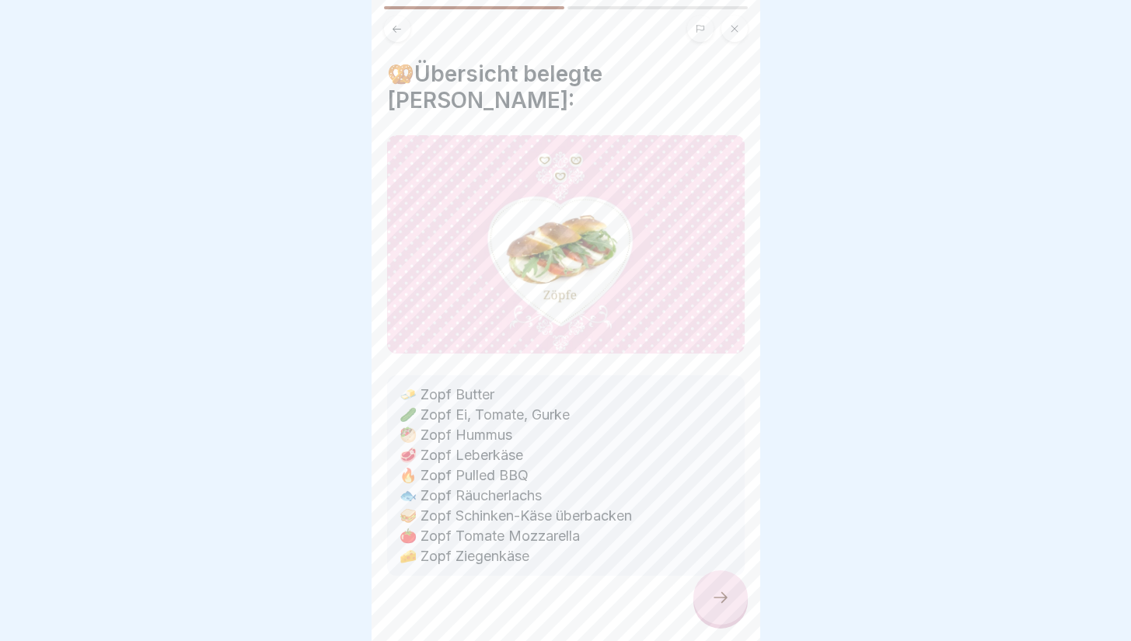
click at [714, 606] on icon at bounding box center [720, 598] width 19 height 19
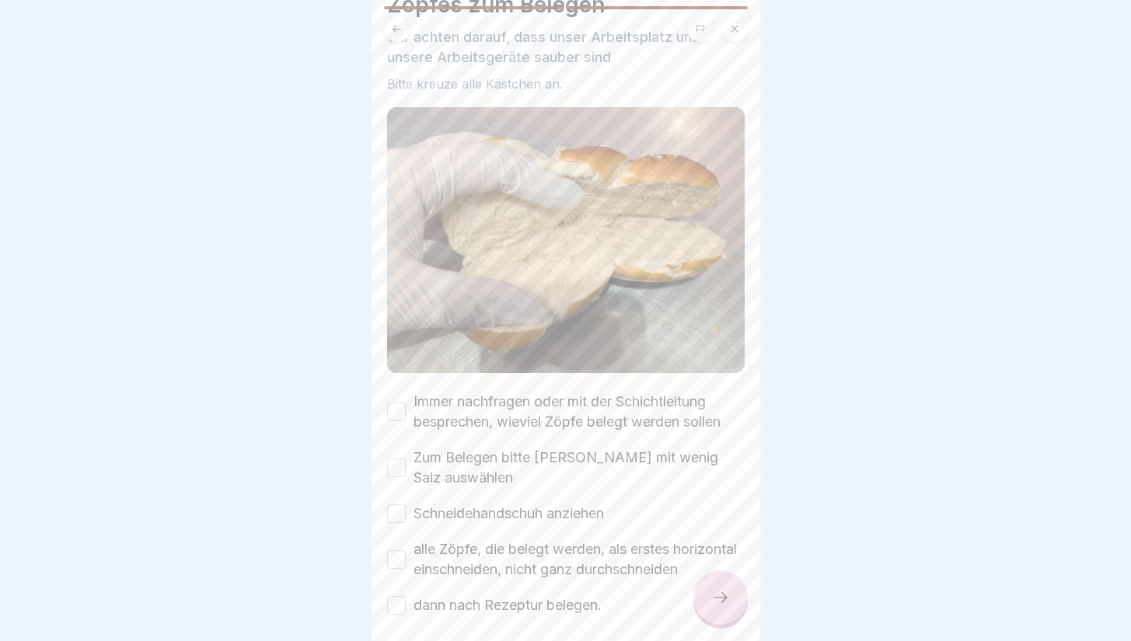
scroll to position [103, 0]
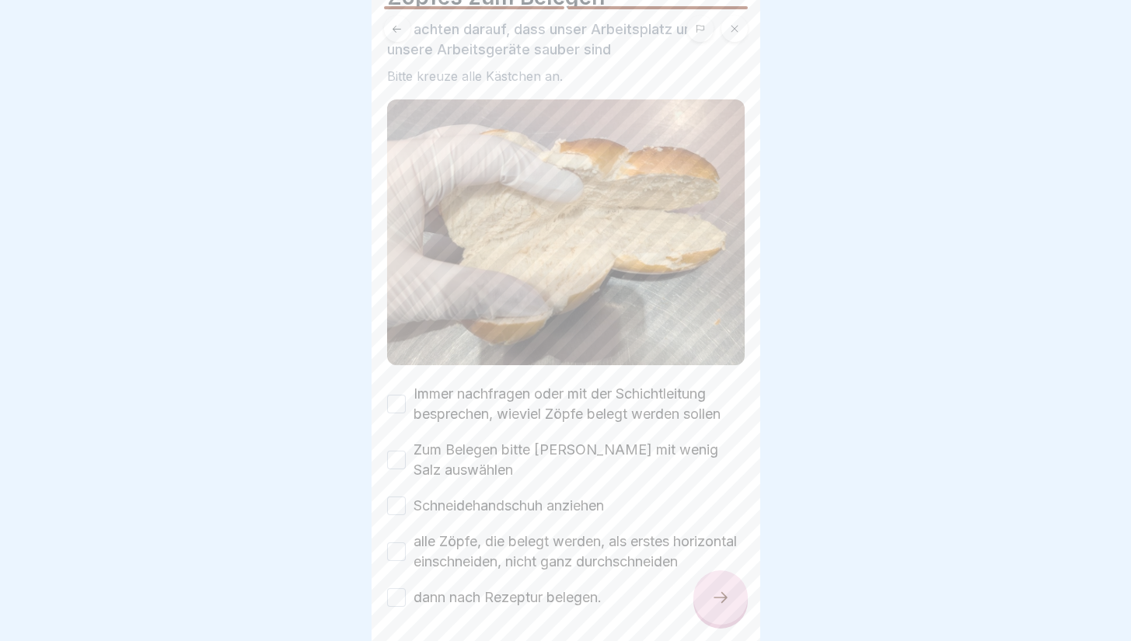
click at [599, 390] on label "Immer nachfragen oder mit der Schichtleitung besprechen, wieviel Zöpfe belegt w…" at bounding box center [579, 404] width 331 height 40
click at [406, 395] on button "Immer nachfragen oder mit der Schichtleitung besprechen, wieviel Zöpfe belegt w…" at bounding box center [396, 404] width 19 height 19
click at [549, 444] on label "Zum Belegen bitte [PERSON_NAME] mit wenig Salz auswählen" at bounding box center [579, 460] width 331 height 40
click at [406, 451] on button "Zum Belegen bitte [PERSON_NAME] mit wenig Salz auswählen" at bounding box center [396, 460] width 19 height 19
click at [519, 507] on label "Schneidehandschuh anziehen" at bounding box center [509, 506] width 190 height 20
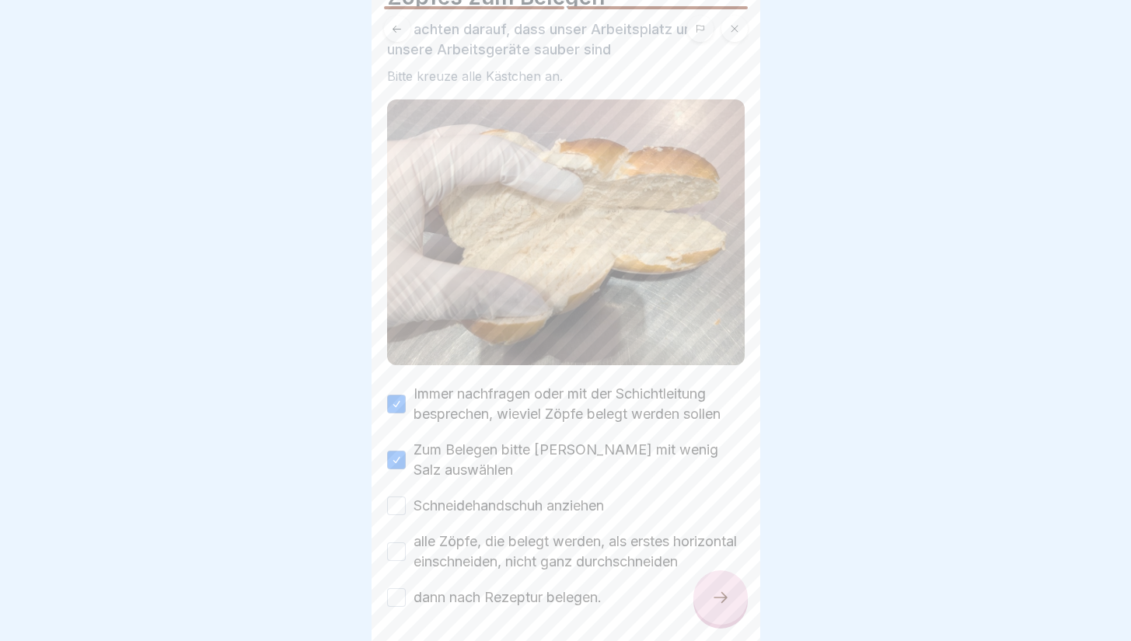
click at [406, 507] on button "Schneidehandschuh anziehen" at bounding box center [396, 506] width 19 height 19
click at [501, 549] on label "alle Zöpfe, die belegt werden, als erstes horizontal einschneiden, nicht ganz d…" at bounding box center [579, 552] width 331 height 40
click at [406, 549] on button "alle Zöpfe, die belegt werden, als erstes horizontal einschneiden, nicht ganz d…" at bounding box center [396, 552] width 19 height 19
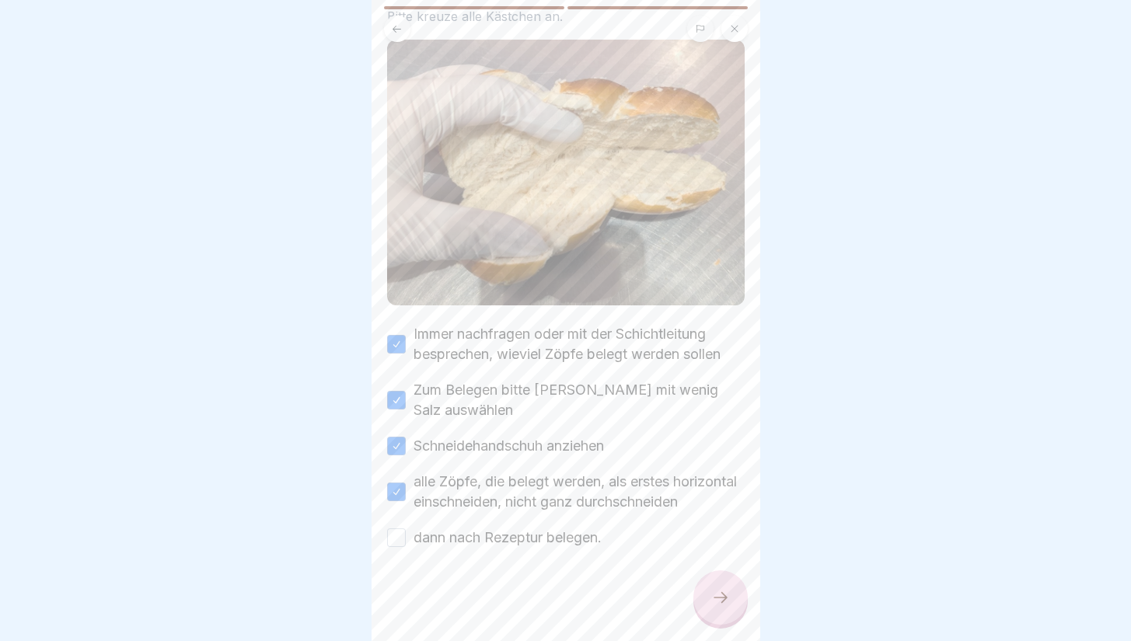
scroll to position [175, 0]
click at [509, 550] on div at bounding box center [566, 594] width 358 height 93
click at [530, 536] on label "dann nach Rezeptur belegen." at bounding box center [508, 538] width 188 height 20
click at [406, 536] on button "dann nach Rezeptur belegen." at bounding box center [396, 538] width 19 height 19
click at [714, 606] on icon at bounding box center [720, 598] width 19 height 19
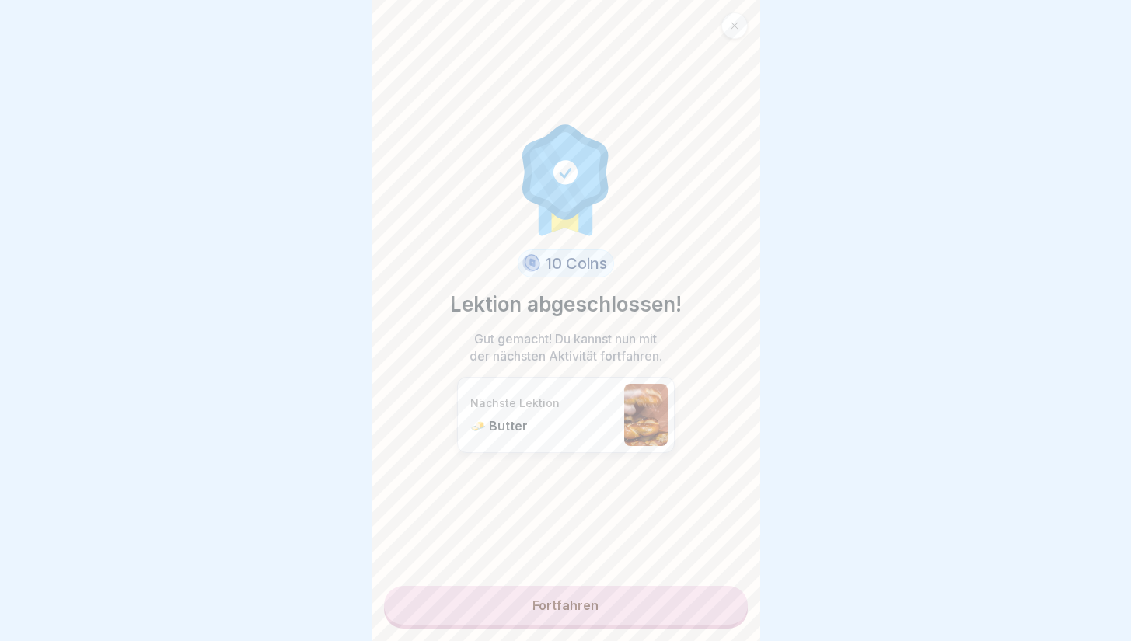
click at [649, 615] on link "Fortfahren" at bounding box center [566, 605] width 364 height 39
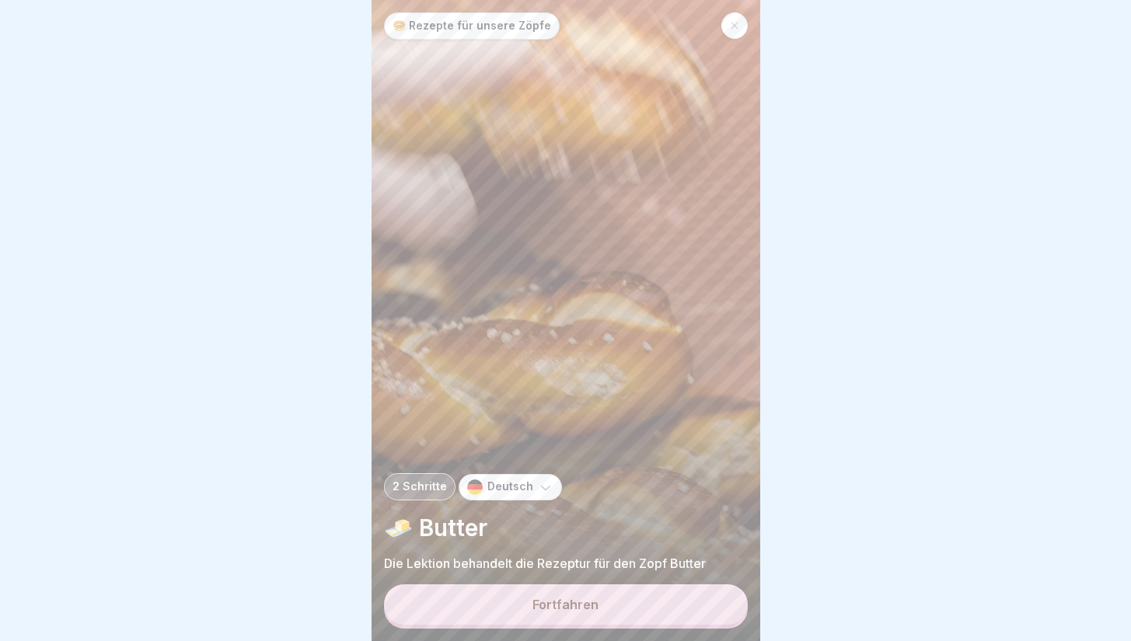
click at [649, 615] on button "Fortfahren" at bounding box center [566, 605] width 364 height 40
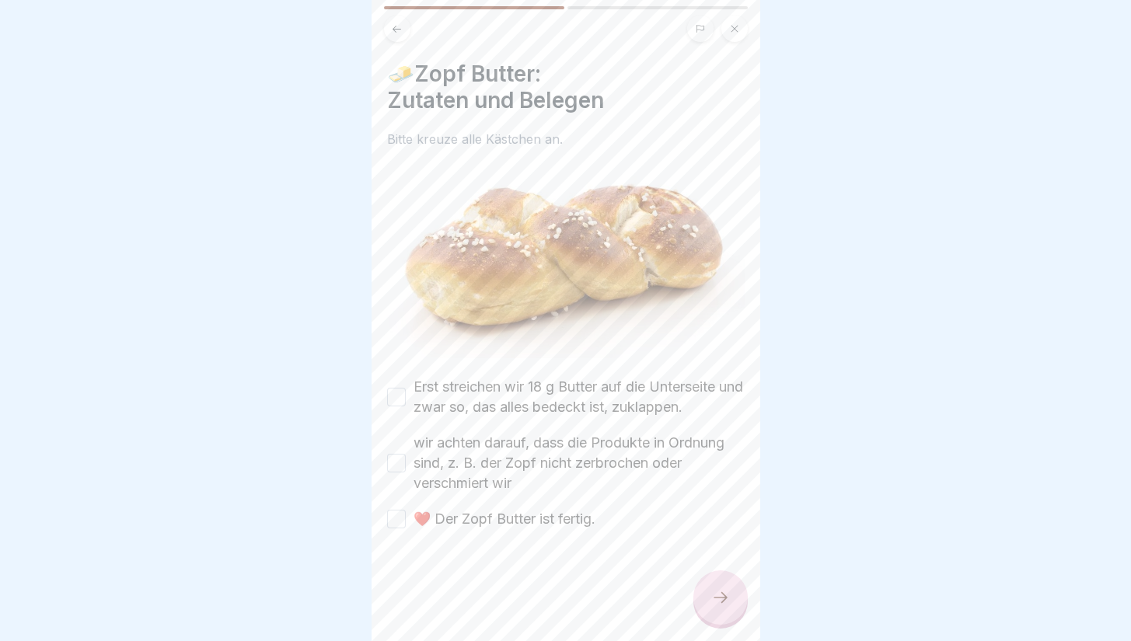
click at [631, 386] on label "Erst streichen wir 18 g Butter auf die Unterseite und zwar so, das alles bedeck…" at bounding box center [579, 397] width 331 height 40
click at [406, 388] on button "Erst streichen wir 18 g Butter auf die Unterseite und zwar so, das alles bedeck…" at bounding box center [396, 397] width 19 height 19
click at [609, 453] on label "wir achten darauf, dass die Produkte in Ordnung sind, z. B. der Zopf nicht zerb…" at bounding box center [579, 463] width 331 height 61
click at [406, 454] on button "wir achten darauf, dass die Produkte in Ordnung sind, z. B. der Zopf nicht zerb…" at bounding box center [396, 463] width 19 height 19
click at [551, 517] on label "❤️ Der Zopf Butter ist fertig." at bounding box center [505, 519] width 182 height 20
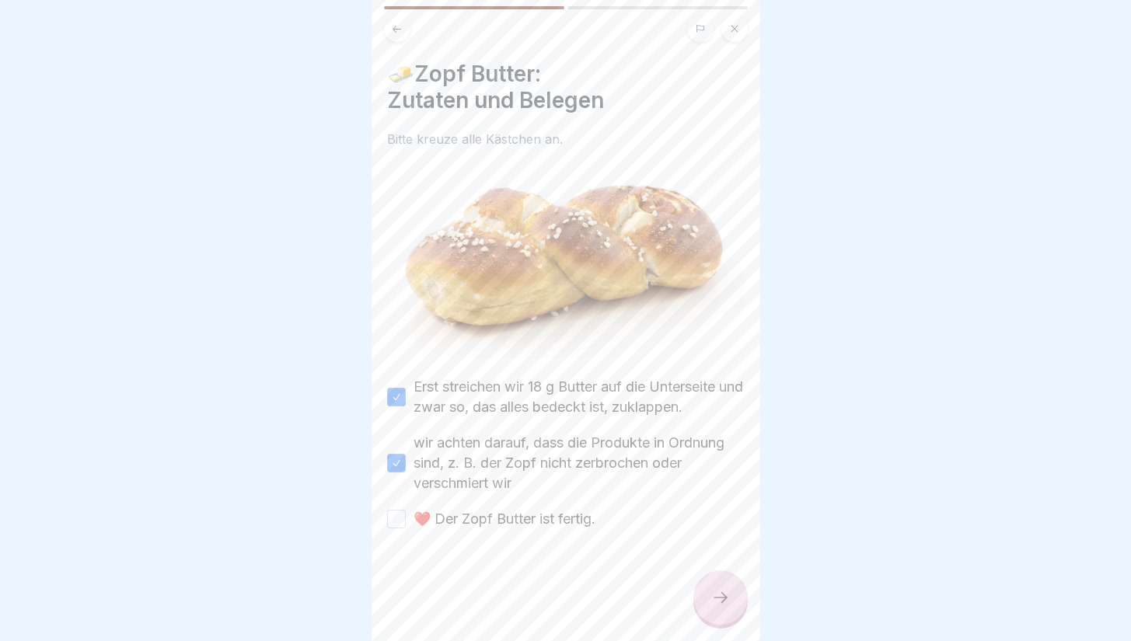
click at [406, 517] on button "❤️ Der Zopf Butter ist fertig." at bounding box center [396, 519] width 19 height 19
click at [708, 624] on div at bounding box center [721, 598] width 54 height 54
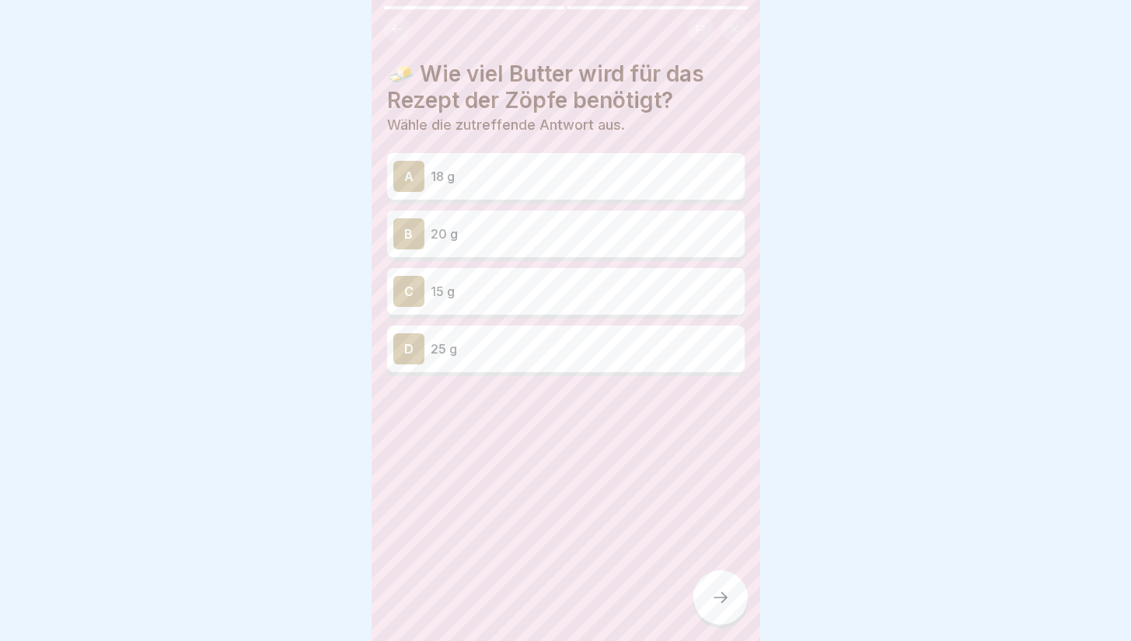
click at [661, 173] on p "18 g" at bounding box center [585, 176] width 308 height 19
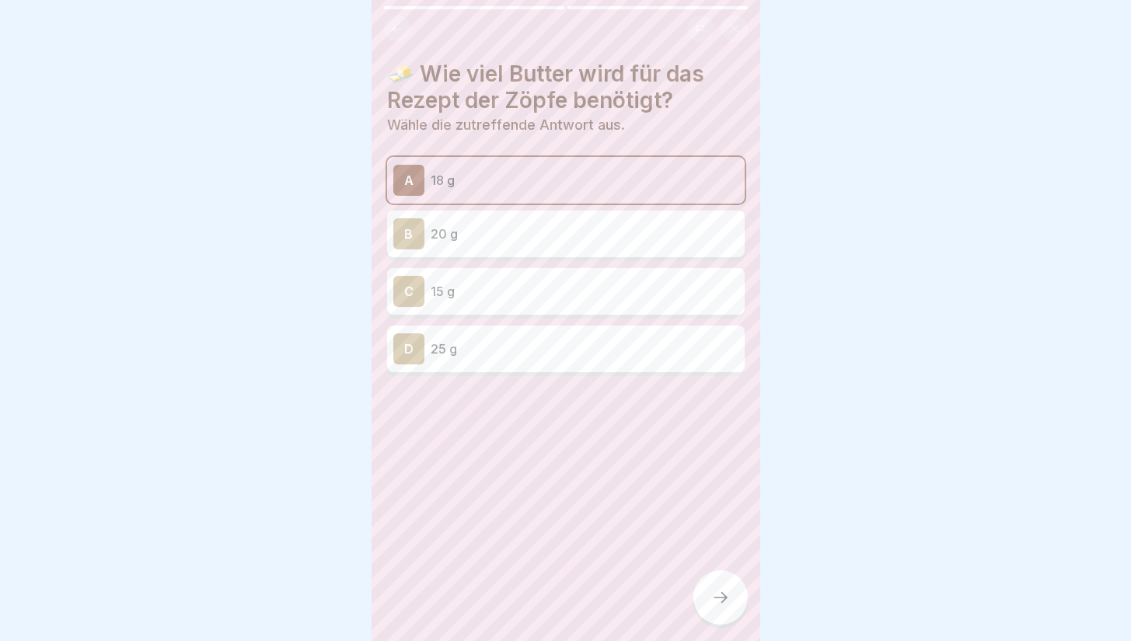
click at [711, 607] on icon at bounding box center [720, 598] width 19 height 19
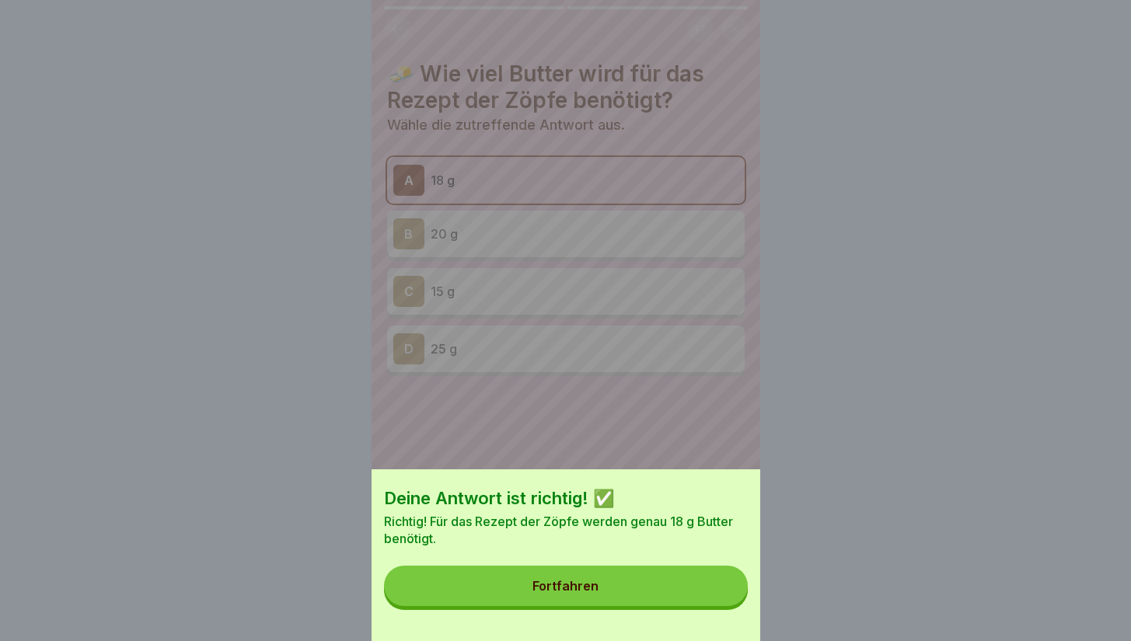
click at [655, 580] on button "Fortfahren" at bounding box center [566, 586] width 364 height 40
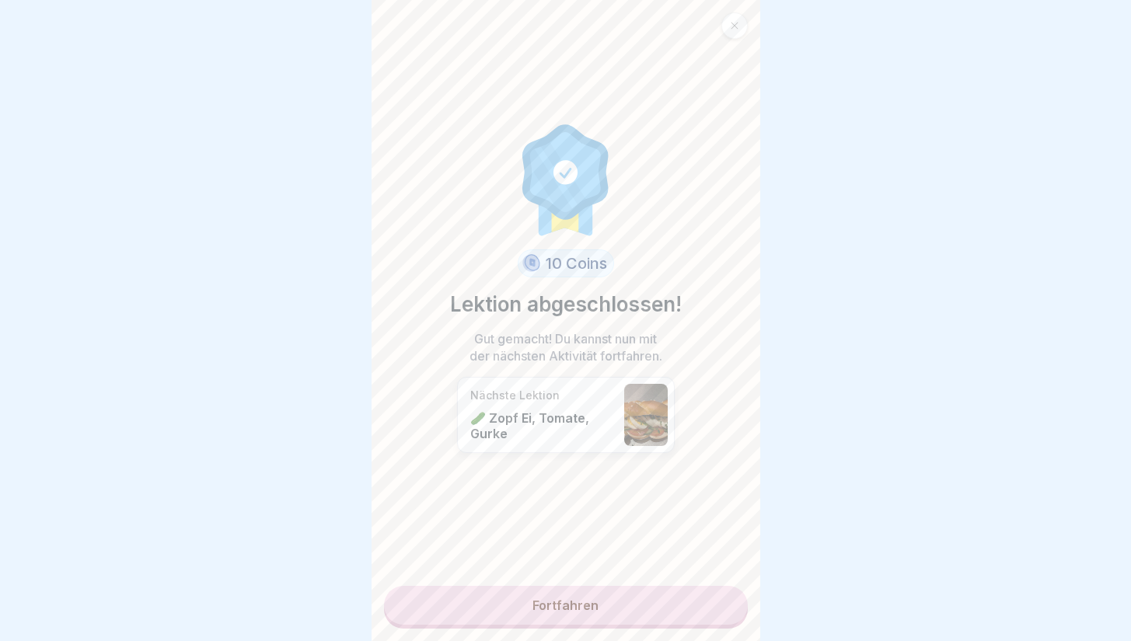
click at [635, 602] on link "Fortfahren" at bounding box center [566, 605] width 364 height 39
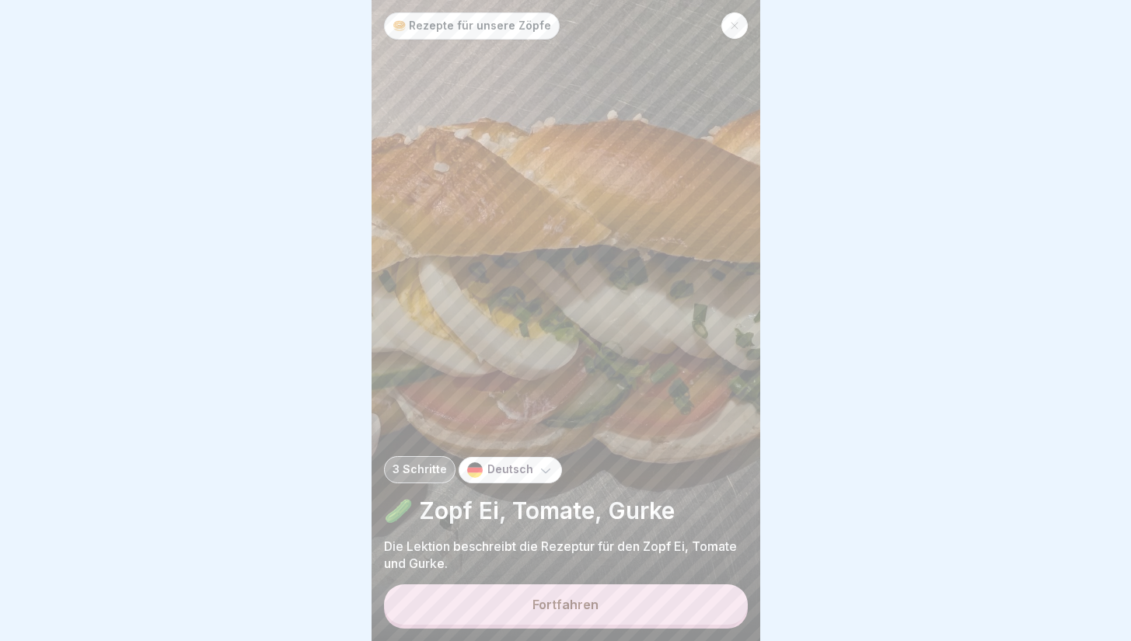
click at [635, 602] on button "Fortfahren" at bounding box center [566, 605] width 364 height 40
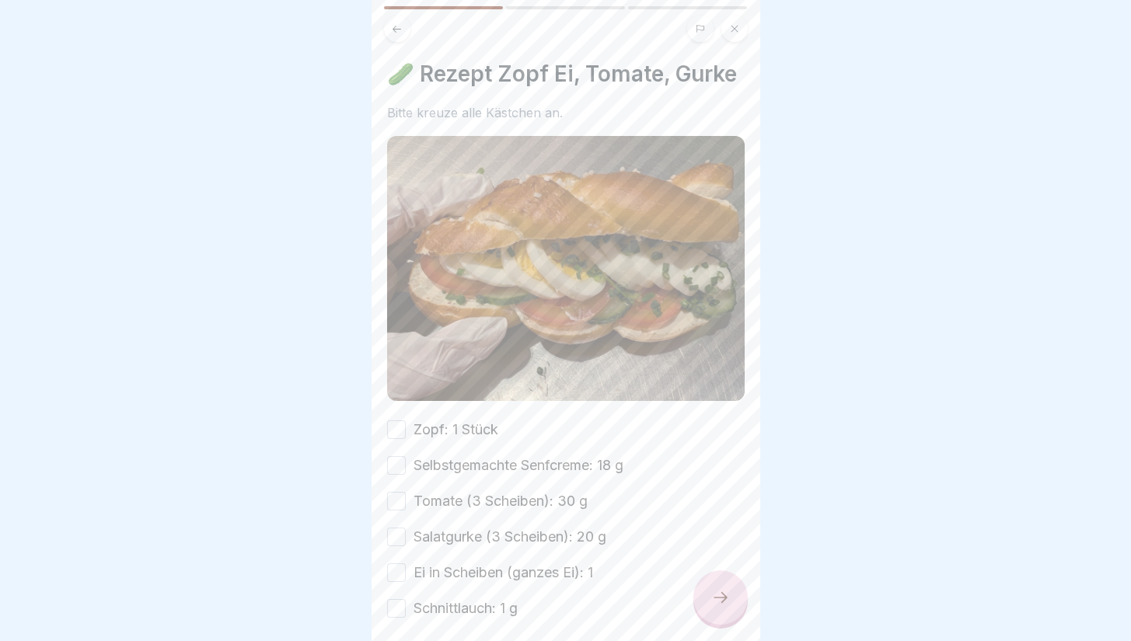
click at [599, 420] on div "Zopf: 1 Stück Selbstgemachte Senfcreme: 18 g Tomate (3 Scheiben): 30 g Salatgur…" at bounding box center [566, 519] width 358 height 199
click at [539, 422] on div "Zopf: 1 Stück Selbstgemachte Senfcreme: 18 g Tomate (3 Scheiben): 30 g Salatgur…" at bounding box center [566, 519] width 358 height 199
click at [468, 420] on label "Zopf: 1 Stück" at bounding box center [456, 430] width 85 height 20
click at [406, 421] on button "Zopf: 1 Stück" at bounding box center [396, 430] width 19 height 19
click at [463, 456] on label "Selbstgemachte Senfcreme: 18 g" at bounding box center [519, 466] width 210 height 20
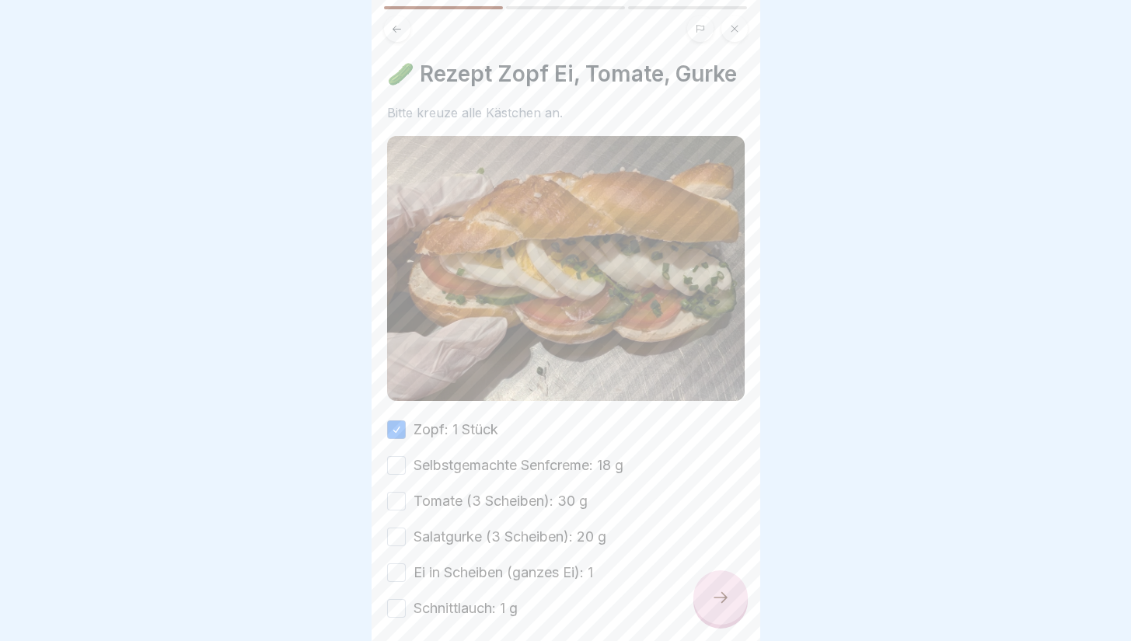
click at [406, 456] on button "Selbstgemachte Senfcreme: 18 g" at bounding box center [396, 465] width 19 height 19
click at [459, 495] on label "Tomate (3 Scheiben): 30 g" at bounding box center [501, 501] width 174 height 20
click at [406, 495] on button "Tomate (3 Scheiben): 30 g" at bounding box center [396, 501] width 19 height 19
click at [456, 529] on label "Salatgurke (3 Scheiben): 20 g" at bounding box center [510, 537] width 193 height 20
click at [406, 529] on button "Salatgurke (3 Scheiben): 20 g" at bounding box center [396, 537] width 19 height 19
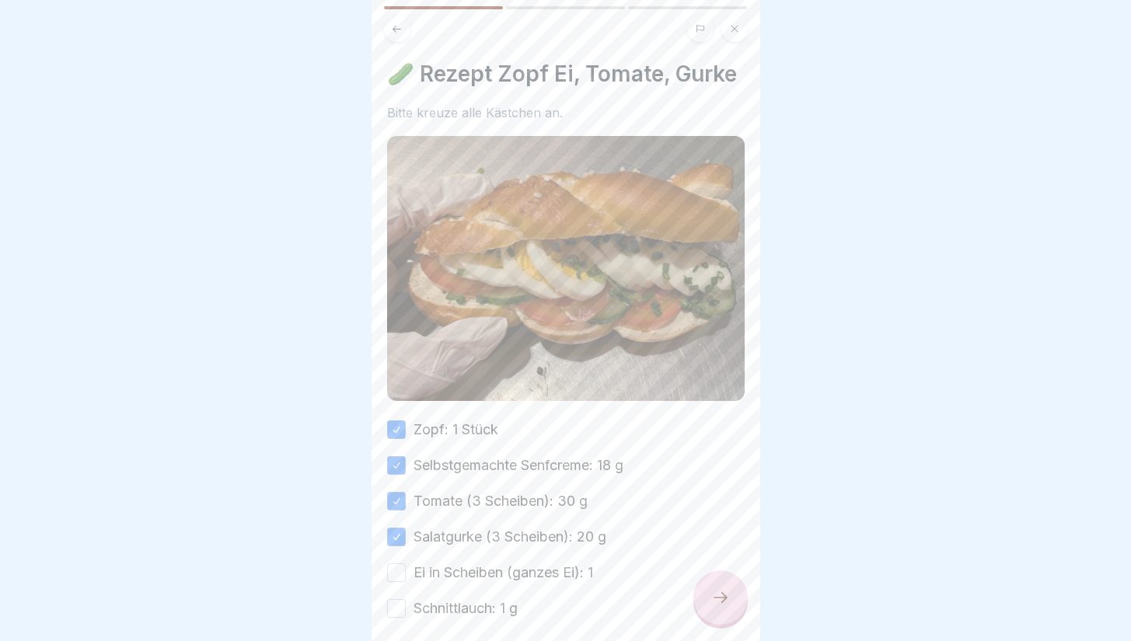
click at [453, 565] on label "Ei in Scheiben (ganzes Ei): 1" at bounding box center [504, 573] width 180 height 20
click at [406, 565] on button "Ei in Scheiben (ganzes Ei): 1" at bounding box center [396, 573] width 19 height 19
click at [453, 599] on label "Schnittlauch: 1 g" at bounding box center [466, 609] width 104 height 20
click at [406, 599] on button "Schnittlauch: 1 g" at bounding box center [396, 608] width 19 height 19
click at [721, 607] on icon at bounding box center [720, 598] width 19 height 19
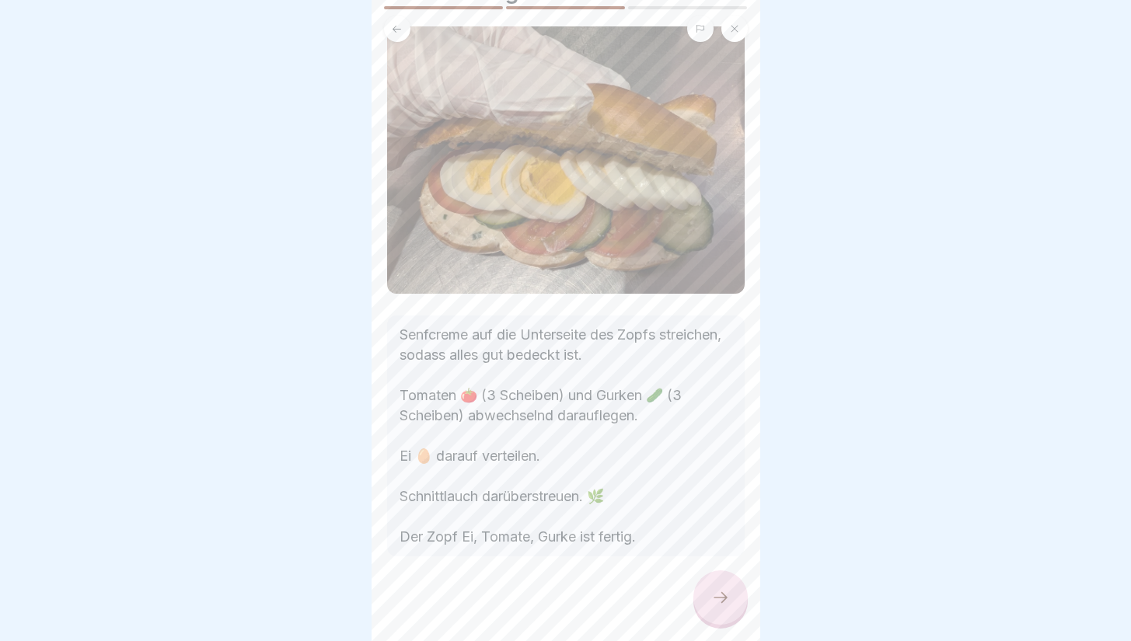
scroll to position [108, 0]
click at [721, 623] on div at bounding box center [721, 598] width 54 height 54
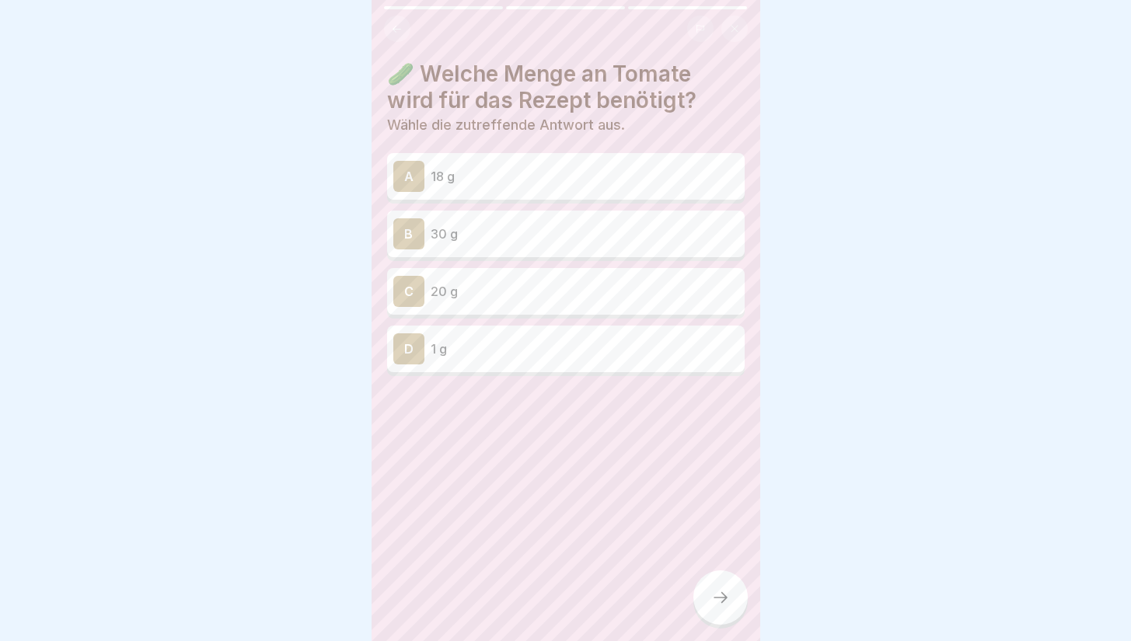
click at [608, 231] on p "30 g" at bounding box center [585, 234] width 308 height 19
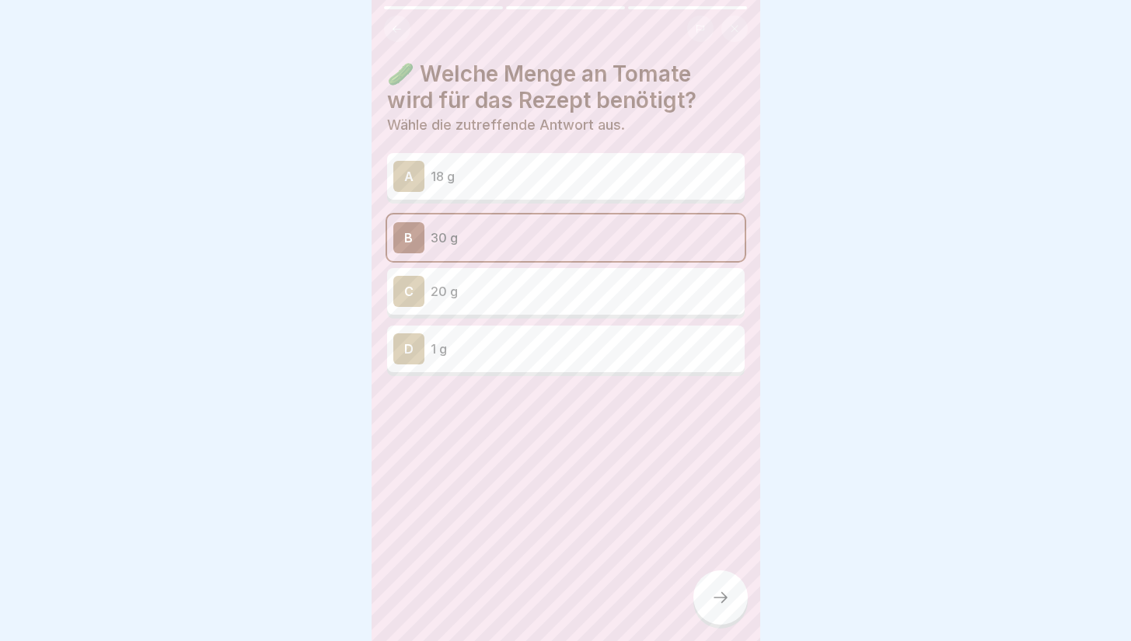
click at [712, 605] on icon at bounding box center [720, 598] width 19 height 19
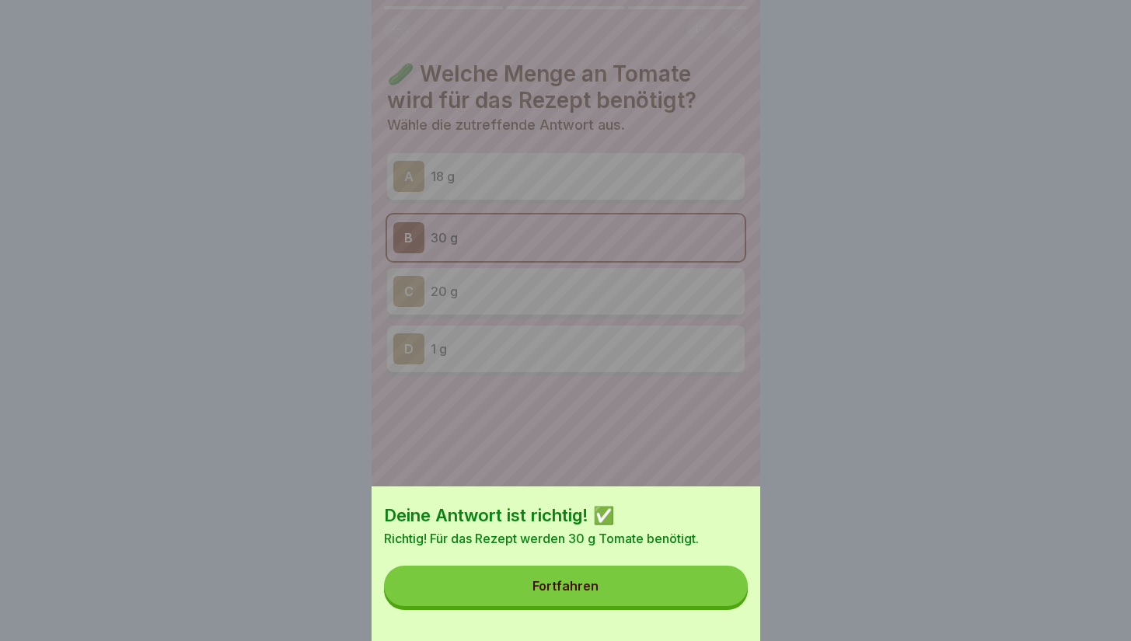
click at [675, 618] on div "Deine Antwort ist richtig! ✅ Richtig! Für das Rezept werden 30 g Tomate benötig…" at bounding box center [566, 564] width 389 height 155
click at [596, 589] on button "Fortfahren" at bounding box center [566, 586] width 364 height 40
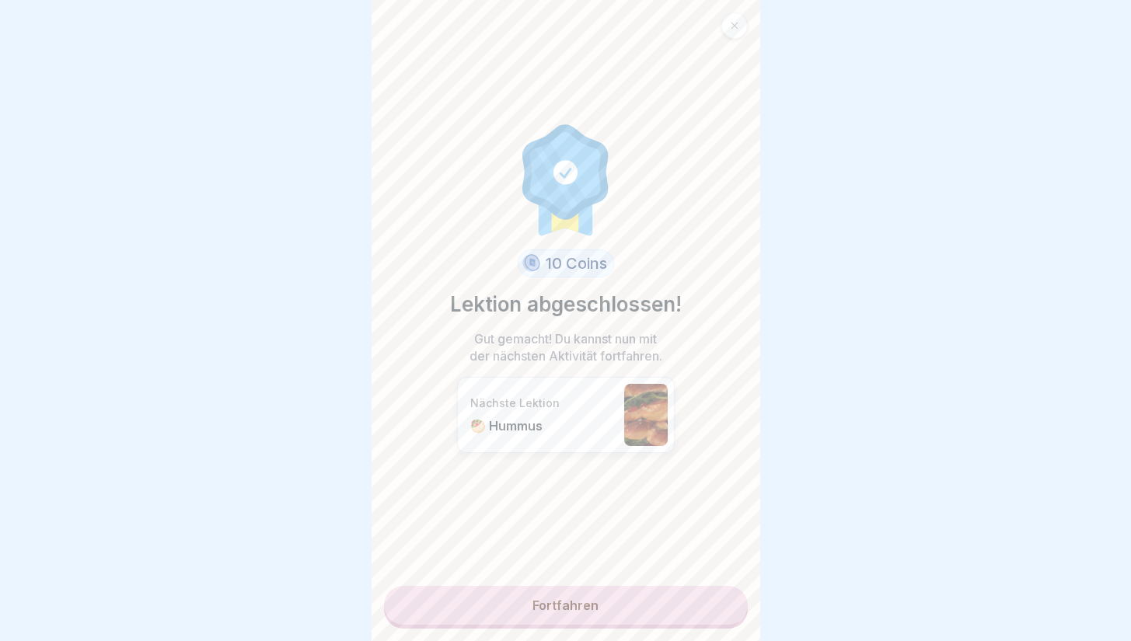
click at [575, 582] on div "10 Coins Lektion abgeschlossen! Gut gemacht! Du kannst nun mit der nächsten Akt…" at bounding box center [566, 320] width 389 height 641
click at [575, 593] on link "Fortfahren" at bounding box center [566, 605] width 364 height 39
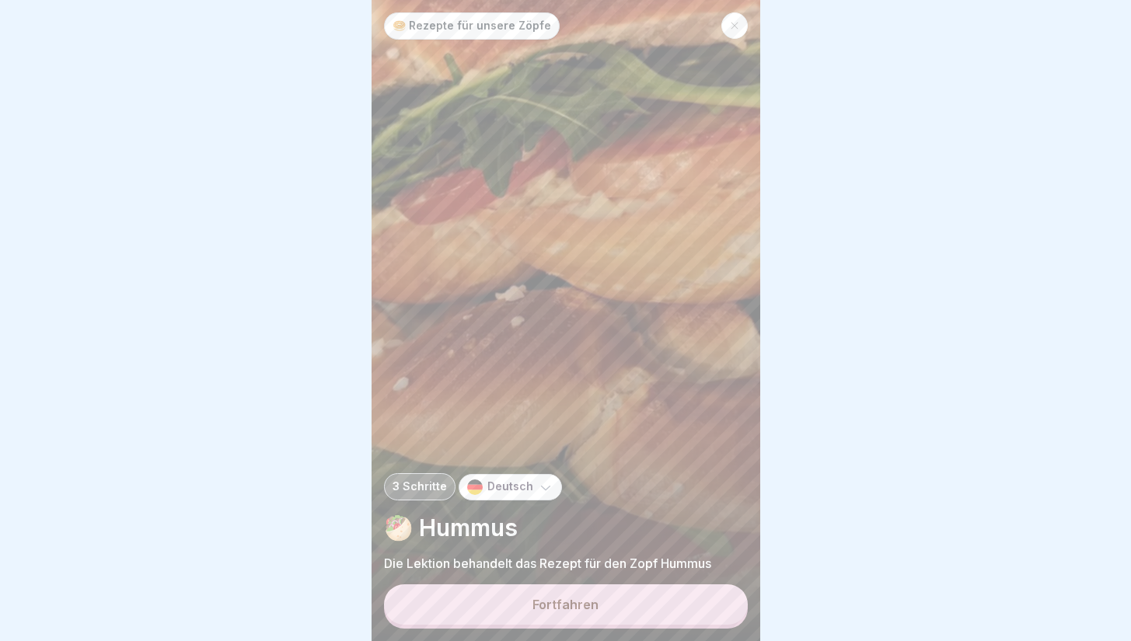
click at [575, 593] on div "🥯 Rezepte für unsere Zöpfe 3 Schritte Deutsch 🥙 Hummus Die Lektion behandelt da…" at bounding box center [566, 320] width 389 height 641
click at [578, 610] on div "Fortfahren" at bounding box center [566, 605] width 66 height 14
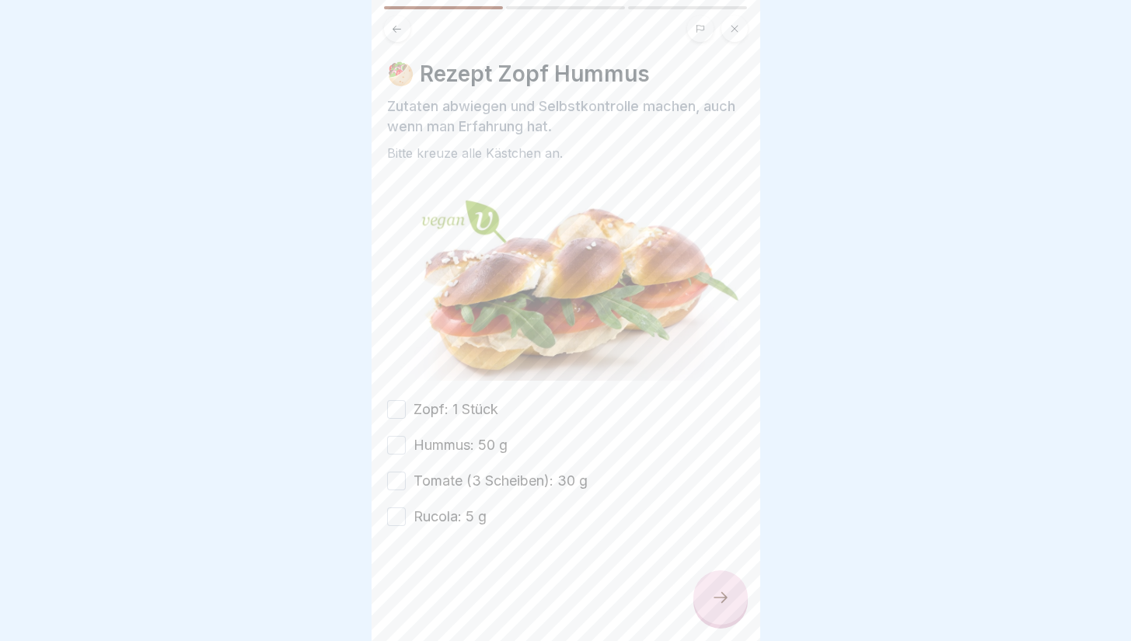
click at [492, 400] on label "Zopf: 1 Stück" at bounding box center [456, 410] width 85 height 20
click at [406, 400] on button "Zopf: 1 Stück" at bounding box center [396, 409] width 19 height 19
click at [470, 426] on div "Zopf: 1 Stück Hummus: 50 g Tomate (3 Scheiben): 30 g Rucola: 5 g" at bounding box center [566, 464] width 358 height 128
click at [476, 441] on label "Hummus: 50 g" at bounding box center [461, 445] width 94 height 20
click at [406, 441] on button "Hummus: 50 g" at bounding box center [396, 445] width 19 height 19
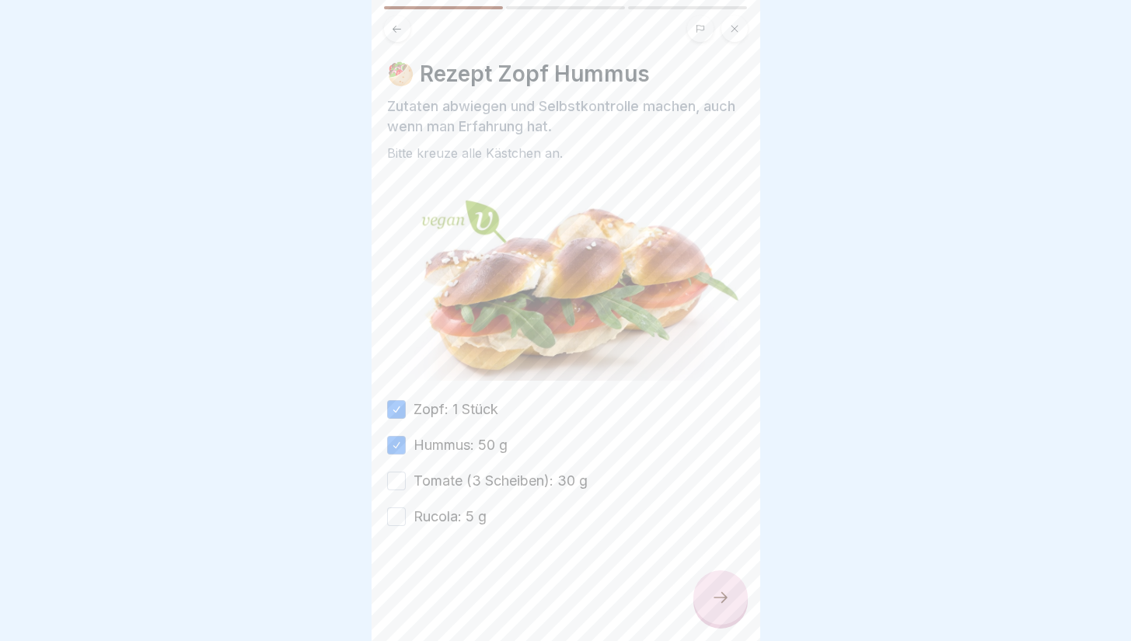
click at [470, 477] on label "Tomate (3 Scheiben): 30 g" at bounding box center [501, 481] width 174 height 20
click at [406, 477] on button "Tomate (3 Scheiben): 30 g" at bounding box center [396, 481] width 19 height 19
click at [464, 508] on label "Rucola: 5 g" at bounding box center [450, 517] width 73 height 20
click at [406, 508] on button "Rucola: 5 g" at bounding box center [396, 517] width 19 height 19
click at [717, 593] on div at bounding box center [721, 598] width 54 height 54
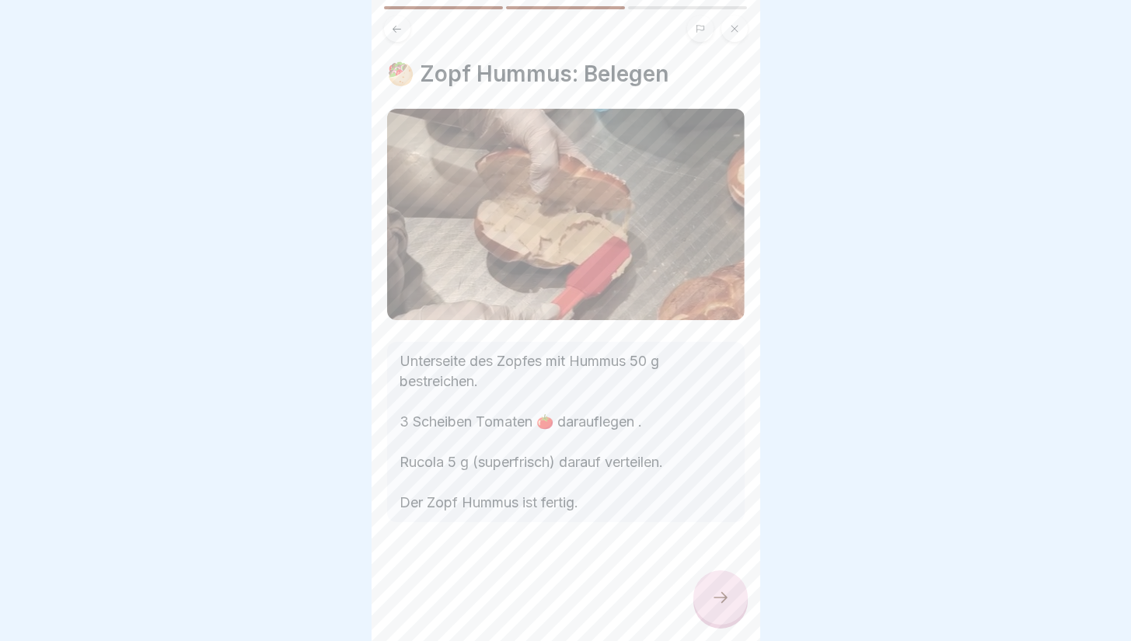
click at [708, 614] on div at bounding box center [721, 598] width 54 height 54
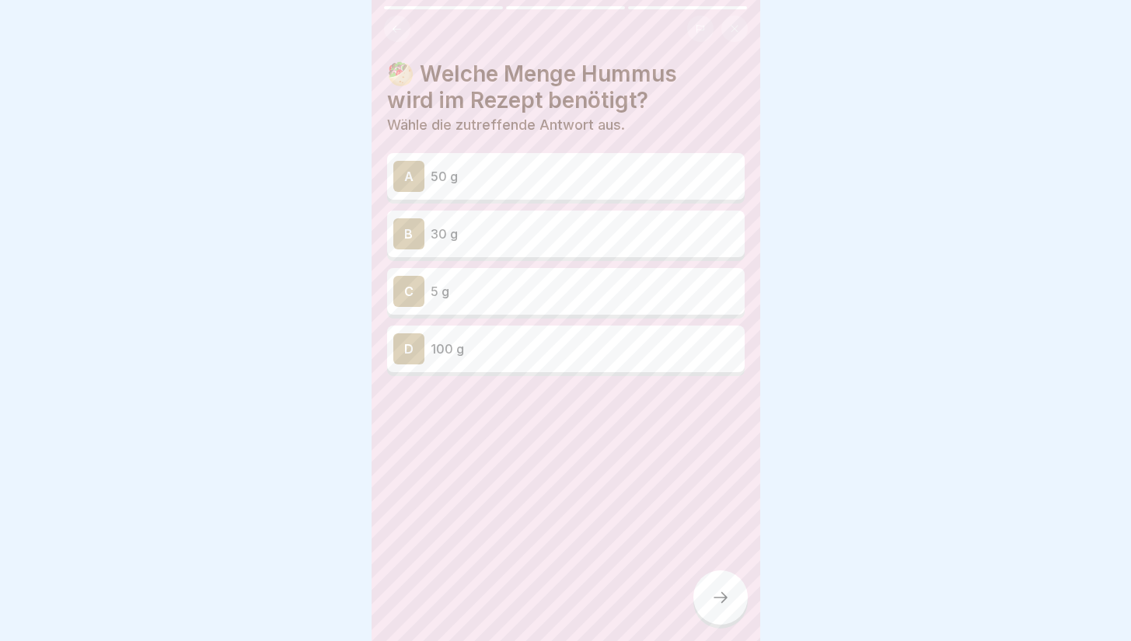
click at [610, 183] on p "50 g" at bounding box center [585, 176] width 308 height 19
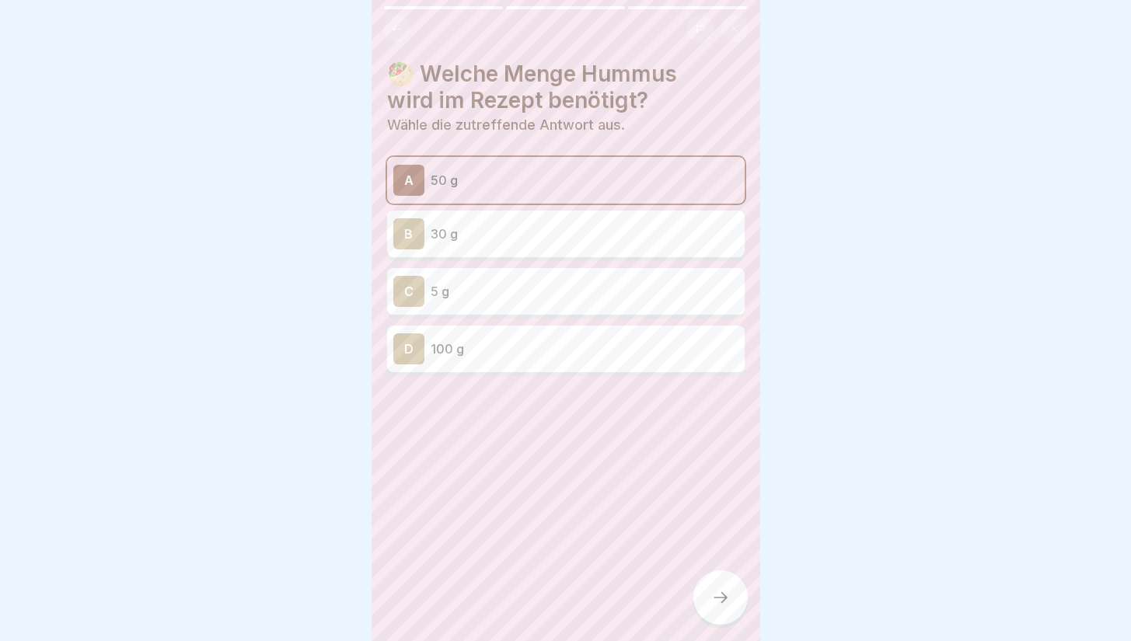
click at [710, 610] on div at bounding box center [721, 598] width 54 height 54
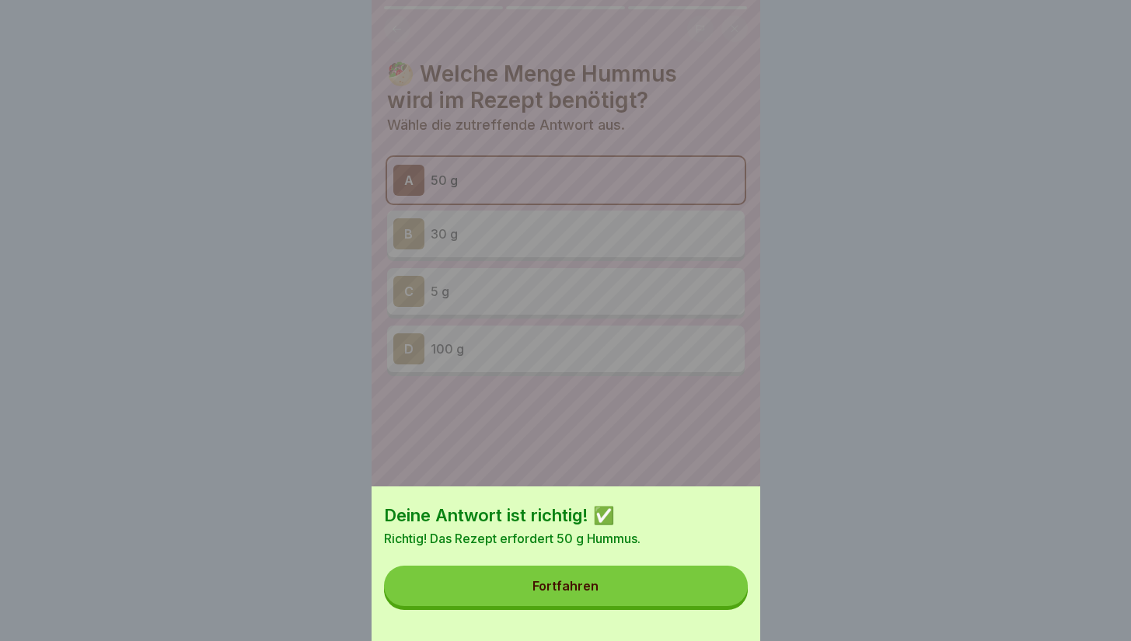
click at [699, 597] on button "Fortfahren" at bounding box center [566, 586] width 364 height 40
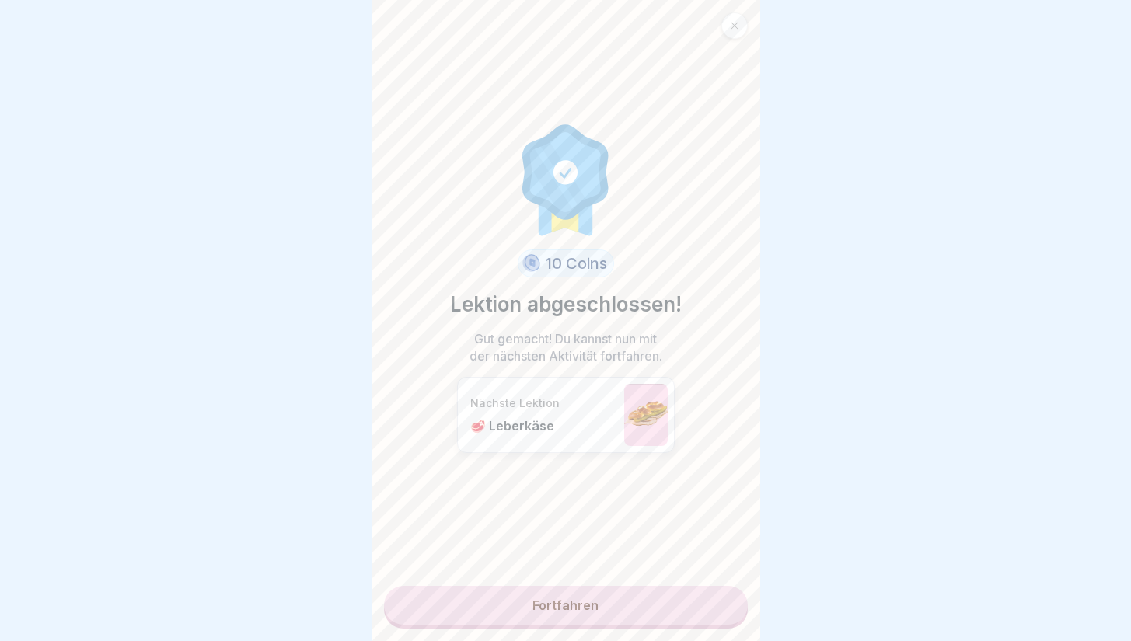
click at [651, 589] on link "Fortfahren" at bounding box center [566, 605] width 364 height 39
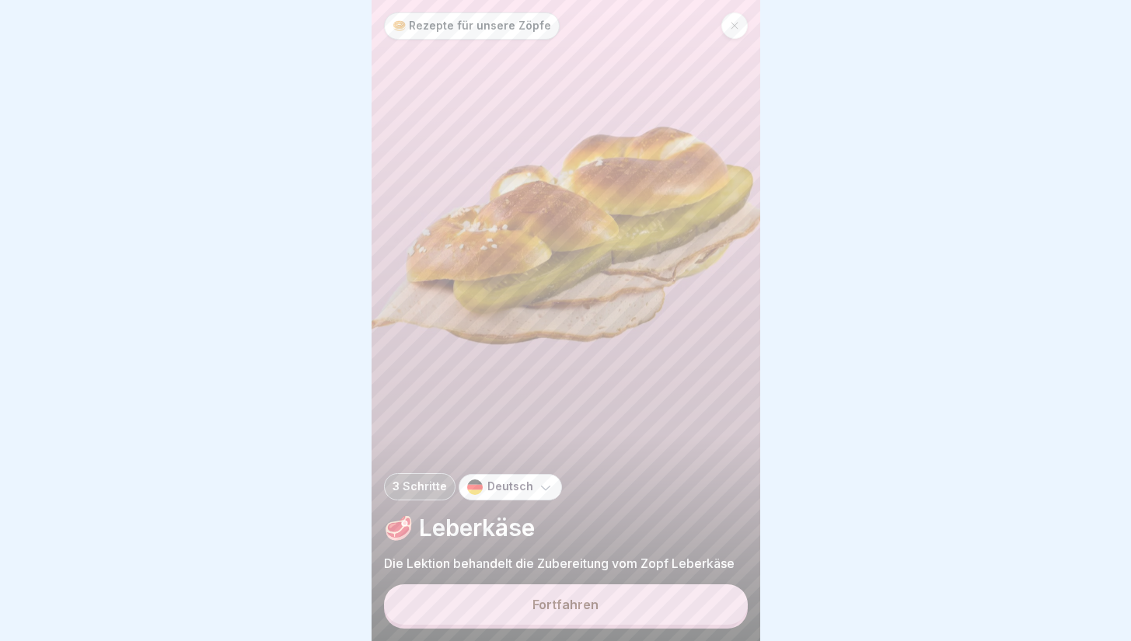
click at [633, 603] on button "Fortfahren" at bounding box center [566, 605] width 364 height 40
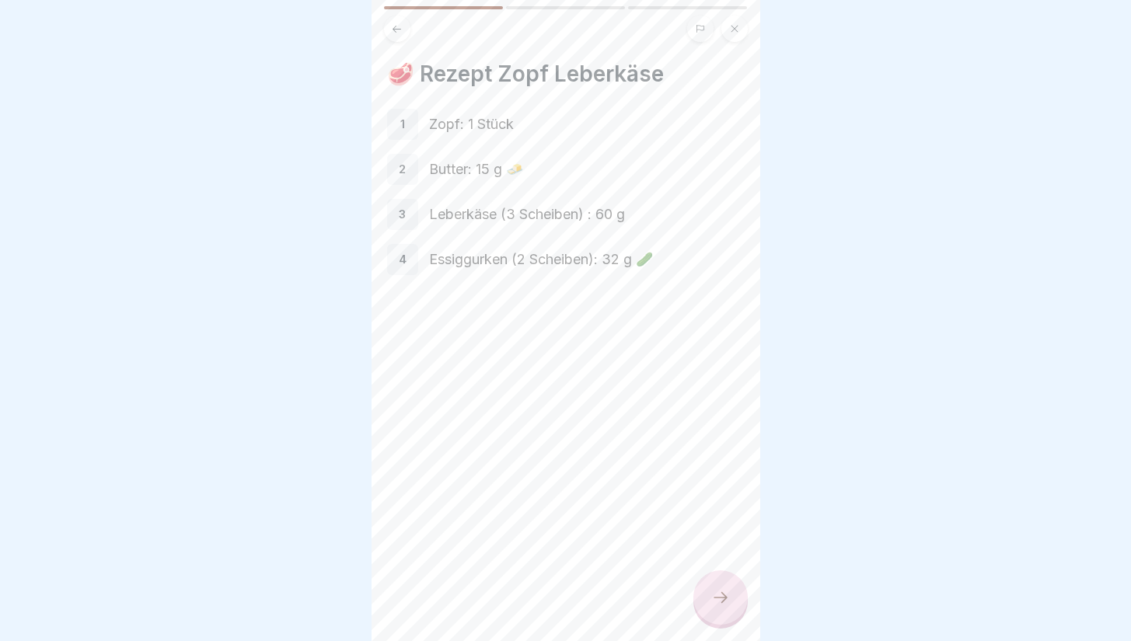
click at [709, 606] on div at bounding box center [721, 598] width 54 height 54
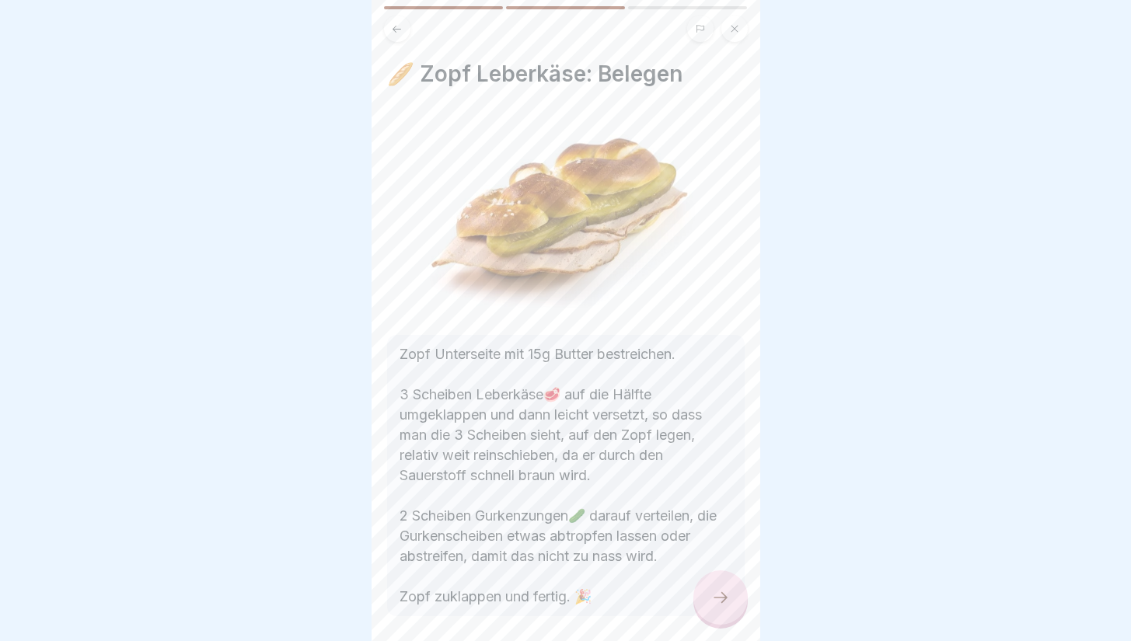
click at [709, 606] on div at bounding box center [721, 598] width 54 height 54
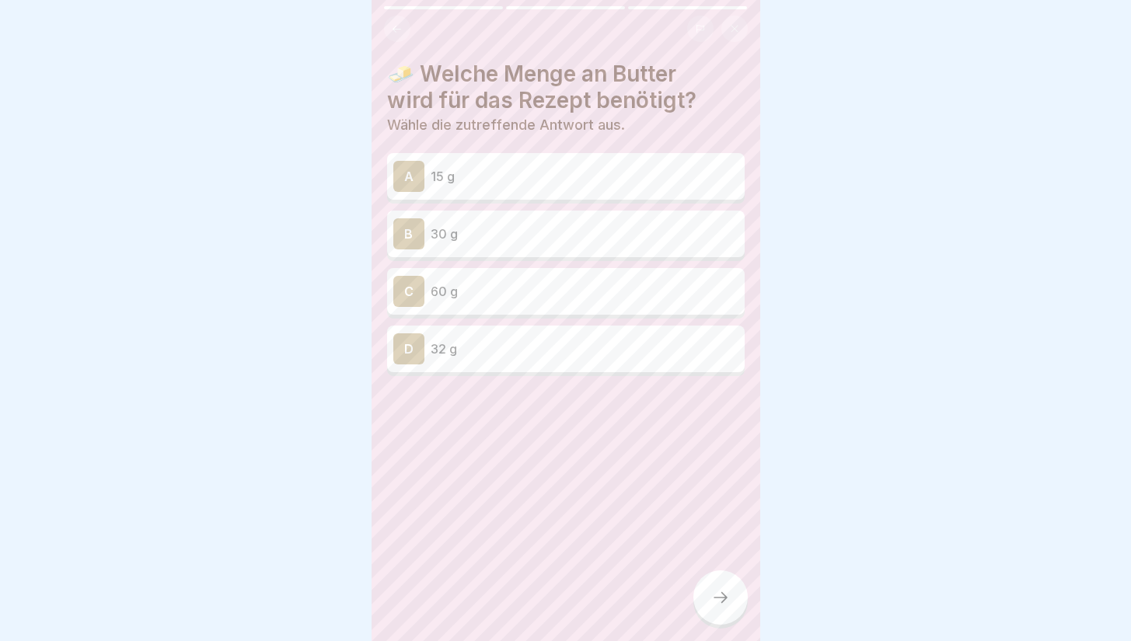
click at [631, 179] on p "15 g" at bounding box center [585, 176] width 308 height 19
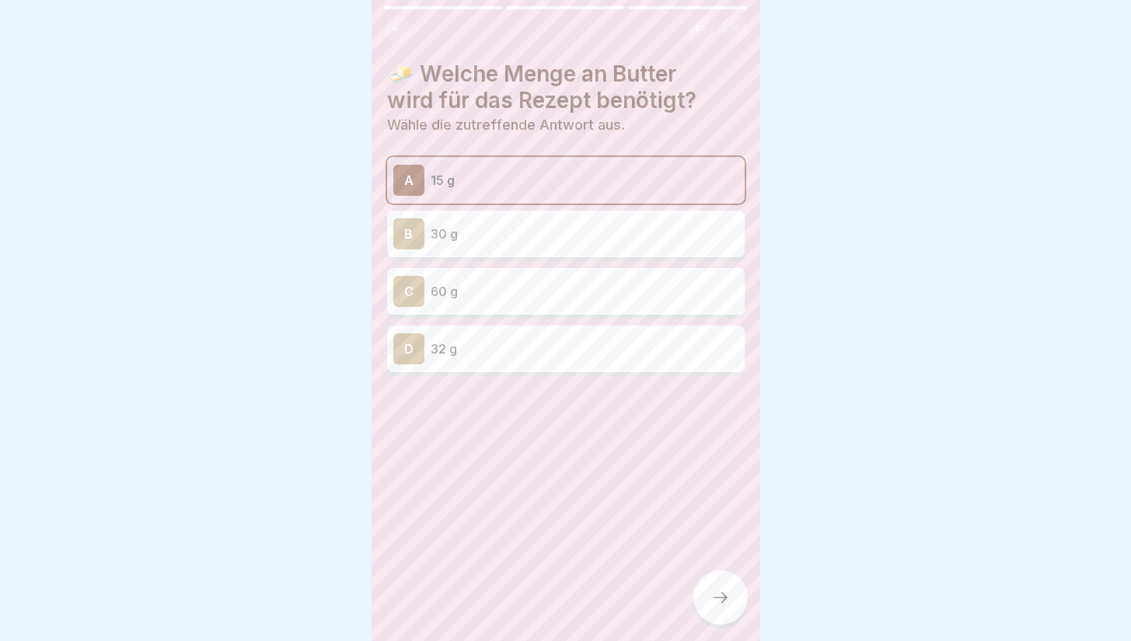
click at [714, 602] on icon at bounding box center [720, 598] width 19 height 19
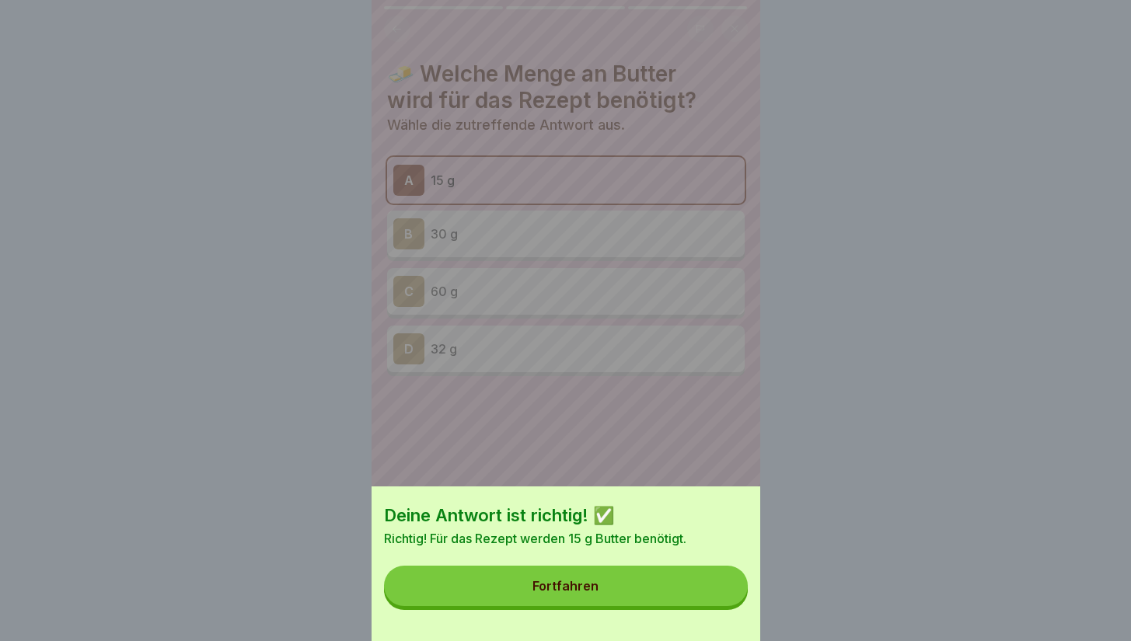
click at [714, 602] on button "Fortfahren" at bounding box center [566, 586] width 364 height 40
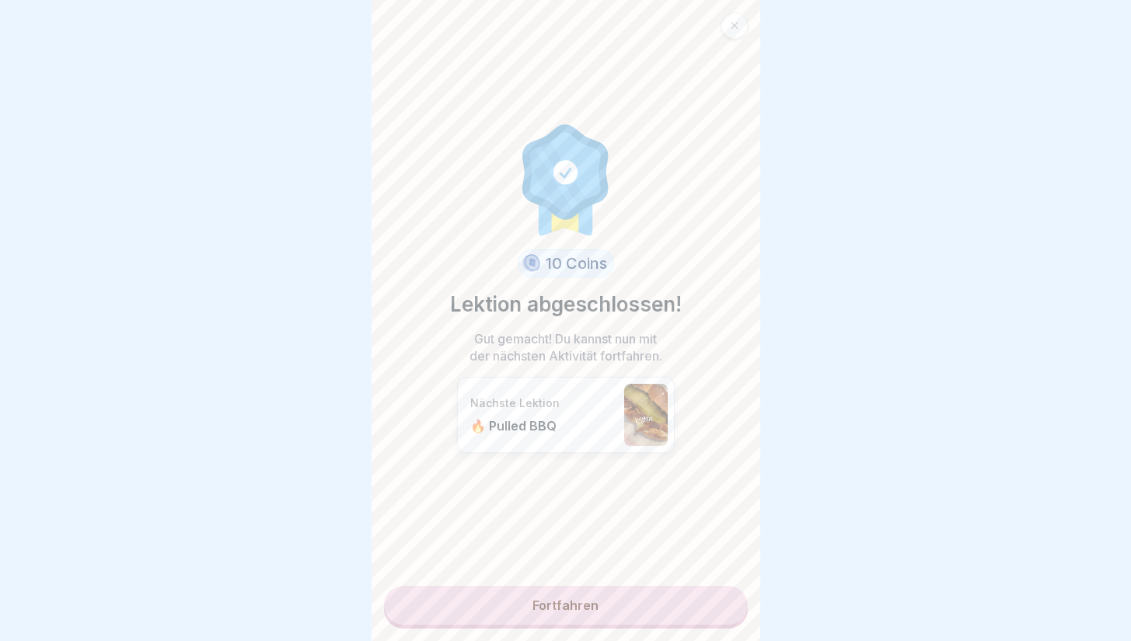
click at [714, 602] on link "Fortfahren" at bounding box center [566, 605] width 364 height 39
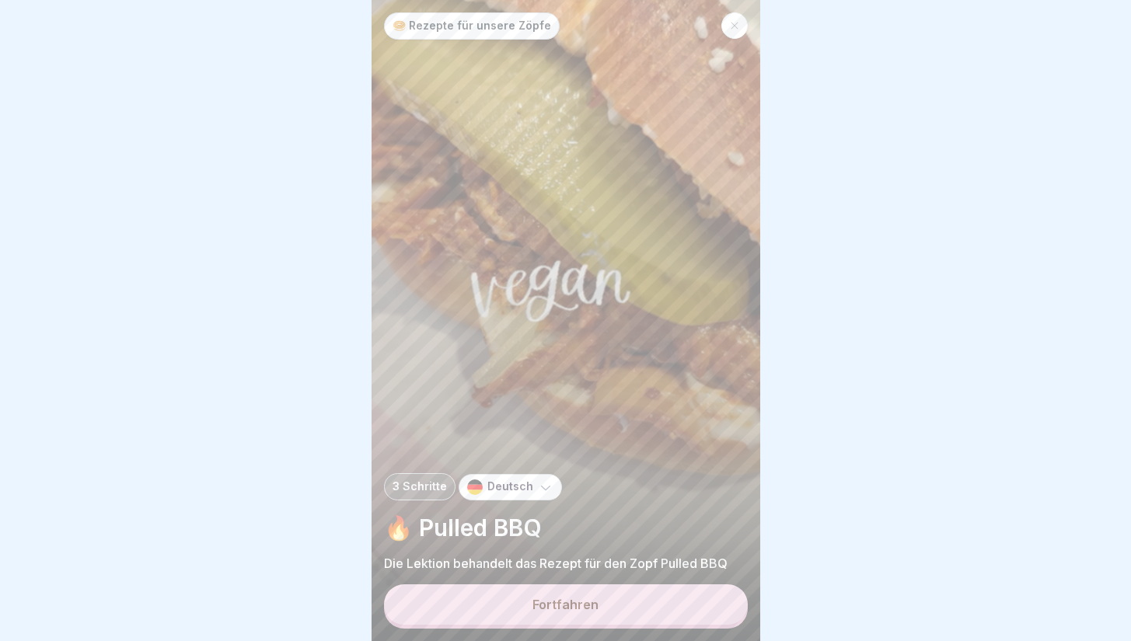
click at [714, 602] on button "Fortfahren" at bounding box center [566, 605] width 364 height 40
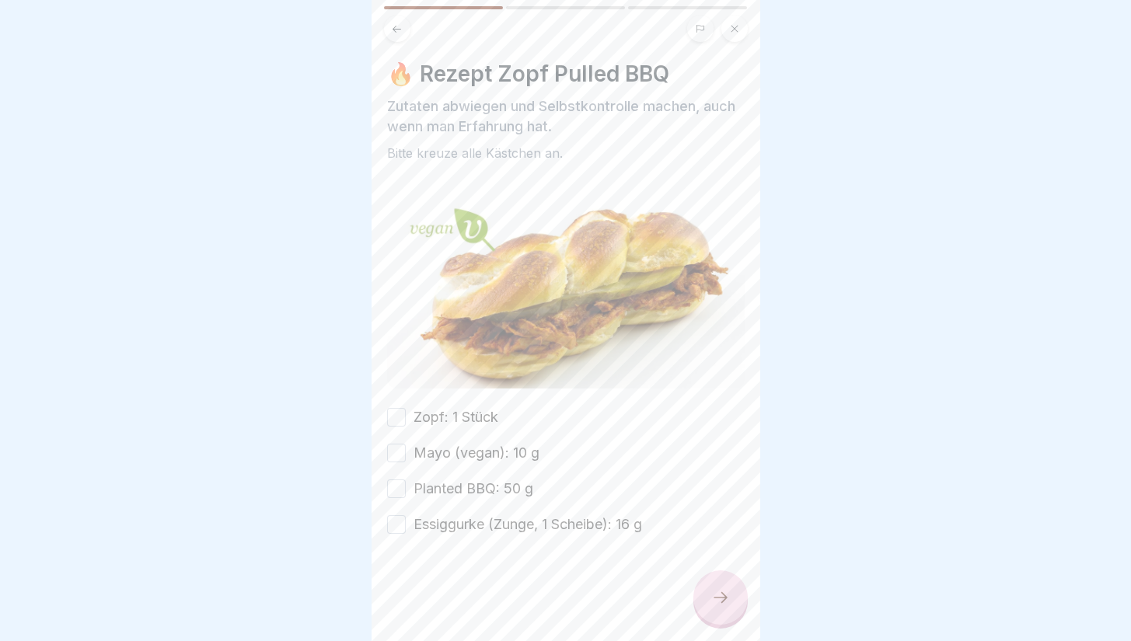
click at [492, 420] on label "Zopf: 1 Stück" at bounding box center [456, 417] width 85 height 20
click at [406, 420] on button "Zopf: 1 Stück" at bounding box center [396, 417] width 19 height 19
click at [505, 446] on label "Mayo (vegan): 10 g" at bounding box center [477, 453] width 126 height 20
click at [406, 446] on button "Mayo (vegan): 10 g" at bounding box center [396, 453] width 19 height 19
click at [505, 479] on label "Planted BBQ: 50 g" at bounding box center [474, 489] width 120 height 20
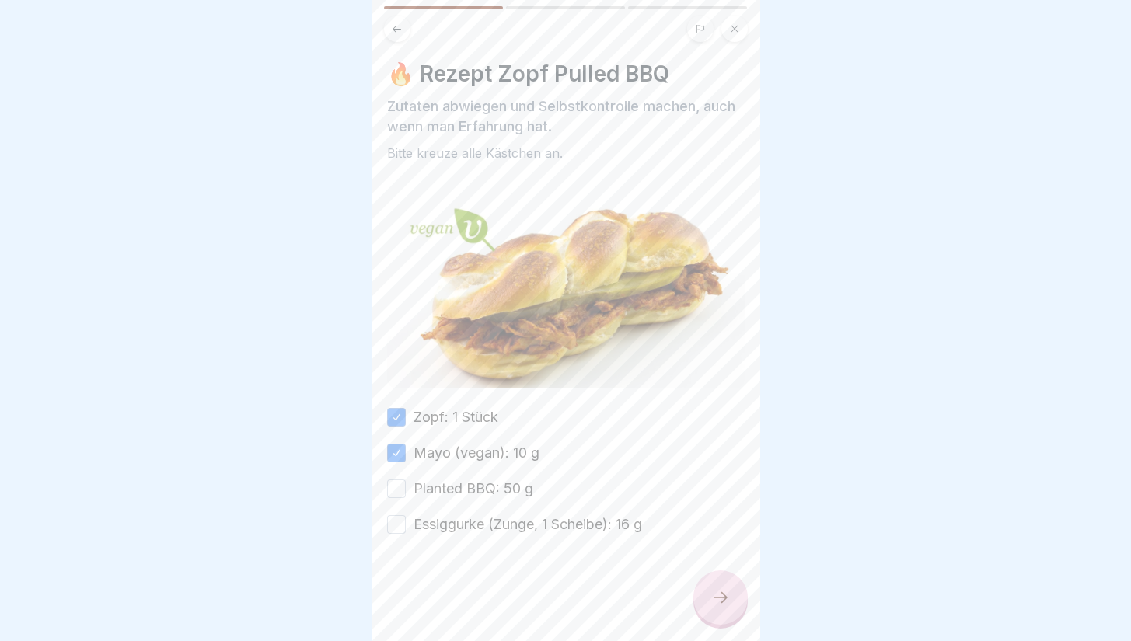
click at [406, 480] on button "Planted BBQ: 50 g" at bounding box center [396, 489] width 19 height 19
click at [516, 505] on div "Zopf: 1 Stück Mayo (vegan): 10 g Planted BBQ: 50 g Essiggurke (Zunge, 1 Scheibe…" at bounding box center [566, 471] width 358 height 128
click at [563, 535] on div at bounding box center [566, 581] width 358 height 93
click at [599, 515] on label "Essiggurke (Zunge, 1 Scheibe): 16 g" at bounding box center [528, 525] width 229 height 20
click at [406, 515] on button "Essiggurke (Zunge, 1 Scheibe): 16 g" at bounding box center [396, 524] width 19 height 19
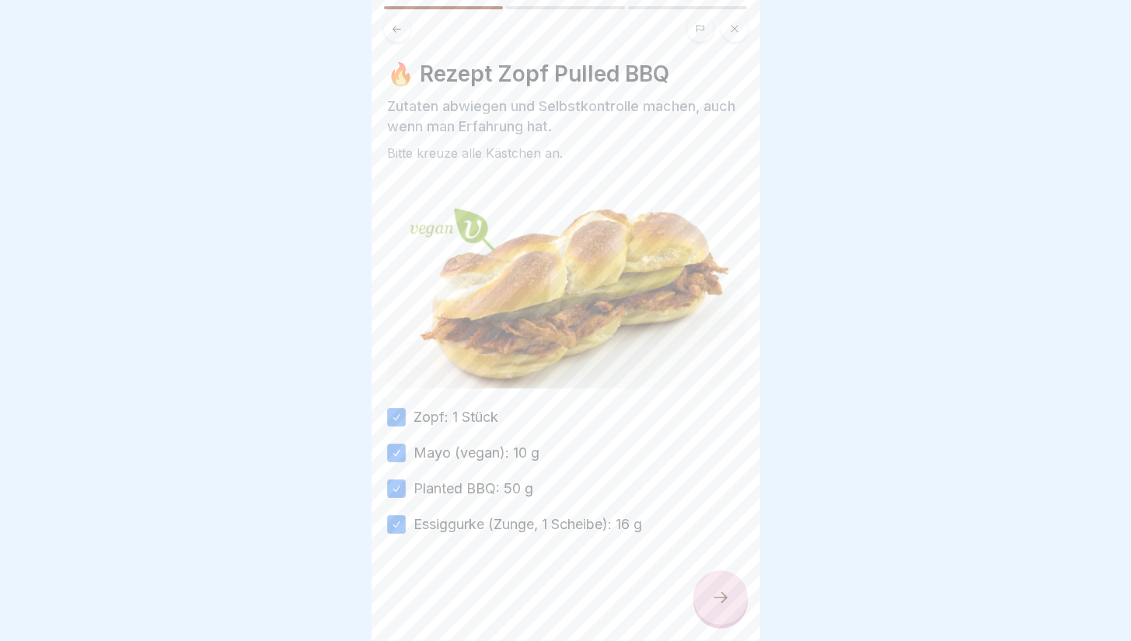
click at [718, 607] on icon at bounding box center [720, 598] width 19 height 19
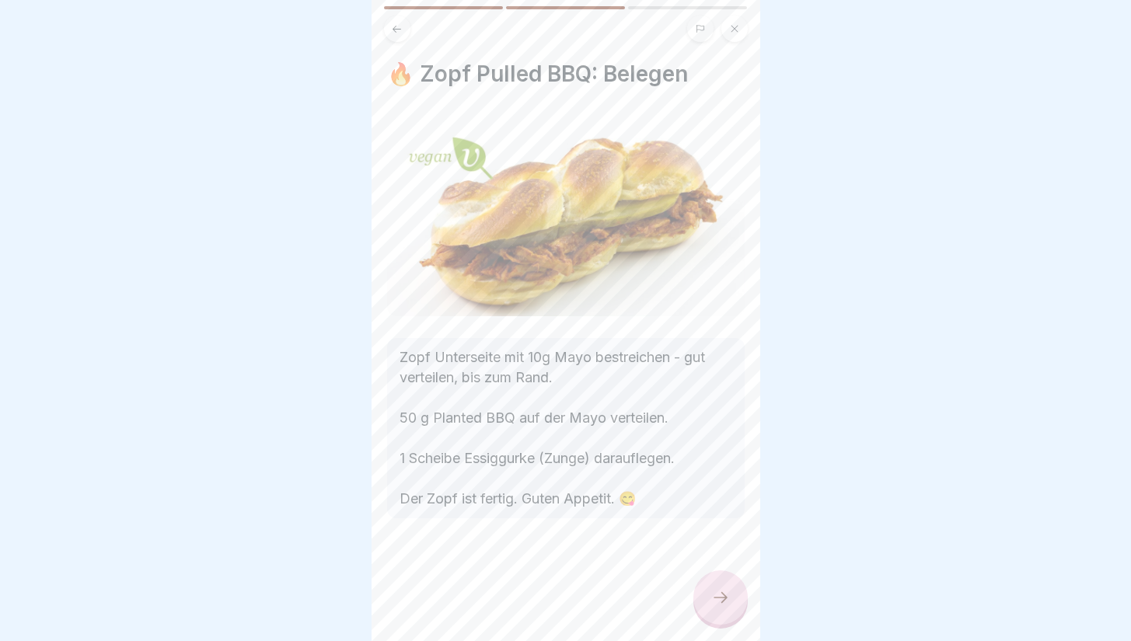
click at [714, 603] on icon at bounding box center [720, 598] width 19 height 19
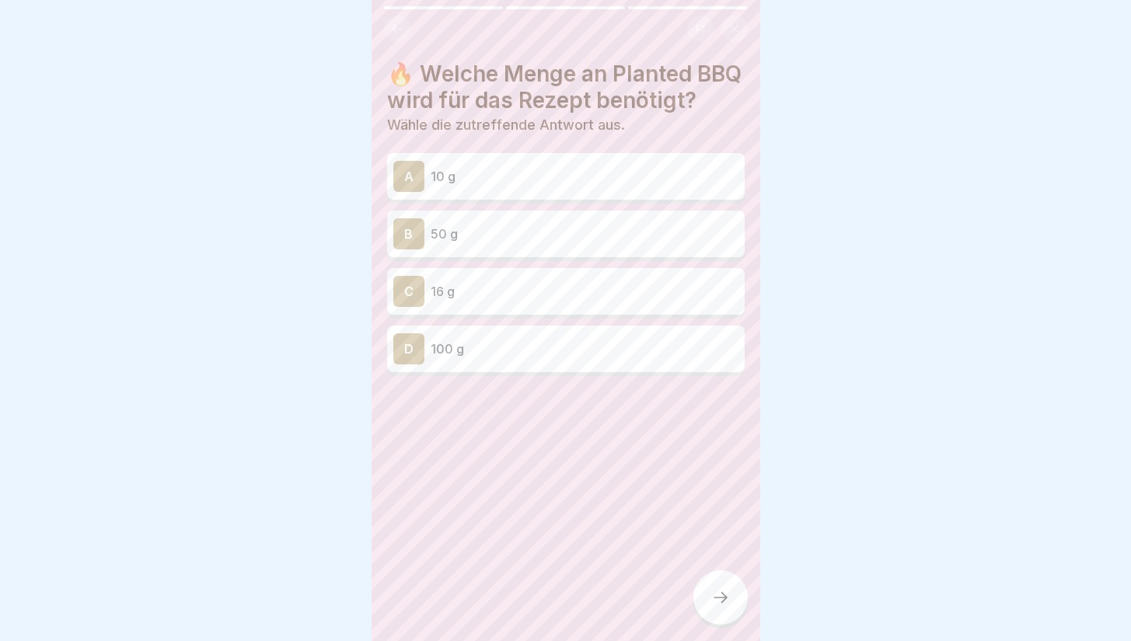
click at [613, 243] on p "50 g" at bounding box center [585, 234] width 308 height 19
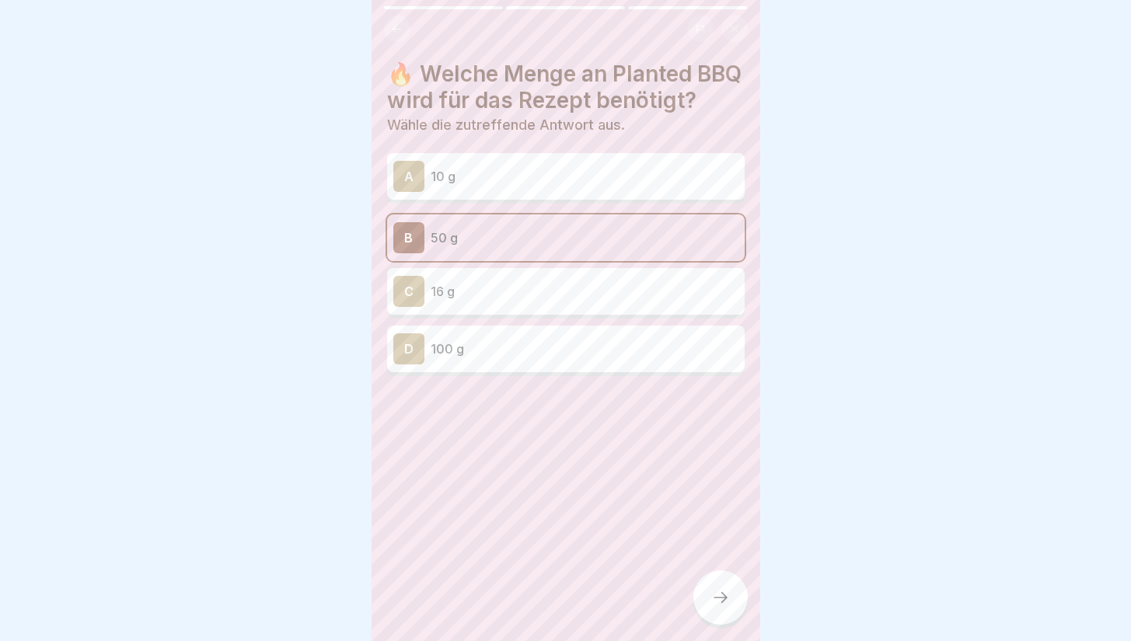
click at [718, 594] on div at bounding box center [721, 598] width 54 height 54
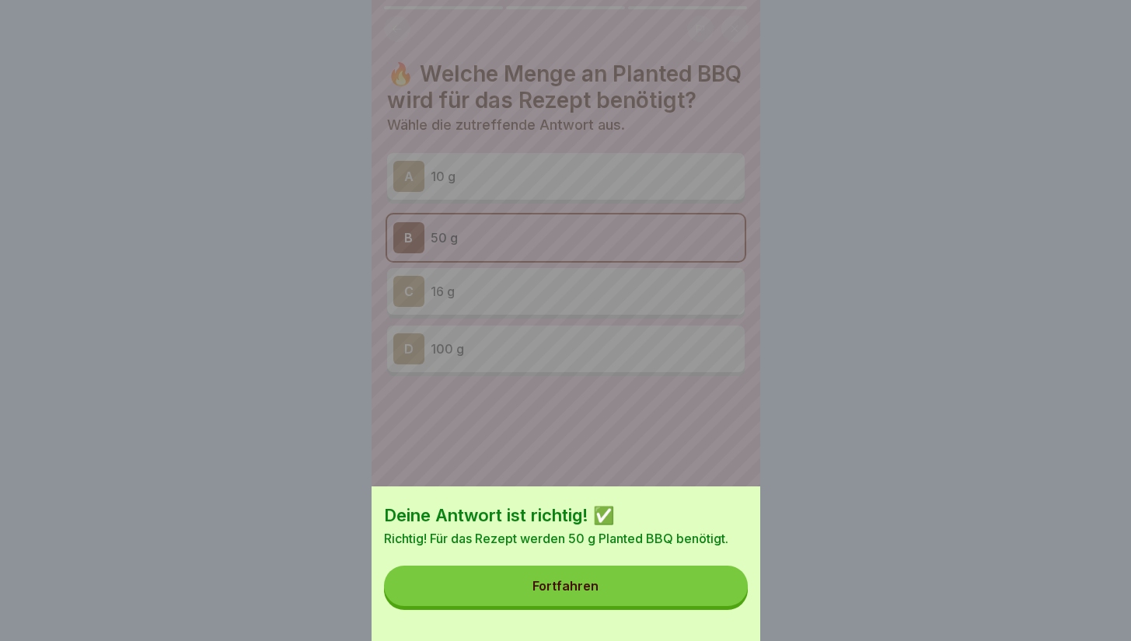
click at [664, 599] on button "Fortfahren" at bounding box center [566, 586] width 364 height 40
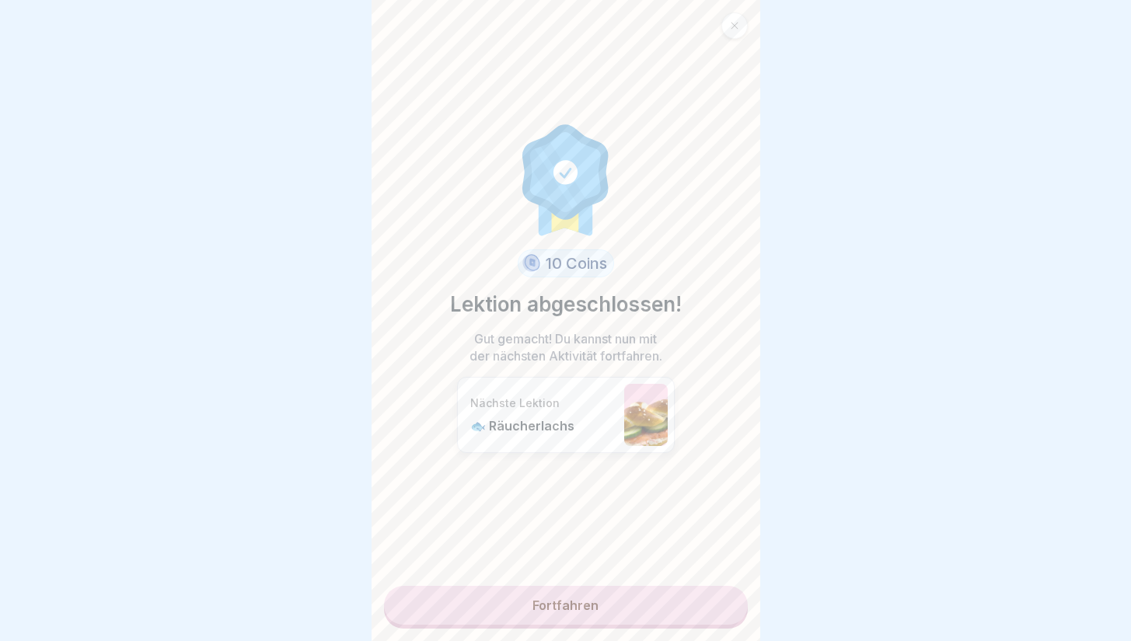
click at [621, 600] on link "Fortfahren" at bounding box center [566, 605] width 364 height 39
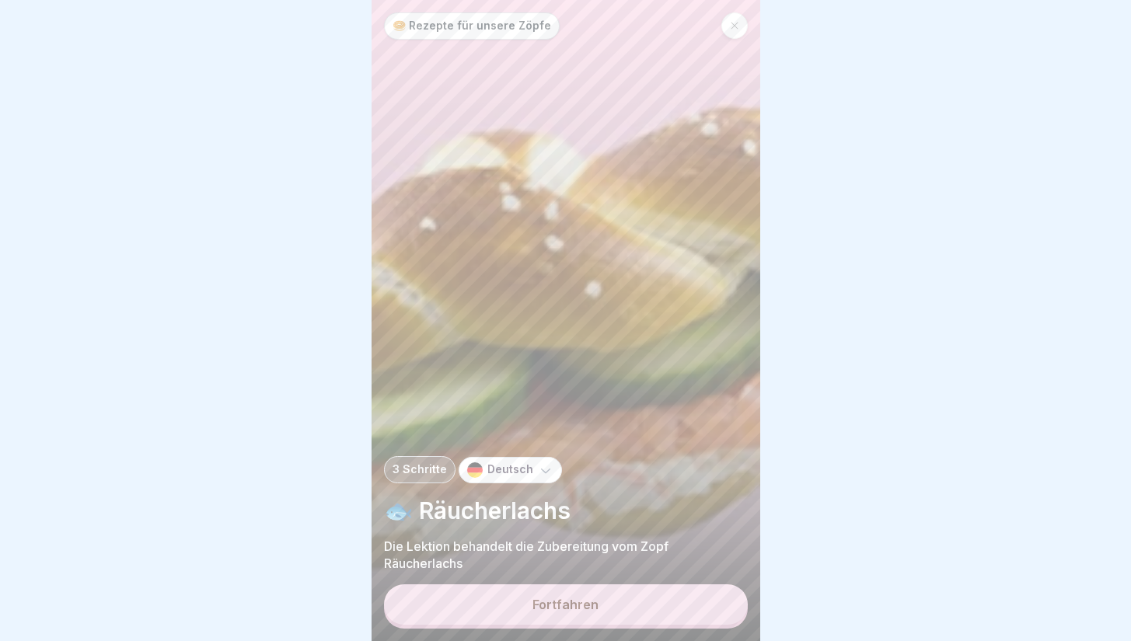
click at [606, 613] on button "Fortfahren" at bounding box center [566, 605] width 364 height 40
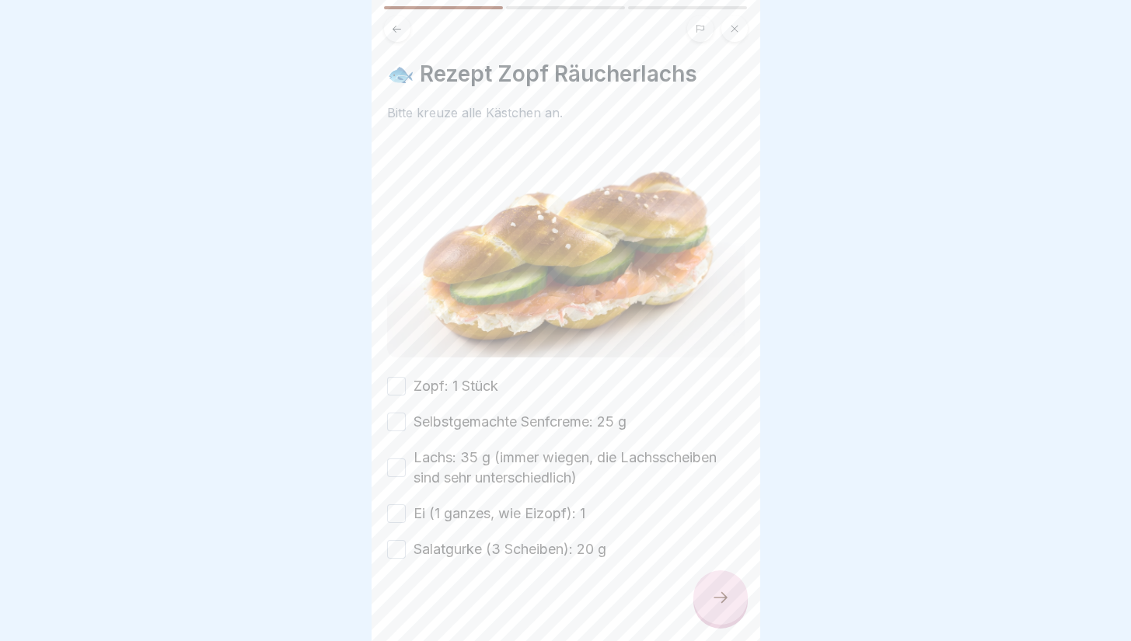
click at [480, 382] on label "Zopf: 1 Stück" at bounding box center [456, 386] width 85 height 20
click at [406, 382] on button "Zopf: 1 Stück" at bounding box center [396, 386] width 19 height 19
click at [481, 421] on label "Selbstgemachte Senfcreme: 25 g" at bounding box center [520, 422] width 213 height 20
click at [406, 421] on button "Selbstgemachte Senfcreme: 25 g" at bounding box center [396, 422] width 19 height 19
click at [482, 460] on label "Lachs: 35 g (immer wiegen, die Lachsscheiben sind sehr unterschiedlich)" at bounding box center [579, 468] width 331 height 40
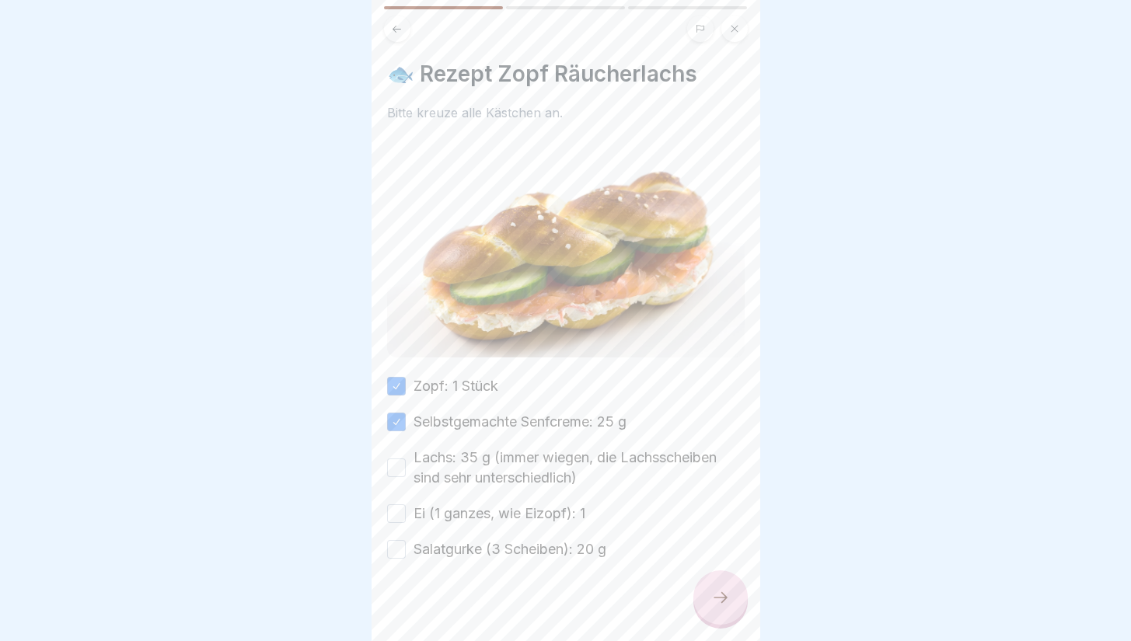
click at [406, 460] on button "Lachs: 35 g (immer wiegen, die Lachsscheiben sind sehr unterschiedlich)" at bounding box center [396, 468] width 19 height 19
click at [484, 514] on label "Ei (1 ganzes, wie Eizopf): 1" at bounding box center [500, 514] width 172 height 20
click at [406, 514] on button "Ei (1 ganzes, wie Eizopf): 1" at bounding box center [396, 514] width 19 height 19
click at [488, 560] on div at bounding box center [566, 606] width 358 height 93
click at [501, 540] on label "Salatgurke (3 Scheiben): 20 g" at bounding box center [510, 550] width 193 height 20
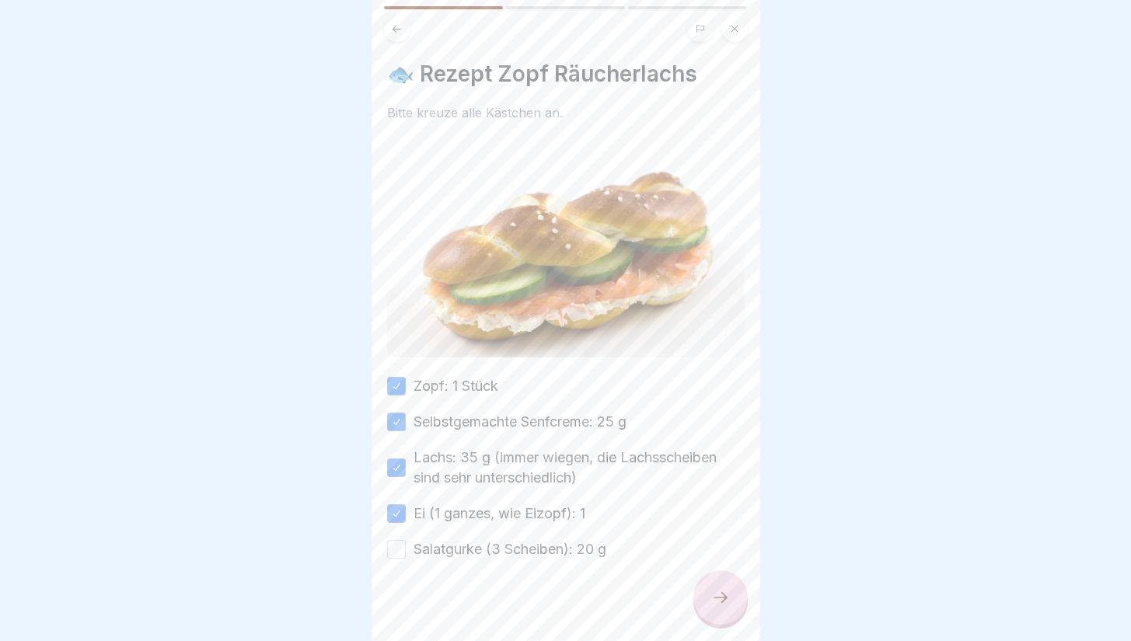
click at [406, 540] on button "Salatgurke (3 Scheiben): 20 g" at bounding box center [396, 549] width 19 height 19
click at [728, 625] on div at bounding box center [721, 598] width 54 height 54
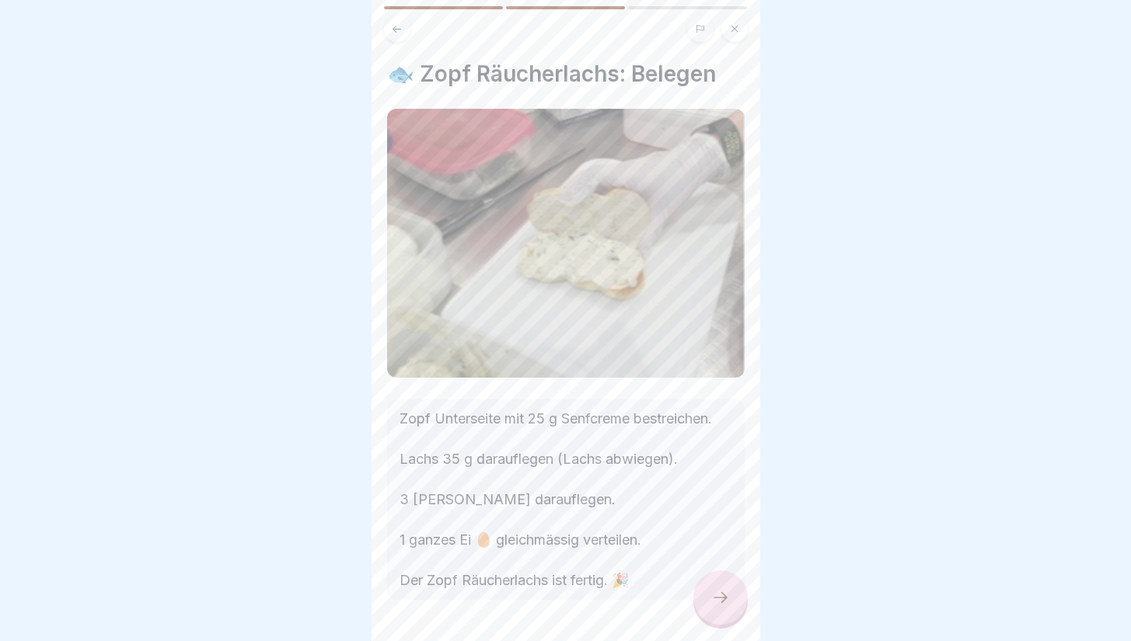
click at [728, 625] on div at bounding box center [721, 598] width 54 height 54
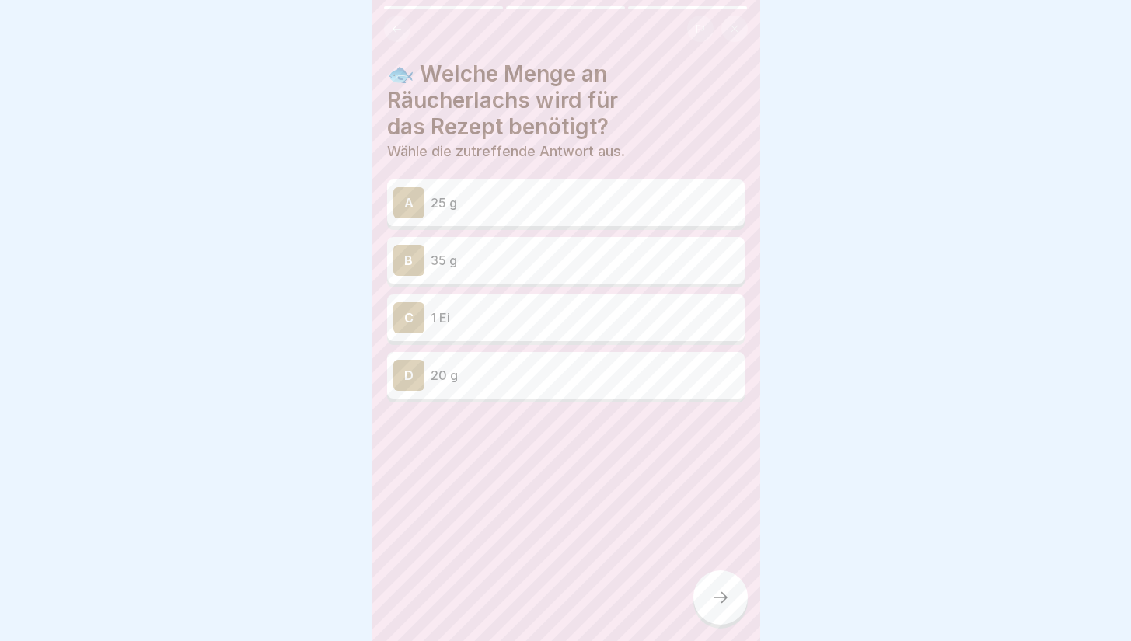
click at [629, 263] on p "35 g" at bounding box center [585, 260] width 308 height 19
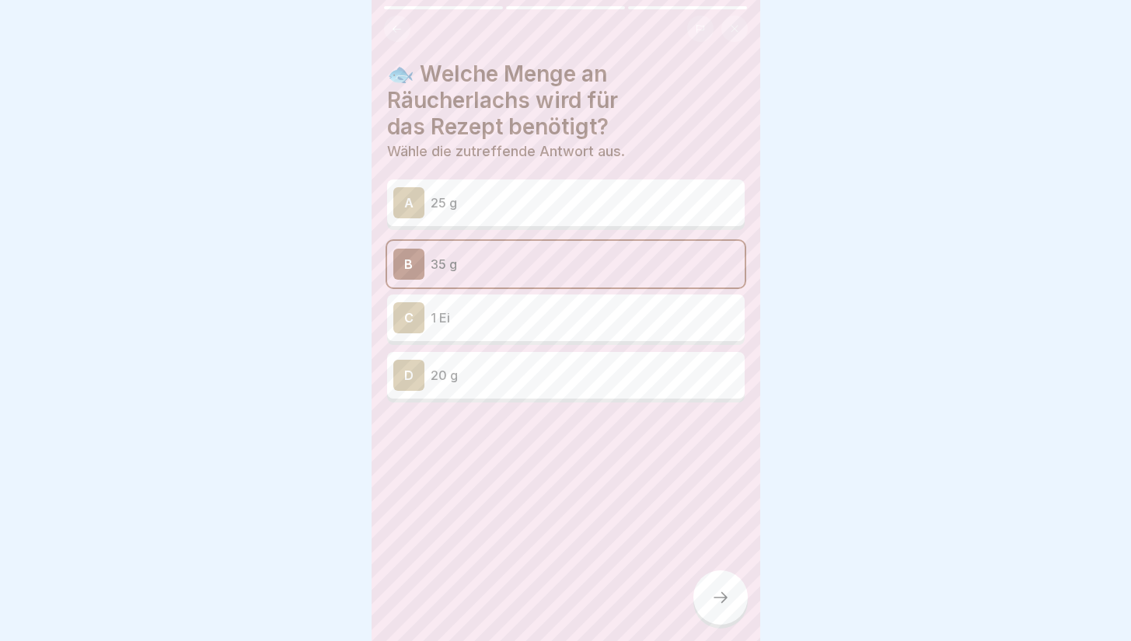
click at [725, 603] on icon at bounding box center [720, 598] width 19 height 19
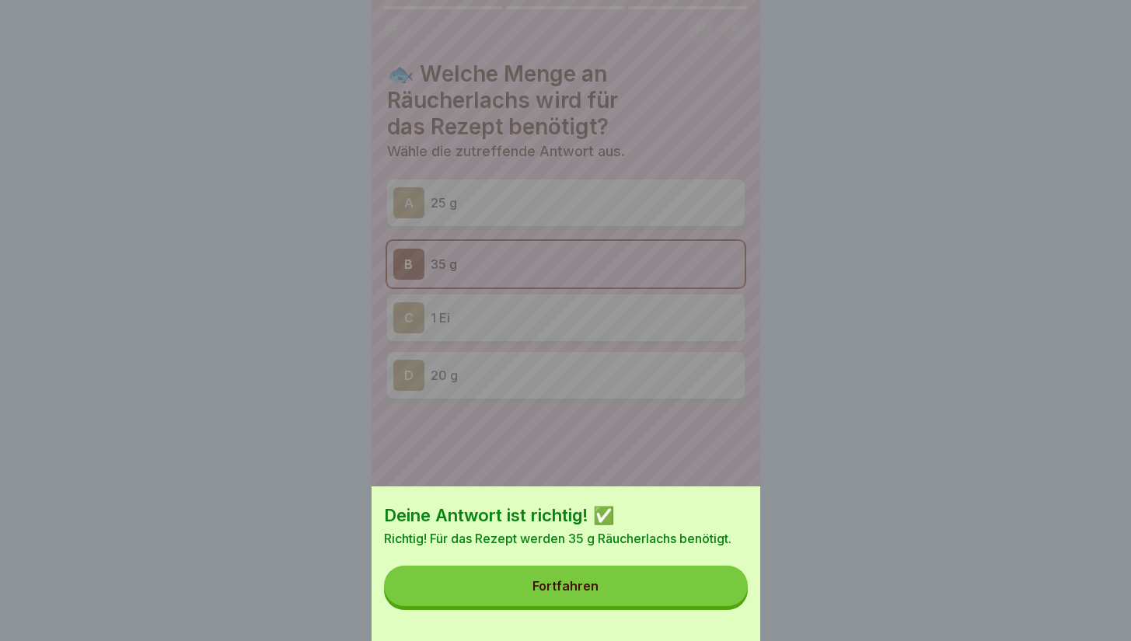
click at [687, 596] on button "Fortfahren" at bounding box center [566, 586] width 364 height 40
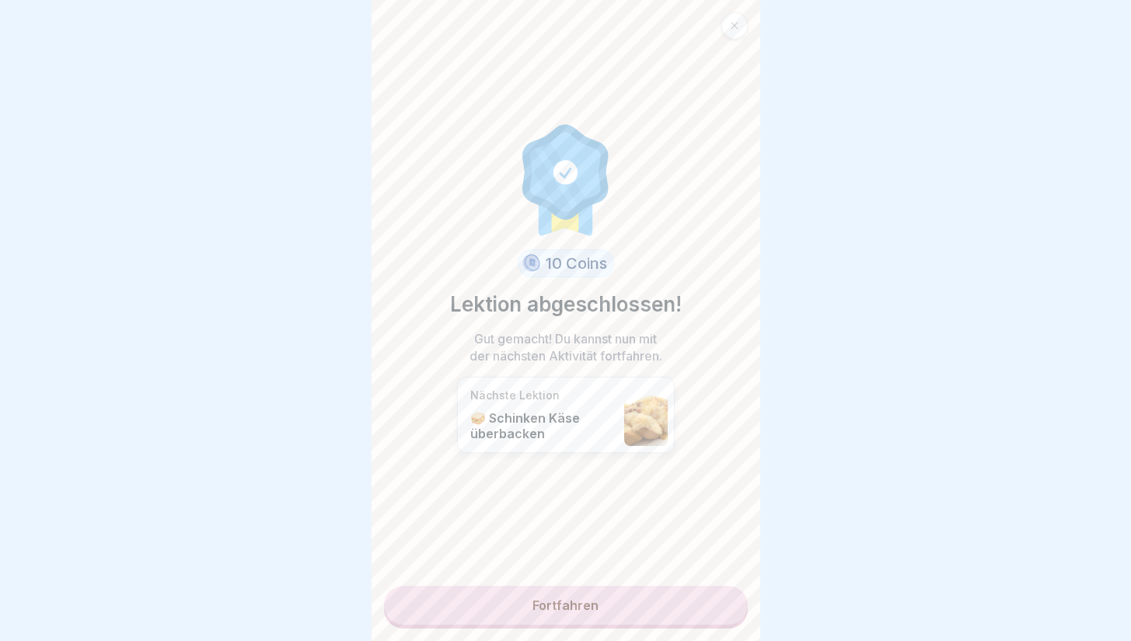
click at [687, 596] on link "Fortfahren" at bounding box center [566, 605] width 364 height 39
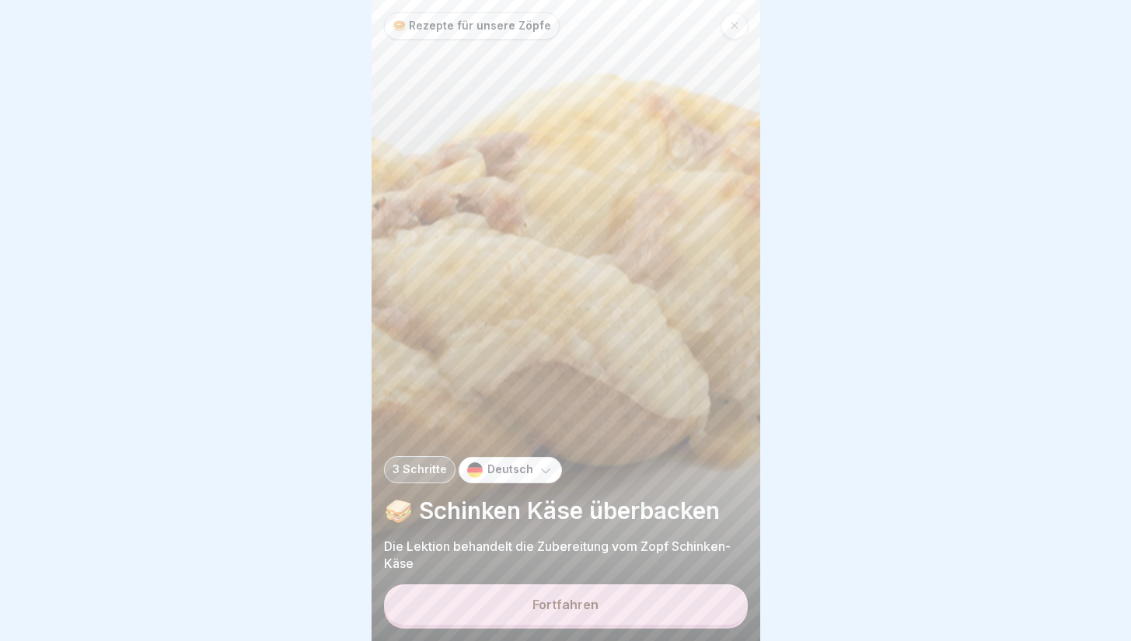
click at [687, 596] on button "Fortfahren" at bounding box center [566, 605] width 364 height 40
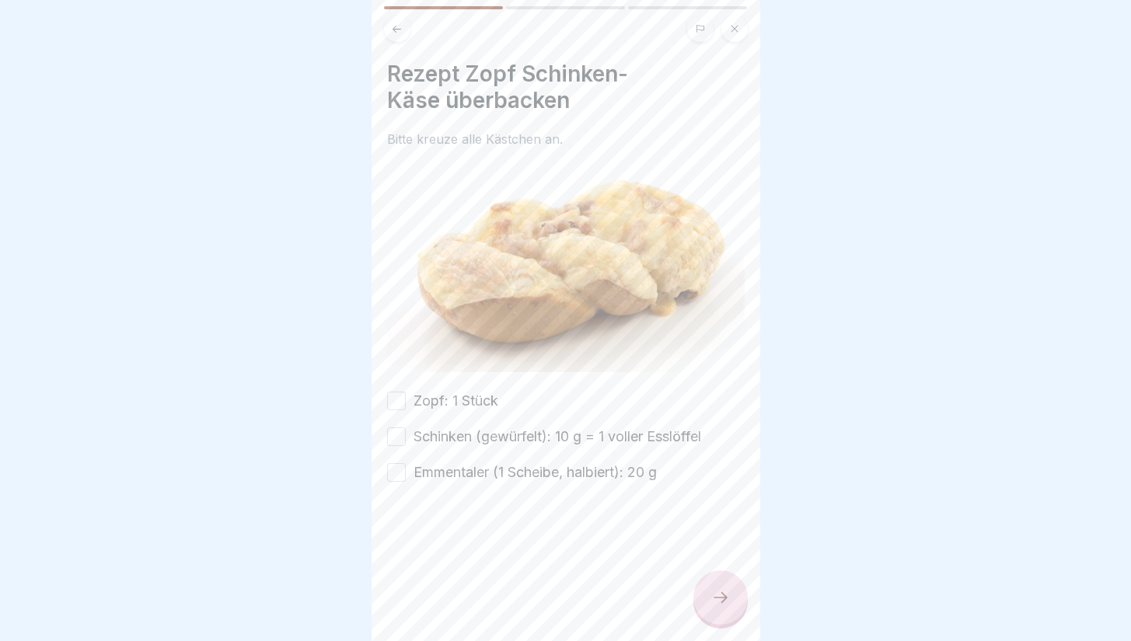
click at [553, 407] on div "Zopf: 1 Stück Schinken (gewürfelt): 10 g = 1 voller Esslöffel Emmentaler (1 Sch…" at bounding box center [566, 437] width 358 height 92
click at [400, 399] on button "Zopf: 1 Stück" at bounding box center [396, 401] width 19 height 19
click at [407, 428] on div "Schinken (gewürfelt): 10 g = 1 voller Esslöffel" at bounding box center [544, 437] width 314 height 20
click at [399, 428] on button "Schinken (gewürfelt): 10 g = 1 voller Esslöffel" at bounding box center [396, 437] width 19 height 19
click at [400, 463] on button "Emmentaler (1 Scheibe, halbiert): 20 g" at bounding box center [396, 472] width 19 height 19
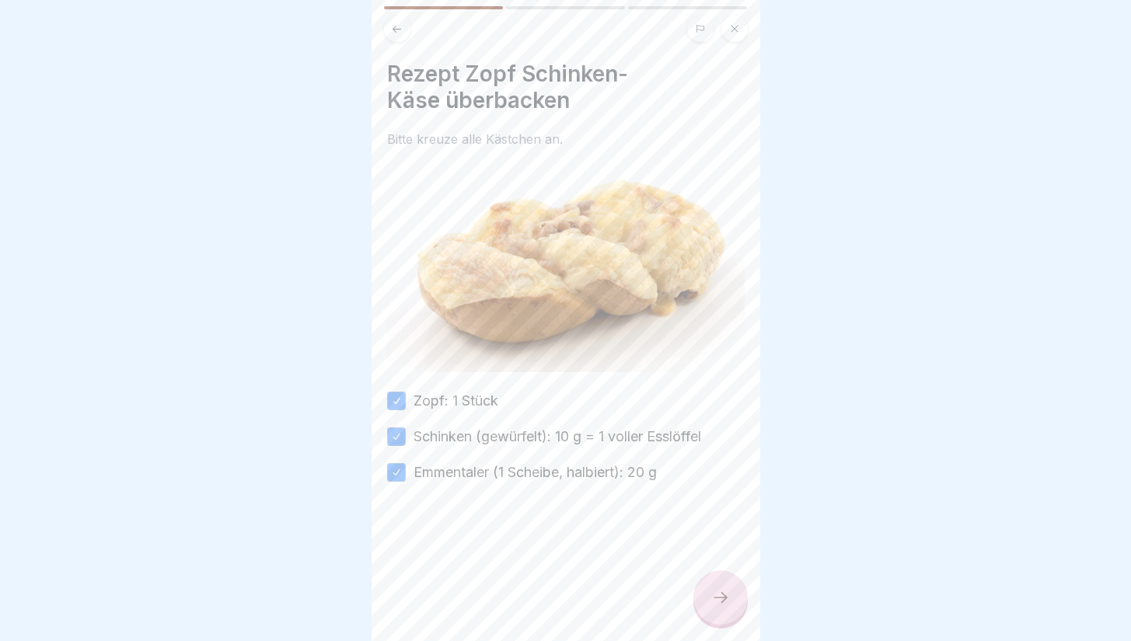
click at [713, 599] on div at bounding box center [721, 598] width 54 height 54
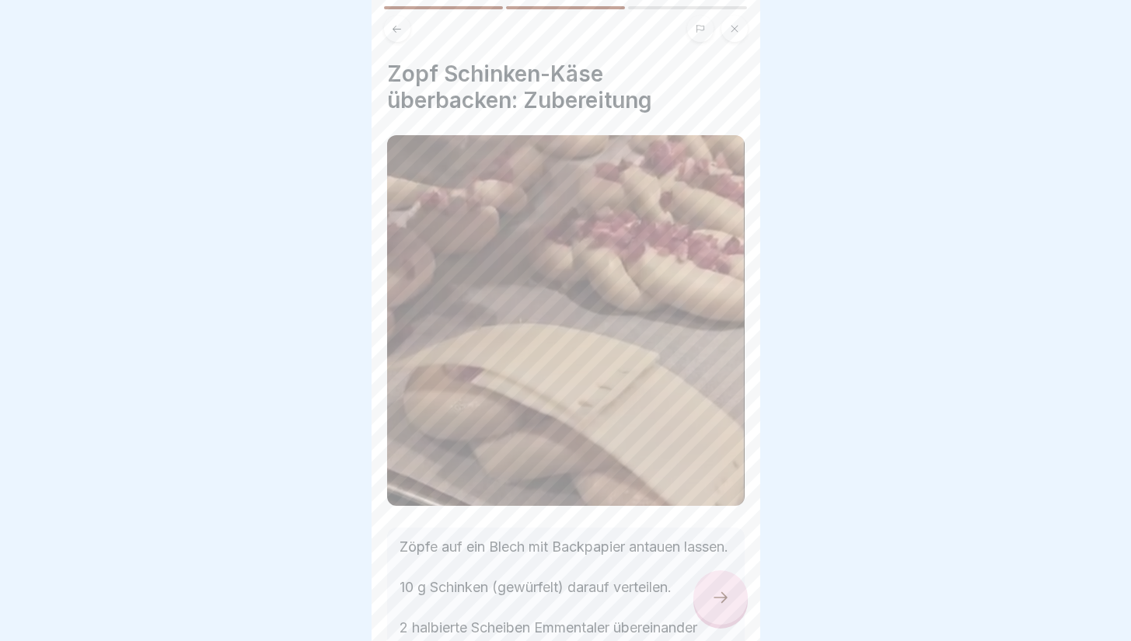
click at [714, 607] on icon at bounding box center [720, 598] width 19 height 19
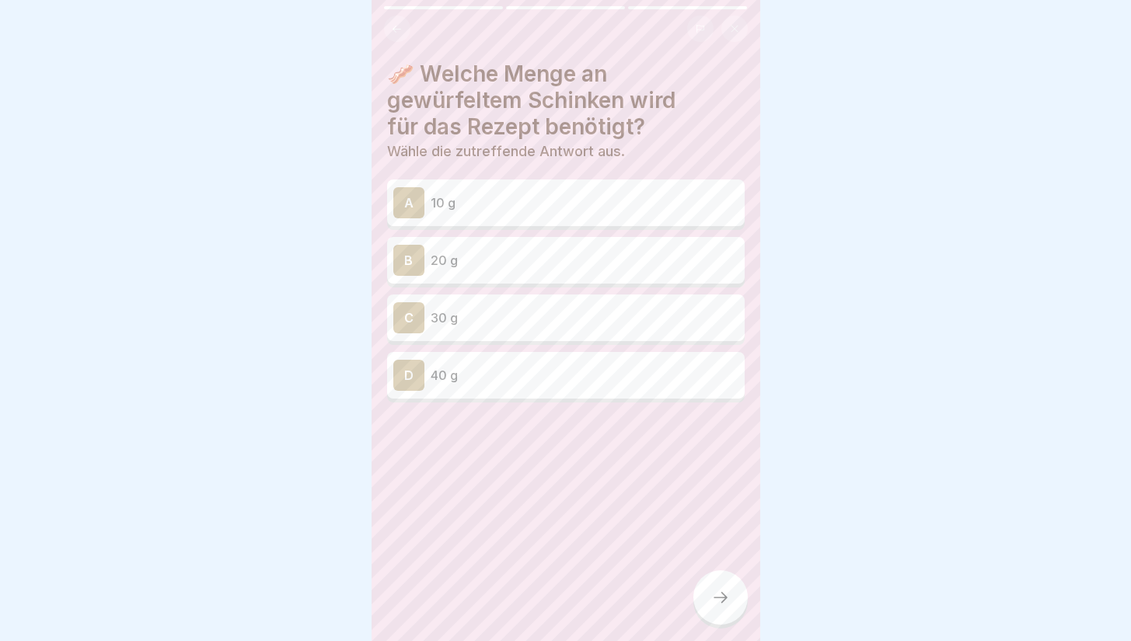
click at [593, 190] on div "A 10 g" at bounding box center [565, 202] width 345 height 31
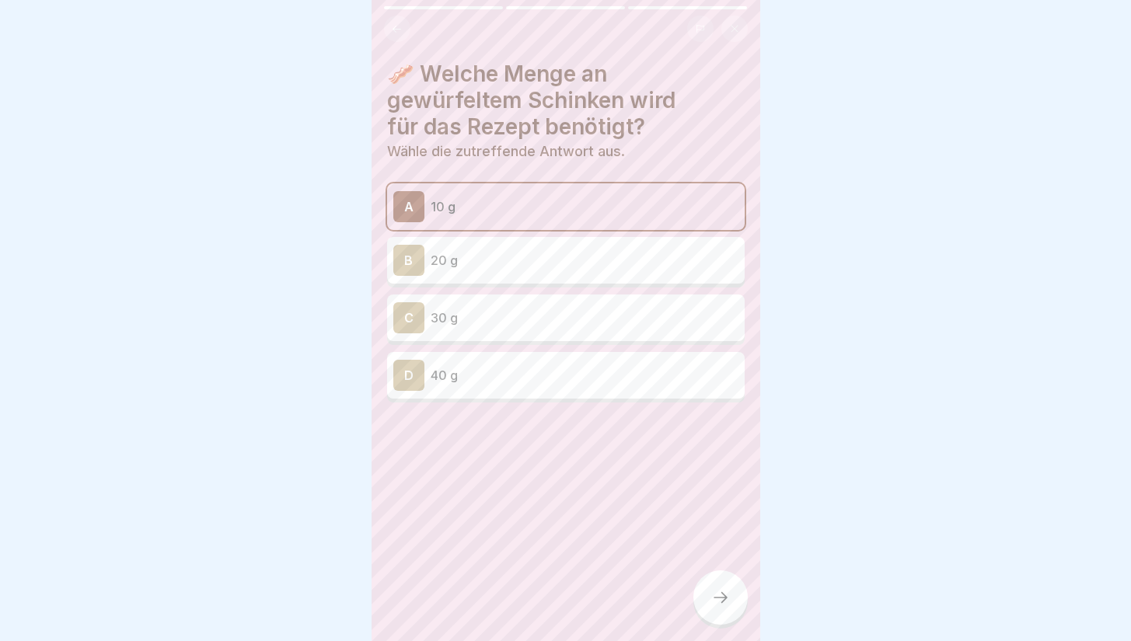
click at [712, 604] on icon at bounding box center [720, 598] width 19 height 19
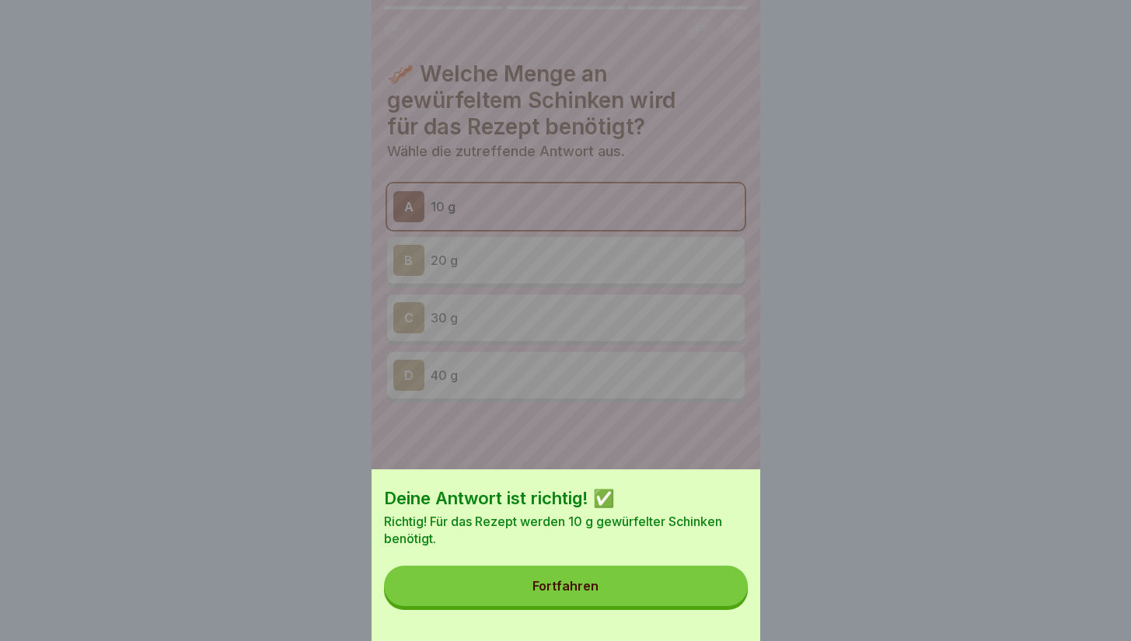
click at [708, 603] on button "Fortfahren" at bounding box center [566, 586] width 364 height 40
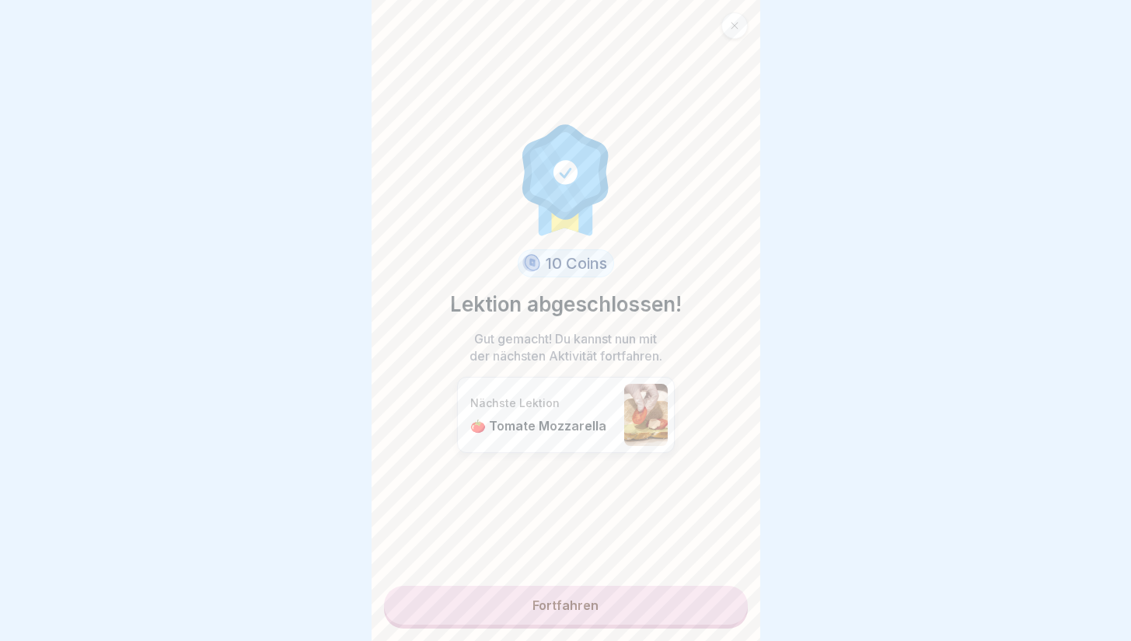
click at [708, 603] on link "Fortfahren" at bounding box center [566, 605] width 364 height 39
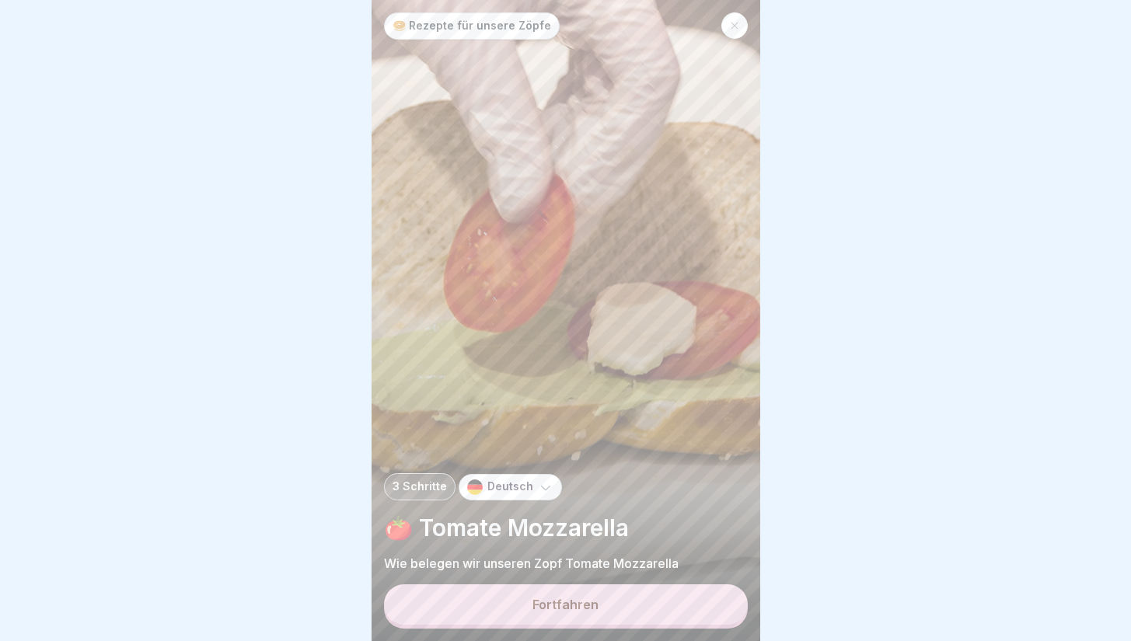
click at [708, 603] on button "Fortfahren" at bounding box center [566, 605] width 364 height 40
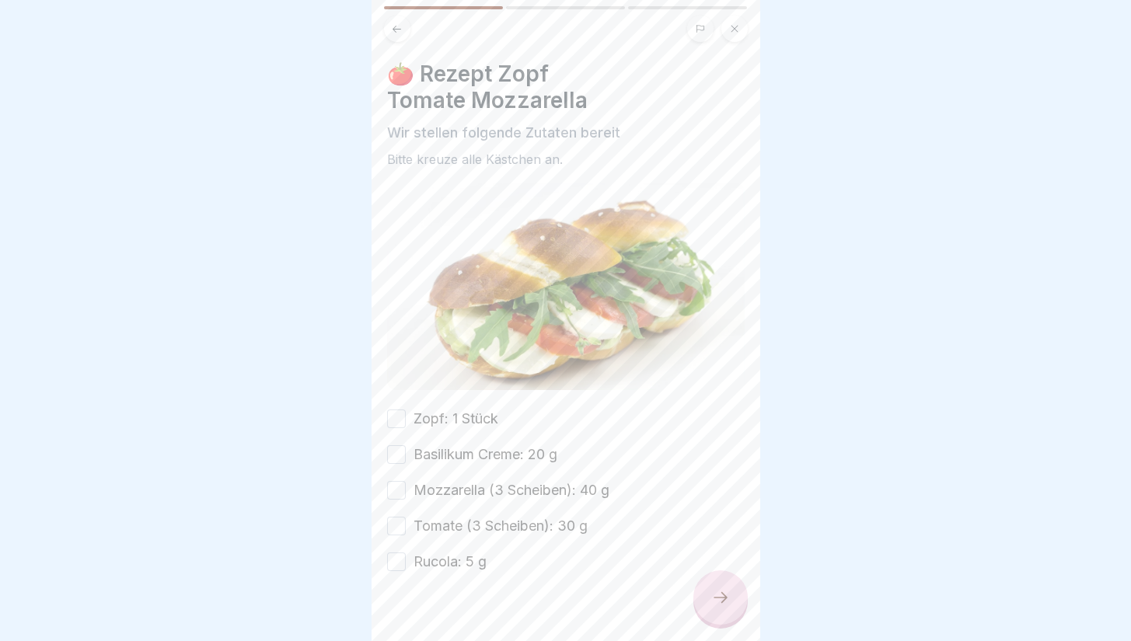
click at [394, 414] on button "Zopf: 1 Stück" at bounding box center [396, 419] width 19 height 19
click at [402, 456] on button "Basilikum Creme: 20 g" at bounding box center [396, 454] width 19 height 19
click at [403, 491] on button "Mozzarella (3 Scheiben): 40 g" at bounding box center [396, 490] width 19 height 19
click at [402, 523] on button "Tomate (3 Scheiben): 30 g" at bounding box center [396, 526] width 19 height 19
click at [400, 557] on button "Rucola: 5 g" at bounding box center [396, 562] width 19 height 19
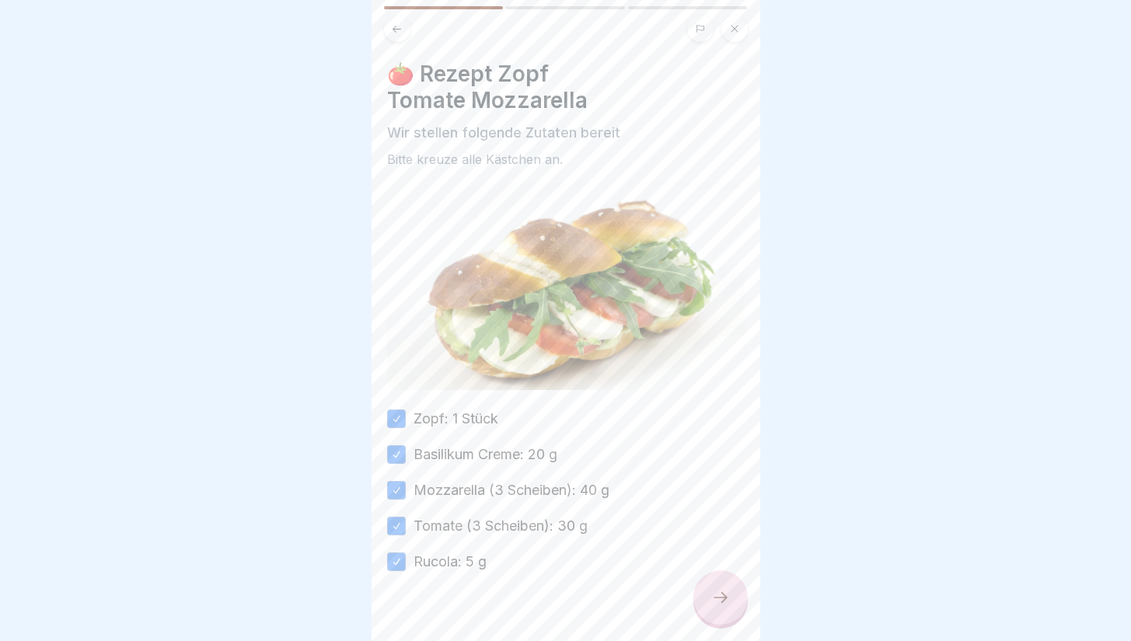
click at [713, 602] on icon at bounding box center [720, 598] width 19 height 19
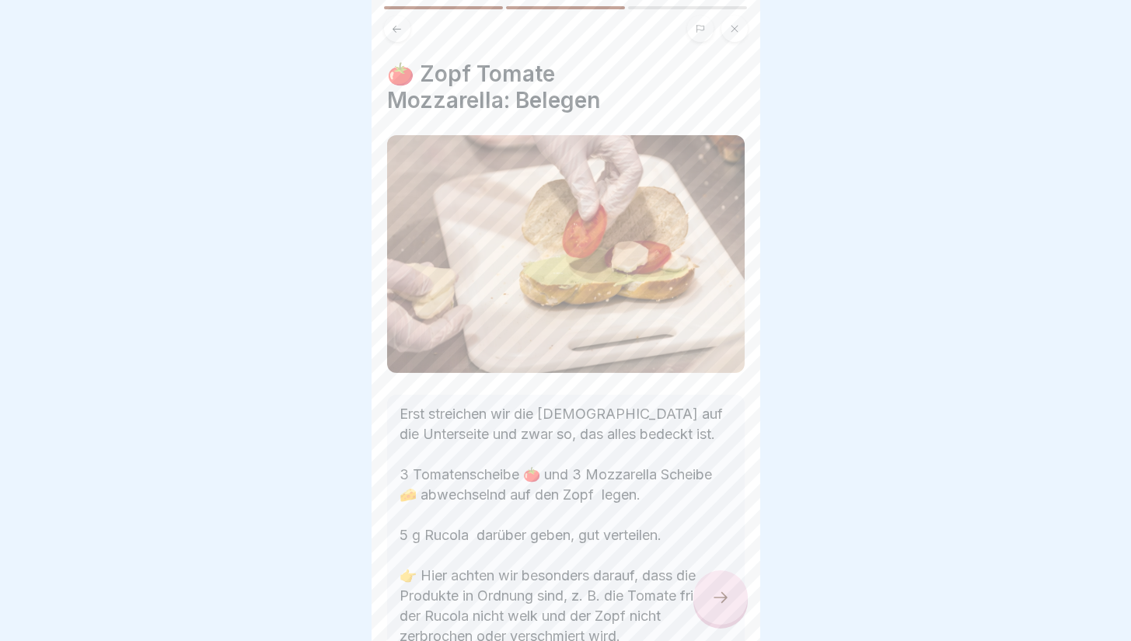
click at [721, 607] on icon at bounding box center [720, 598] width 19 height 19
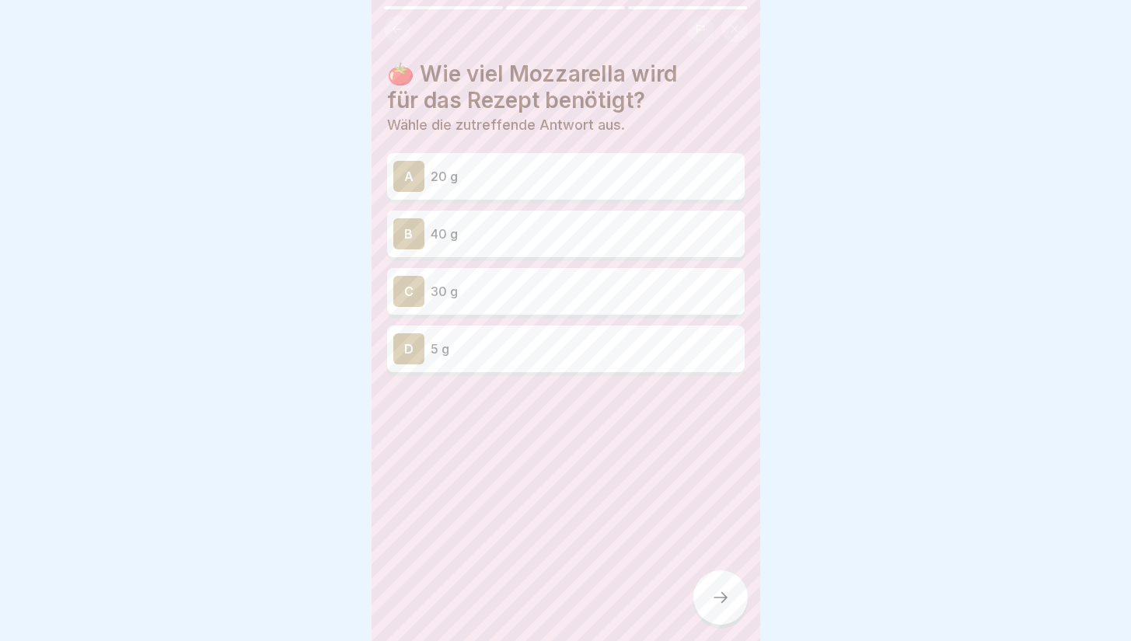
click at [560, 272] on div "C 30 g" at bounding box center [566, 291] width 358 height 47
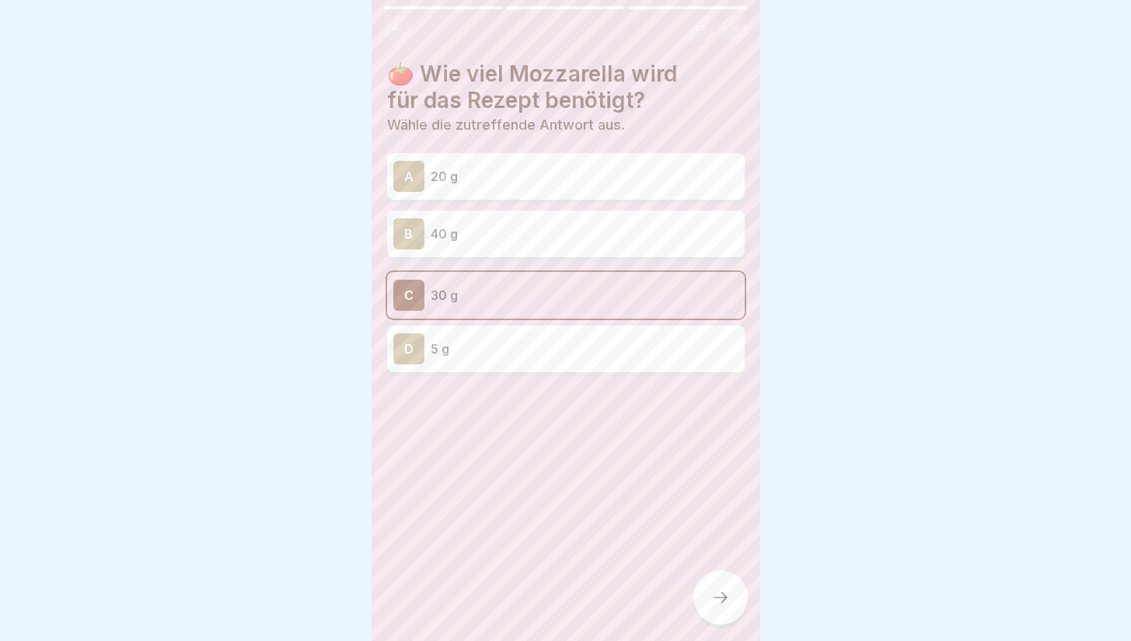
click at [715, 625] on div at bounding box center [721, 598] width 54 height 54
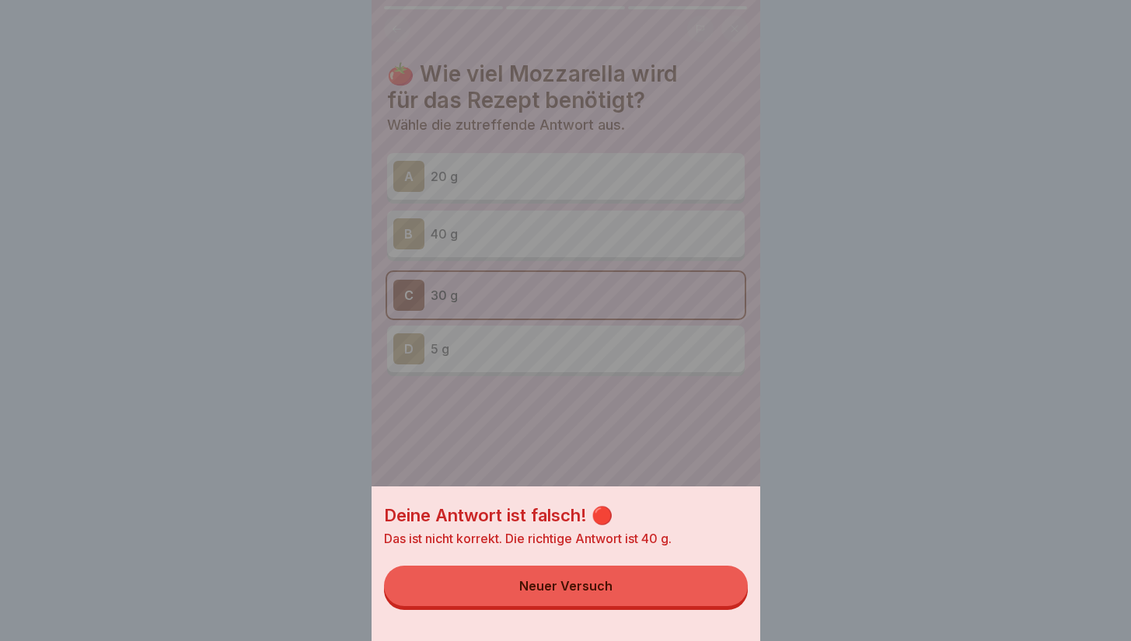
click at [644, 572] on div "Deine Antwort ist falsch! 🔴 Das ist nicht korrekt. Die richtige Antwort ist 40 …" at bounding box center [566, 564] width 389 height 155
click at [645, 606] on button "Neuer Versuch" at bounding box center [566, 586] width 364 height 40
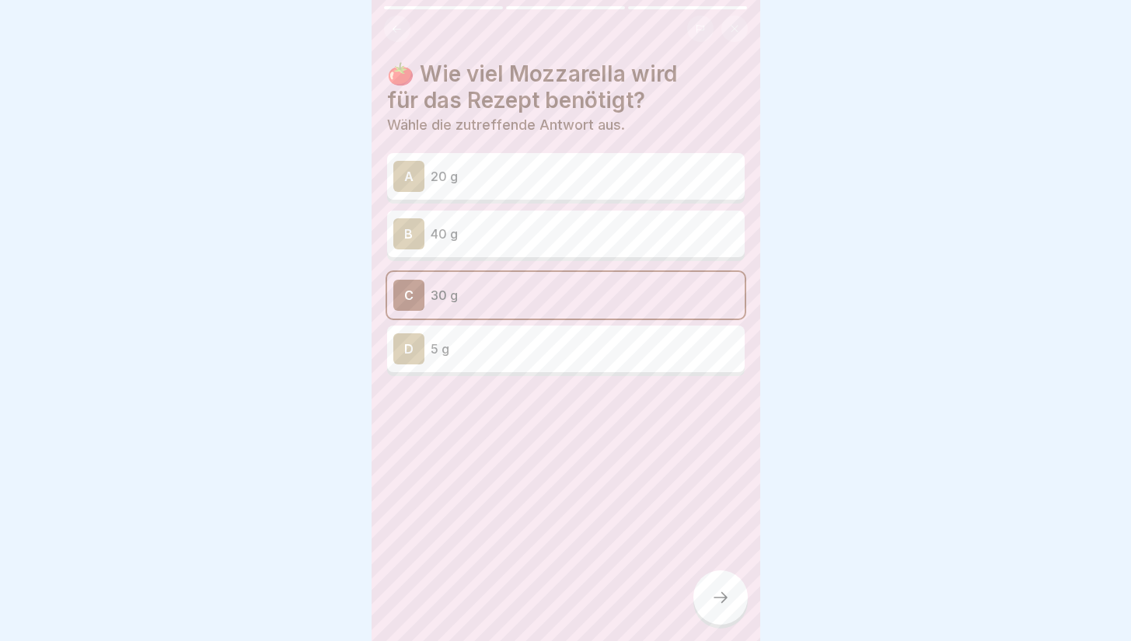
click at [672, 251] on div "B 40 g" at bounding box center [566, 234] width 358 height 47
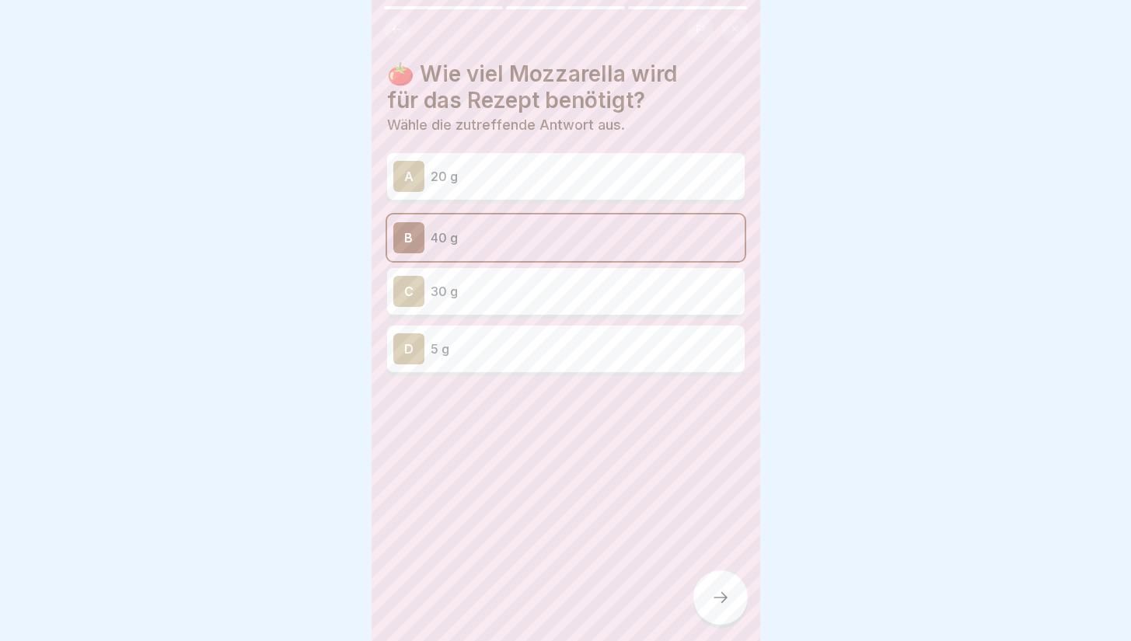
click at [716, 603] on icon at bounding box center [720, 598] width 19 height 19
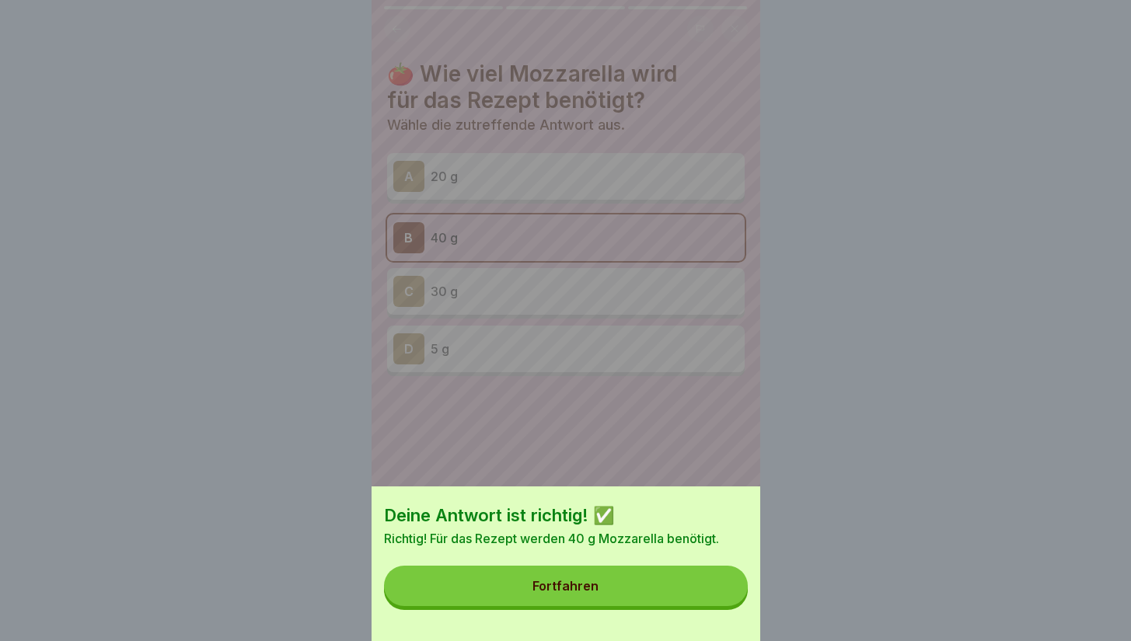
click at [654, 583] on button "Fortfahren" at bounding box center [566, 586] width 364 height 40
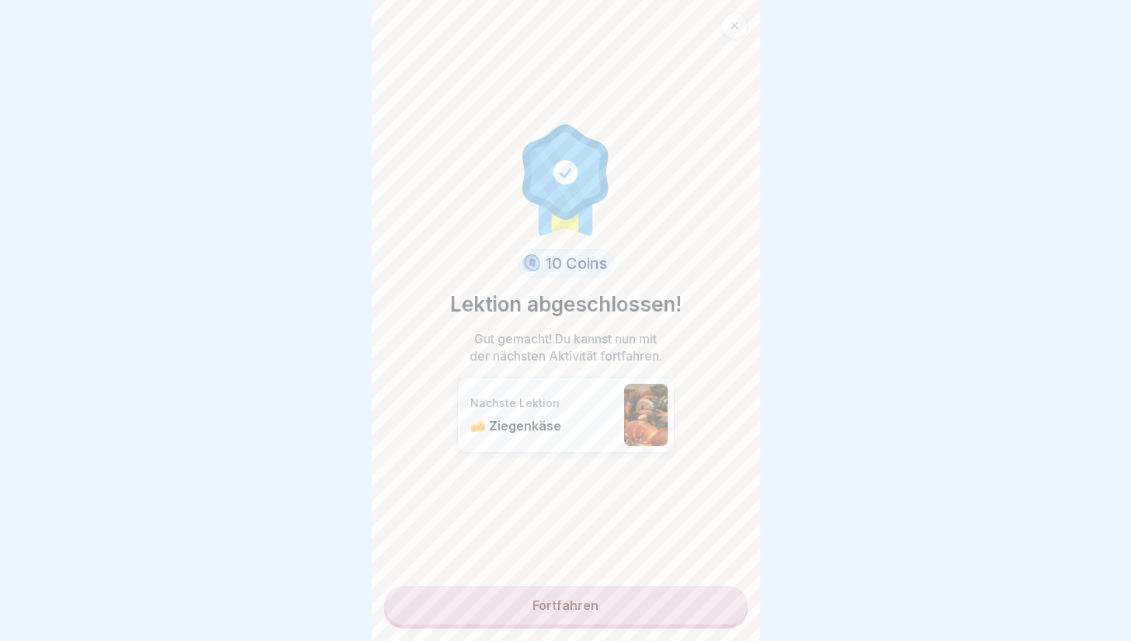
click at [659, 604] on link "Fortfahren" at bounding box center [566, 605] width 364 height 39
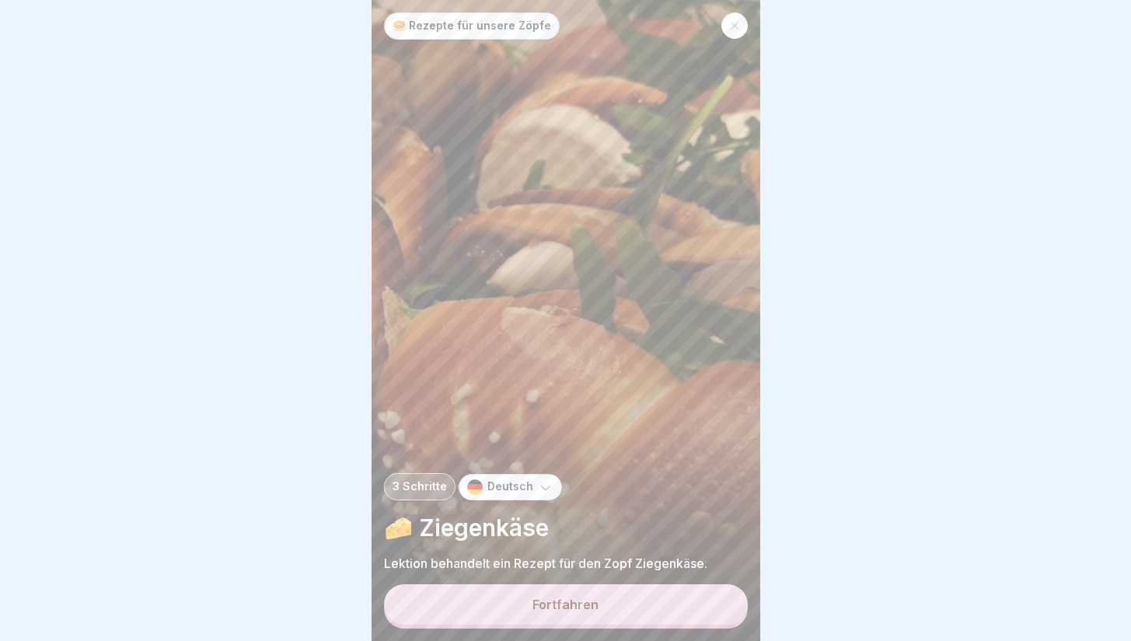
click at [659, 604] on button "Fortfahren" at bounding box center [566, 605] width 364 height 40
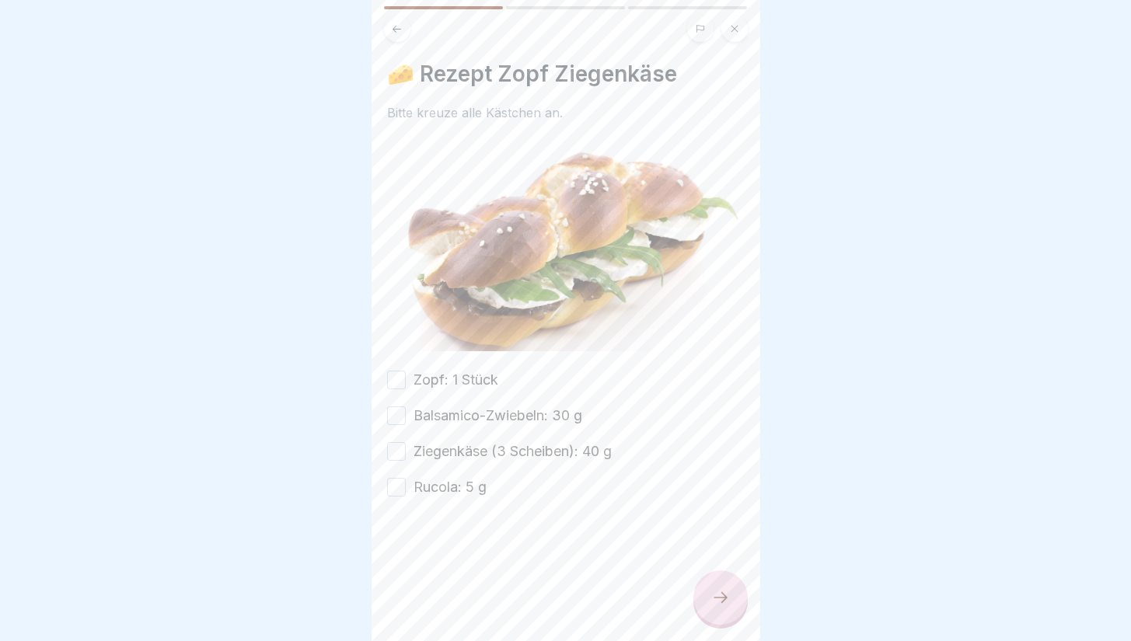
click at [391, 371] on button "Zopf: 1 Stück" at bounding box center [396, 380] width 19 height 19
click at [393, 407] on button "Balsamico-Zwiebeln: 30 g" at bounding box center [396, 416] width 19 height 19
click at [396, 442] on button "Ziegenkäse (3 Scheiben): 40 g" at bounding box center [396, 451] width 19 height 19
click at [402, 484] on button "Rucola: 5 g" at bounding box center [396, 487] width 19 height 19
click at [694, 612] on div at bounding box center [721, 598] width 54 height 54
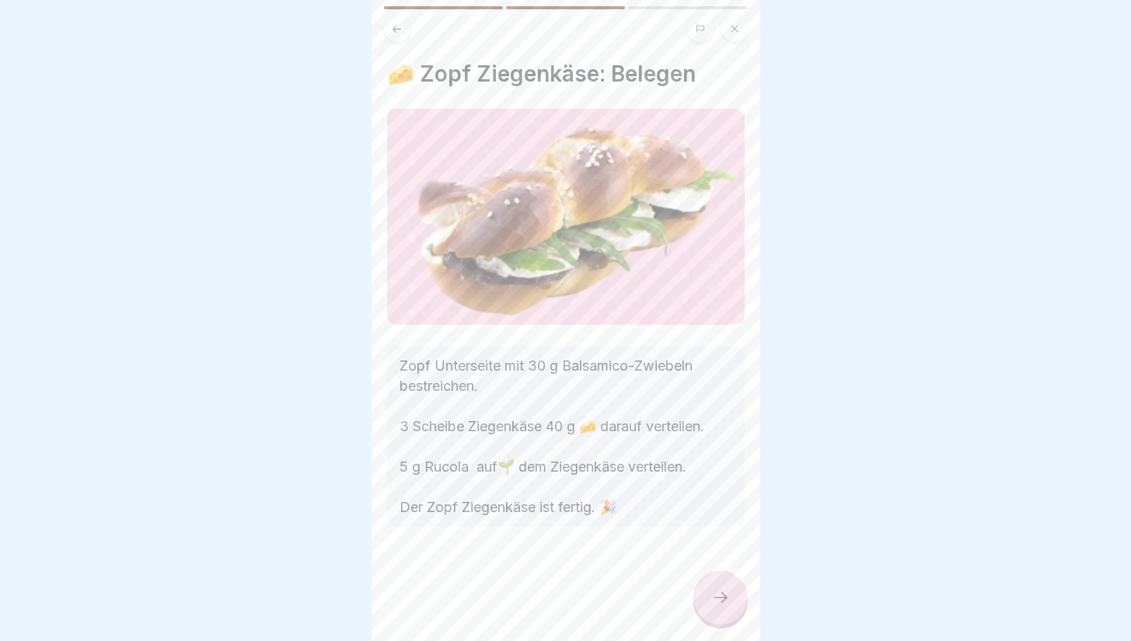
click at [701, 606] on div at bounding box center [721, 598] width 54 height 54
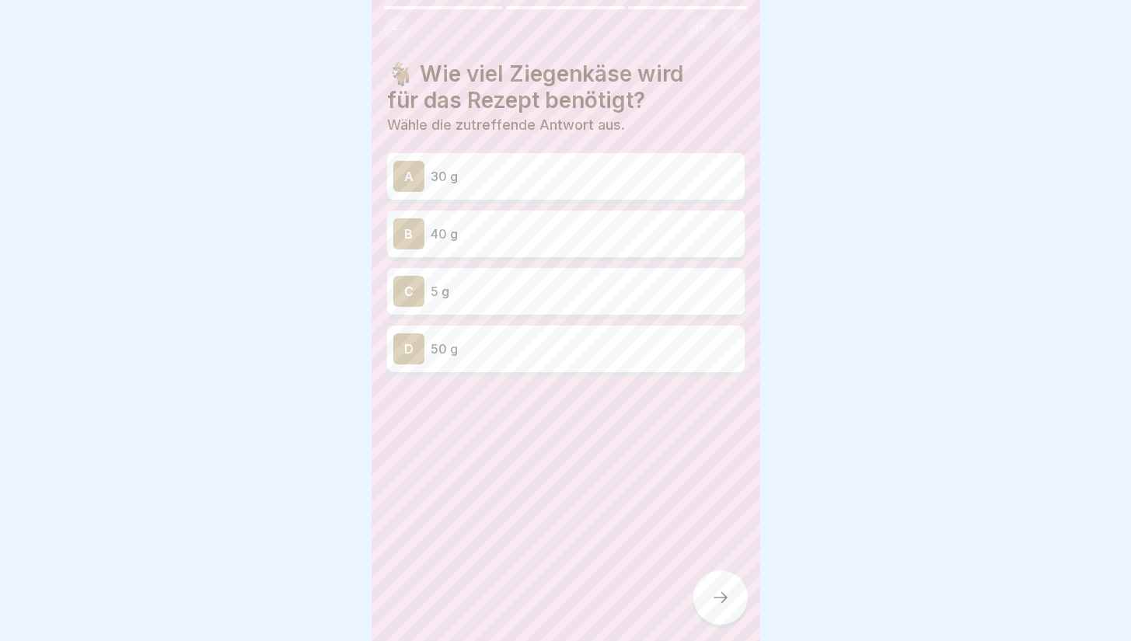
click at [578, 217] on div "B 40 g" at bounding box center [566, 234] width 358 height 47
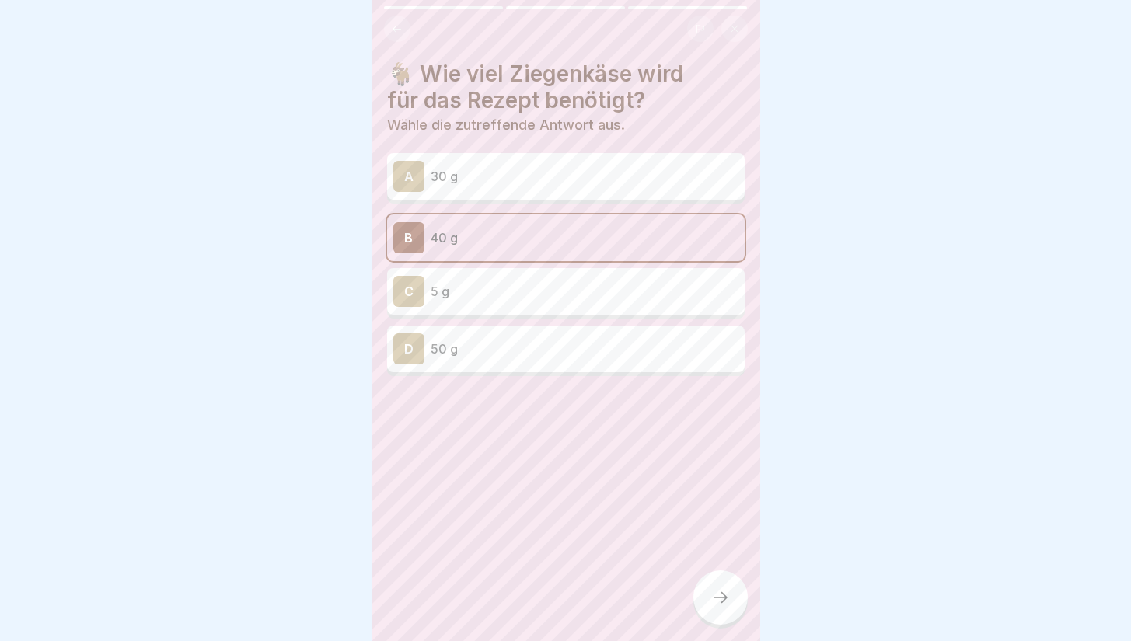
click at [720, 607] on icon at bounding box center [720, 598] width 19 height 19
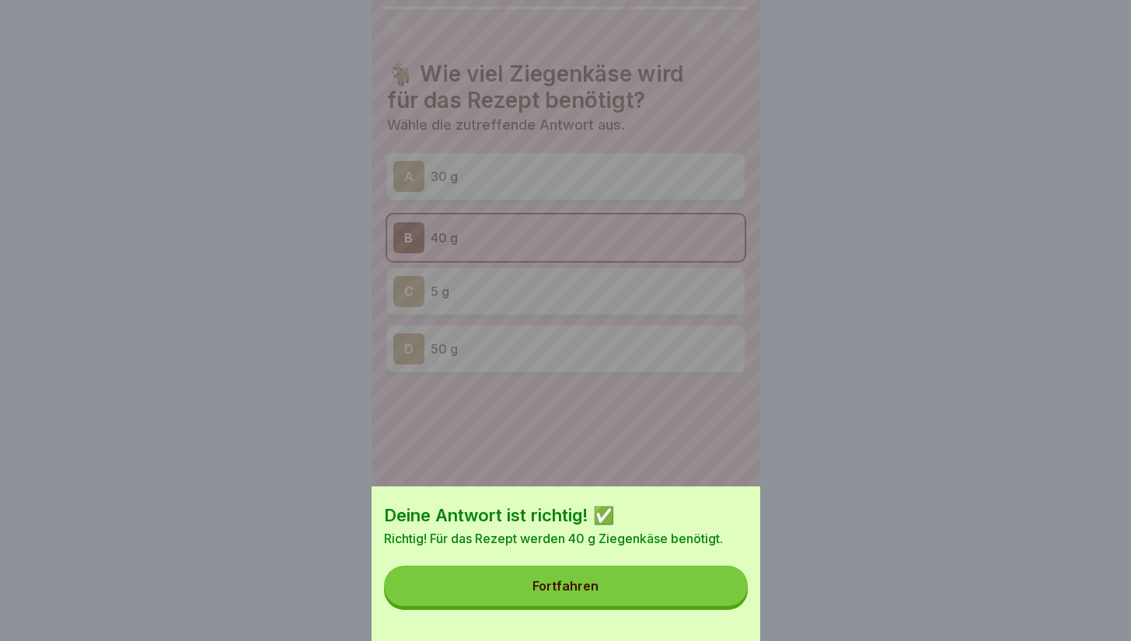
click at [677, 599] on button "Fortfahren" at bounding box center [566, 586] width 364 height 40
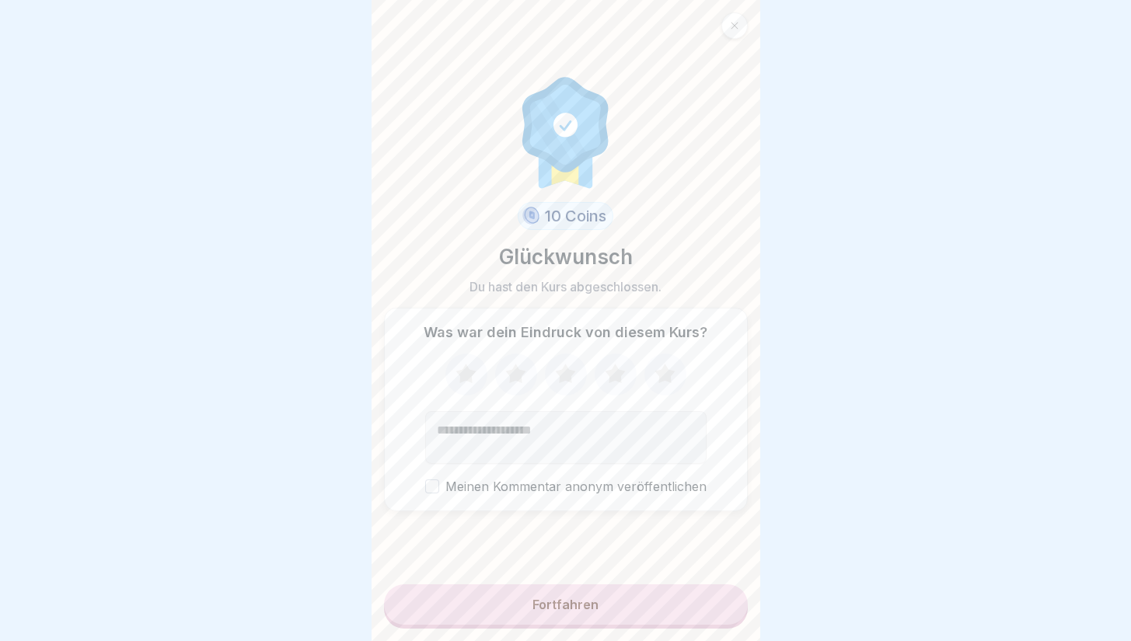
click at [591, 612] on div "Fortfahren" at bounding box center [566, 605] width 66 height 14
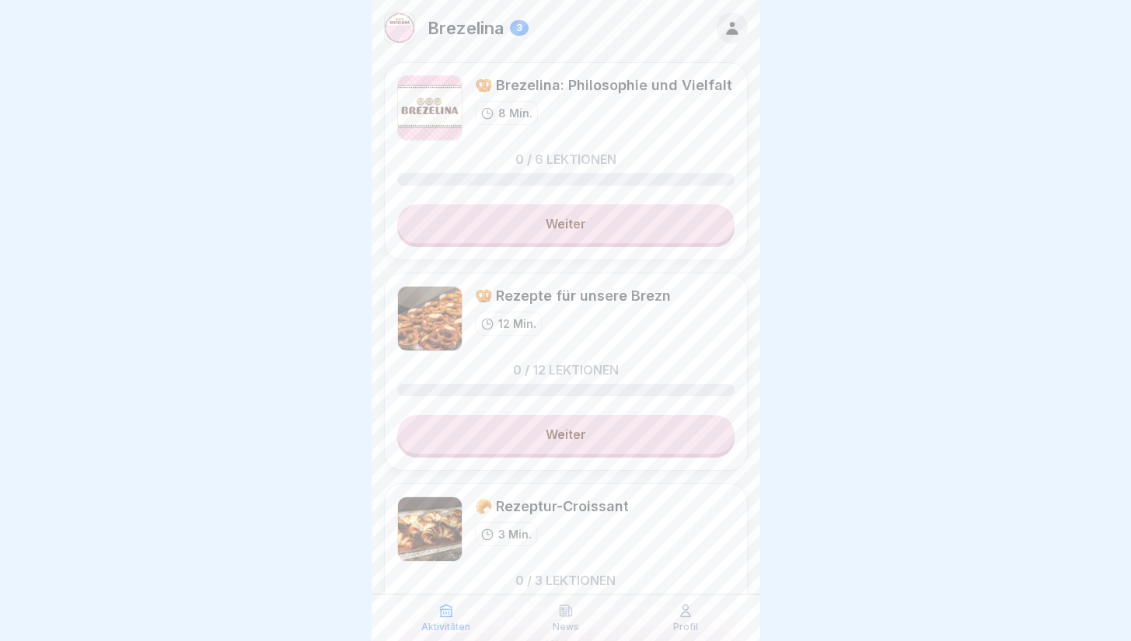
click at [612, 221] on link "Weiter" at bounding box center [565, 223] width 337 height 39
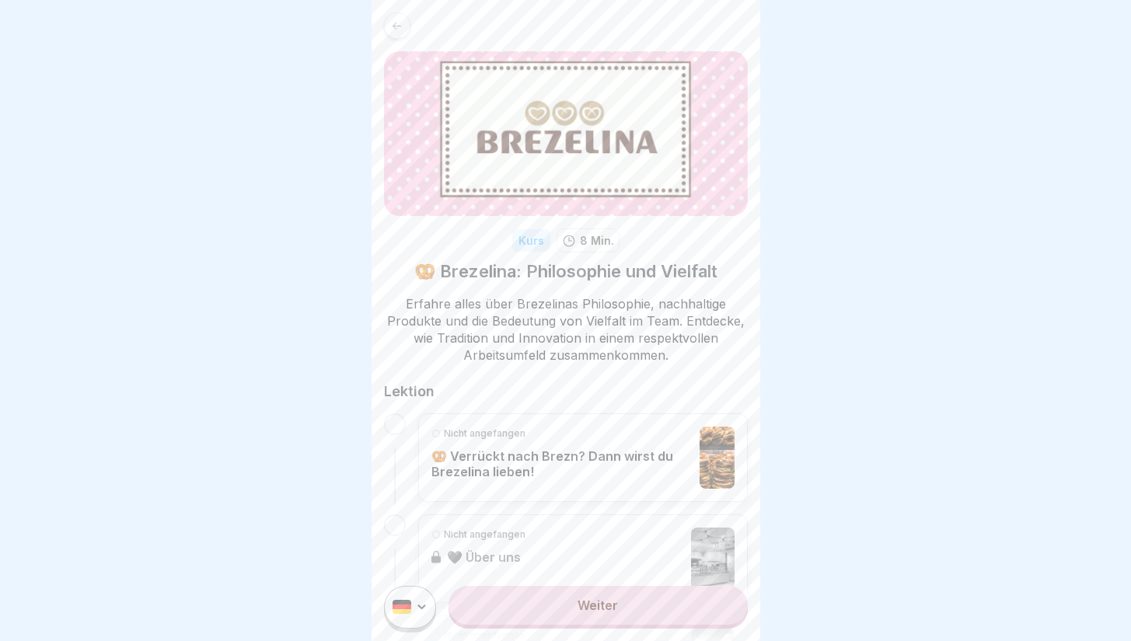
click at [568, 456] on p "🥨 Verrückt nach Brezn? Dann wirst du Brezelina lieben!" at bounding box center [561, 464] width 260 height 31
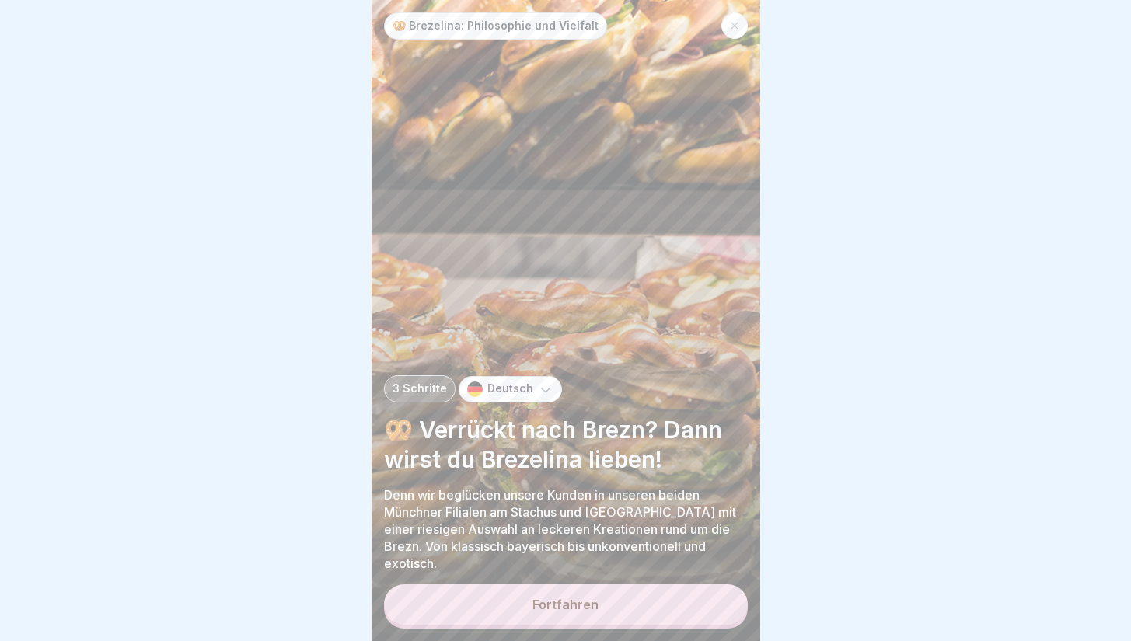
click at [562, 612] on div "Fortfahren" at bounding box center [566, 605] width 66 height 14
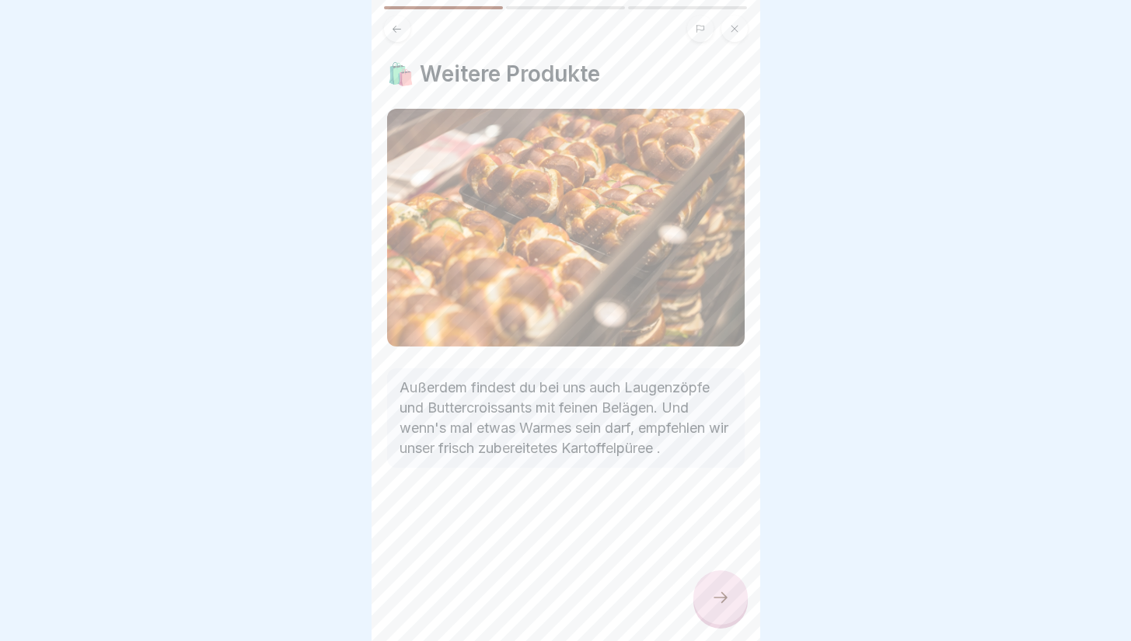
click at [718, 607] on icon at bounding box center [720, 598] width 19 height 19
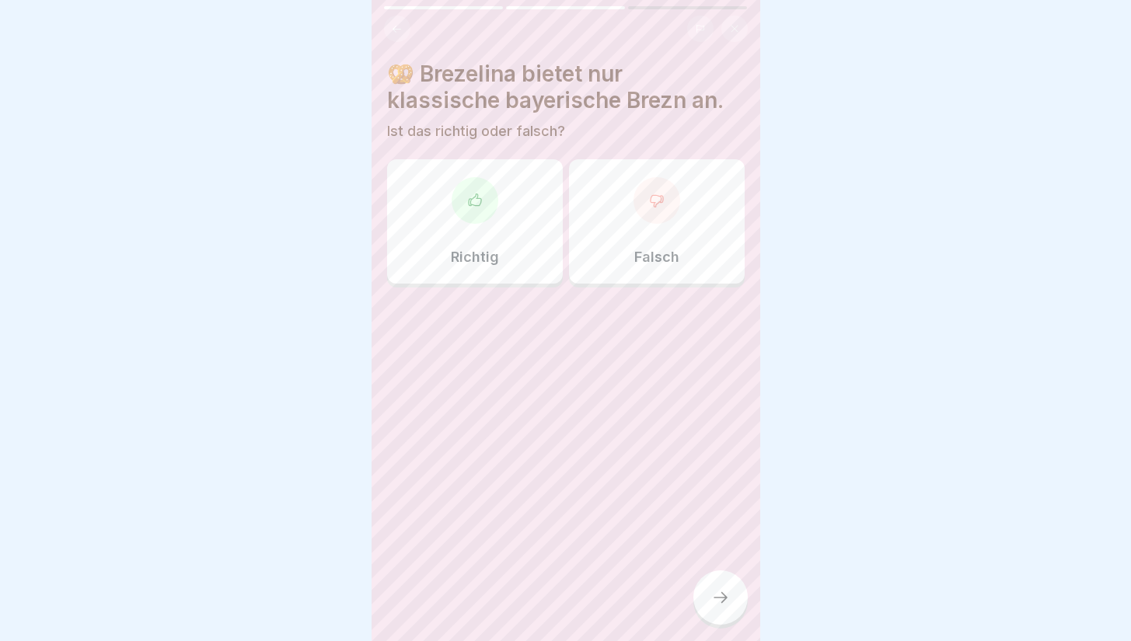
click at [638, 271] on div "Falsch" at bounding box center [657, 221] width 176 height 124
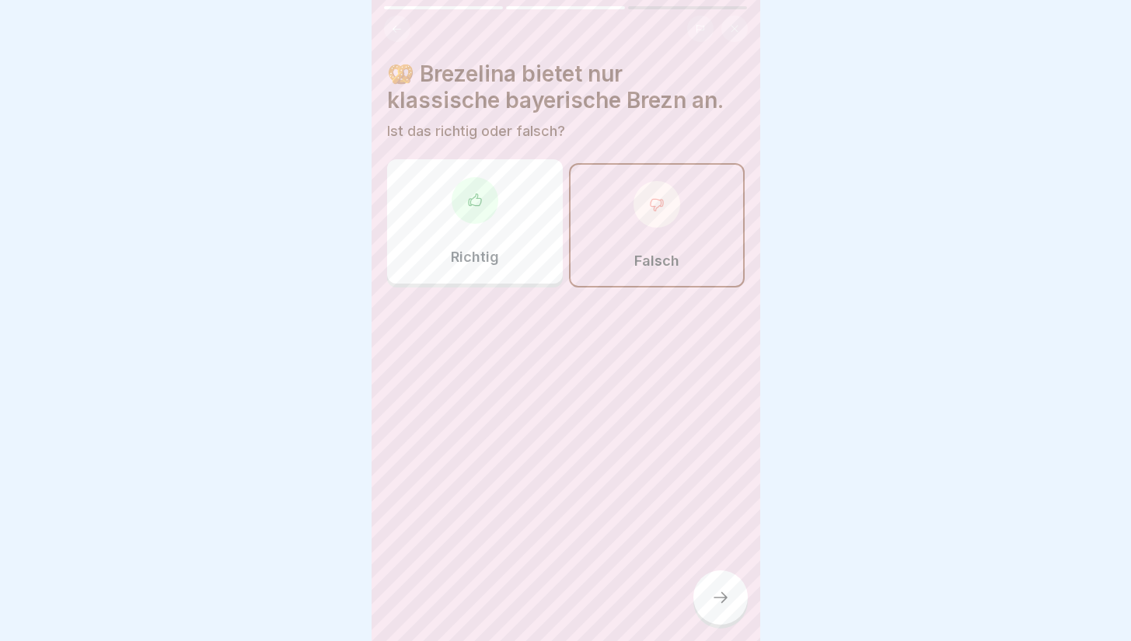
click at [707, 608] on div at bounding box center [721, 598] width 54 height 54
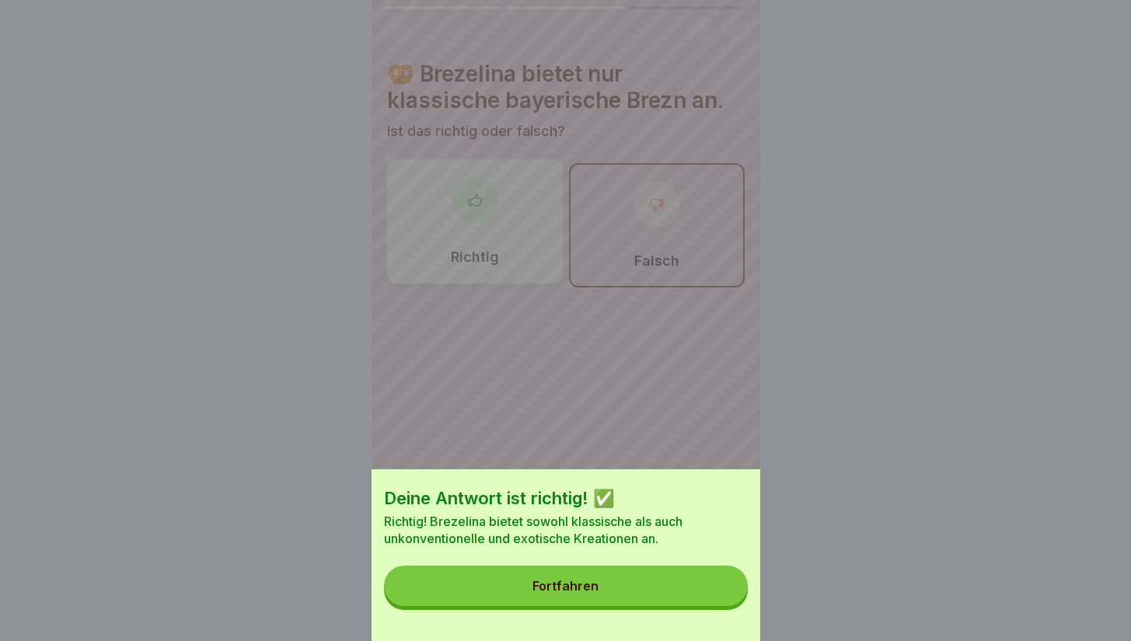
click at [627, 591] on button "Fortfahren" at bounding box center [566, 586] width 364 height 40
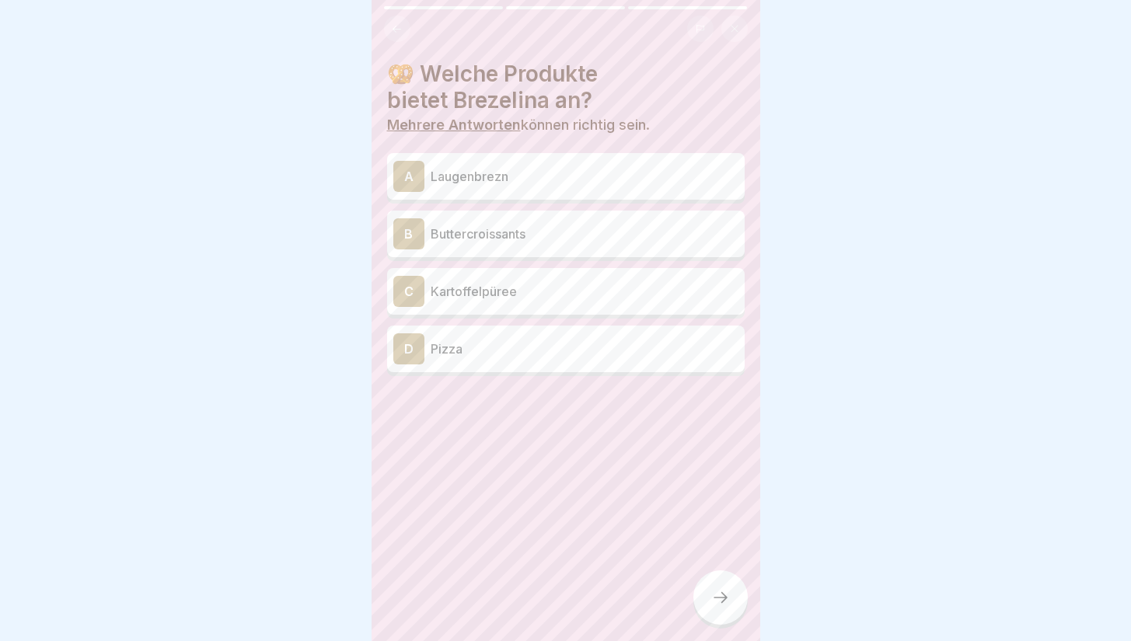
click at [573, 219] on div "B Buttercroissants" at bounding box center [565, 233] width 345 height 31
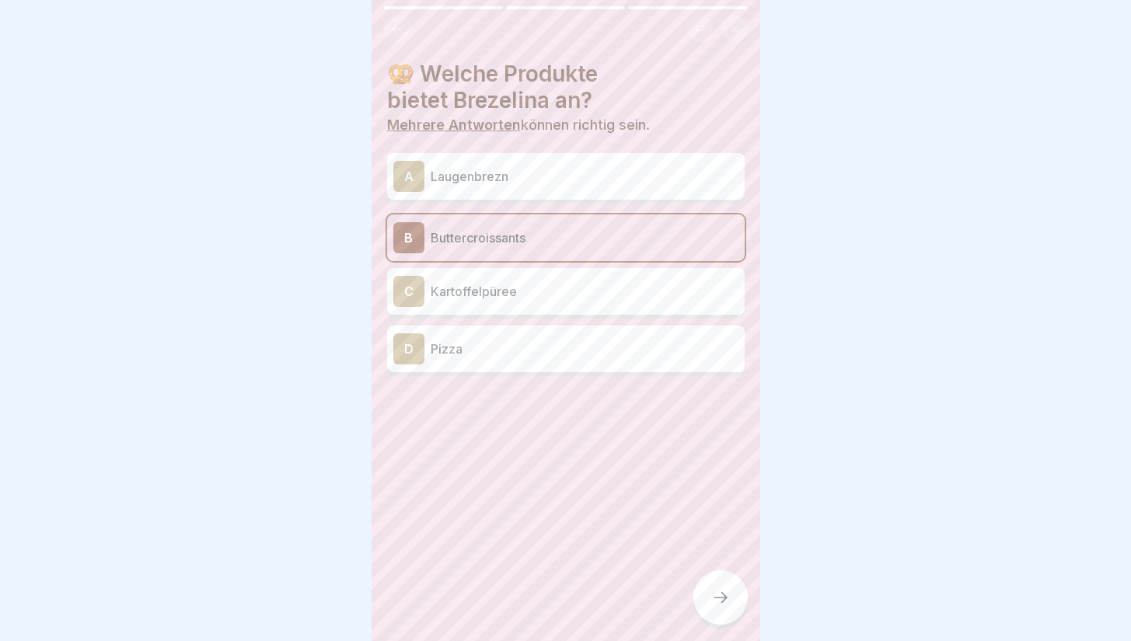
click at [582, 173] on p "Laugenbrezn" at bounding box center [585, 176] width 308 height 19
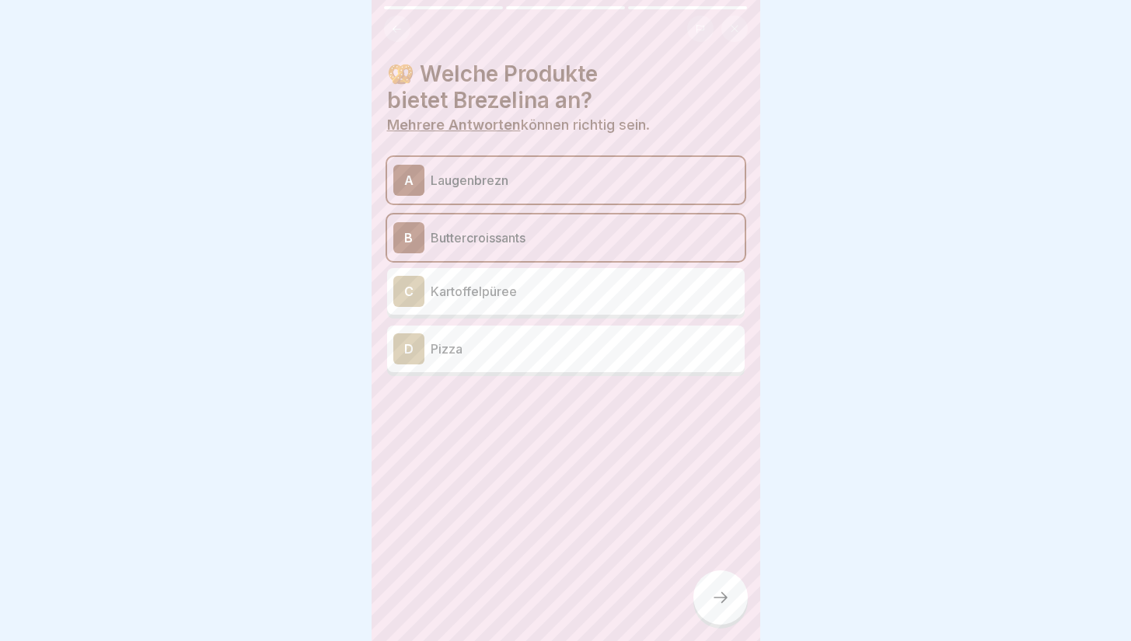
click at [578, 283] on p "Kartoffelpüree" at bounding box center [585, 291] width 308 height 19
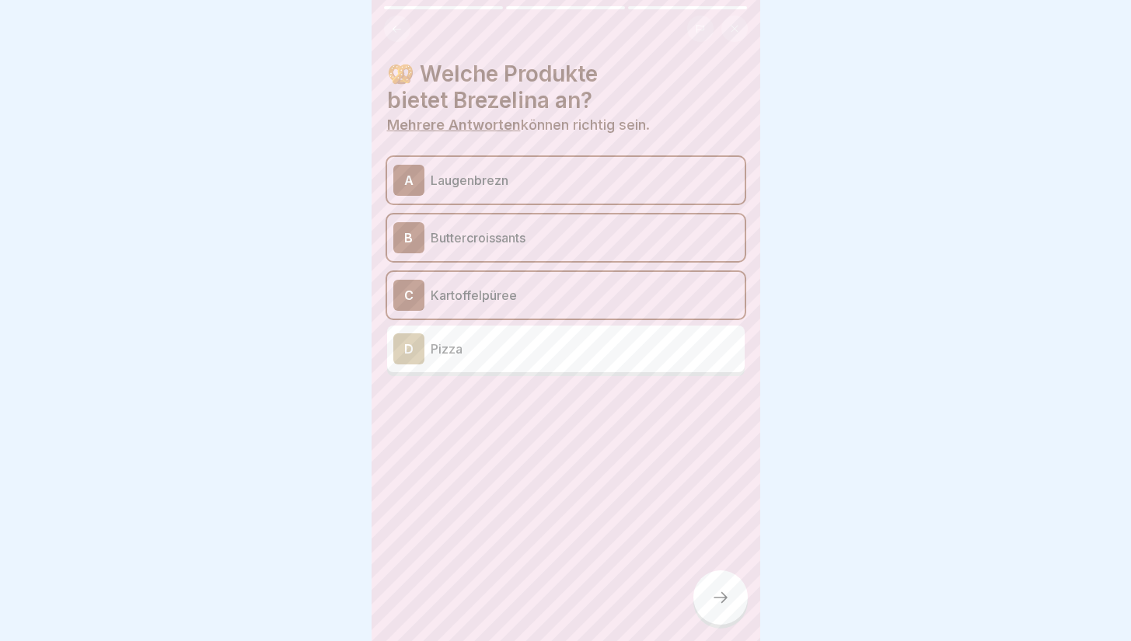
click at [712, 607] on icon at bounding box center [720, 598] width 19 height 19
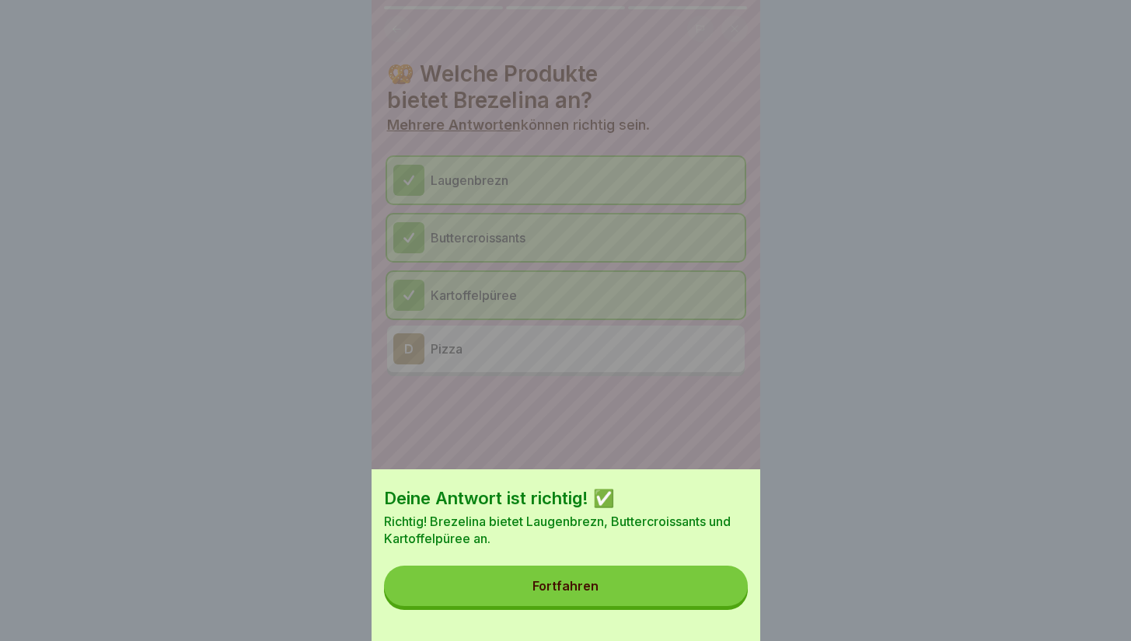
click at [712, 606] on button "Fortfahren" at bounding box center [566, 586] width 364 height 40
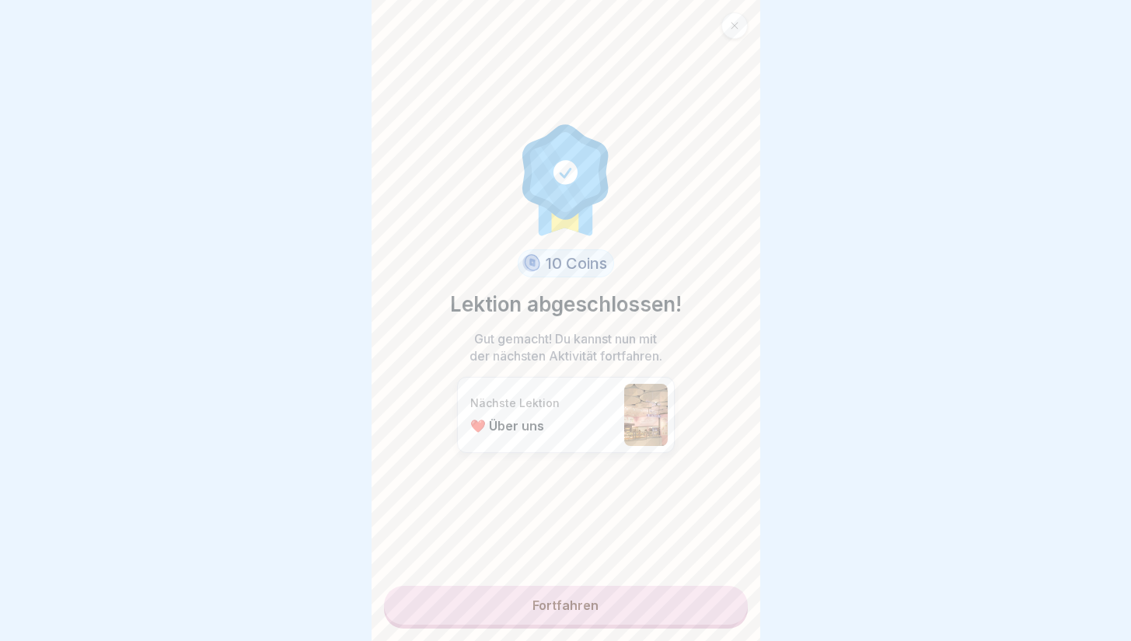
click at [672, 617] on link "Fortfahren" at bounding box center [566, 605] width 364 height 39
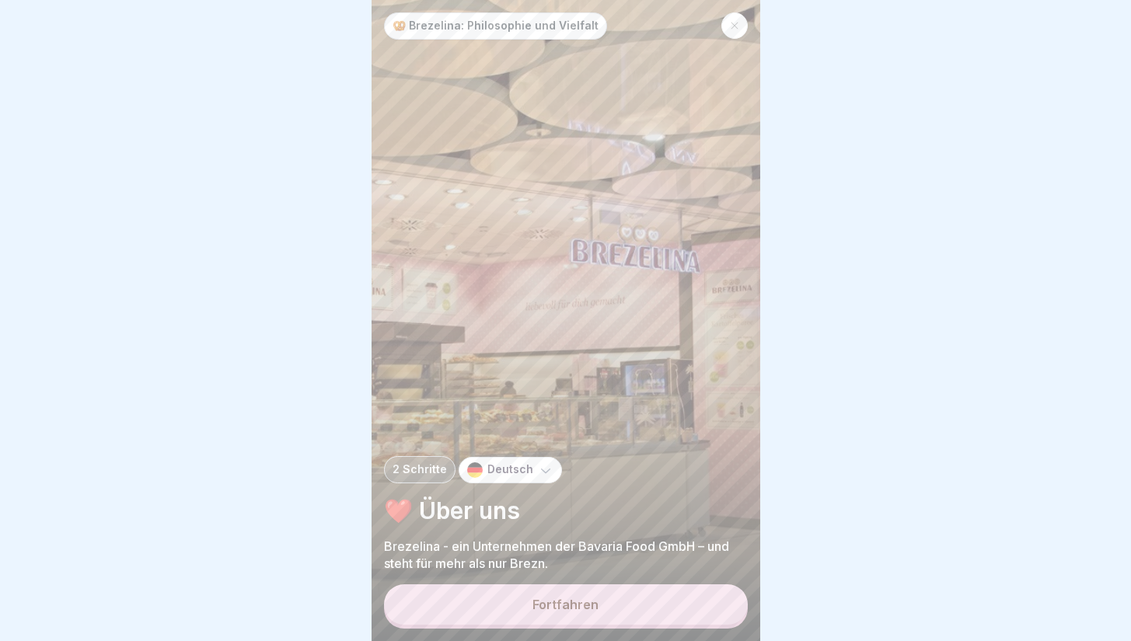
click at [672, 617] on button "Fortfahren" at bounding box center [566, 605] width 364 height 40
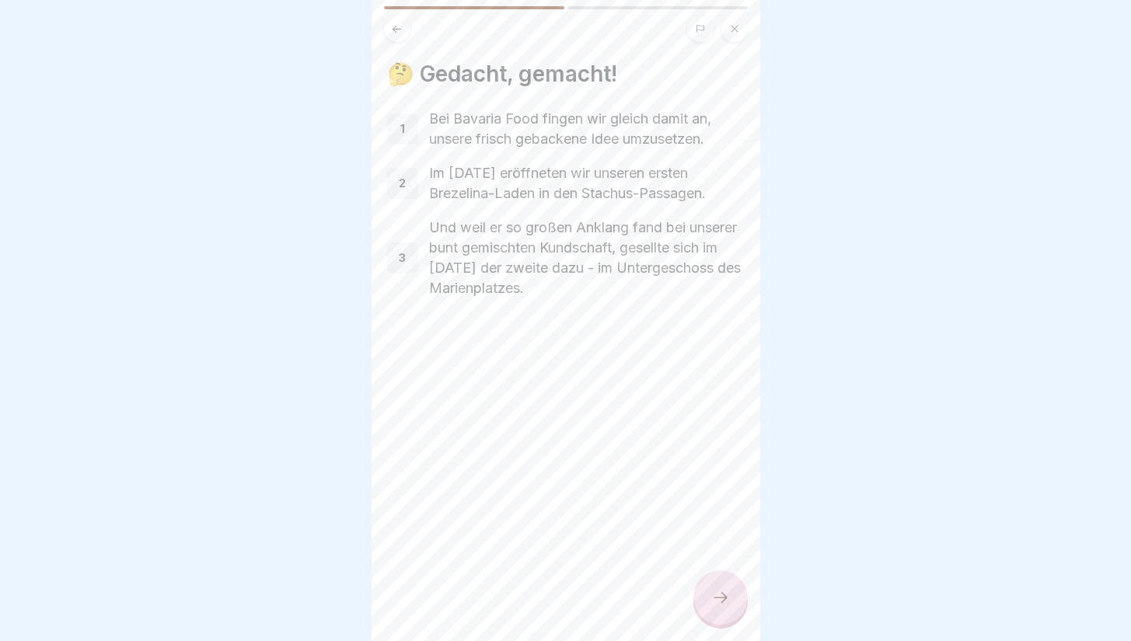
click at [721, 598] on div at bounding box center [721, 598] width 54 height 54
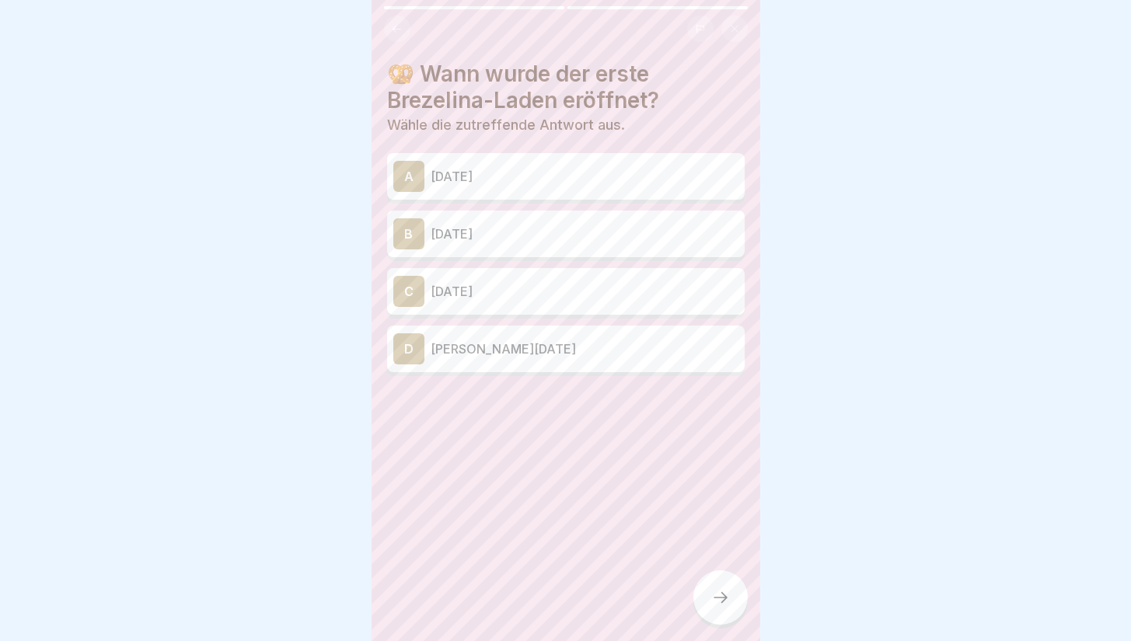
click at [659, 180] on p "[DATE]" at bounding box center [585, 176] width 308 height 19
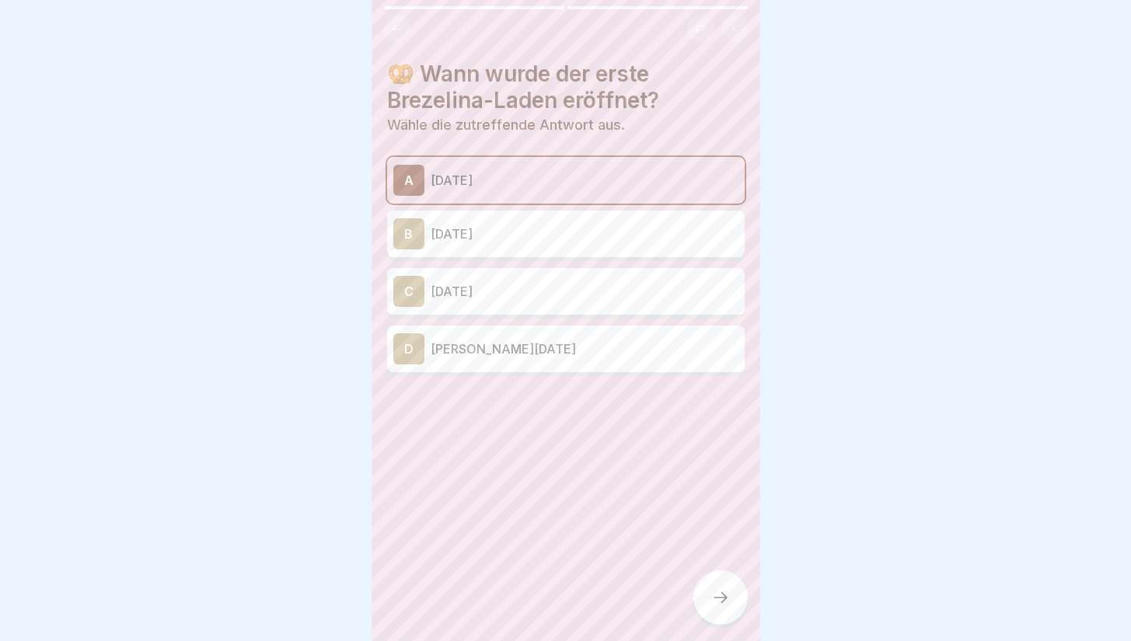
click at [723, 603] on icon at bounding box center [720, 598] width 19 height 19
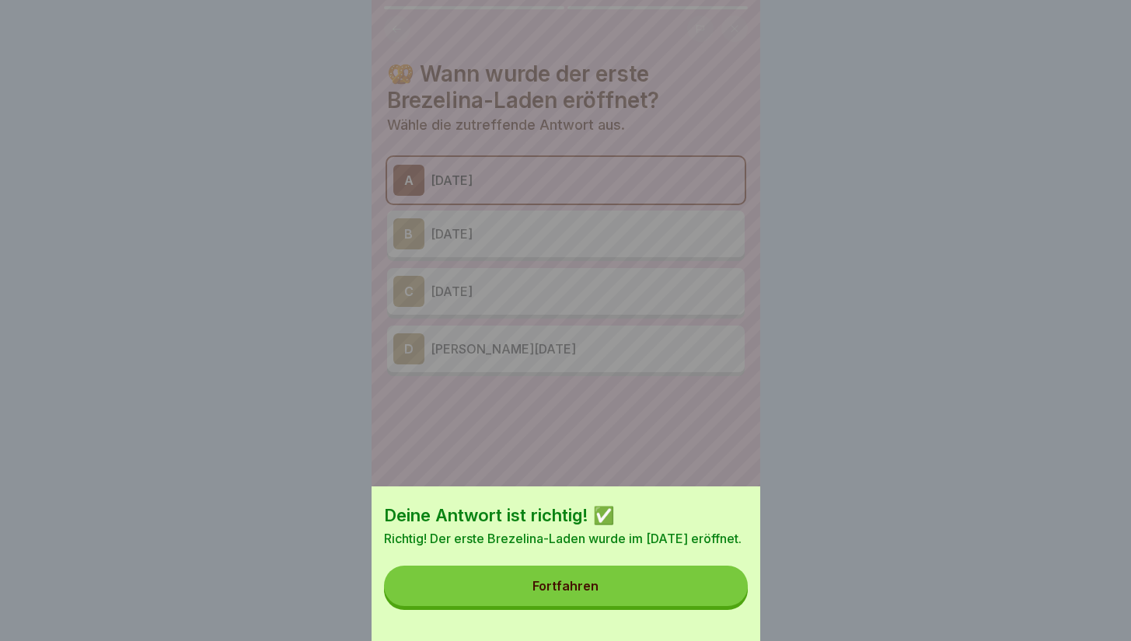
click at [723, 603] on button "Fortfahren" at bounding box center [566, 586] width 364 height 40
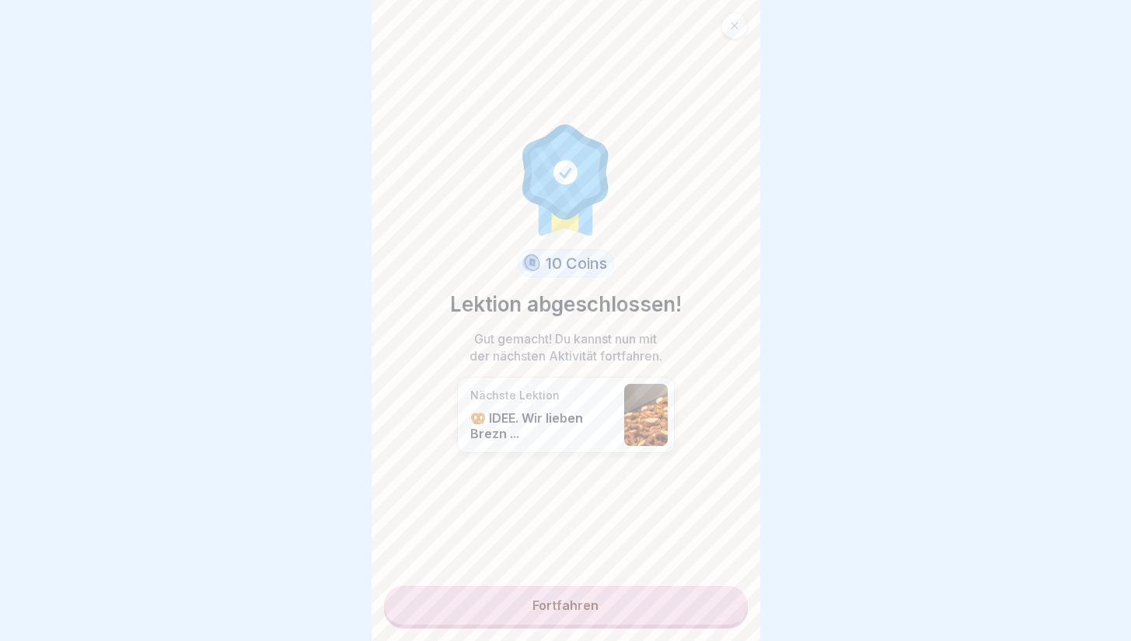
click at [723, 603] on link "Fortfahren" at bounding box center [566, 605] width 364 height 39
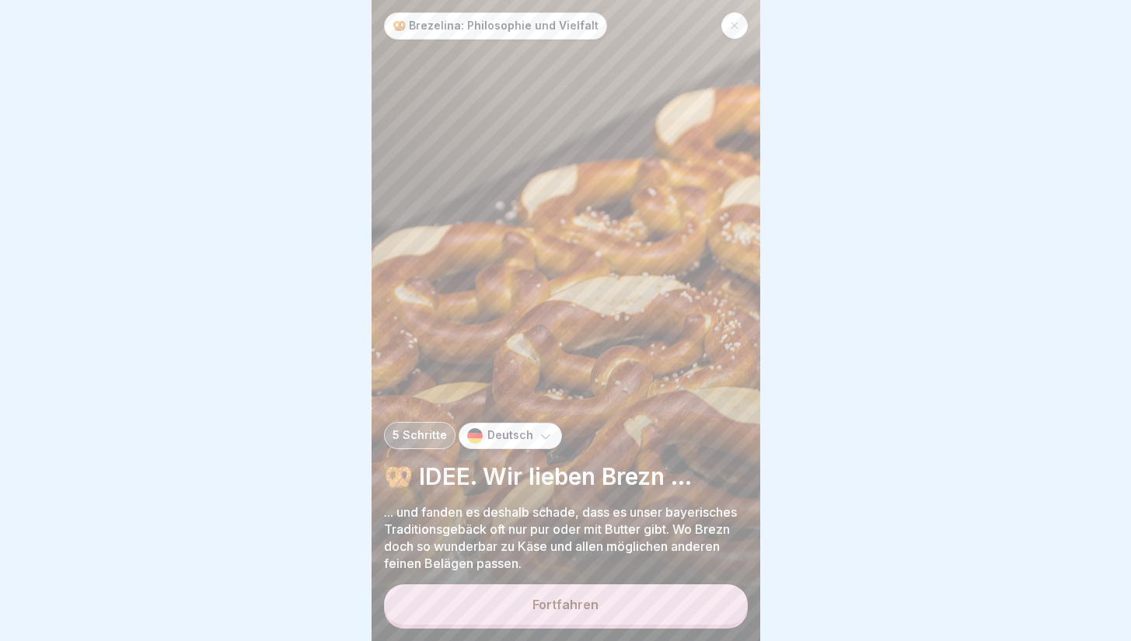
click at [723, 603] on button "Fortfahren" at bounding box center [566, 605] width 364 height 40
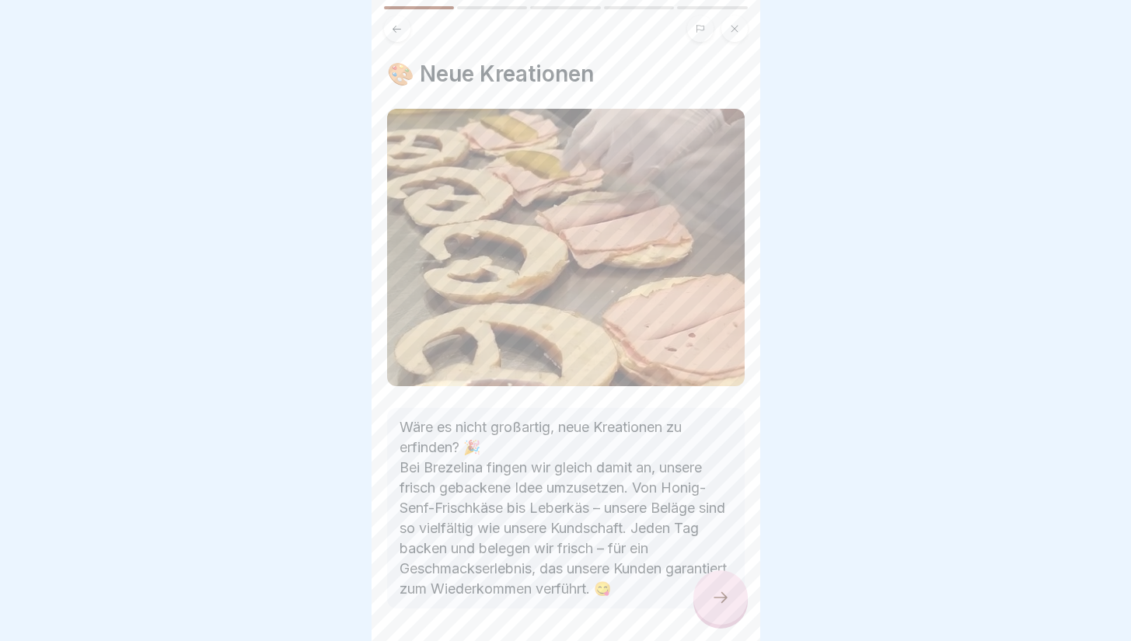
click at [723, 603] on icon at bounding box center [720, 598] width 19 height 19
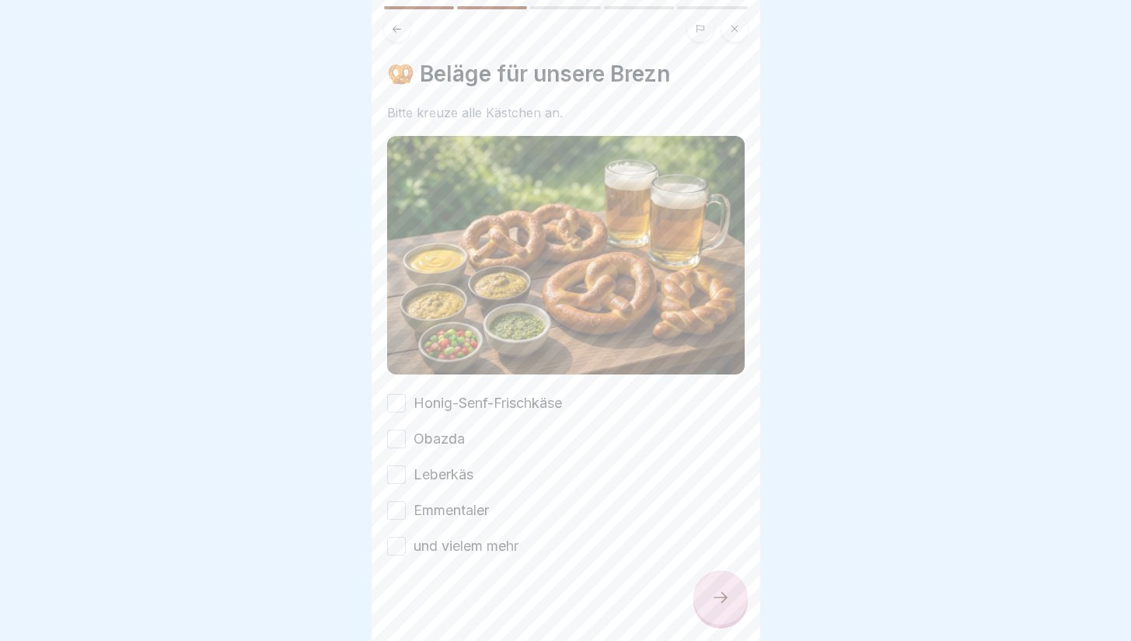
click at [403, 418] on div "Honig-Senf-Frischkäse Obazda Leberkäs Emmentaler und vielem mehr" at bounding box center [566, 474] width 358 height 163
click at [397, 404] on button "Honig-Senf-Frischkäse" at bounding box center [396, 403] width 19 height 19
click at [397, 444] on div "Honig-Senf-Frischkäse Obazda Leberkäs Emmentaler und vielem mehr" at bounding box center [566, 474] width 358 height 163
click at [397, 431] on button "Obazda" at bounding box center [396, 439] width 19 height 19
click at [397, 466] on button "Leberkäs" at bounding box center [396, 475] width 19 height 19
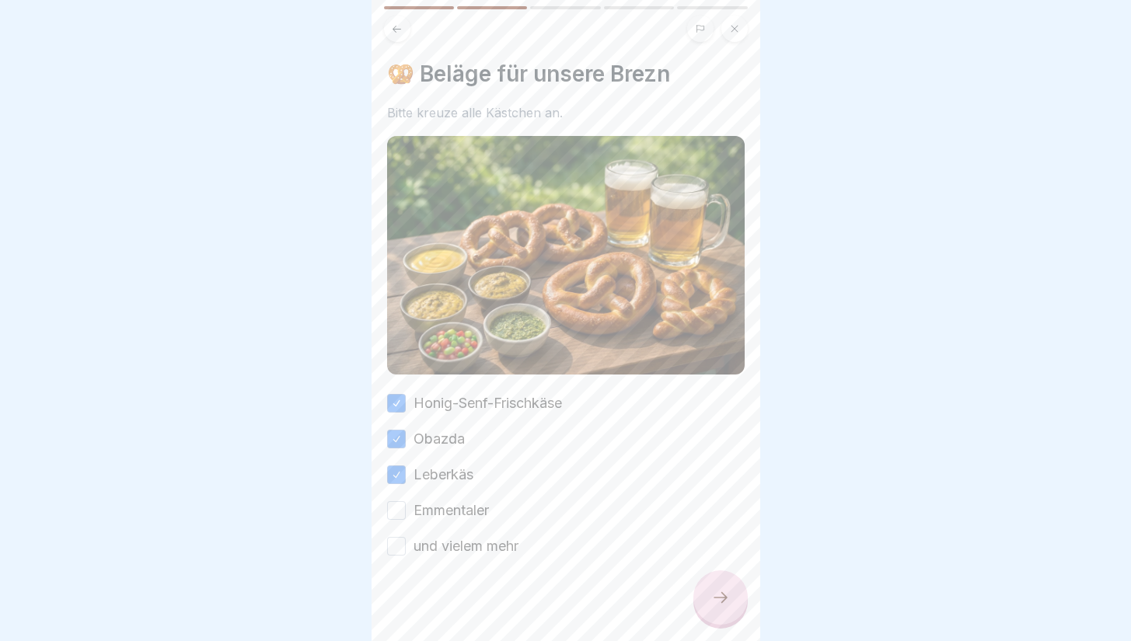
click at [397, 501] on button "Emmentaler" at bounding box center [396, 510] width 19 height 19
click at [397, 543] on button "und vielem mehr" at bounding box center [396, 546] width 19 height 19
click at [718, 625] on div at bounding box center [721, 598] width 54 height 54
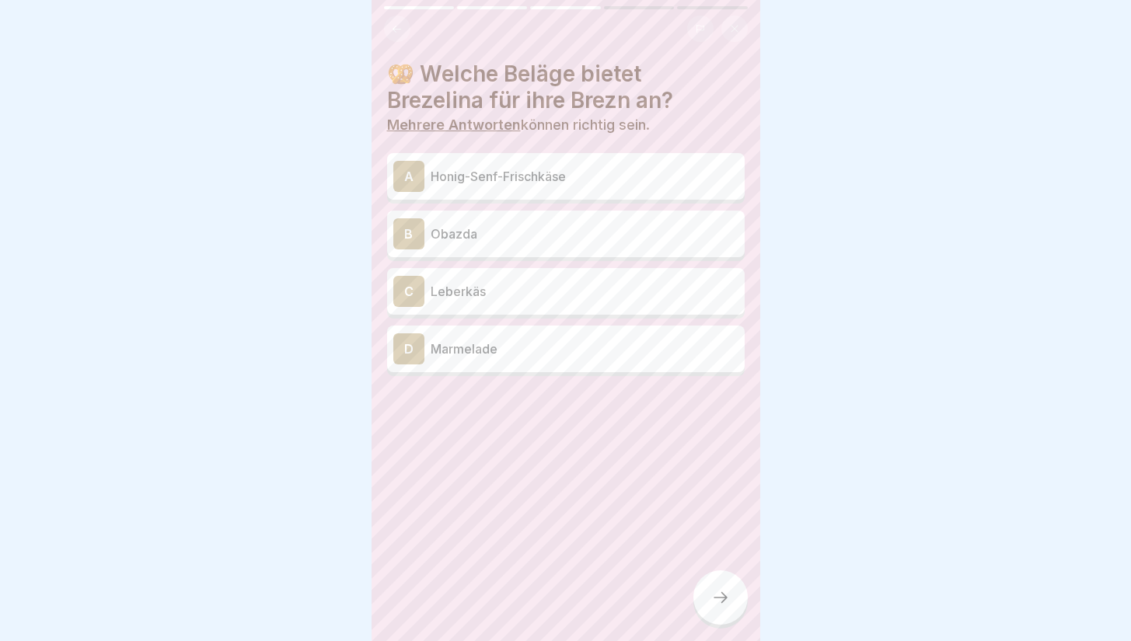
click at [564, 173] on p "Honig-Senf-Frischkäse" at bounding box center [585, 176] width 308 height 19
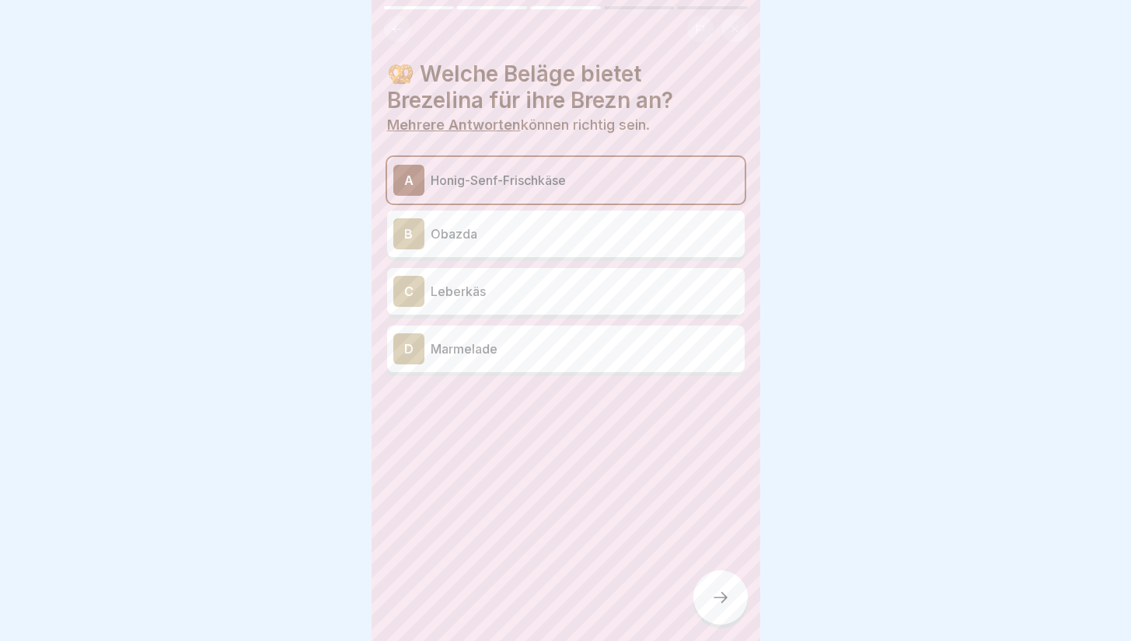
click at [522, 217] on div "B Obazda" at bounding box center [566, 234] width 358 height 47
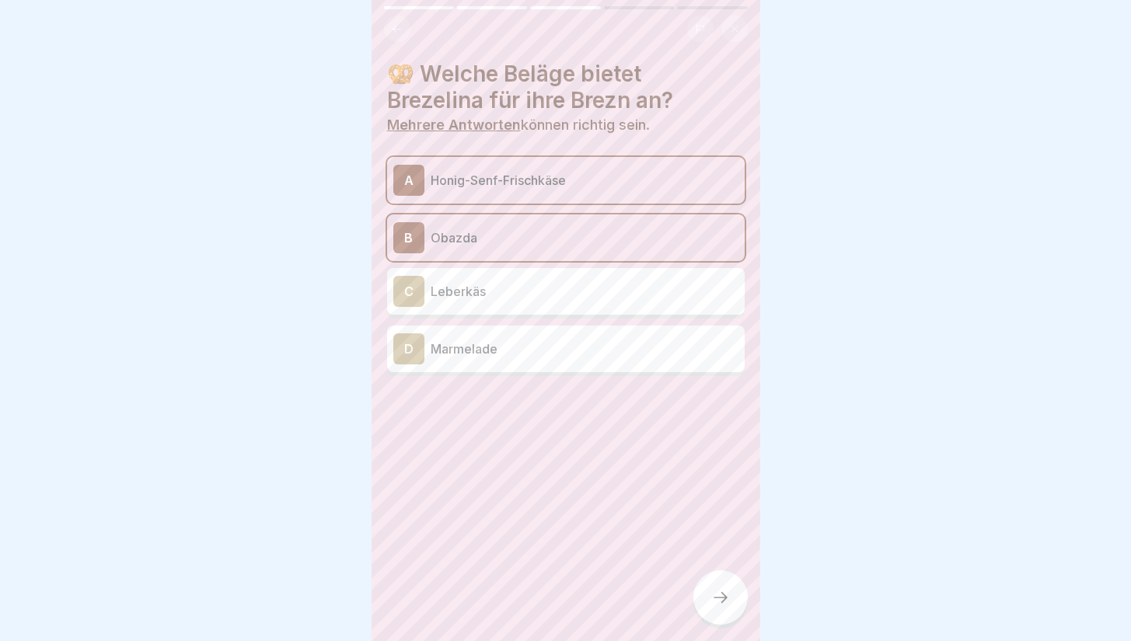
click at [525, 276] on div "C Leberkäs" at bounding box center [565, 291] width 345 height 31
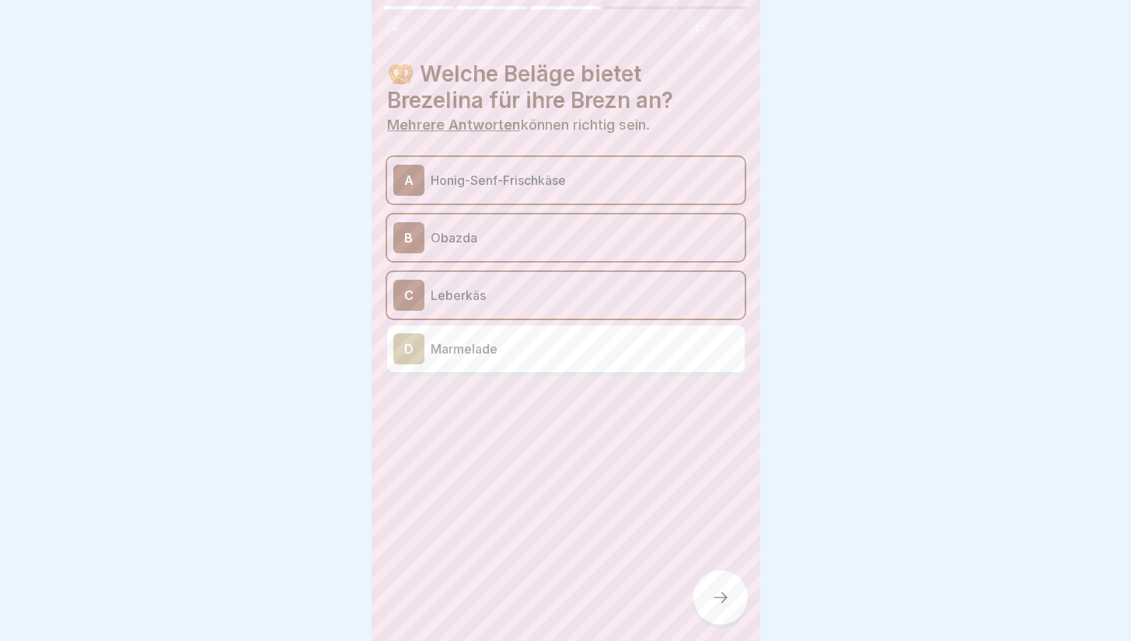
click at [728, 593] on div at bounding box center [721, 598] width 54 height 54
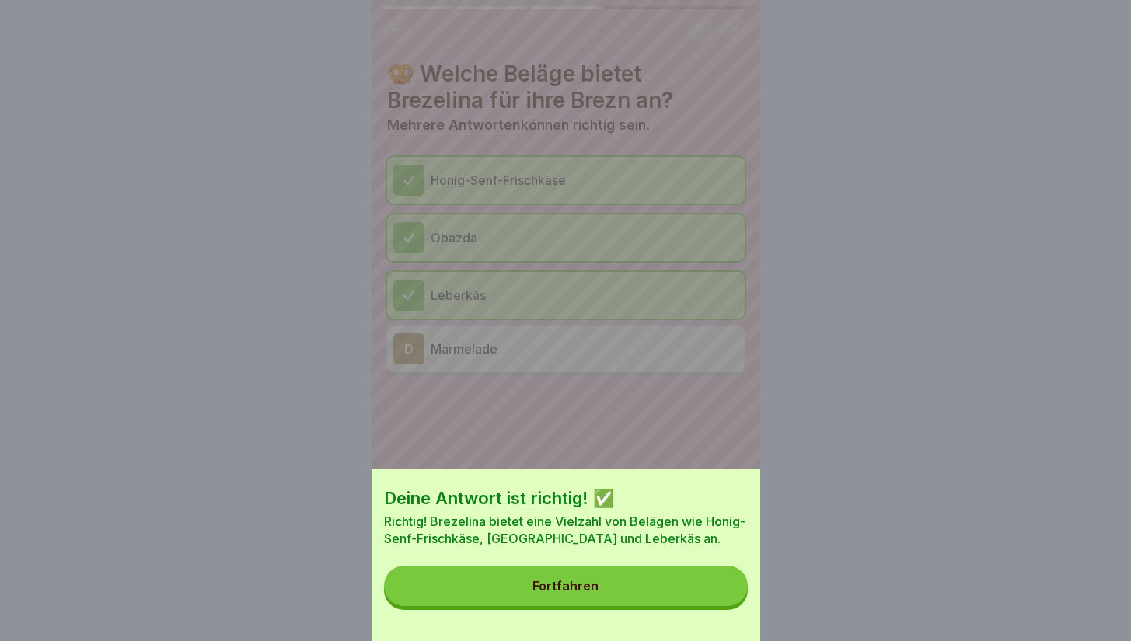
click at [701, 596] on button "Fortfahren" at bounding box center [566, 586] width 364 height 40
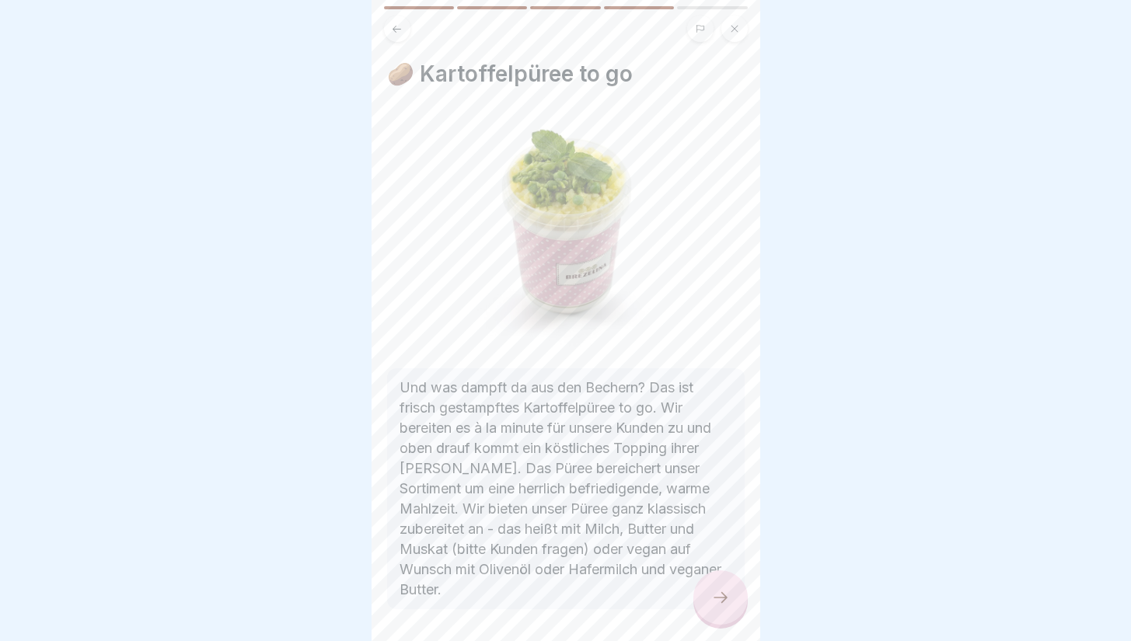
click at [724, 607] on icon at bounding box center [720, 598] width 19 height 19
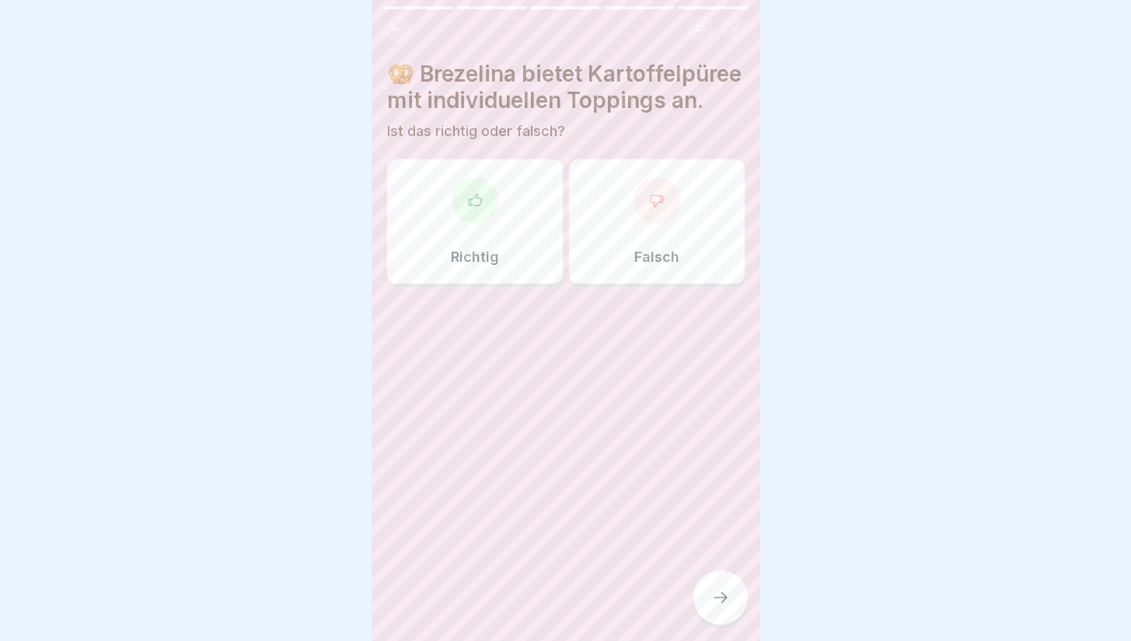
click at [516, 271] on div "Richtig" at bounding box center [475, 221] width 176 height 124
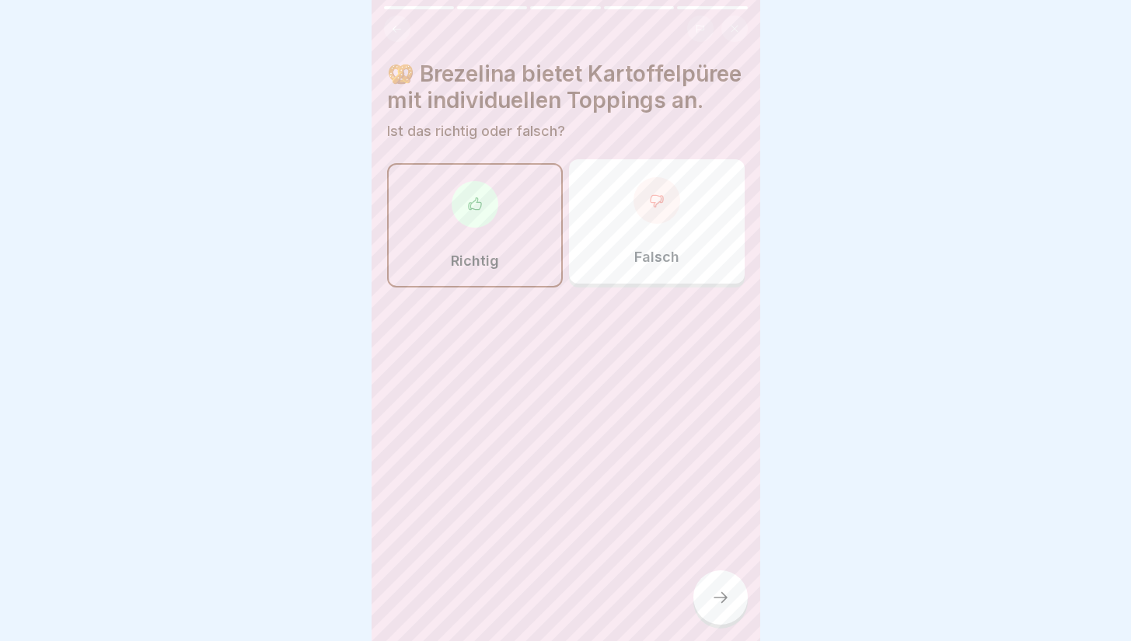
click at [725, 599] on div at bounding box center [721, 598] width 54 height 54
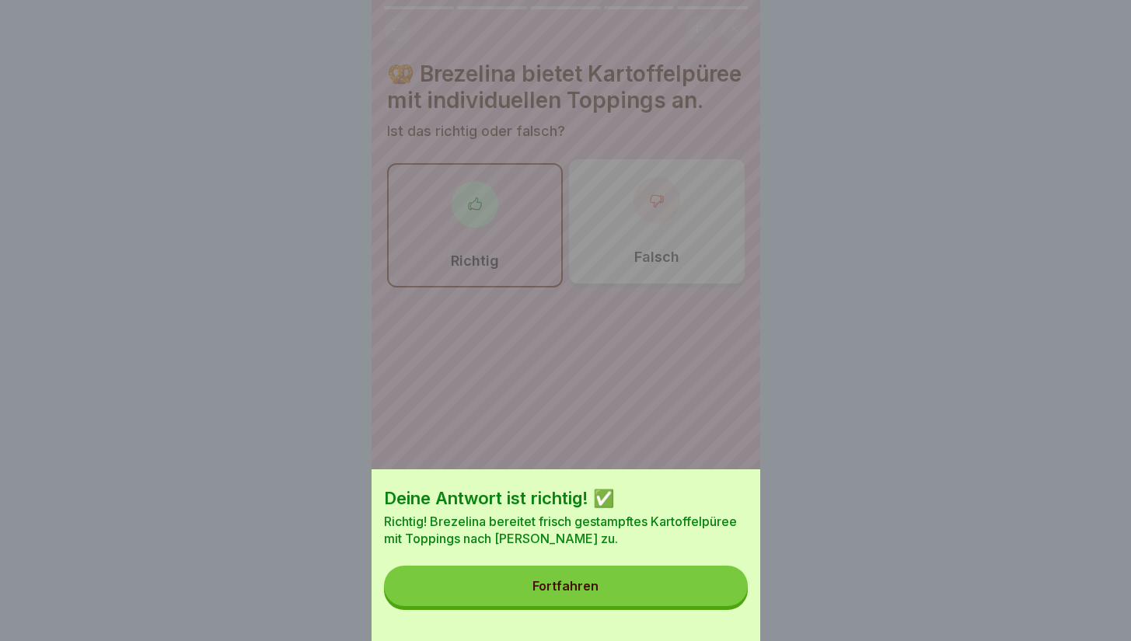
click at [685, 606] on button "Fortfahren" at bounding box center [566, 586] width 364 height 40
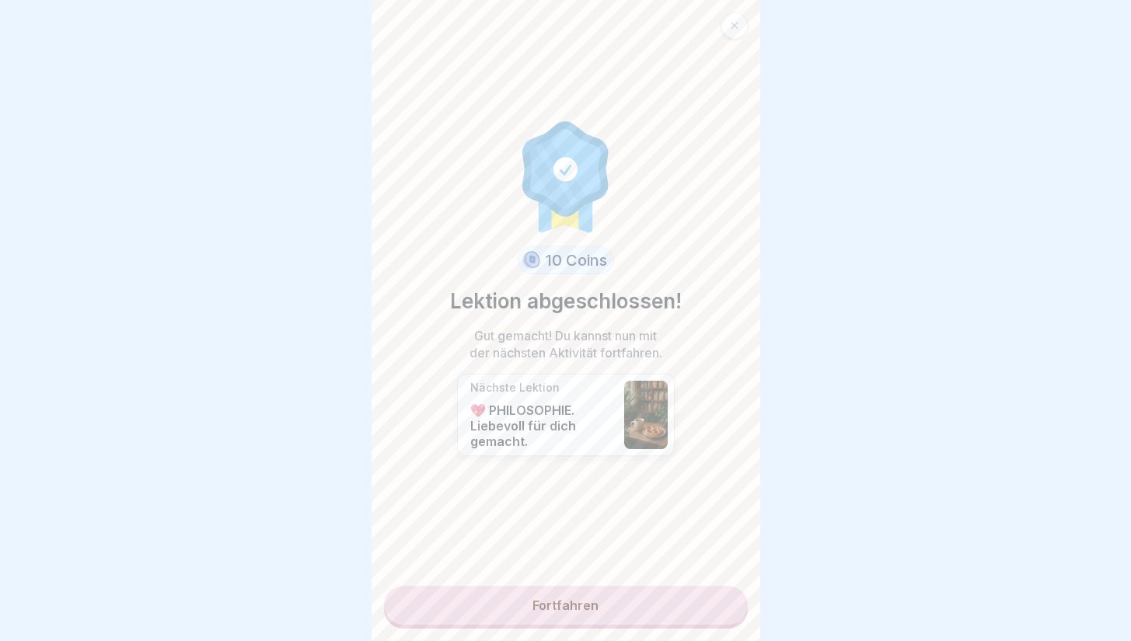
click at [675, 607] on link "Fortfahren" at bounding box center [566, 605] width 364 height 39
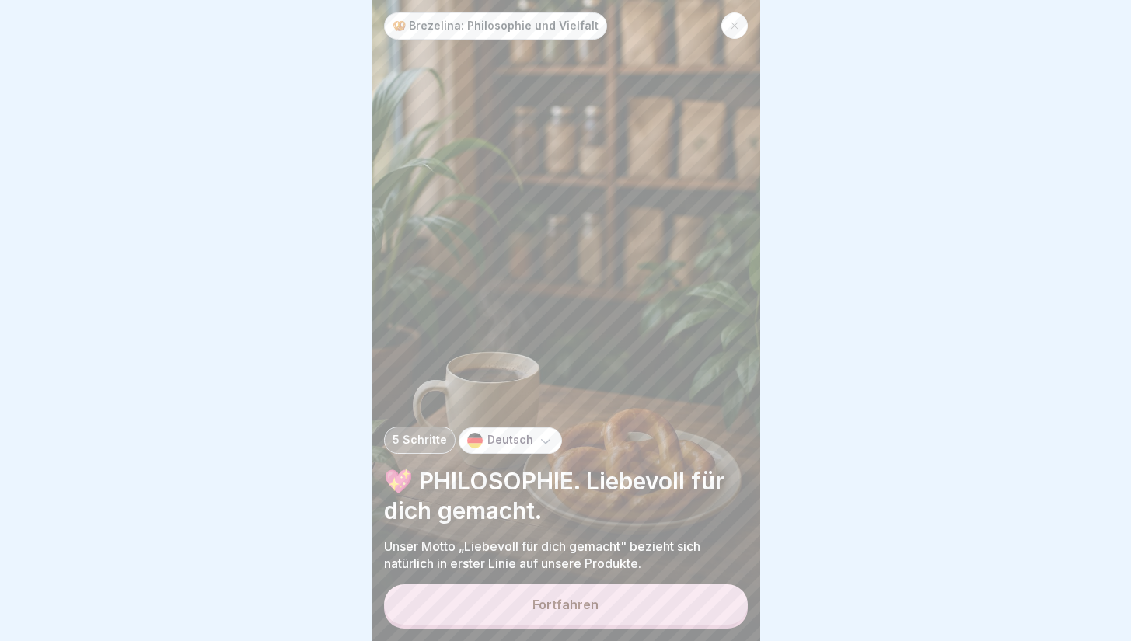
click at [675, 607] on button "Fortfahren" at bounding box center [566, 605] width 364 height 40
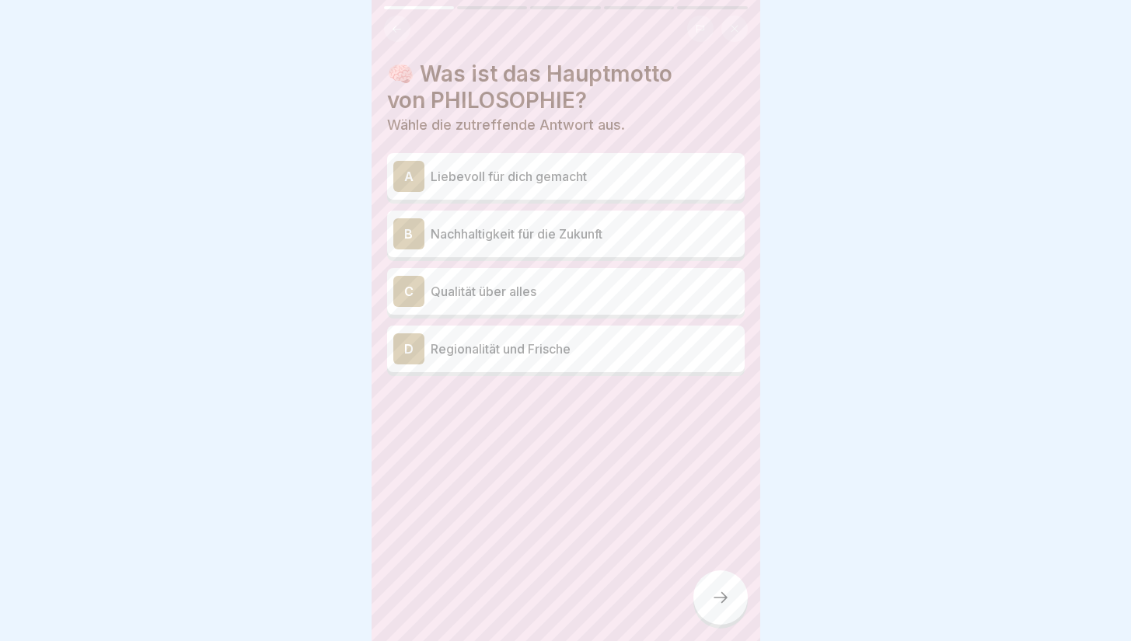
click at [617, 174] on p "Liebevoll für dich gemacht" at bounding box center [585, 176] width 308 height 19
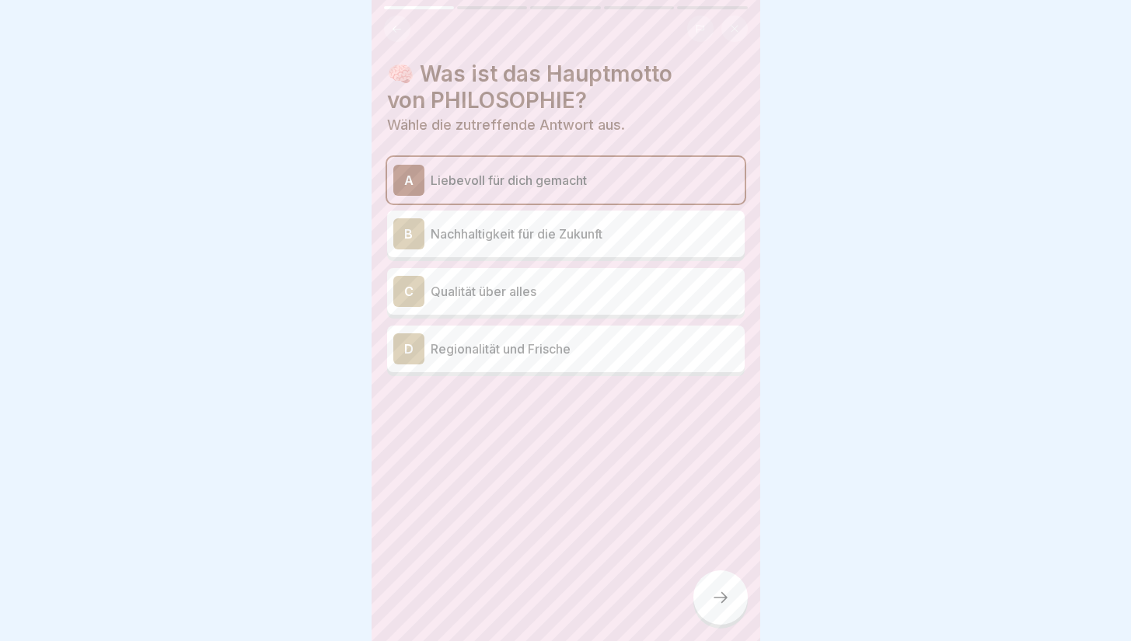
click at [621, 348] on p "Regionalität und Frische" at bounding box center [585, 349] width 308 height 19
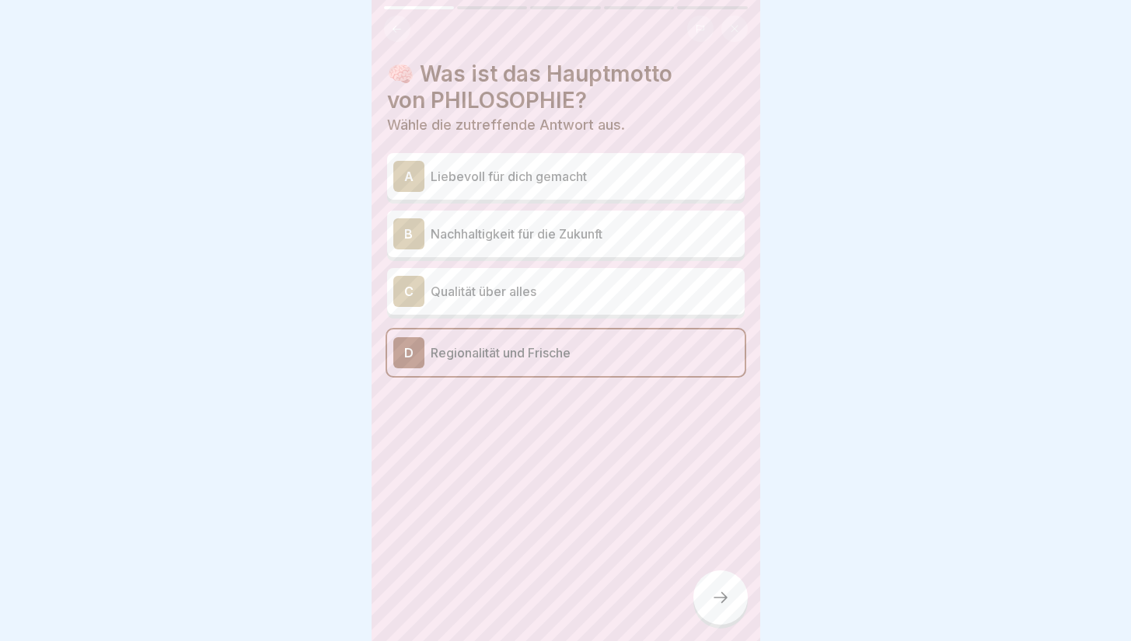
click at [634, 183] on p "Liebevoll für dich gemacht" at bounding box center [585, 176] width 308 height 19
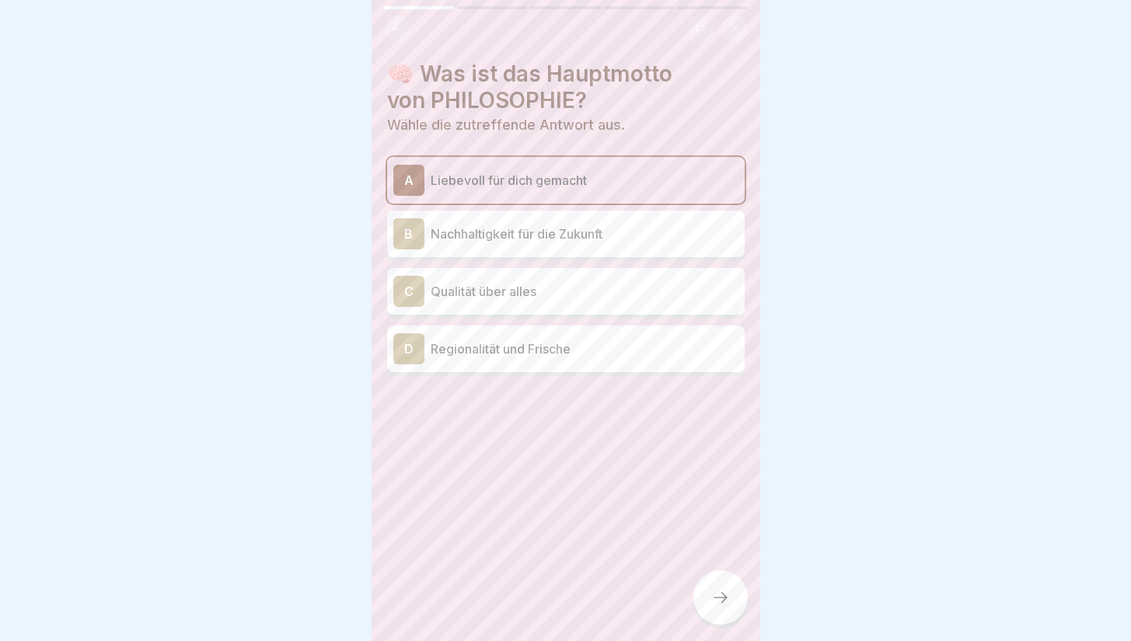
click at [711, 607] on icon at bounding box center [720, 598] width 19 height 19
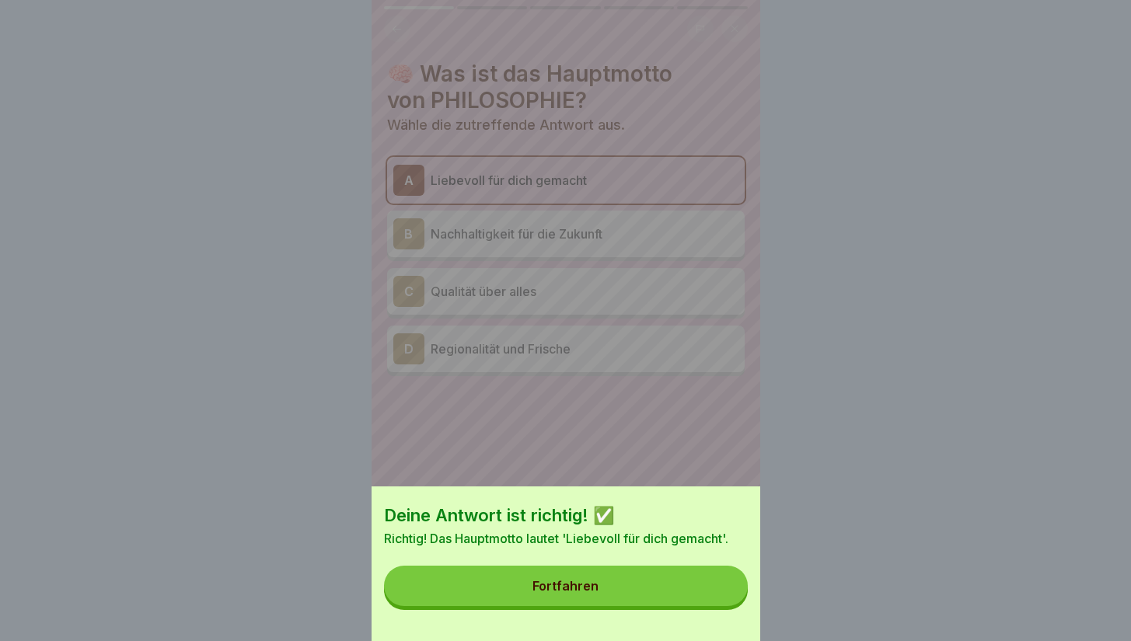
click at [687, 606] on button "Fortfahren" at bounding box center [566, 586] width 364 height 40
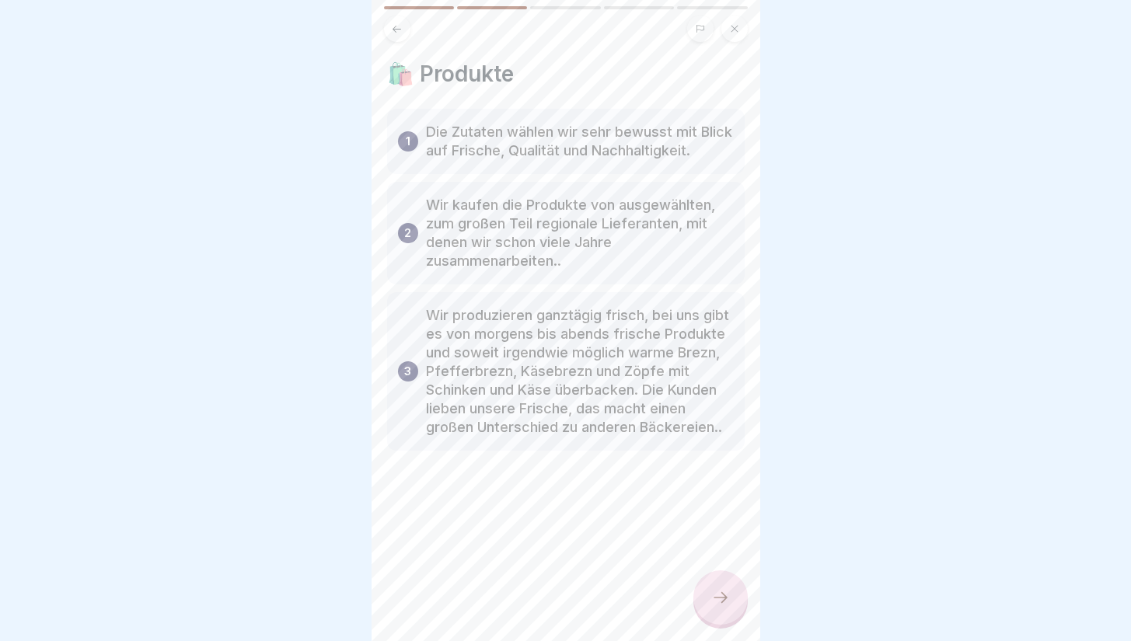
click at [701, 613] on div at bounding box center [721, 598] width 54 height 54
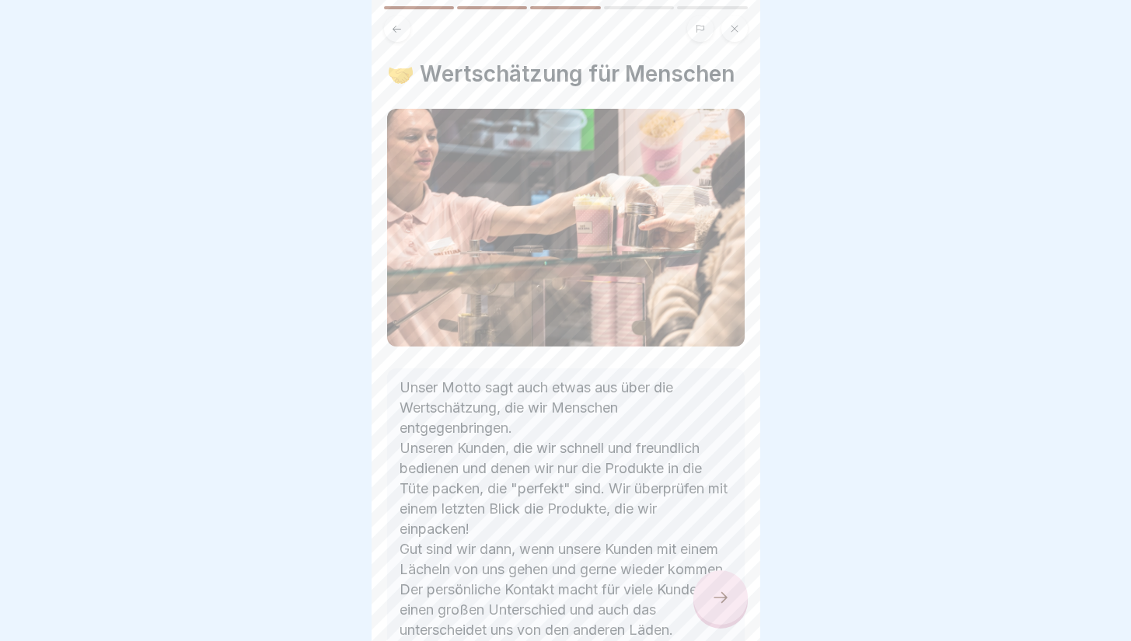
click at [701, 613] on div at bounding box center [721, 598] width 54 height 54
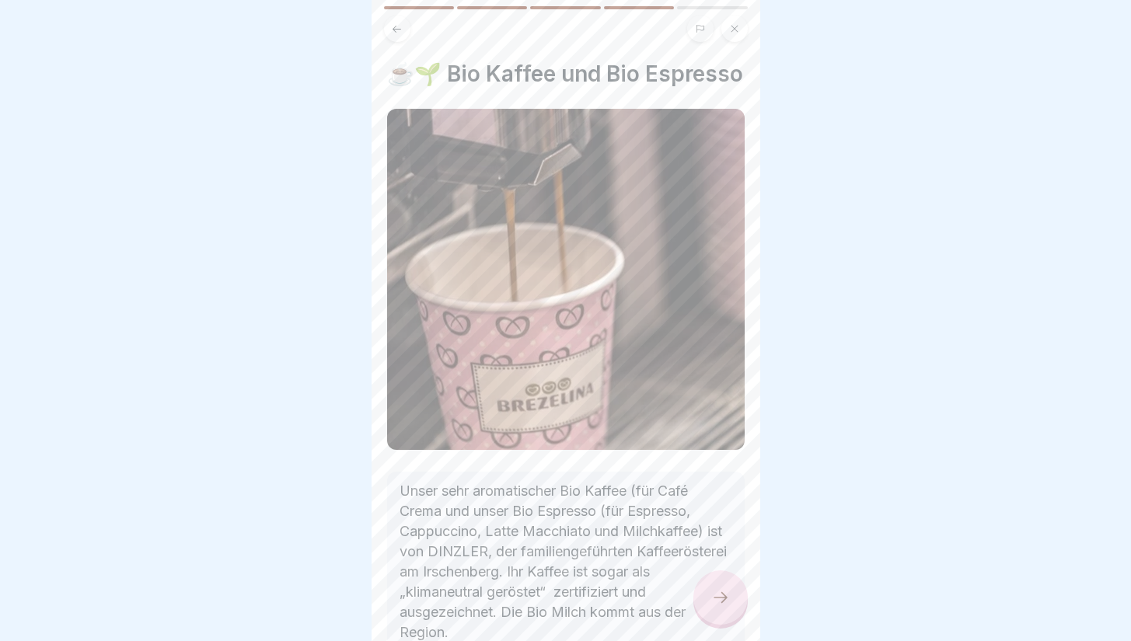
click at [701, 613] on div at bounding box center [721, 598] width 54 height 54
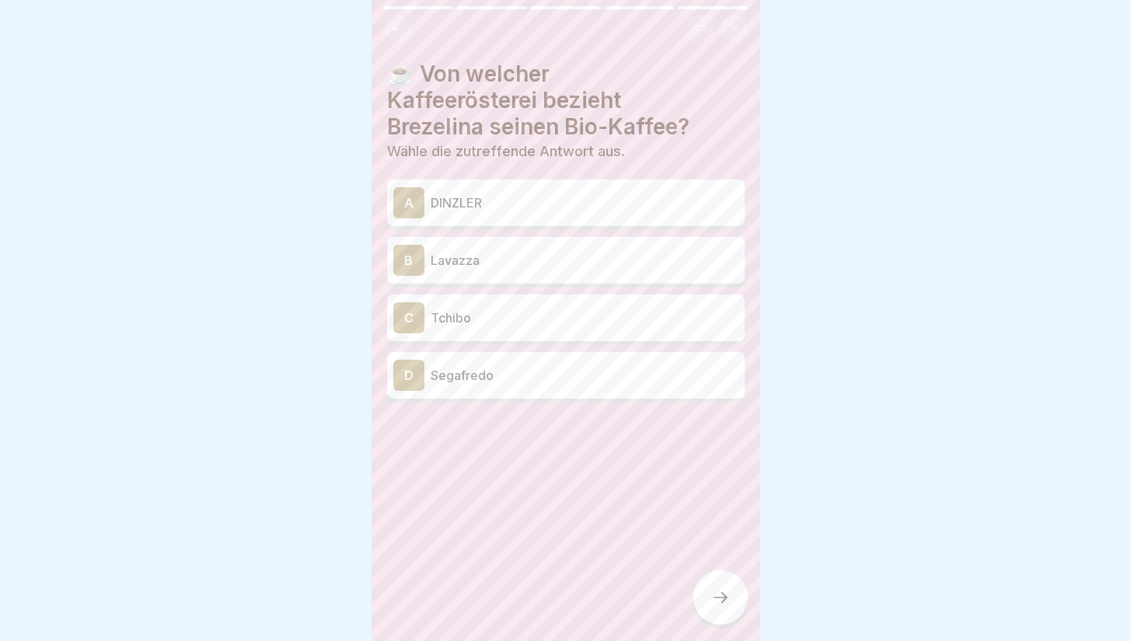
click at [601, 195] on p "DINZLER" at bounding box center [585, 203] width 308 height 19
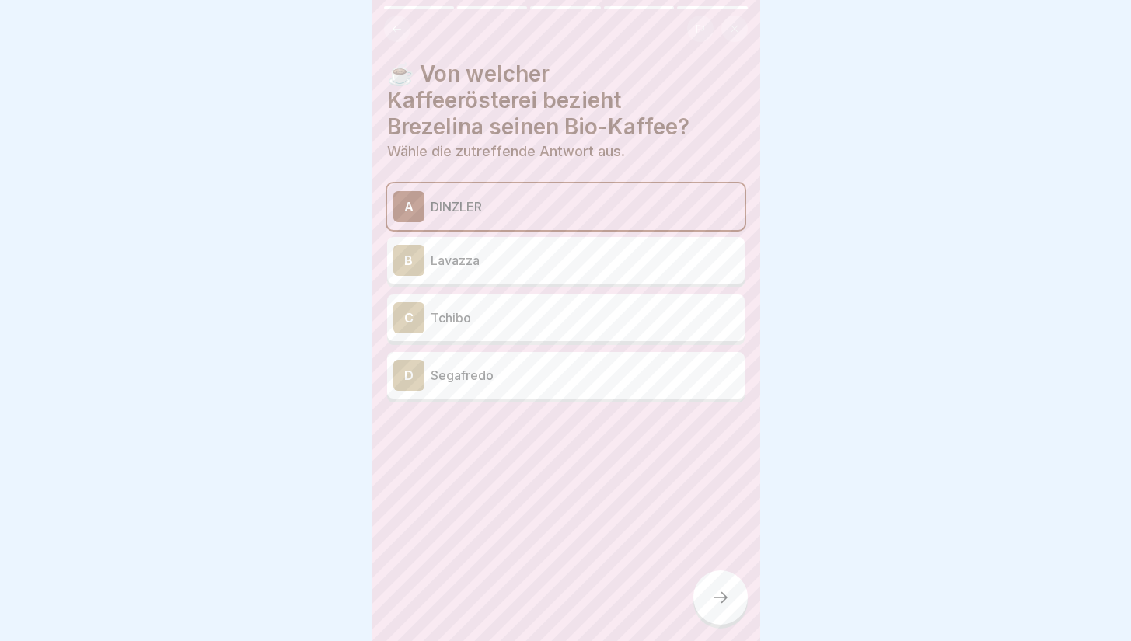
click at [725, 607] on icon at bounding box center [720, 598] width 19 height 19
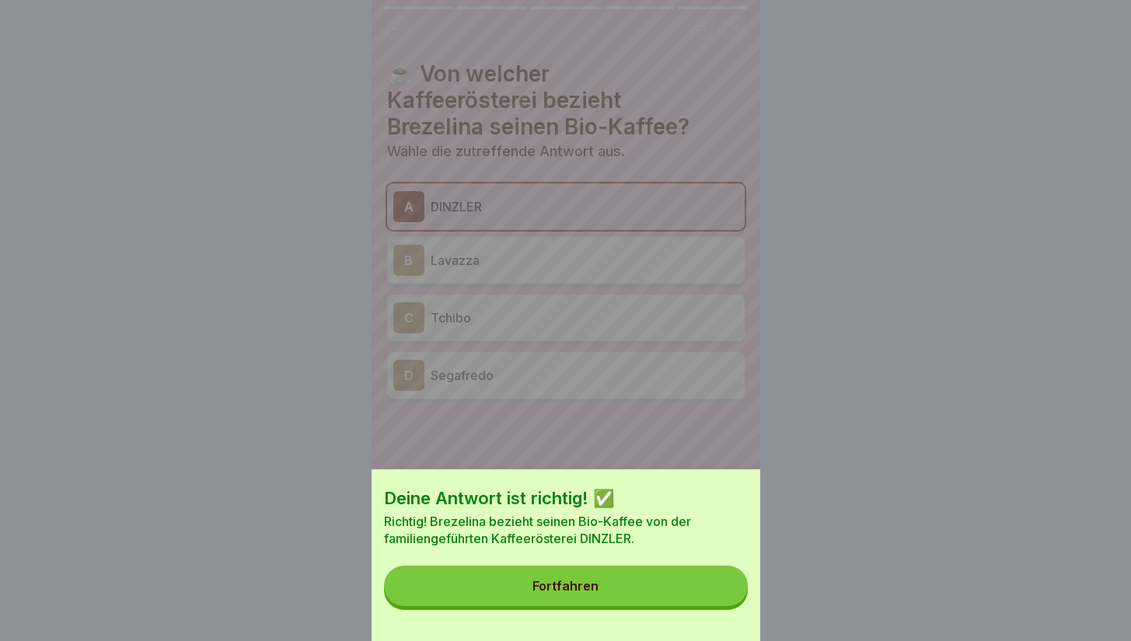
click at [681, 591] on button "Fortfahren" at bounding box center [566, 586] width 364 height 40
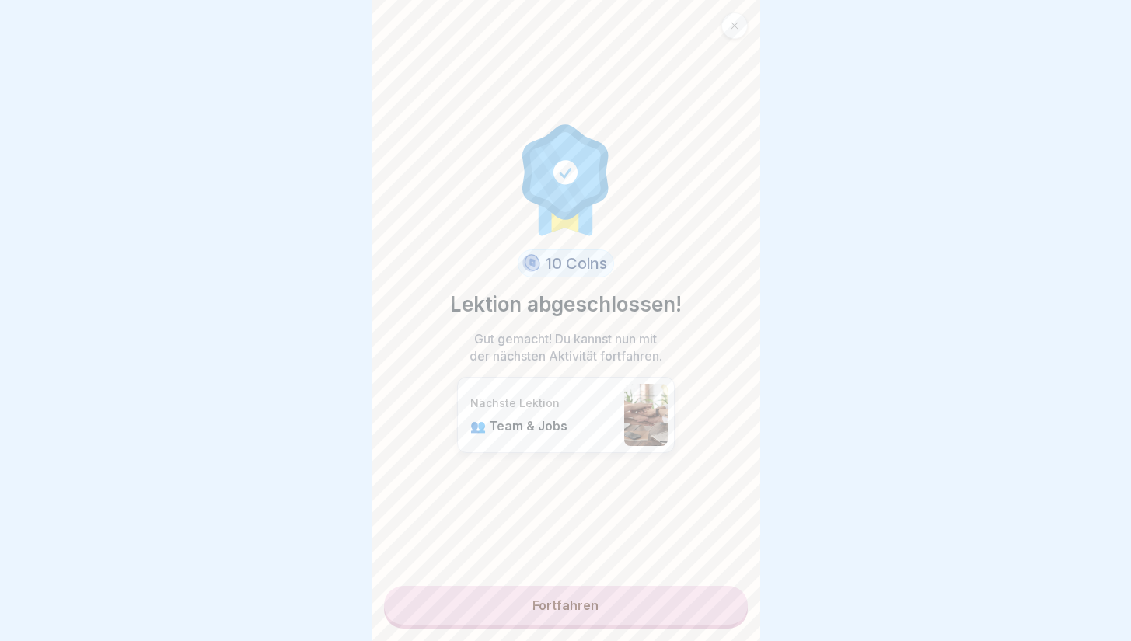
click at [682, 591] on link "Fortfahren" at bounding box center [566, 605] width 364 height 39
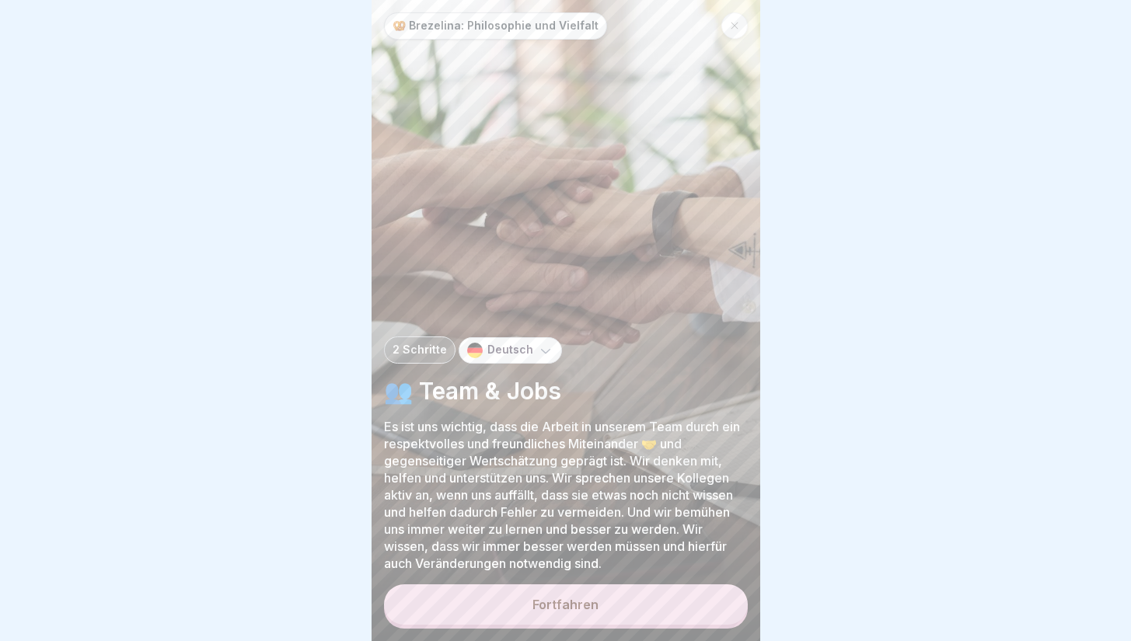
click at [642, 612] on button "Fortfahren" at bounding box center [566, 605] width 364 height 40
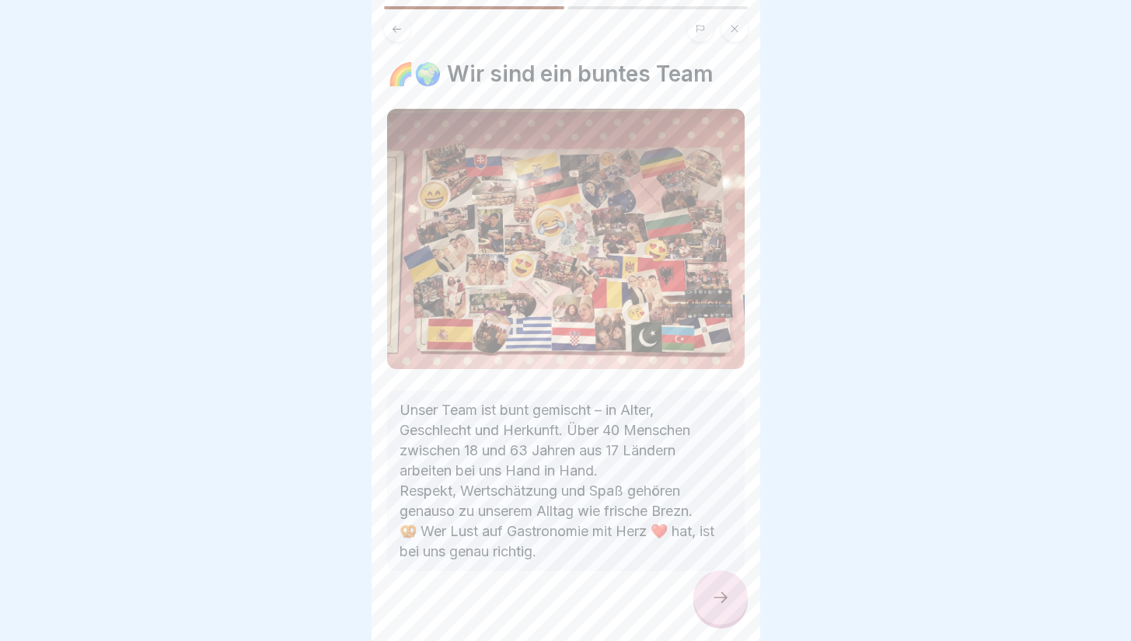
click at [724, 607] on icon at bounding box center [720, 598] width 19 height 19
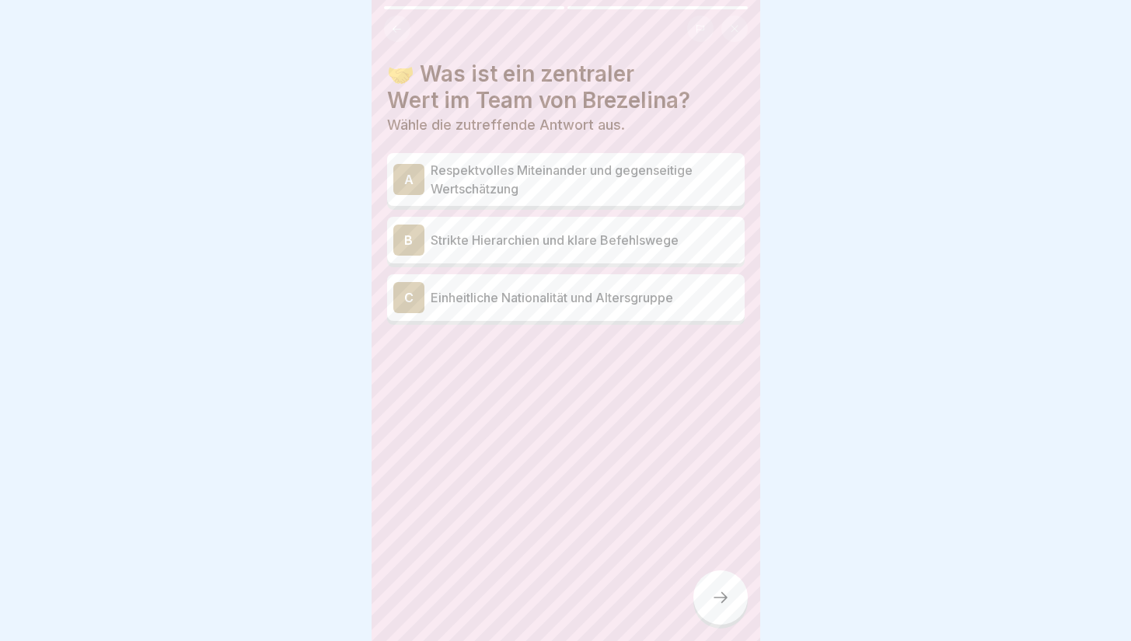
click at [564, 183] on p "Respektvolles Miteinander und gegenseitige Wertschätzung" at bounding box center [585, 179] width 308 height 37
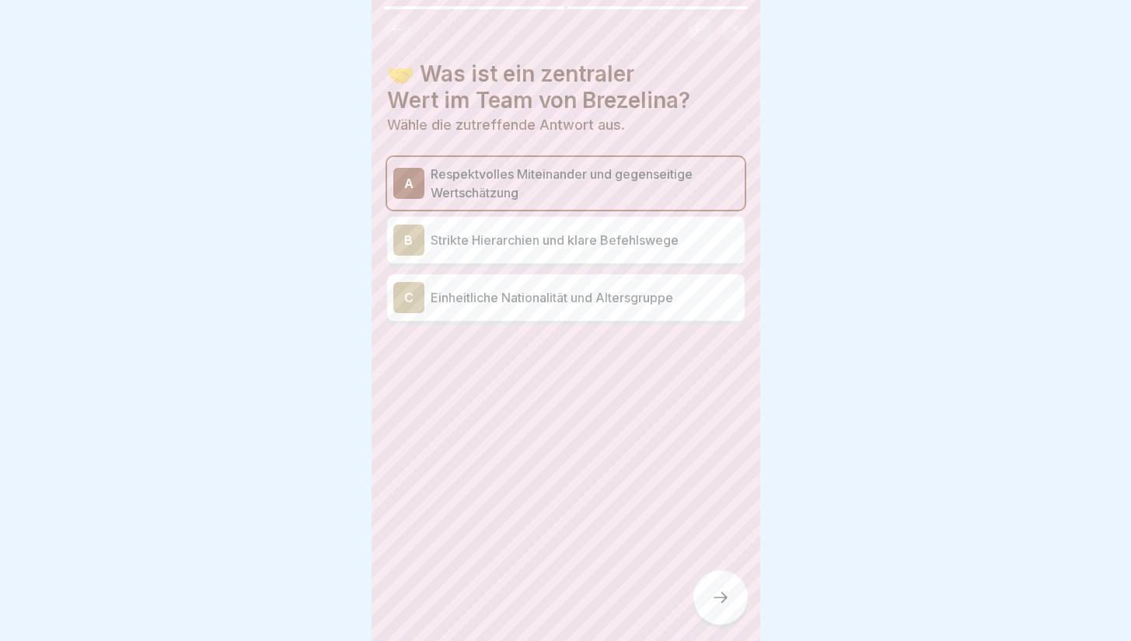
click at [711, 607] on icon at bounding box center [720, 598] width 19 height 19
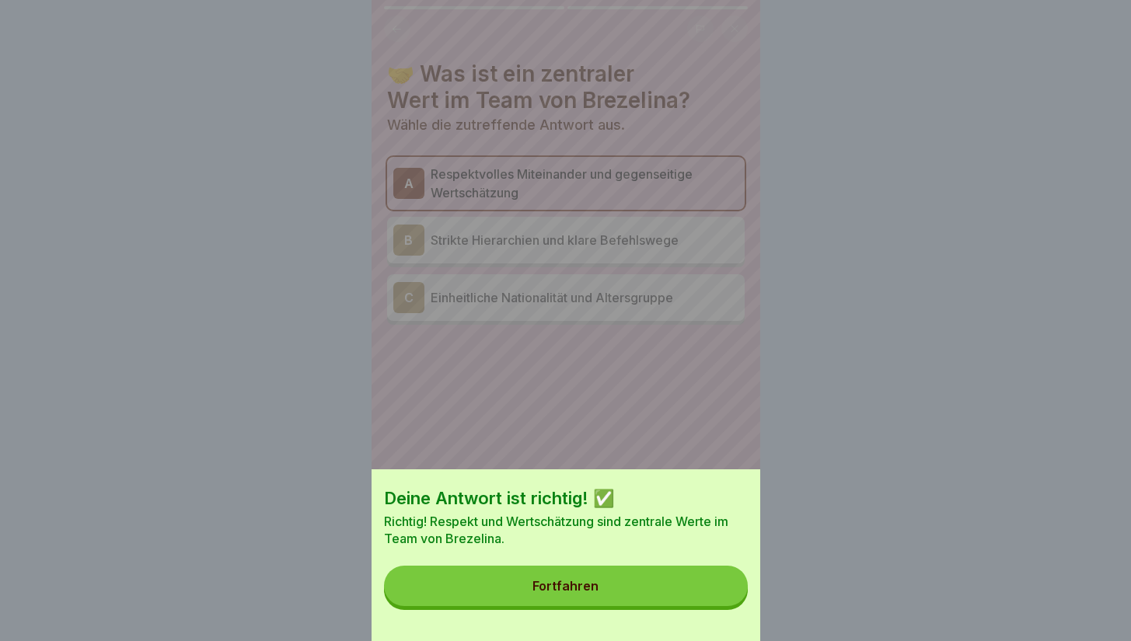
click at [711, 606] on button "Fortfahren" at bounding box center [566, 586] width 364 height 40
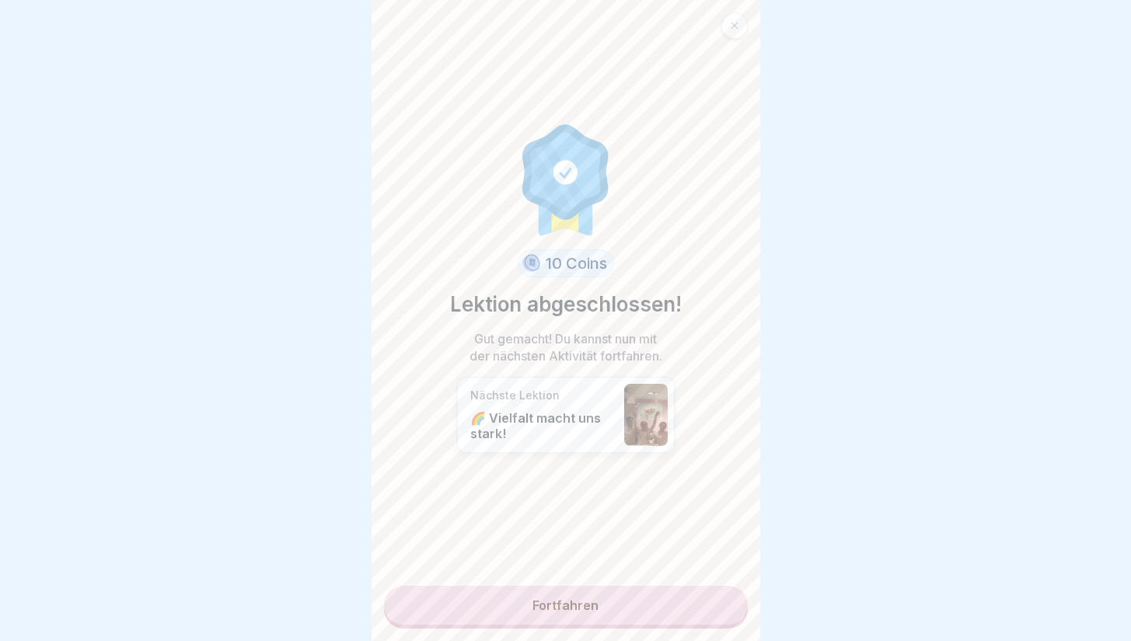
click at [680, 596] on link "Fortfahren" at bounding box center [566, 605] width 364 height 39
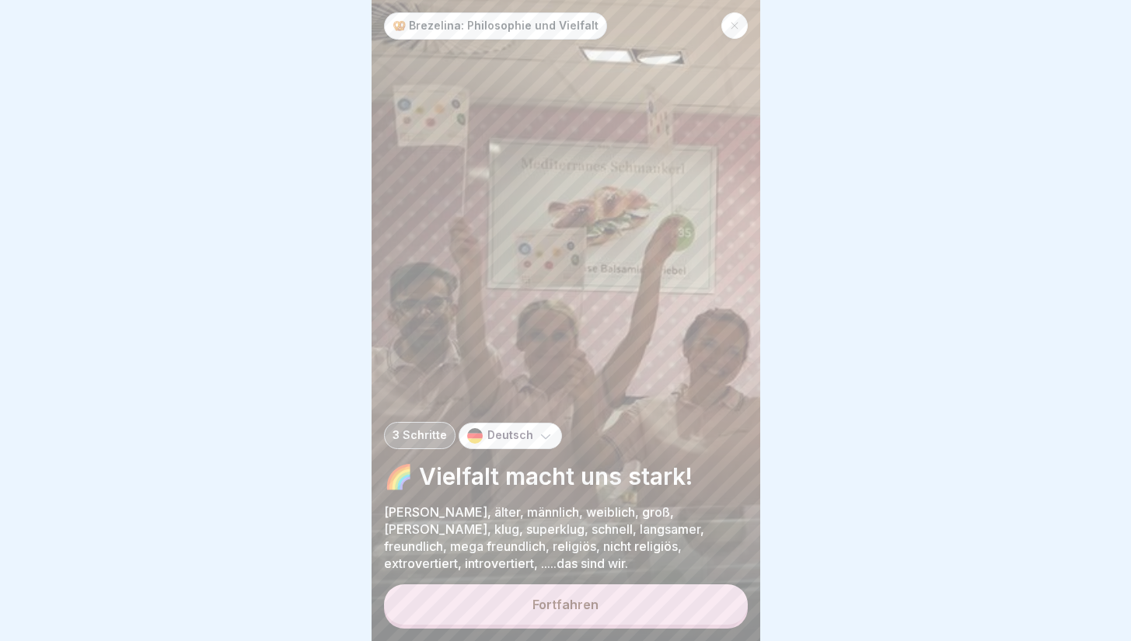
click at [671, 591] on div "🥨 Brezelina: Philosophie und Vielfalt 3 Schritte Deutsch 🌈 Vielfalt macht uns s…" at bounding box center [566, 320] width 389 height 641
click at [671, 603] on button "Fortfahren" at bounding box center [566, 605] width 364 height 40
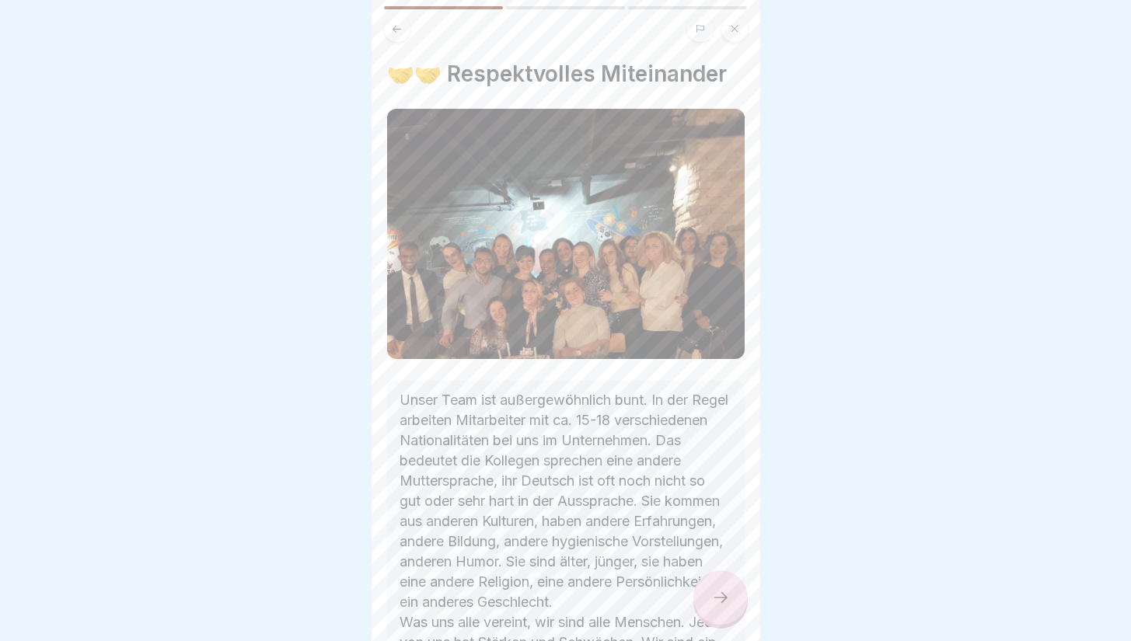
click at [720, 603] on icon at bounding box center [720, 598] width 19 height 19
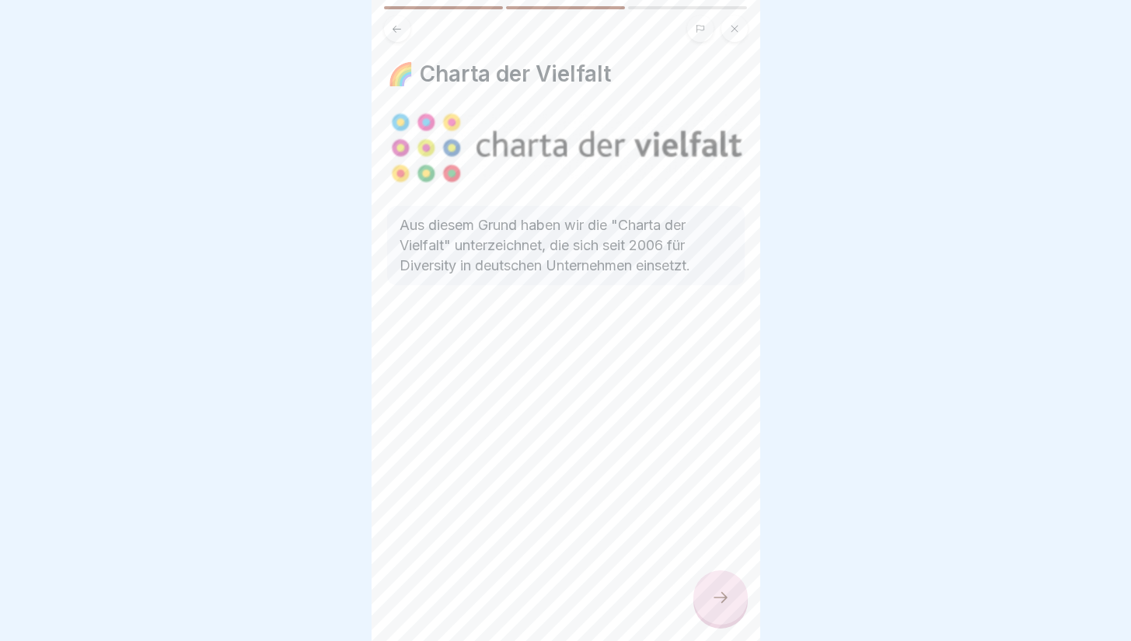
click at [720, 603] on icon at bounding box center [720, 598] width 19 height 19
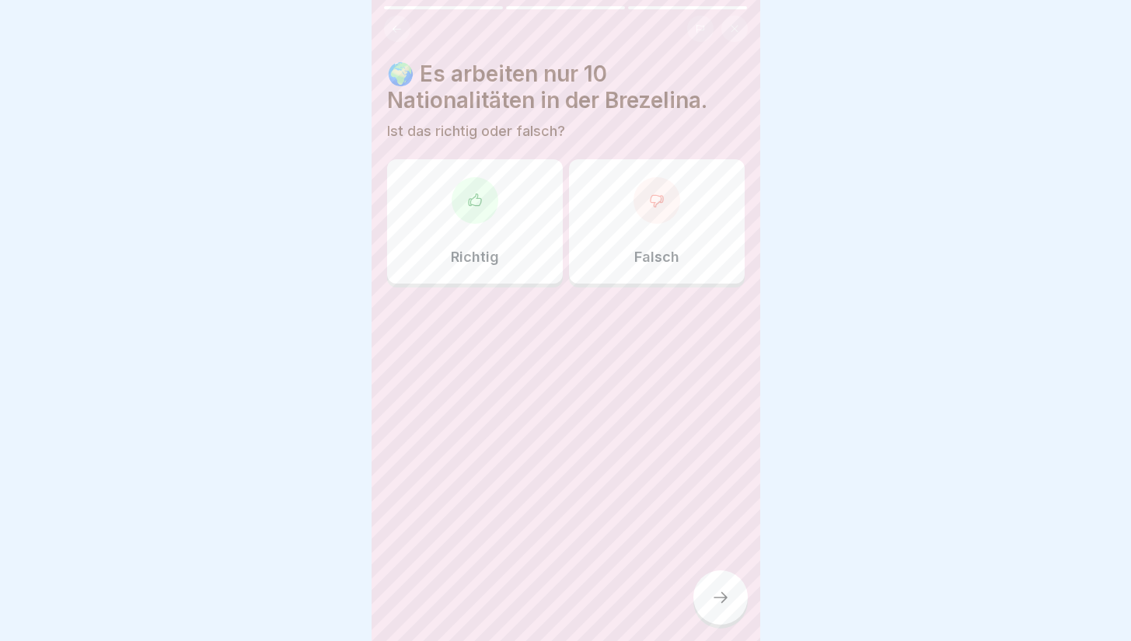
click at [638, 192] on div at bounding box center [657, 200] width 47 height 47
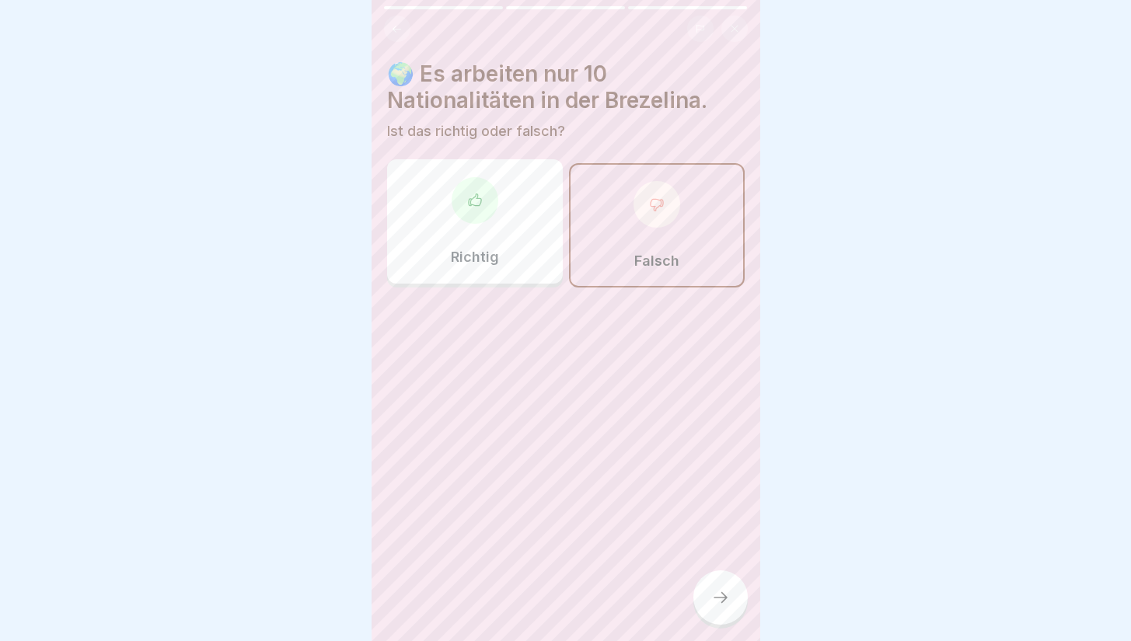
click at [728, 625] on div at bounding box center [721, 598] width 54 height 54
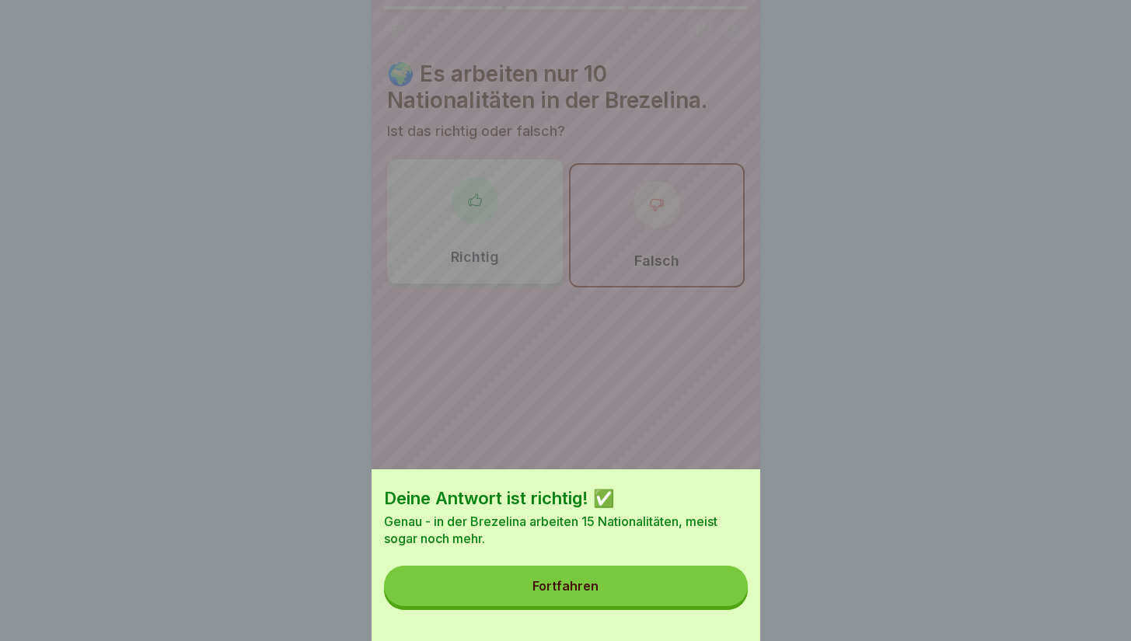
click at [697, 606] on button "Fortfahren" at bounding box center [566, 586] width 364 height 40
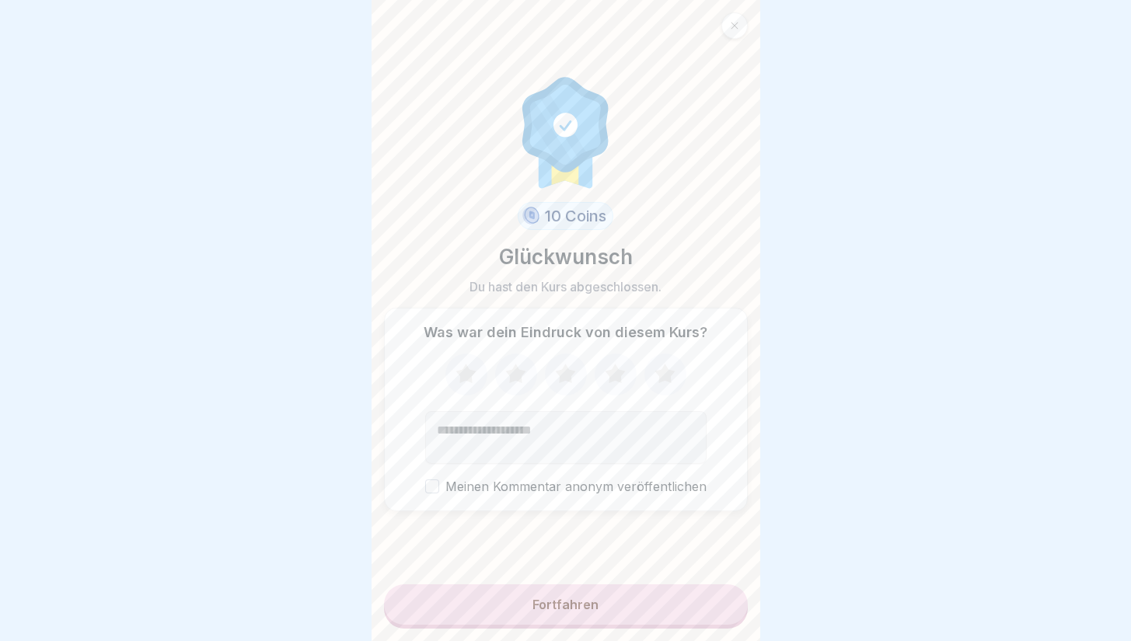
click at [680, 606] on button "Fortfahren" at bounding box center [566, 605] width 364 height 40
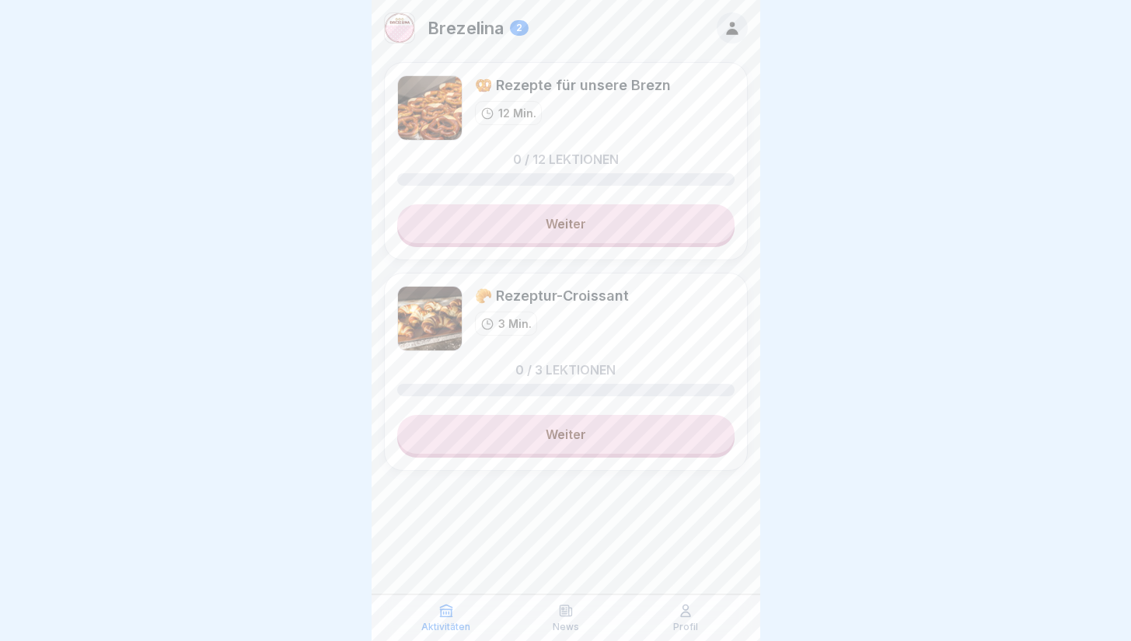
click at [635, 438] on link "Weiter" at bounding box center [565, 434] width 337 height 39
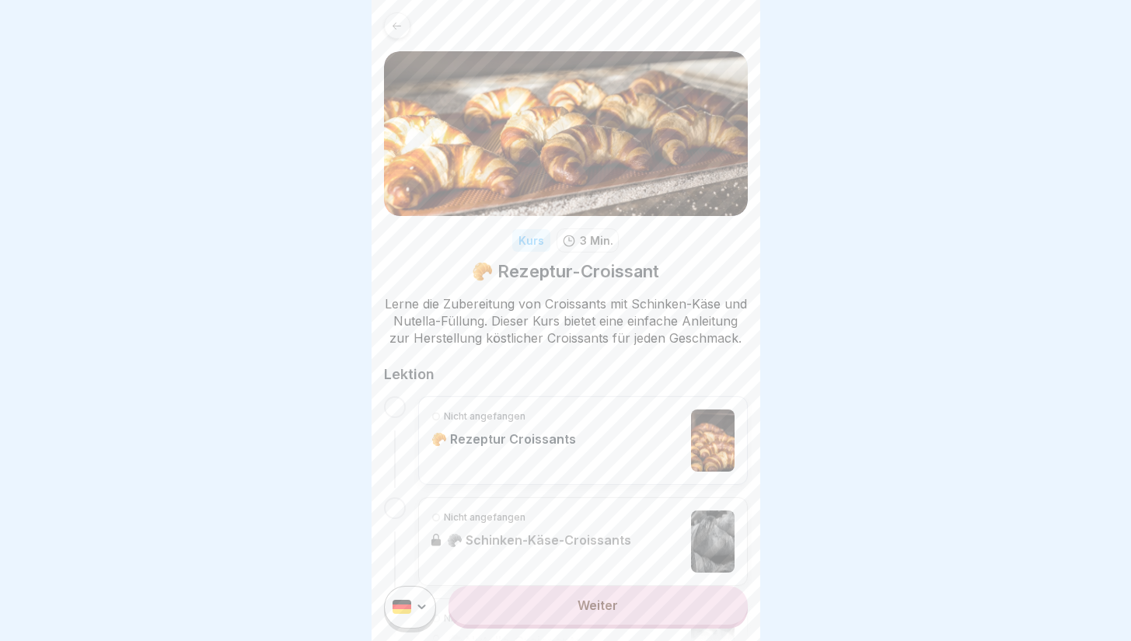
click at [621, 449] on div "Nicht angefangen 🥐 Rezeptur Croissants" at bounding box center [582, 441] width 303 height 62
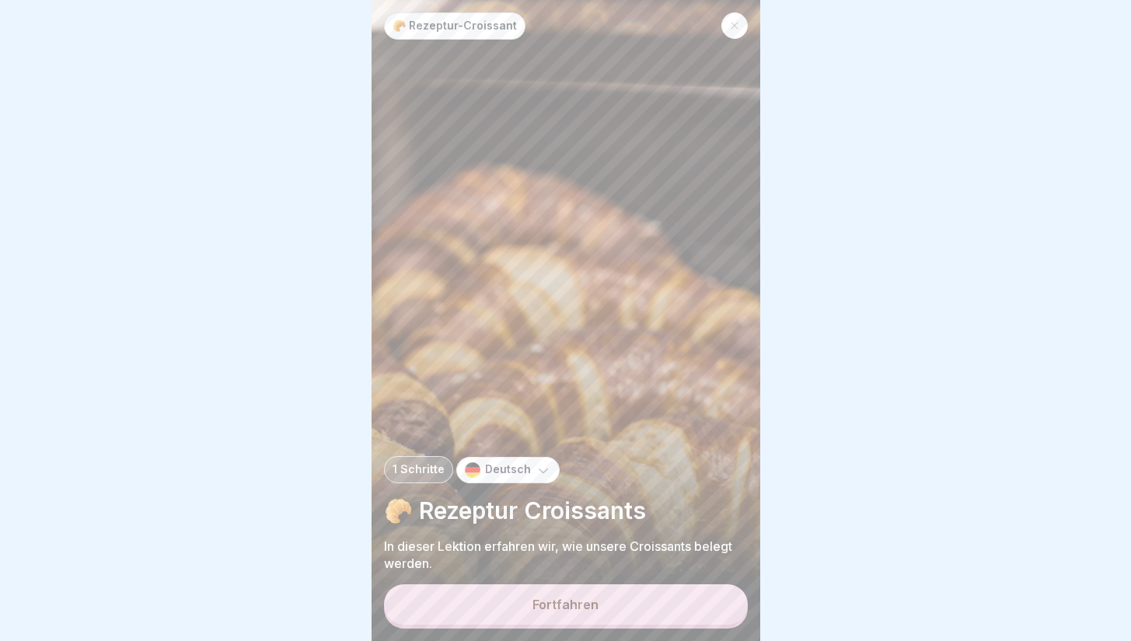
click at [620, 618] on button "Fortfahren" at bounding box center [566, 605] width 364 height 40
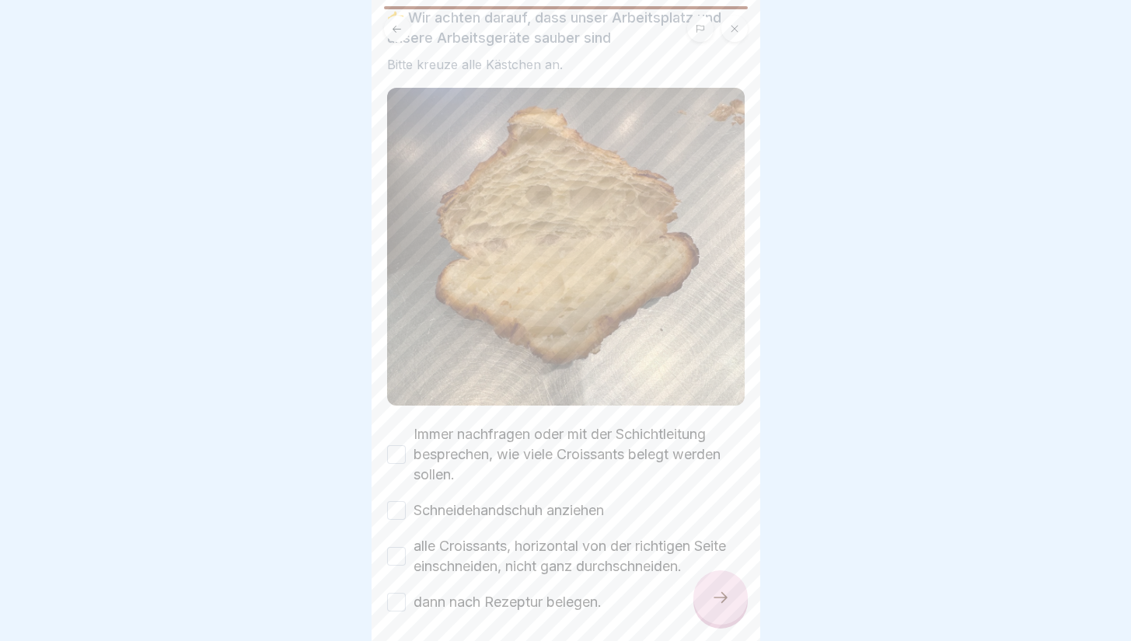
scroll to position [120, 0]
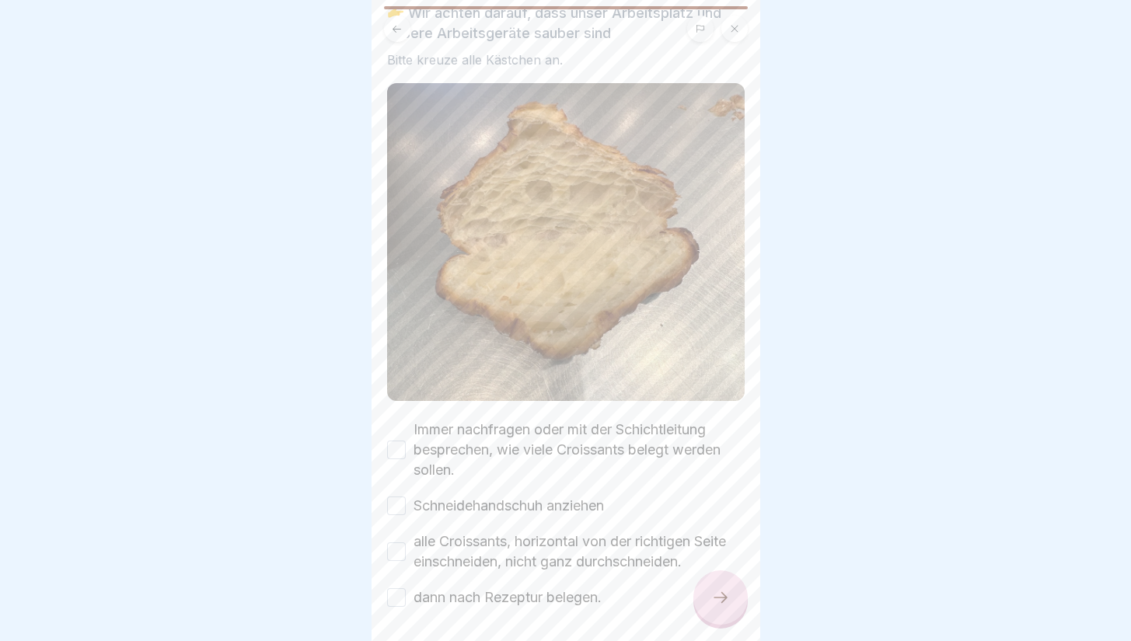
click at [611, 438] on label "Immer nachfragen oder mit der Schichtleitung besprechen, wie viele Croissants b…" at bounding box center [579, 450] width 331 height 61
click at [406, 441] on button "Immer nachfragen oder mit der Schichtleitung besprechen, wie viele Croissants b…" at bounding box center [396, 450] width 19 height 19
click at [554, 499] on label "Schneidehandschuh anziehen" at bounding box center [509, 506] width 190 height 20
click at [406, 499] on button "Schneidehandschuh anziehen" at bounding box center [396, 506] width 19 height 19
click at [549, 532] on label "alle Croissants, horizontal von der richtigen Seite einschneiden, nicht ganz du…" at bounding box center [579, 552] width 331 height 40
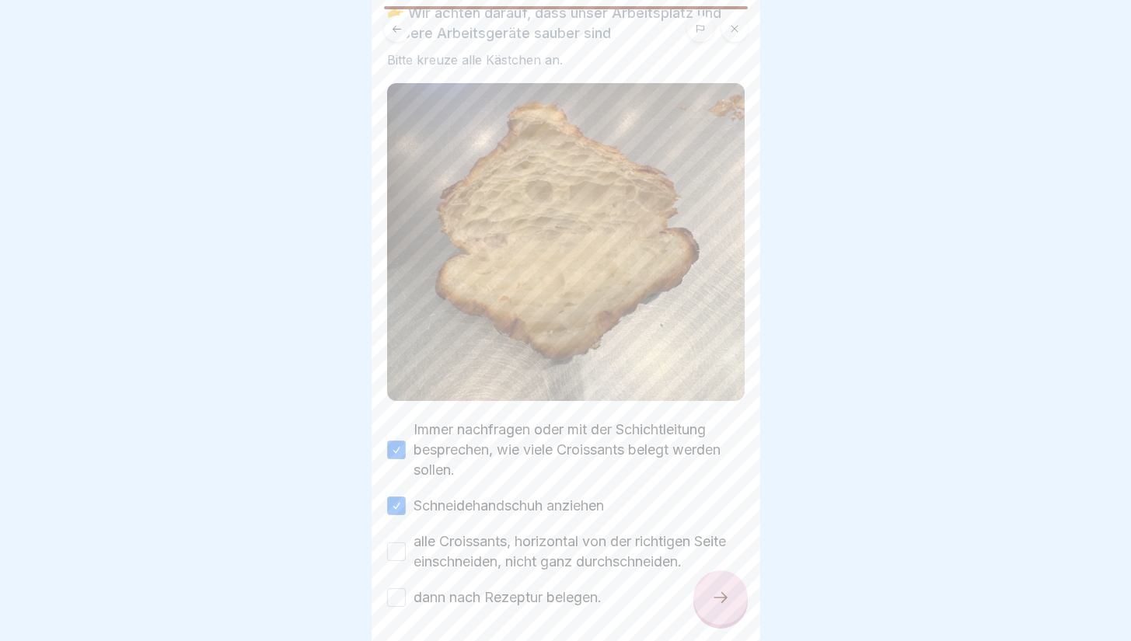
click at [406, 543] on button "alle Croissants, horizontal von der richtigen Seite einschneiden, nicht ganz du…" at bounding box center [396, 552] width 19 height 19
click at [540, 589] on label "dann nach Rezeptur belegen." at bounding box center [508, 598] width 188 height 20
click at [406, 589] on button "dann nach Rezeptur belegen." at bounding box center [396, 598] width 19 height 19
click at [741, 606] on div at bounding box center [721, 598] width 54 height 54
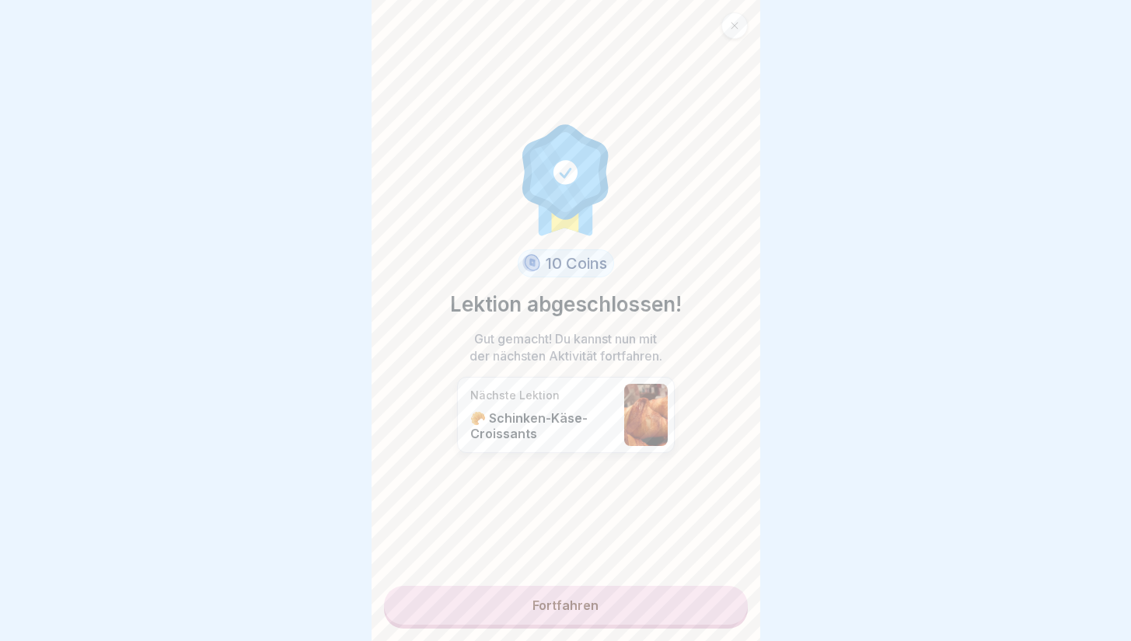
click at [687, 621] on link "Fortfahren" at bounding box center [566, 605] width 364 height 39
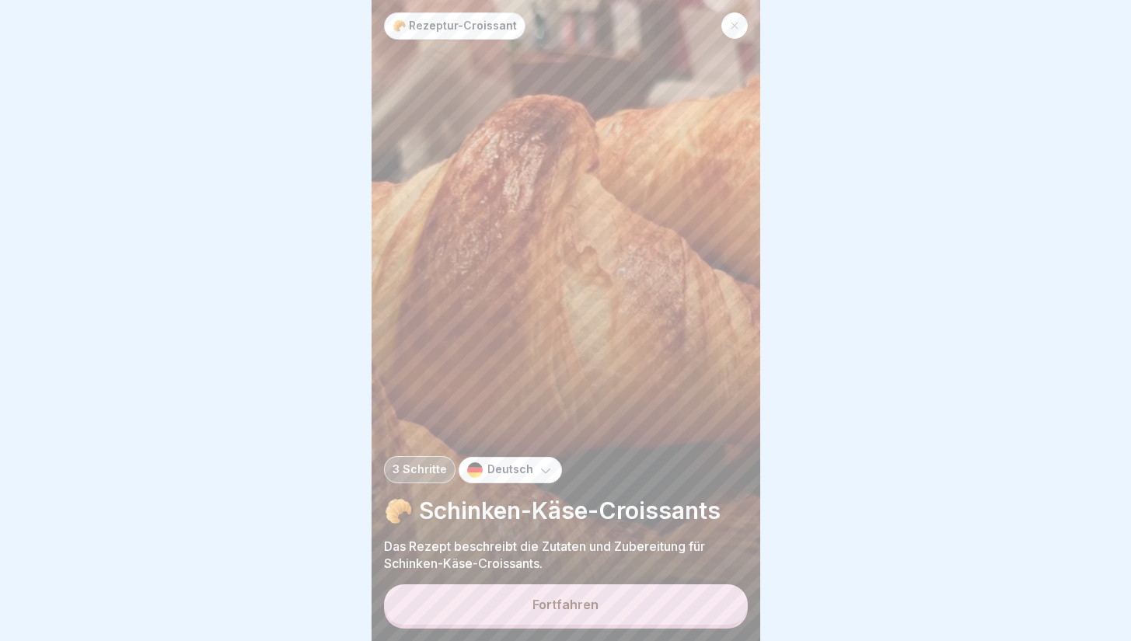
click at [687, 621] on button "Fortfahren" at bounding box center [566, 605] width 364 height 40
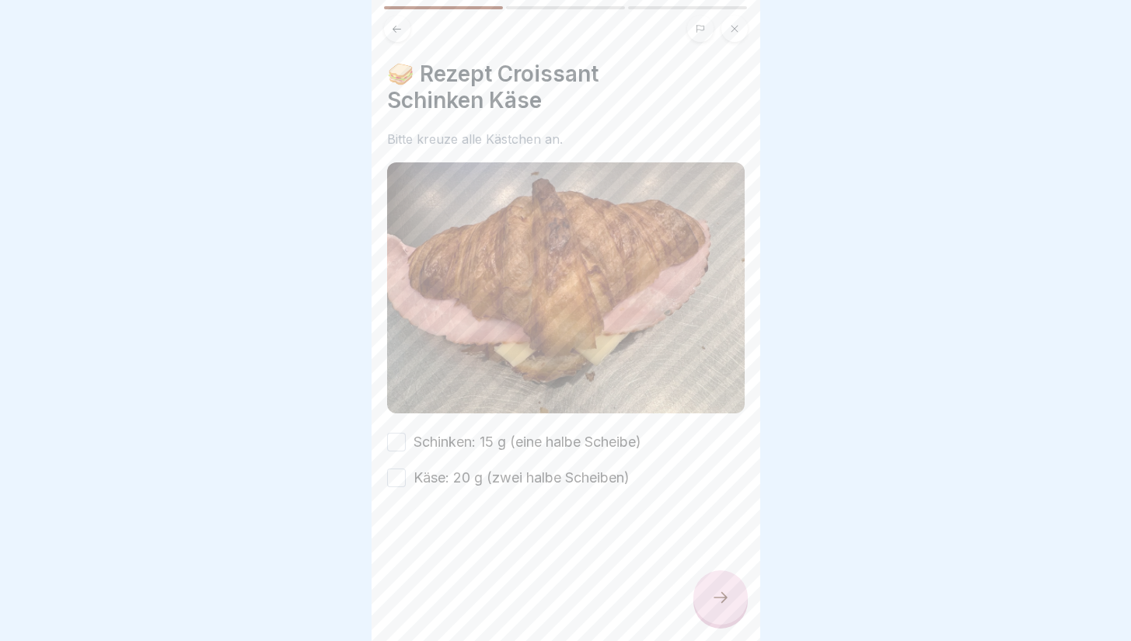
click at [610, 432] on label "Schinken: 15 g (eine halbe Scheibe)" at bounding box center [528, 442] width 228 height 20
click at [406, 433] on button "Schinken: 15 g (eine halbe Scheibe)" at bounding box center [396, 442] width 19 height 19
click at [606, 470] on label "Käse: 20 g (zwei halbe Scheiben)" at bounding box center [522, 478] width 216 height 20
click at [406, 470] on button "Käse: 20 g (zwei halbe Scheiben)" at bounding box center [396, 478] width 19 height 19
click at [700, 600] on div at bounding box center [721, 598] width 54 height 54
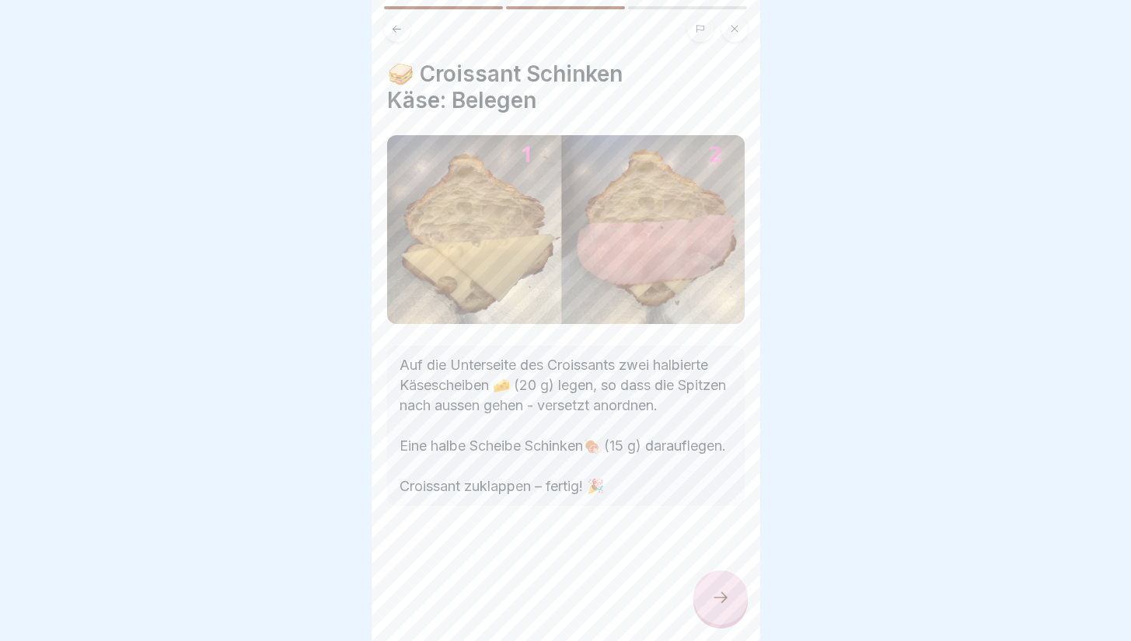
click at [728, 607] on icon at bounding box center [720, 598] width 19 height 19
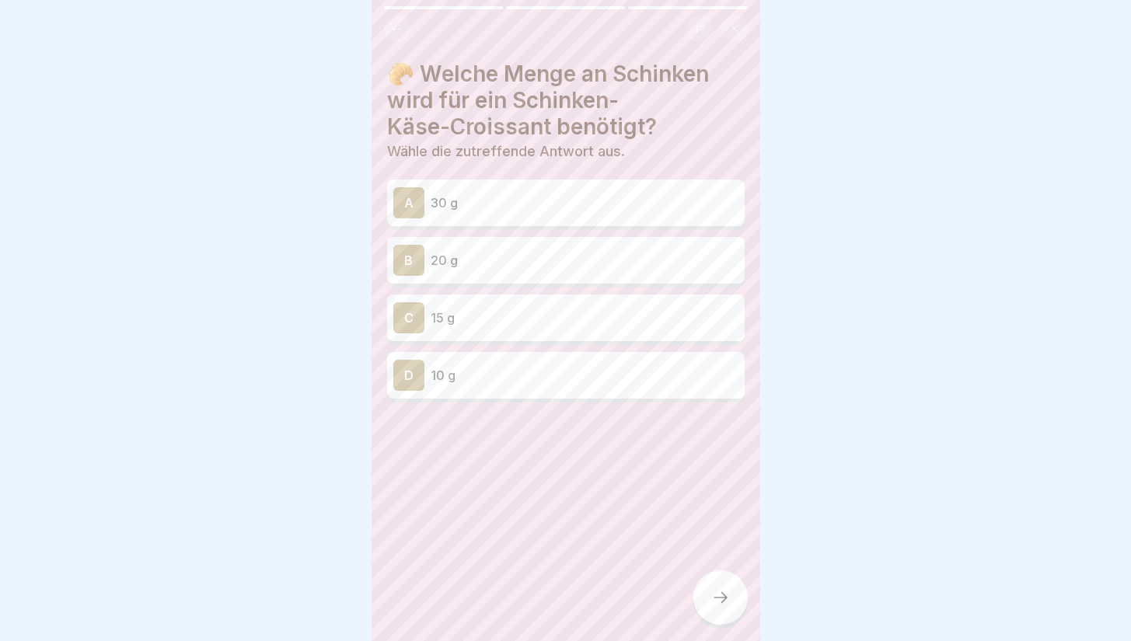
click at [649, 323] on p "15 g" at bounding box center [585, 318] width 308 height 19
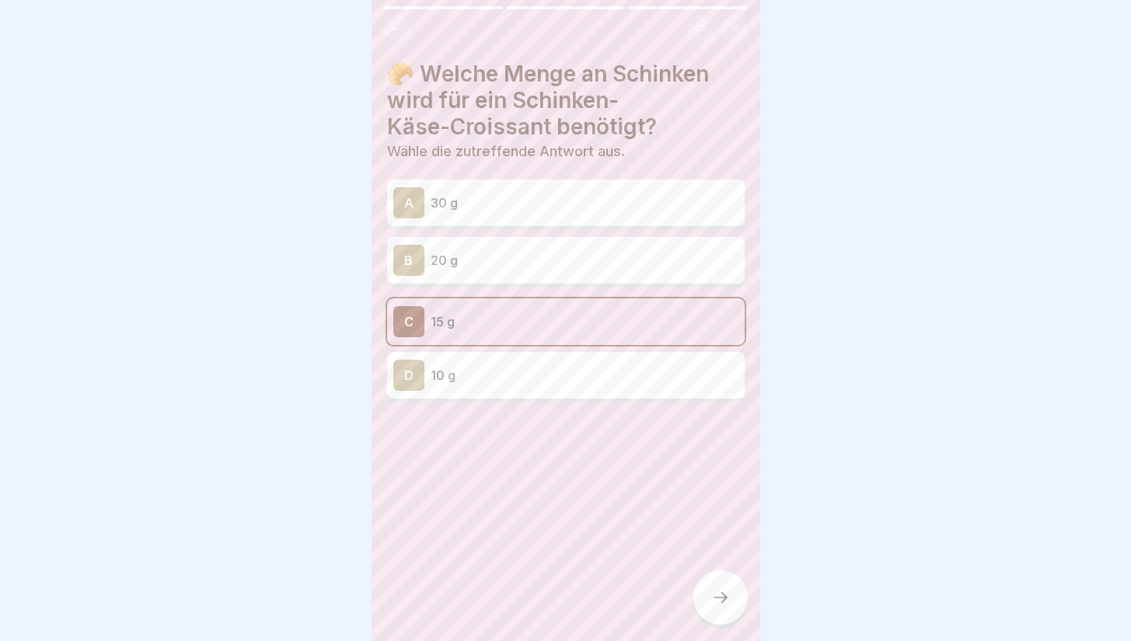
click at [707, 592] on div at bounding box center [721, 598] width 54 height 54
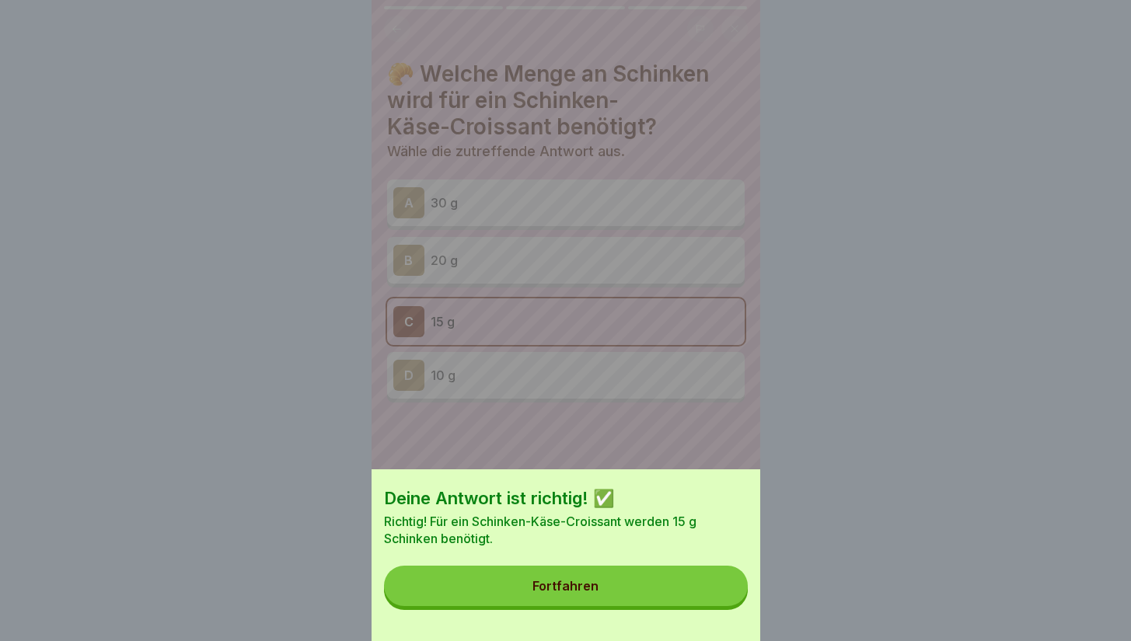
click at [706, 599] on button "Fortfahren" at bounding box center [566, 586] width 364 height 40
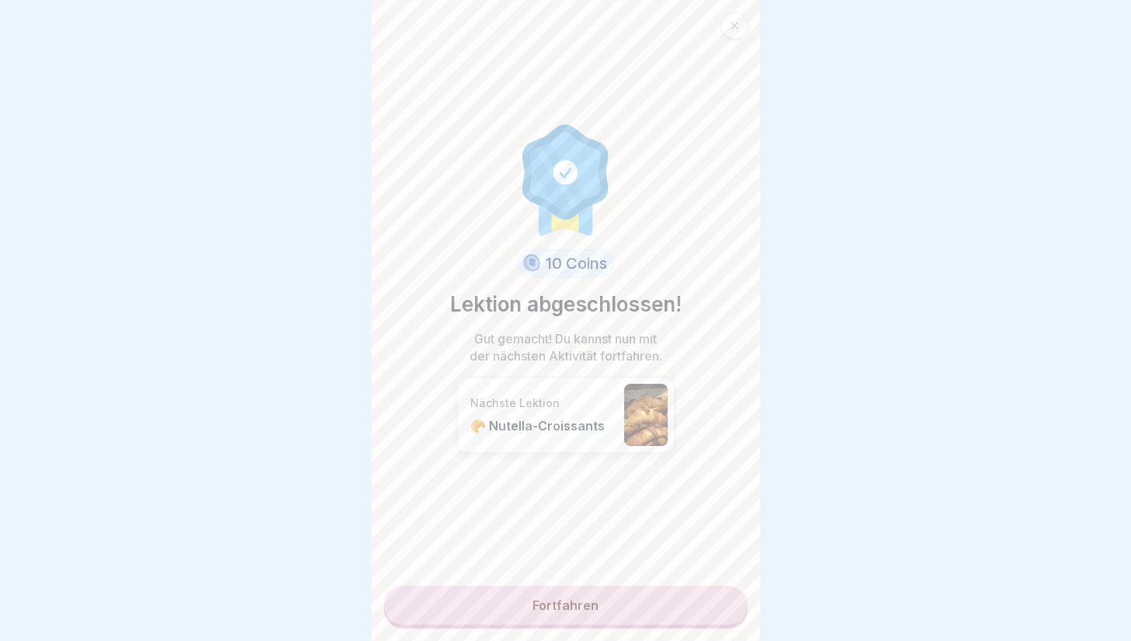
click at [706, 599] on link "Fortfahren" at bounding box center [566, 605] width 364 height 39
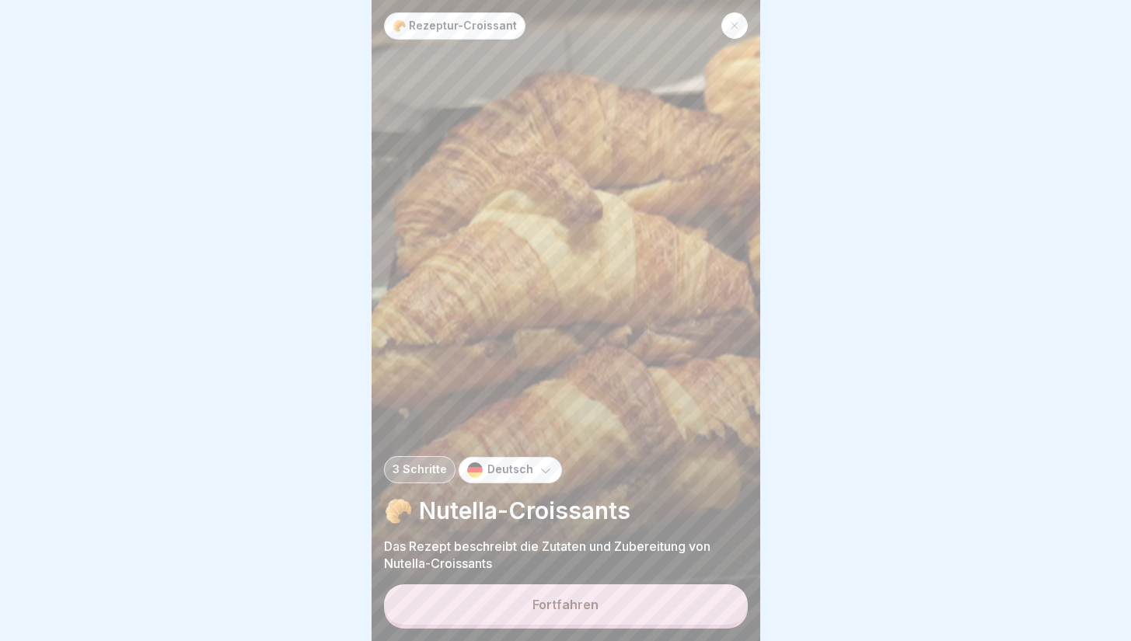
click at [706, 599] on button "Fortfahren" at bounding box center [566, 605] width 364 height 40
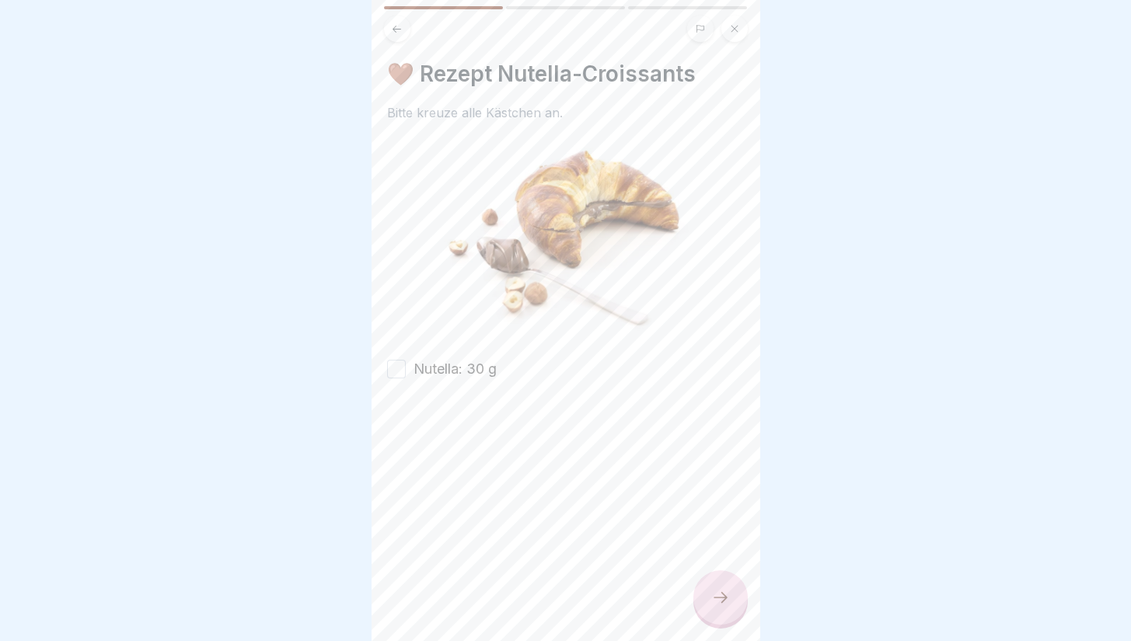
click at [706, 599] on div at bounding box center [721, 598] width 54 height 54
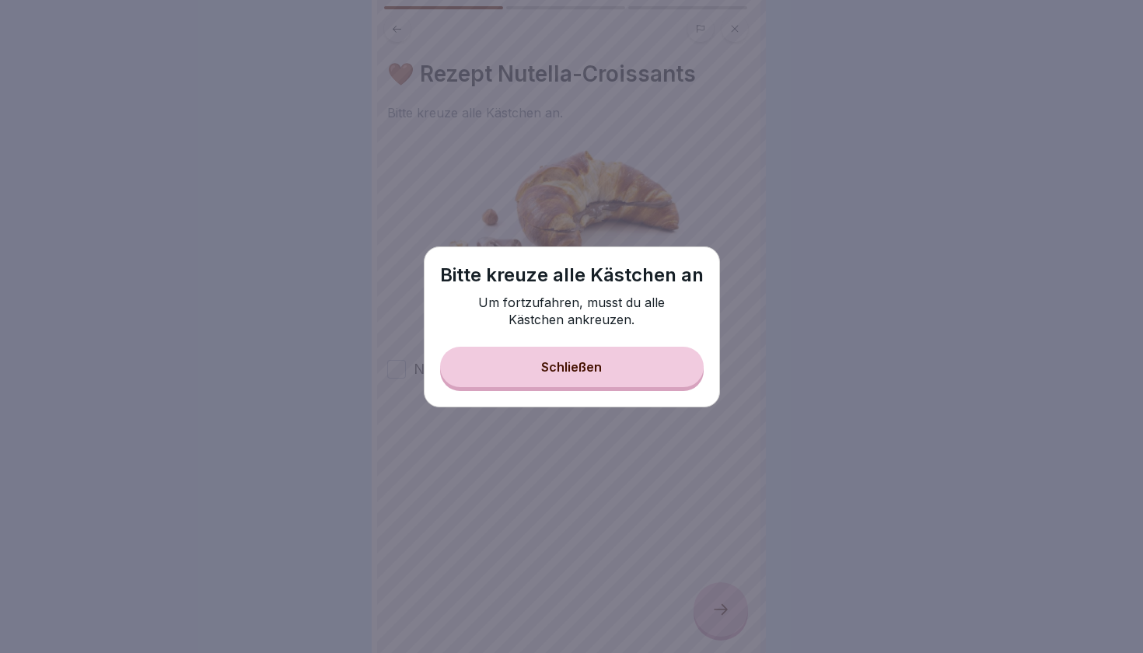
click at [614, 362] on button "Schließen" at bounding box center [572, 367] width 264 height 40
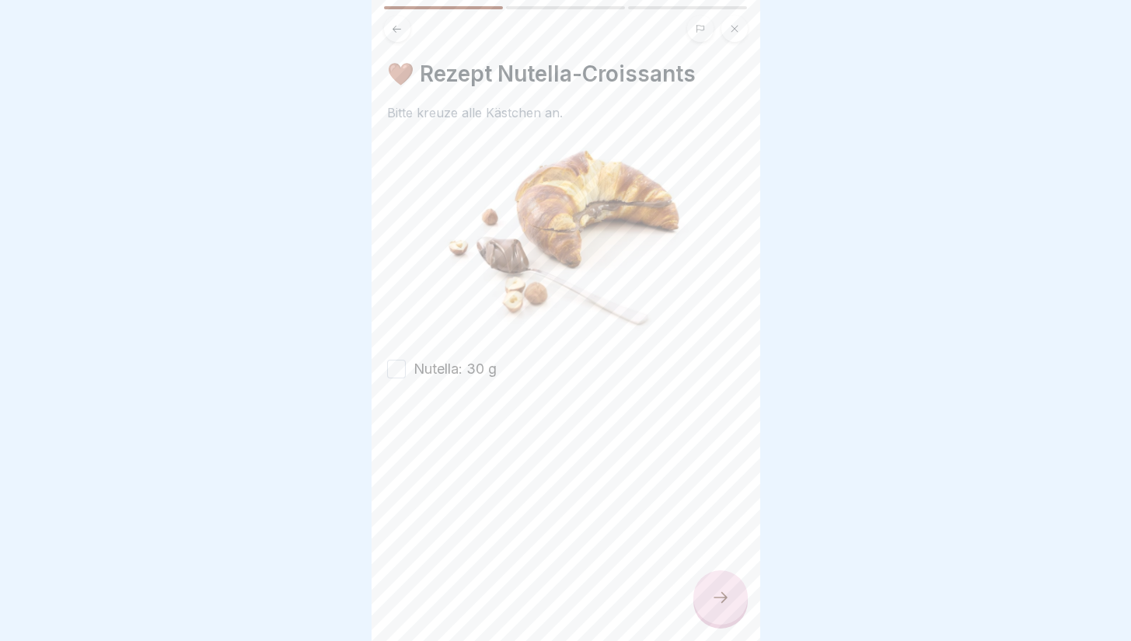
click at [484, 370] on label "Nutella: 30 g" at bounding box center [455, 369] width 83 height 20
click at [406, 370] on button "Nutella: 30 g" at bounding box center [396, 369] width 19 height 19
click at [711, 596] on div at bounding box center [721, 598] width 54 height 54
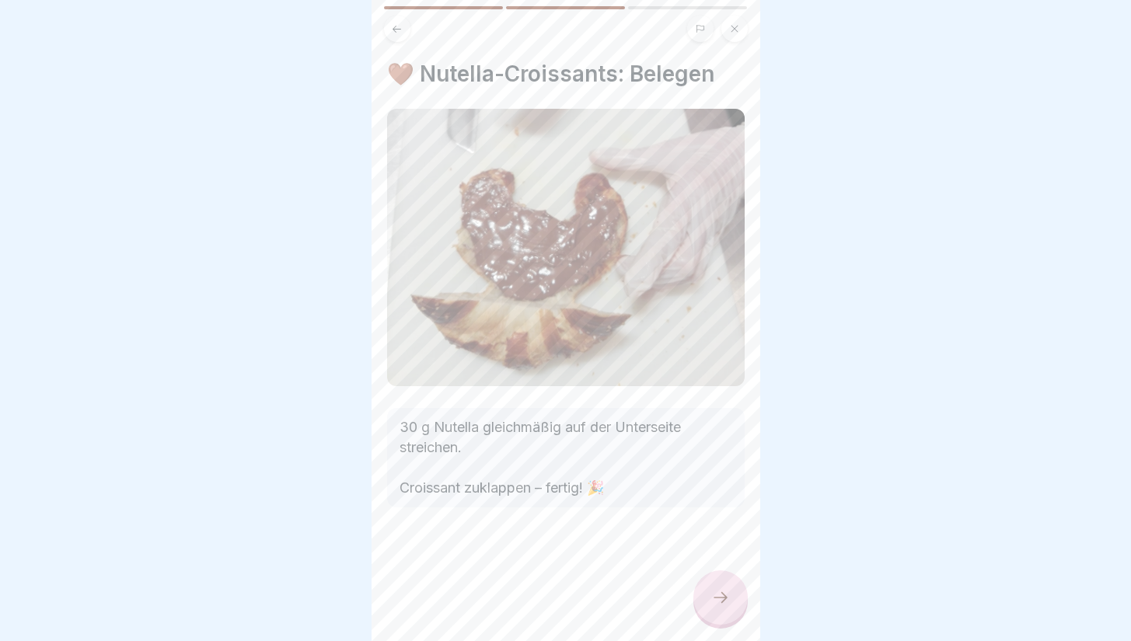
click at [711, 596] on div at bounding box center [721, 598] width 54 height 54
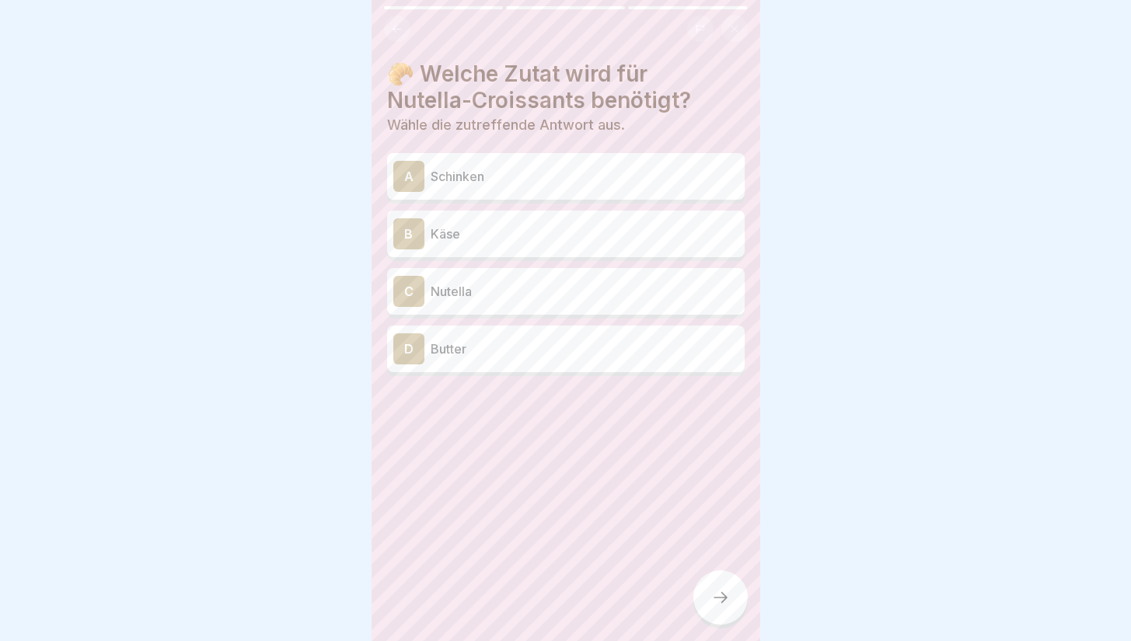
click at [643, 291] on p "Nutella" at bounding box center [585, 291] width 308 height 19
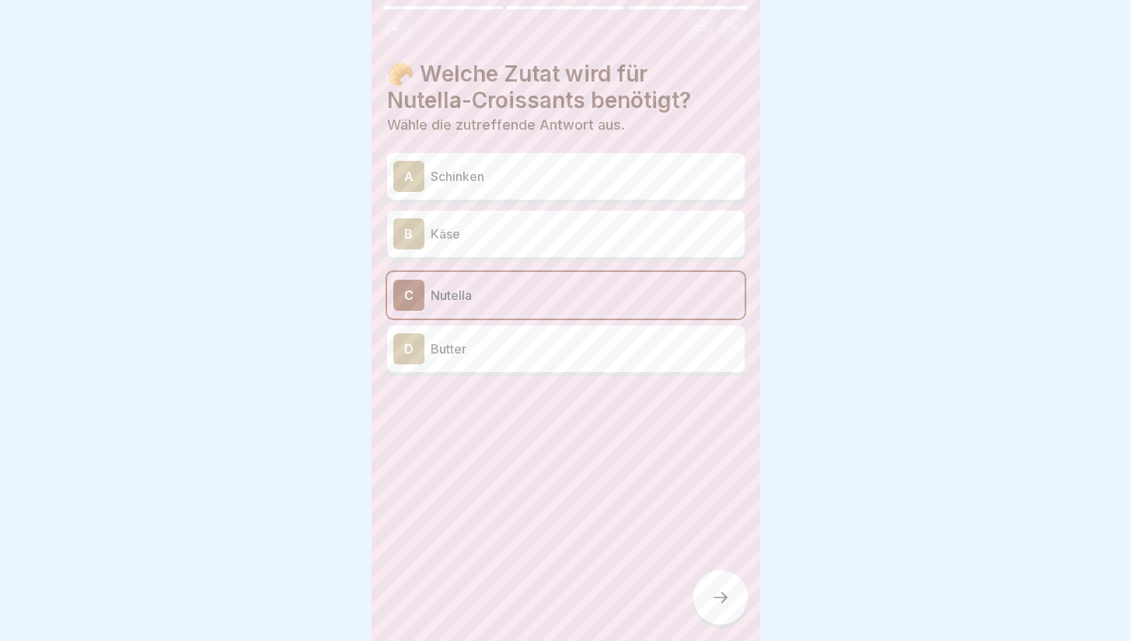
click at [708, 586] on div at bounding box center [721, 598] width 54 height 54
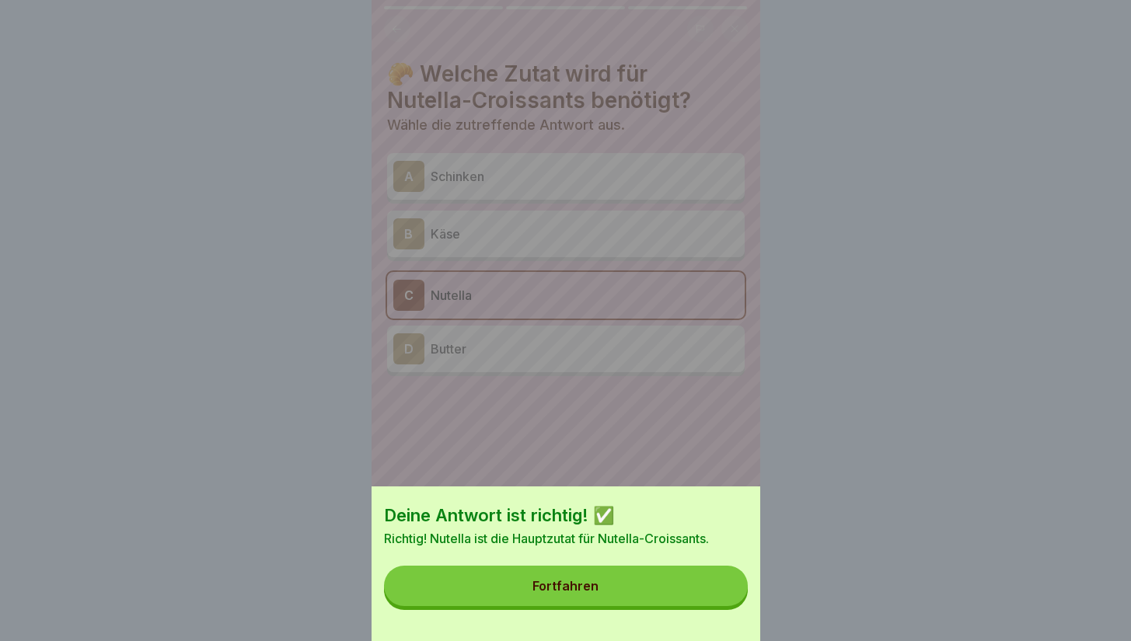
click at [645, 592] on button "Fortfahren" at bounding box center [566, 586] width 364 height 40
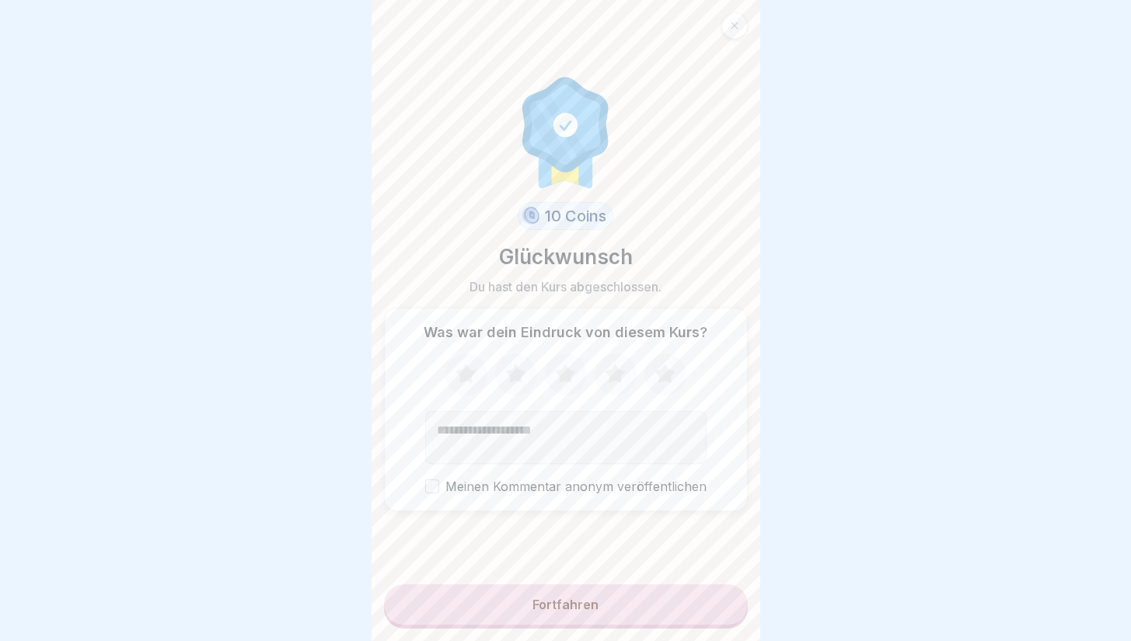
click at [589, 605] on button "Fortfahren" at bounding box center [566, 605] width 364 height 40
